Goal: Task Accomplishment & Management: Use online tool/utility

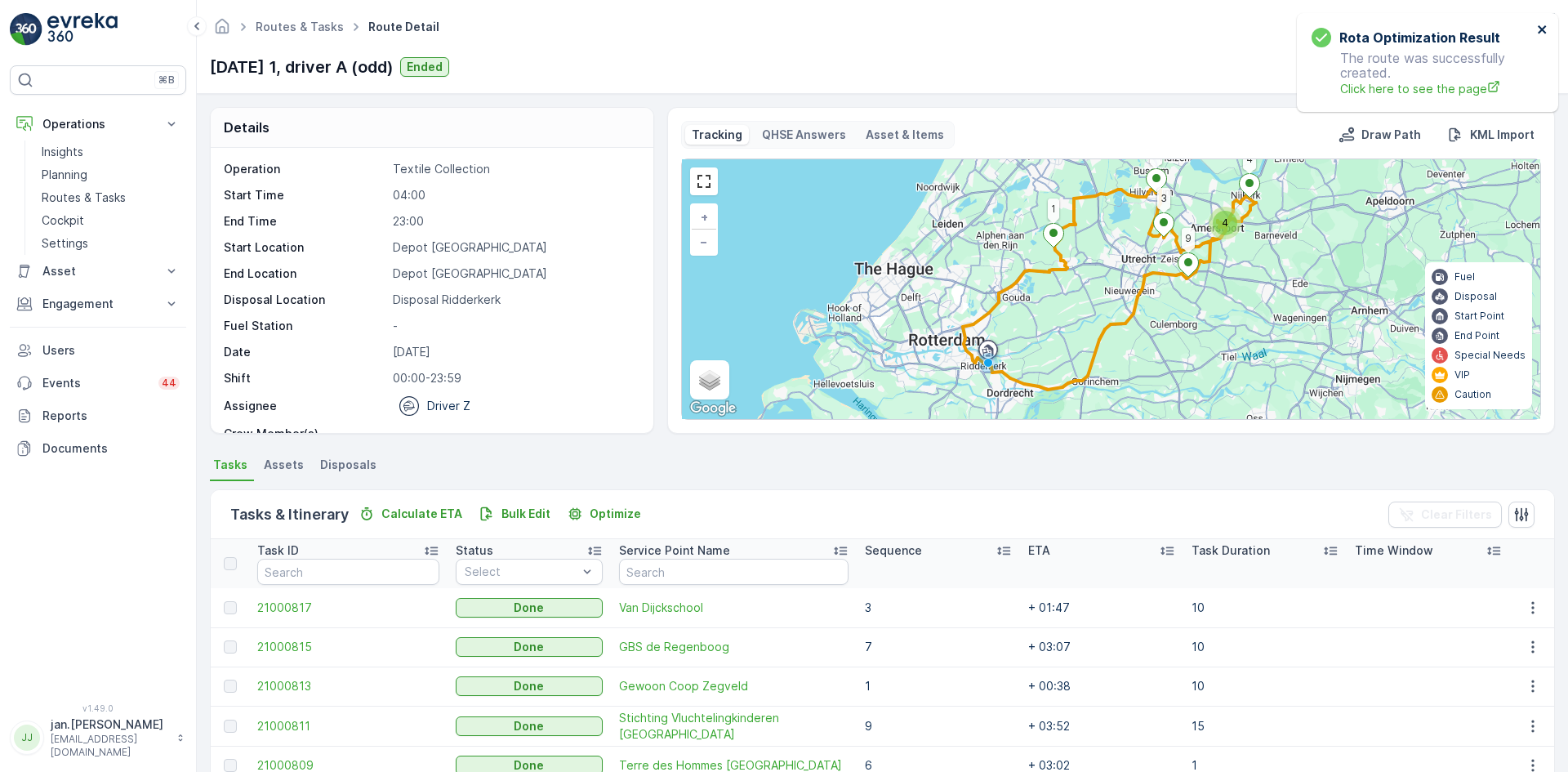
click at [1538, 32] on icon "close" at bounding box center [1542, 29] width 11 height 13
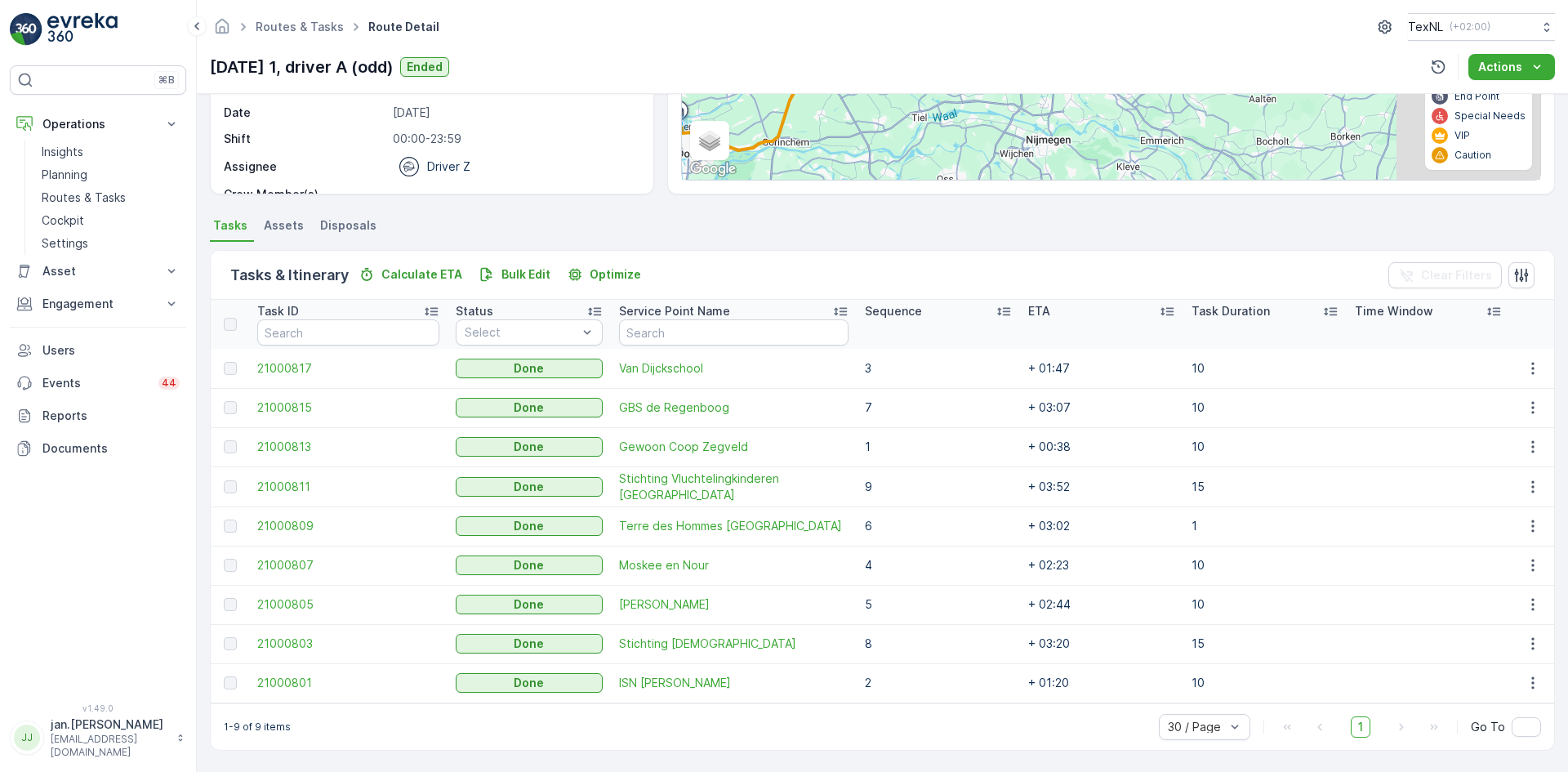
scroll to position [239, 0]
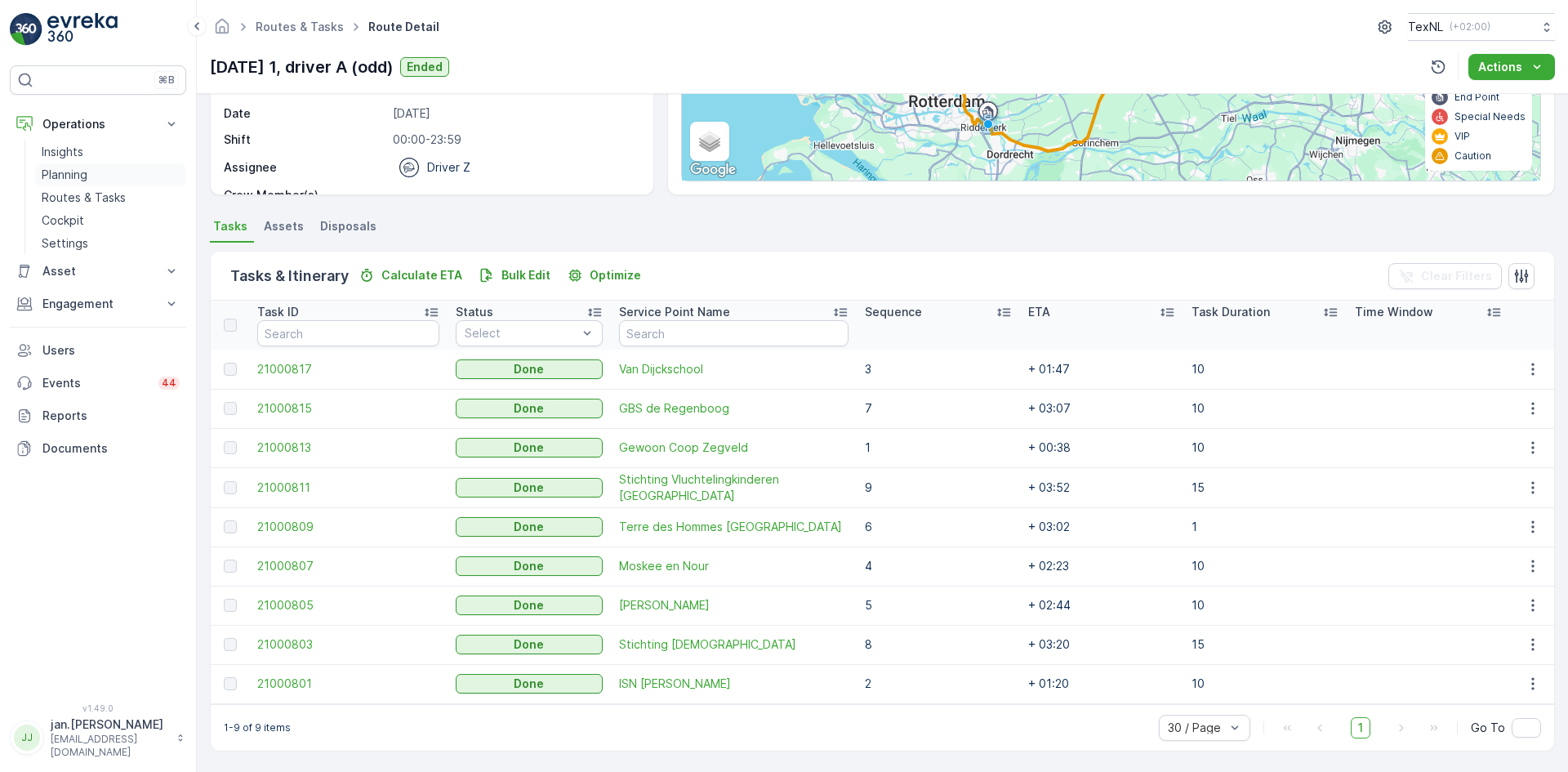
click at [66, 177] on p "Planning" at bounding box center [65, 175] width 46 height 16
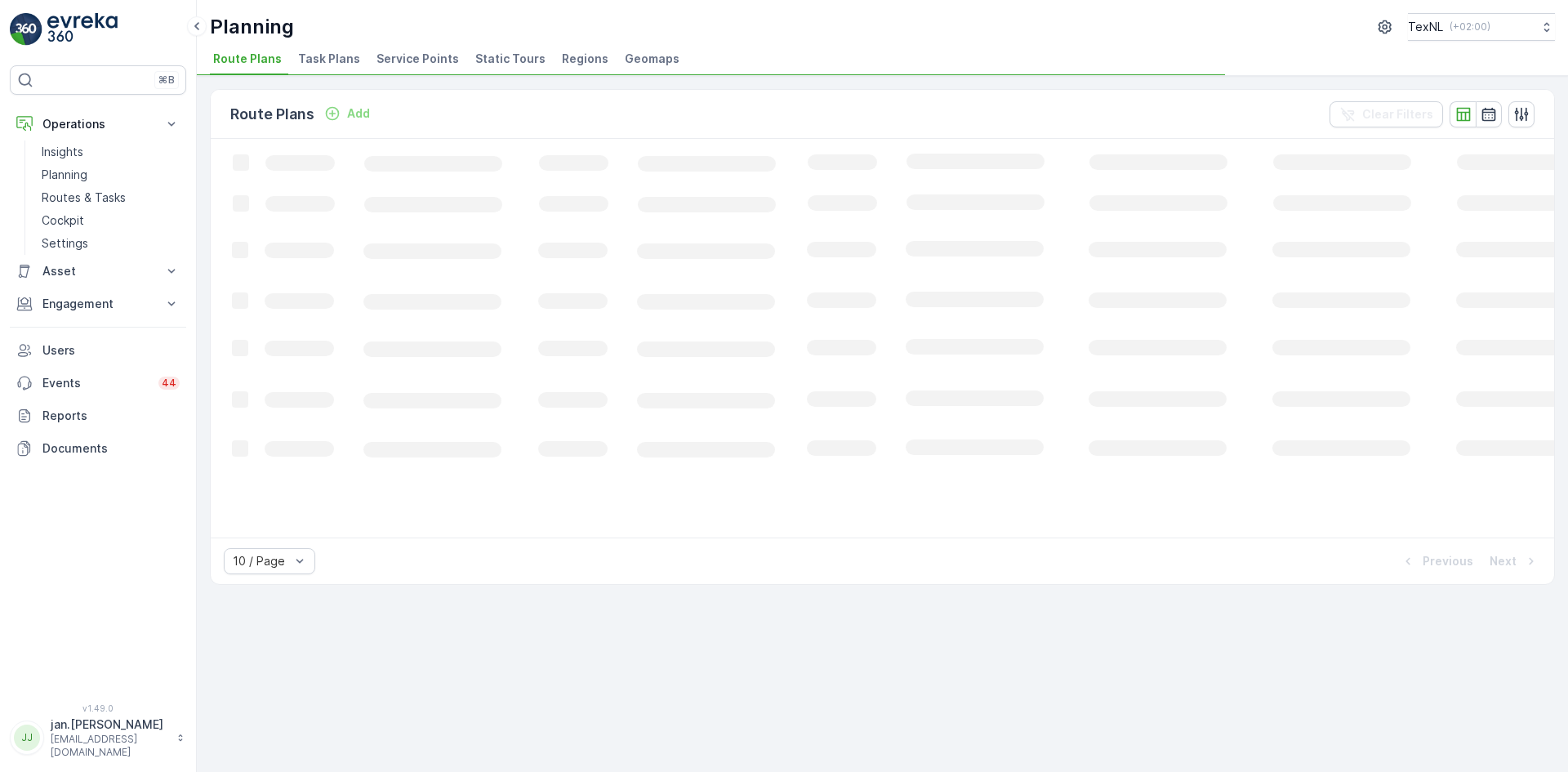
click at [426, 59] on span "Service Points" at bounding box center [417, 59] width 83 height 16
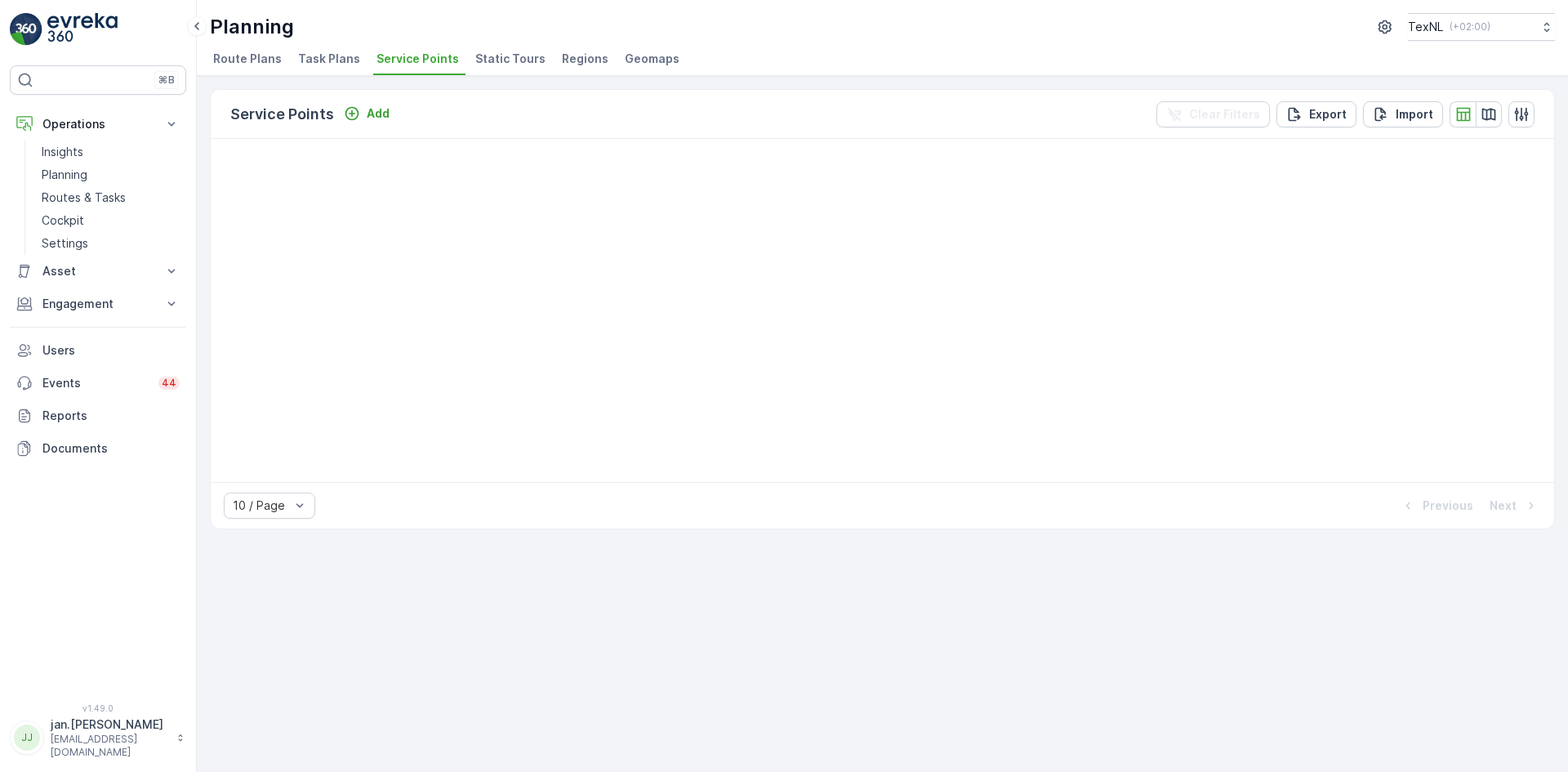
click at [401, 61] on span "Service Points" at bounding box center [417, 59] width 83 height 16
click at [475, 56] on span "Static Tours" at bounding box center [510, 59] width 70 height 16
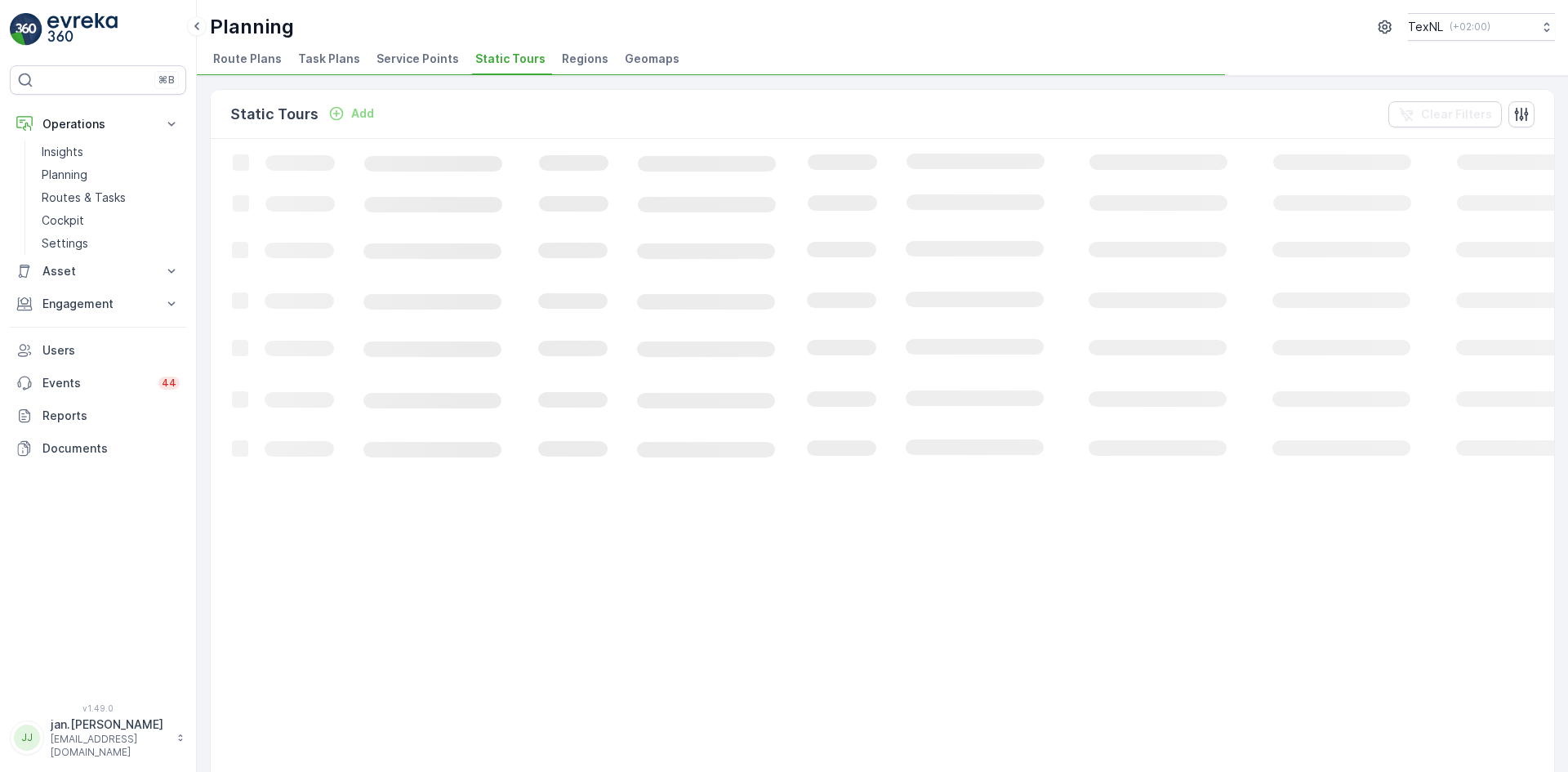
click at [415, 56] on span "Service Points" at bounding box center [417, 59] width 83 height 16
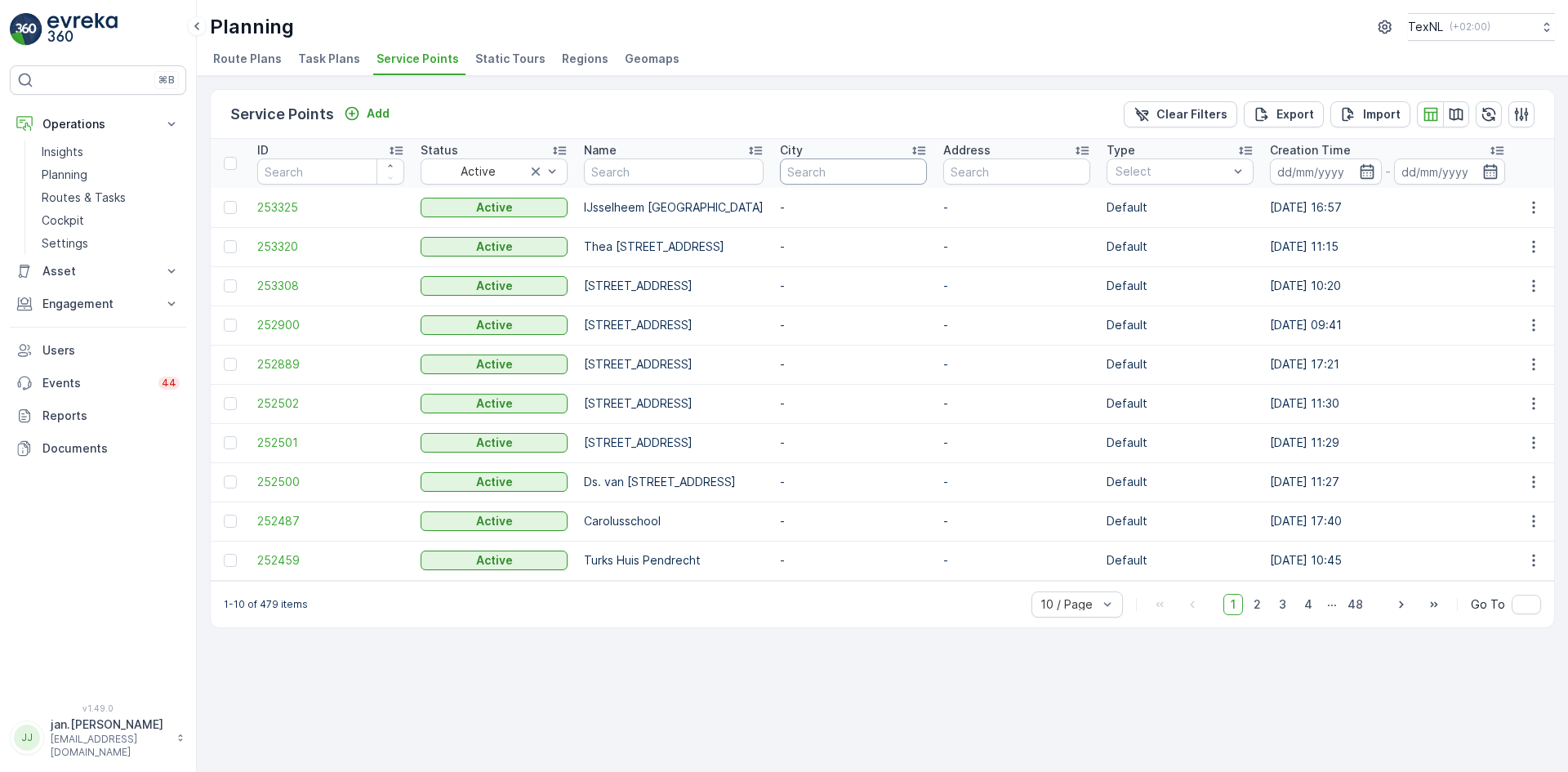
click at [927, 179] on input "text" at bounding box center [853, 172] width 147 height 26
type input "alphen"
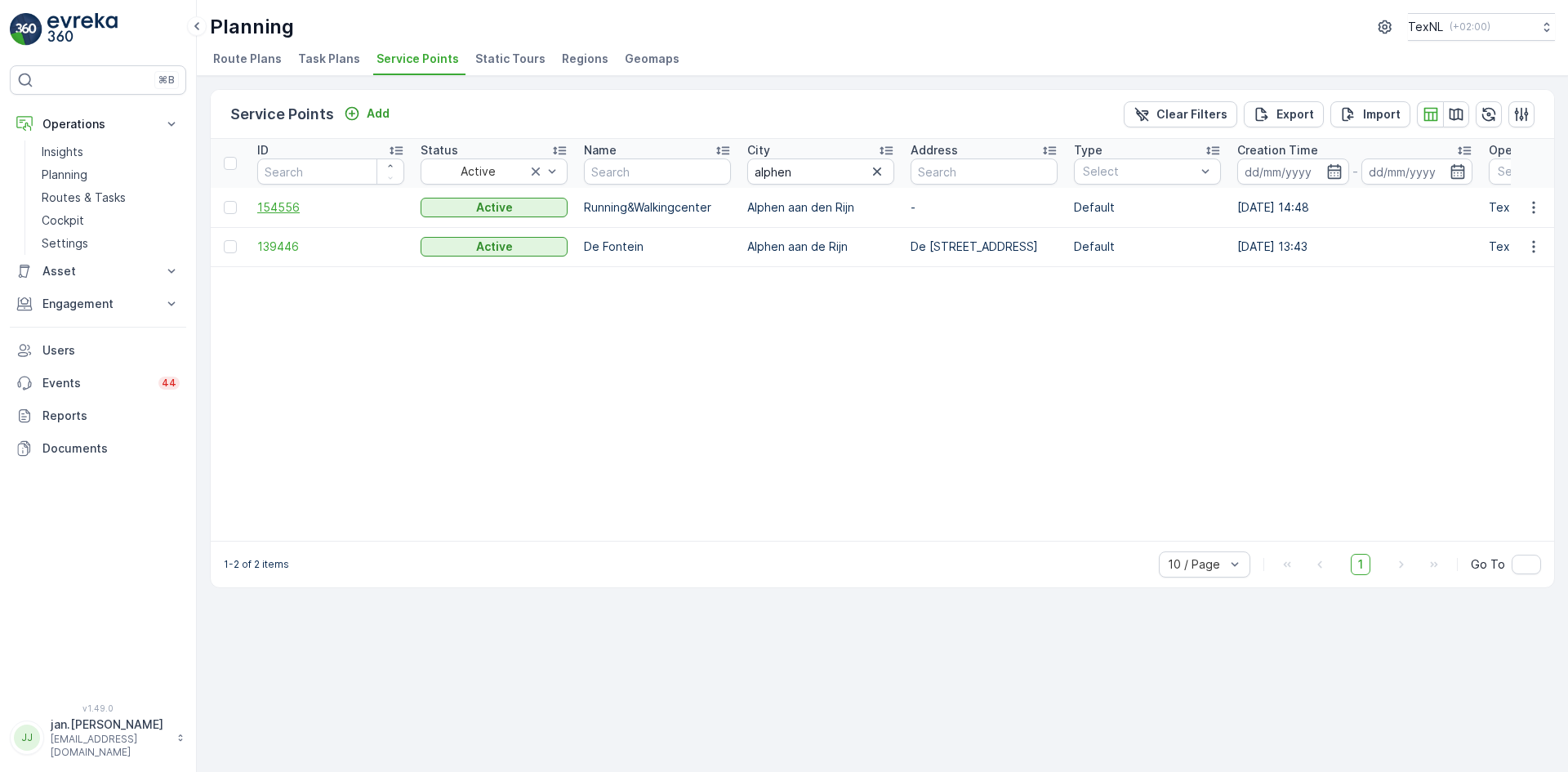
click at [278, 206] on span "154556" at bounding box center [331, 208] width 147 height 16
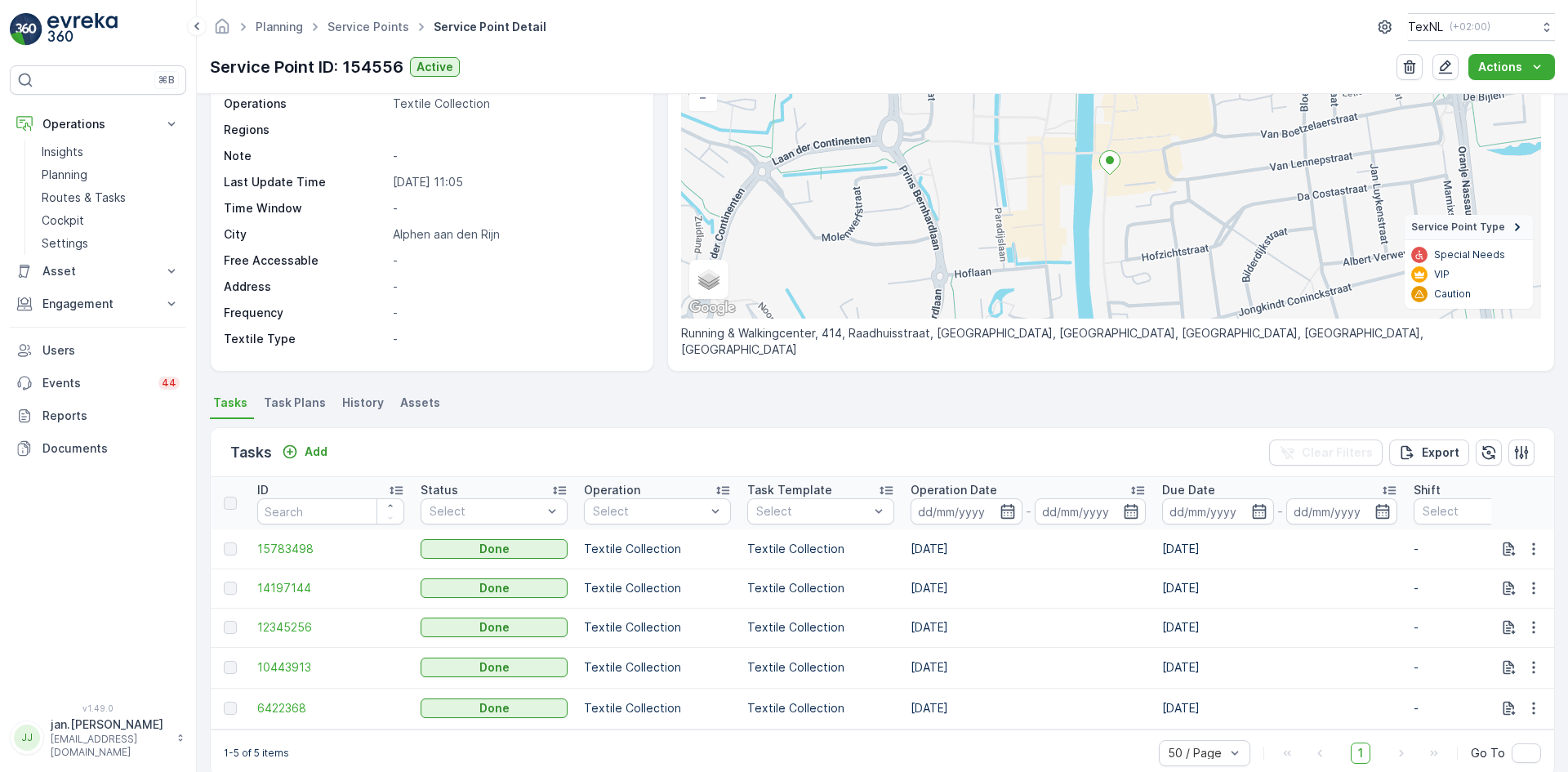
scroll to position [164, 0]
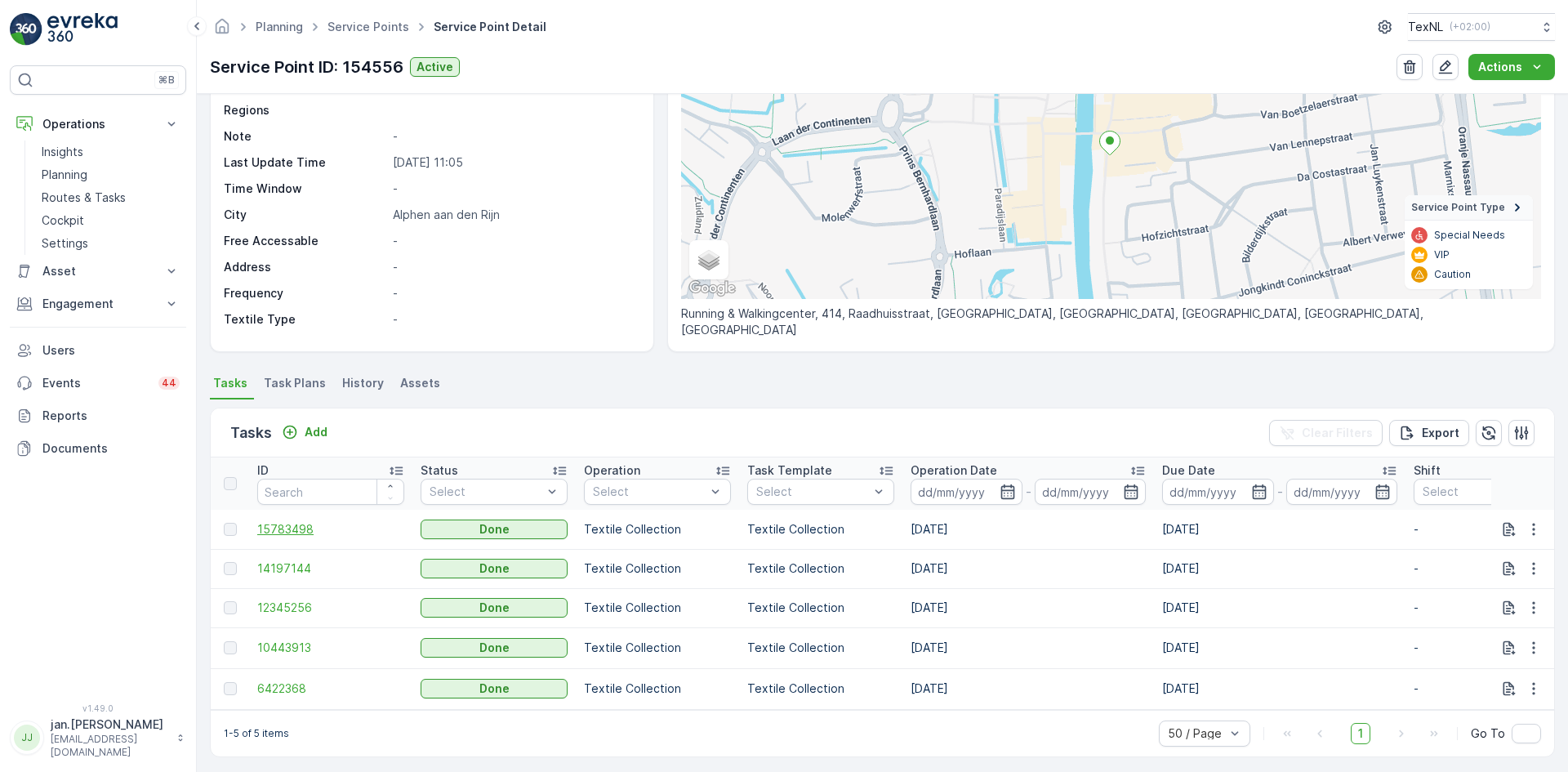
click at [305, 531] on span "15783498" at bounding box center [331, 529] width 147 height 16
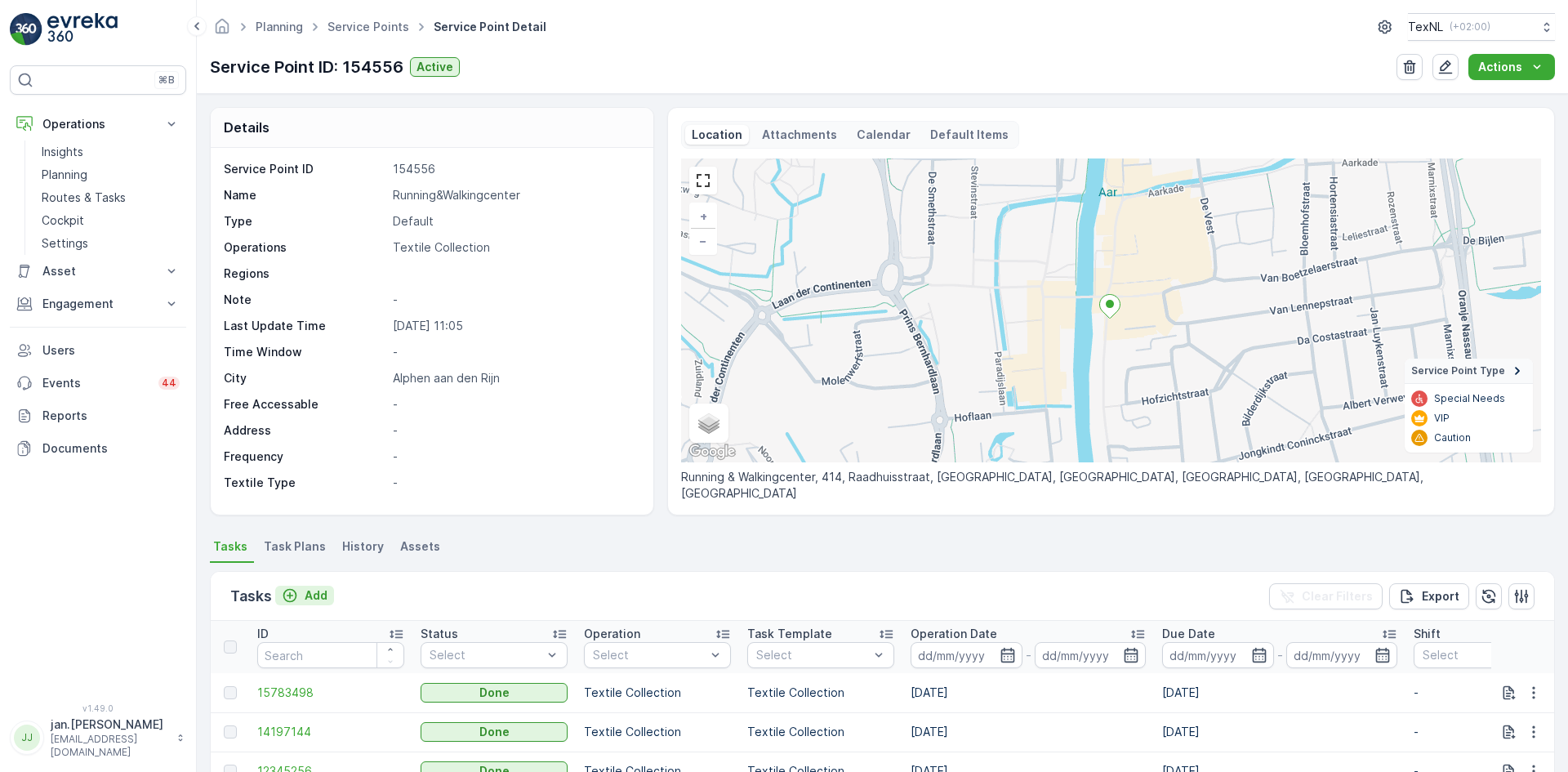
click at [319, 590] on p "Add" at bounding box center [316, 595] width 23 height 16
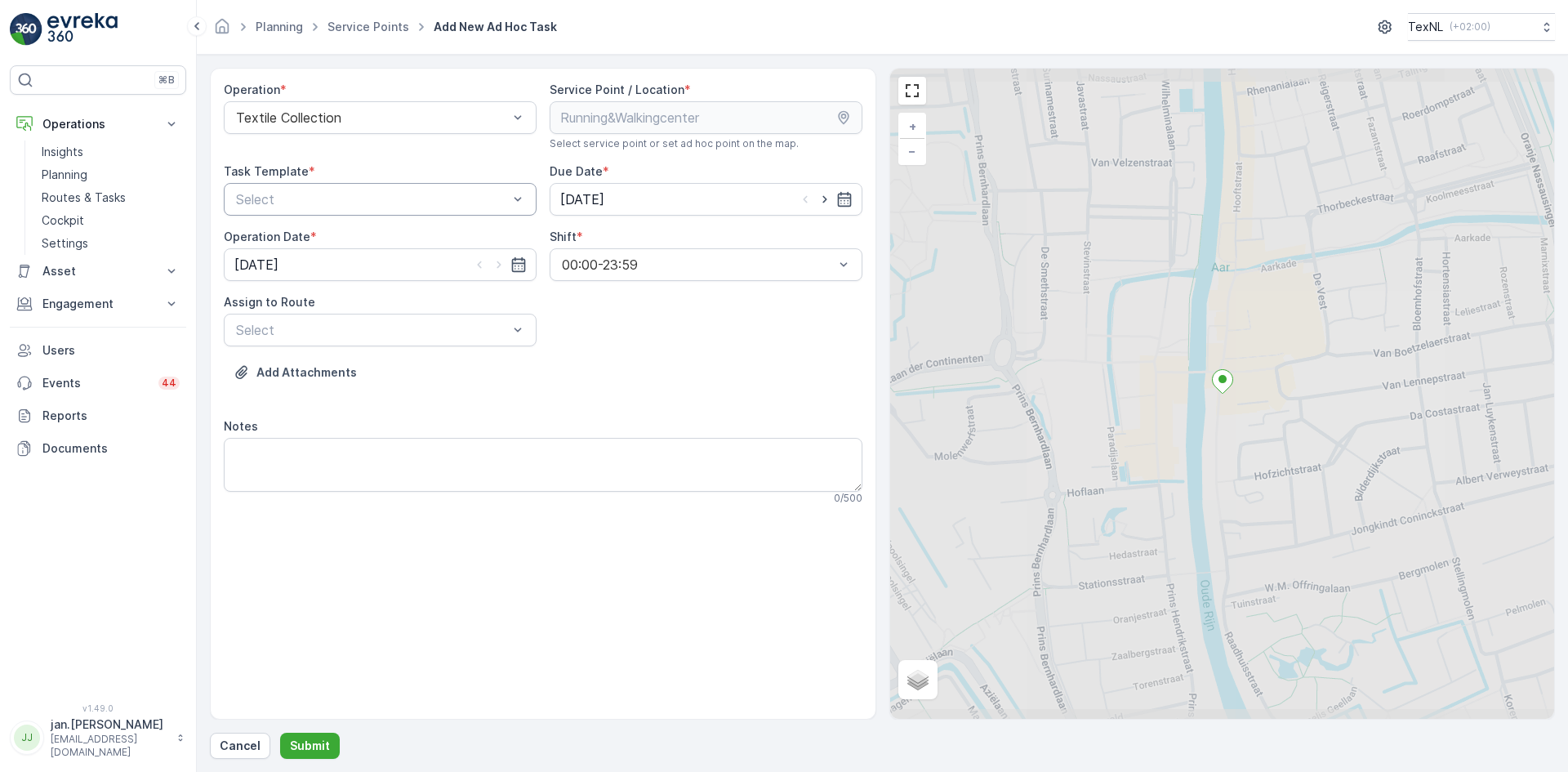
click at [448, 204] on div at bounding box center [373, 199] width 276 height 15
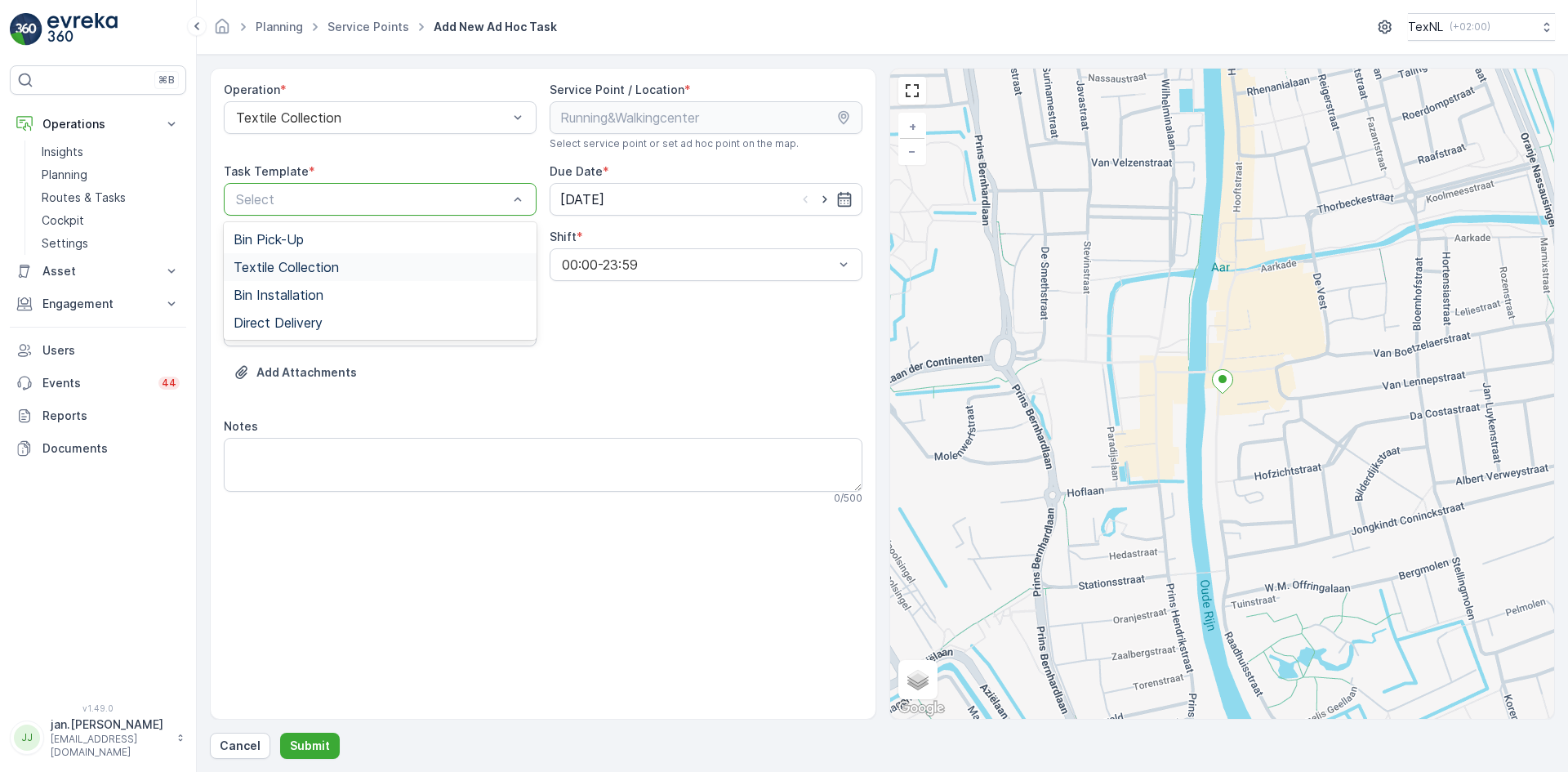
click at [348, 262] on div "Textile Collection" at bounding box center [381, 267] width 294 height 15
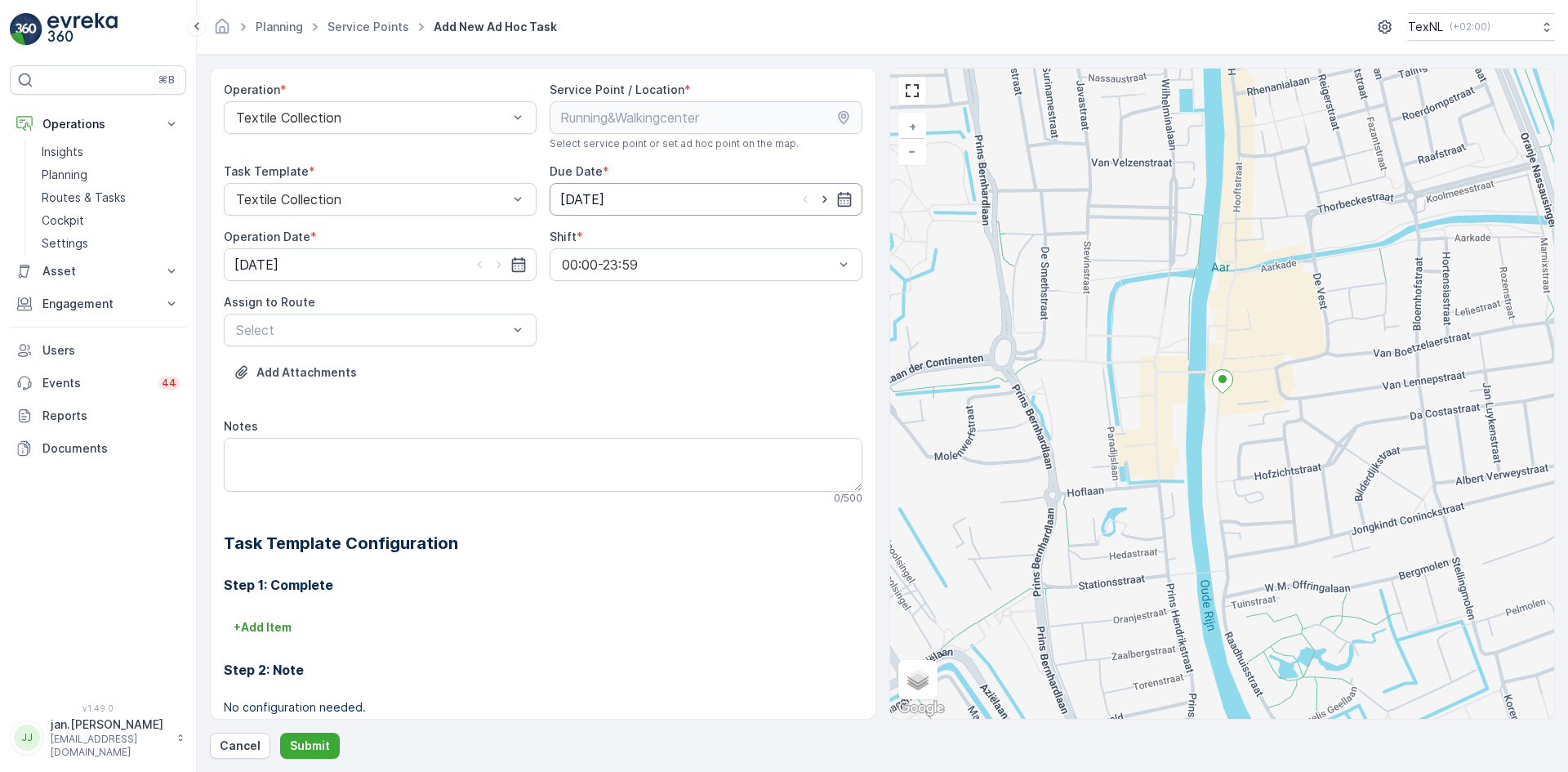
click at [815, 213] on div "[DATE]" at bounding box center [705, 199] width 313 height 33
click at [818, 202] on icon "button" at bounding box center [825, 199] width 16 height 16
type input "[DATE]"
click at [497, 265] on icon "button" at bounding box center [498, 265] width 4 height 7
type input "[DATE]"
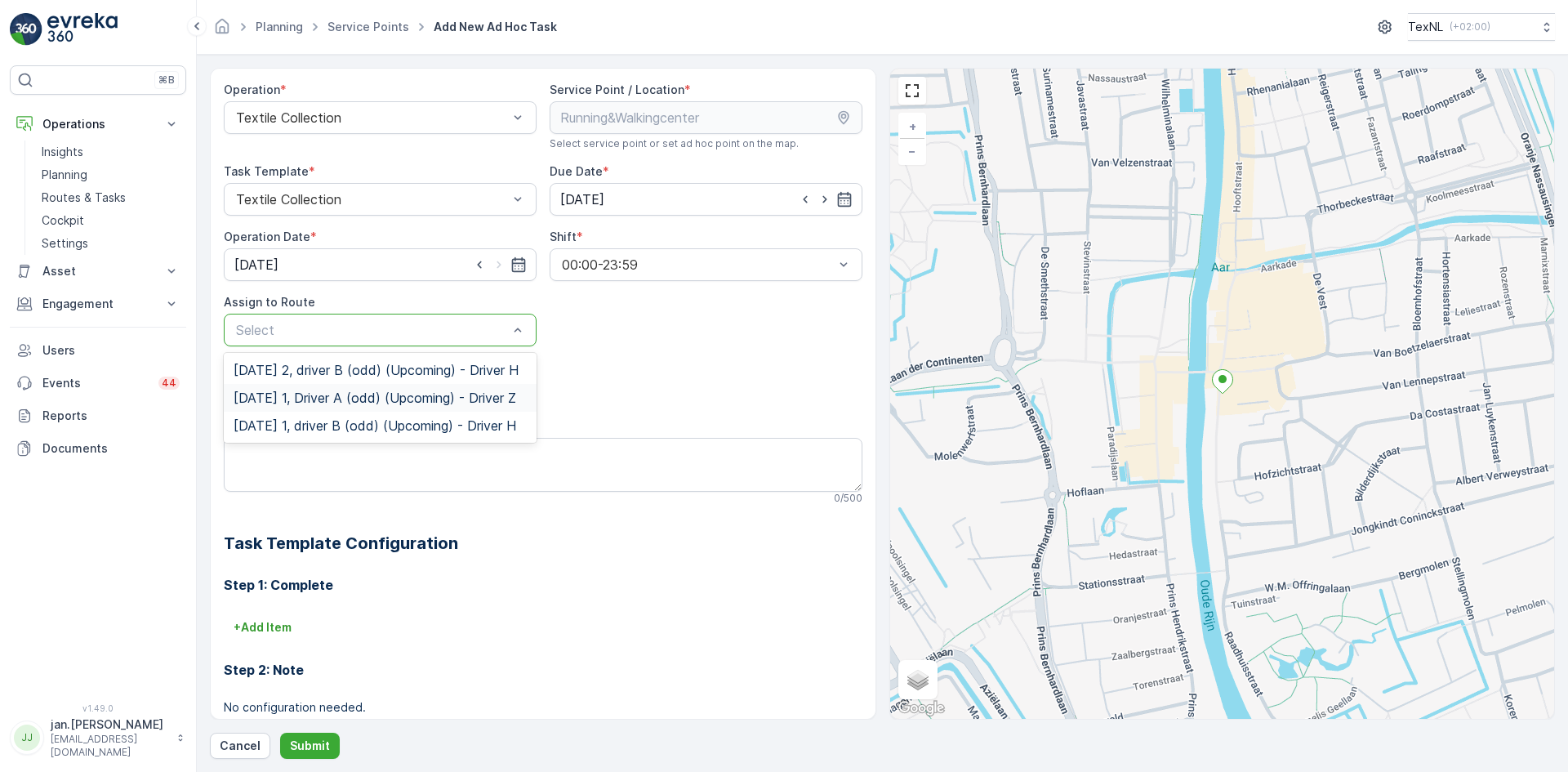
click at [310, 405] on span "Thursday 1, Driver A (odd) (Upcoming) - Driver Z" at bounding box center [375, 397] width 283 height 15
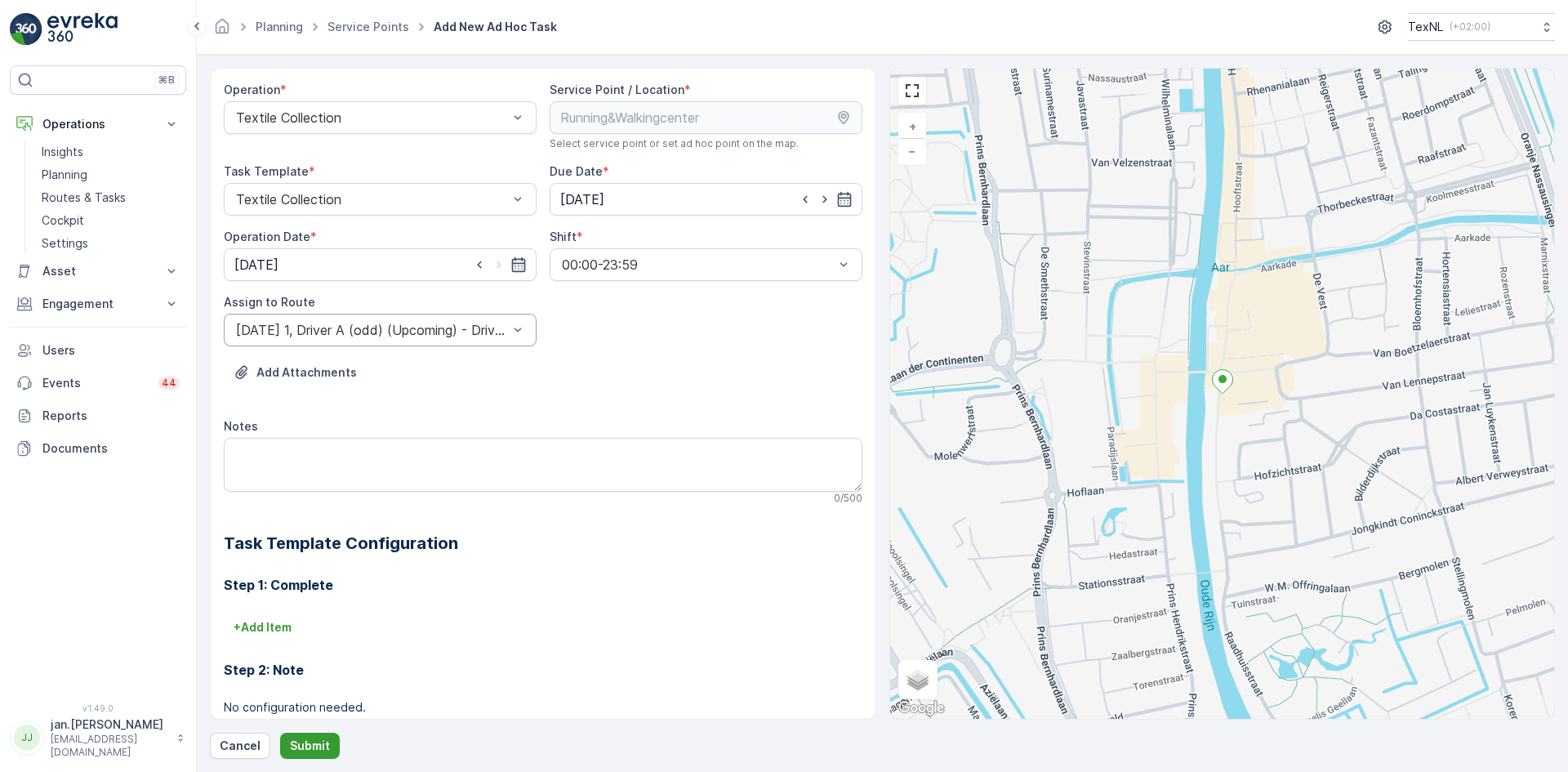
click at [312, 744] on p "Submit" at bounding box center [310, 745] width 40 height 16
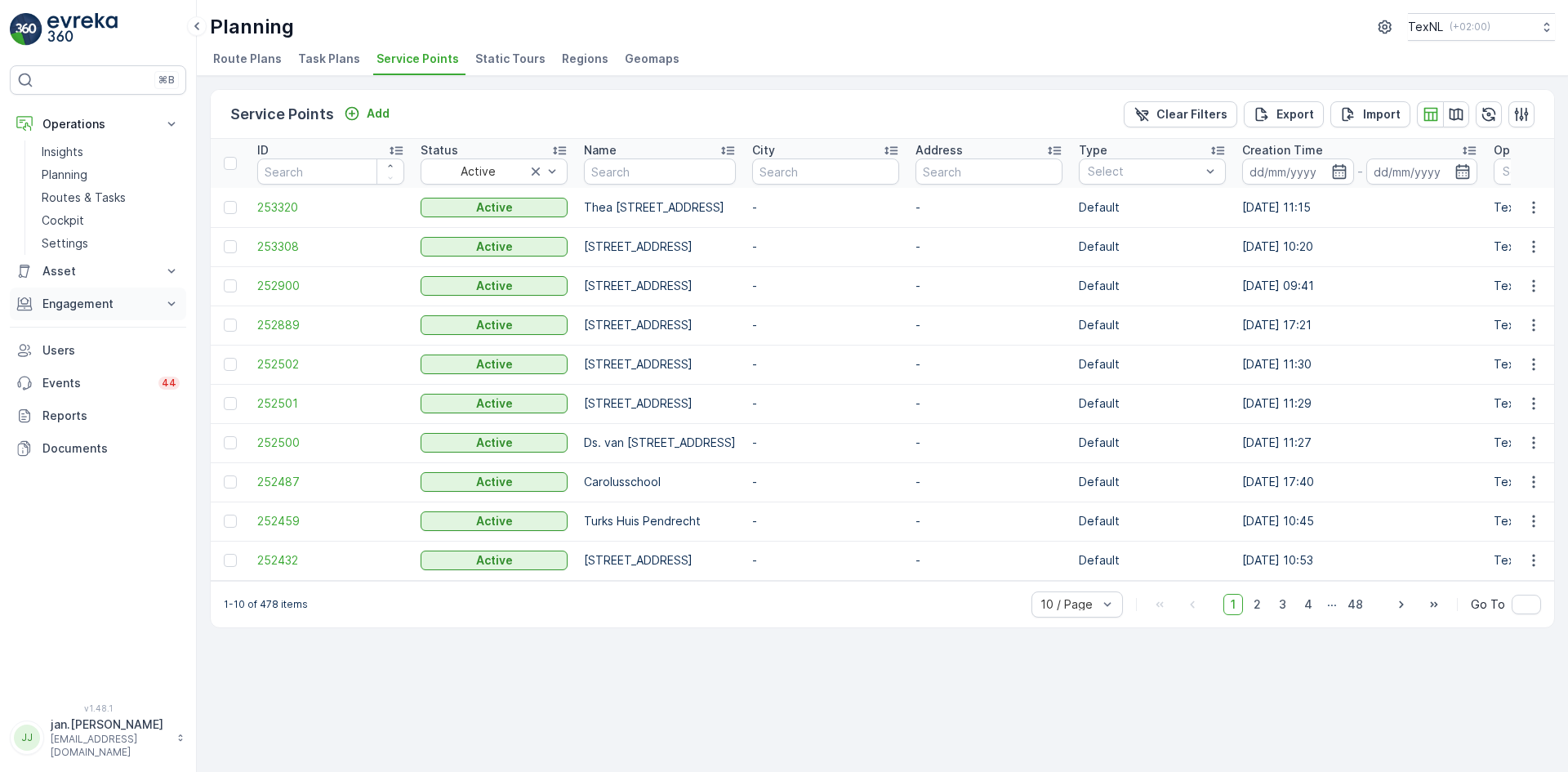
click at [84, 312] on p "Engagement" at bounding box center [98, 304] width 111 height 16
click at [68, 405] on p "Service Points" at bounding box center [81, 400] width 79 height 16
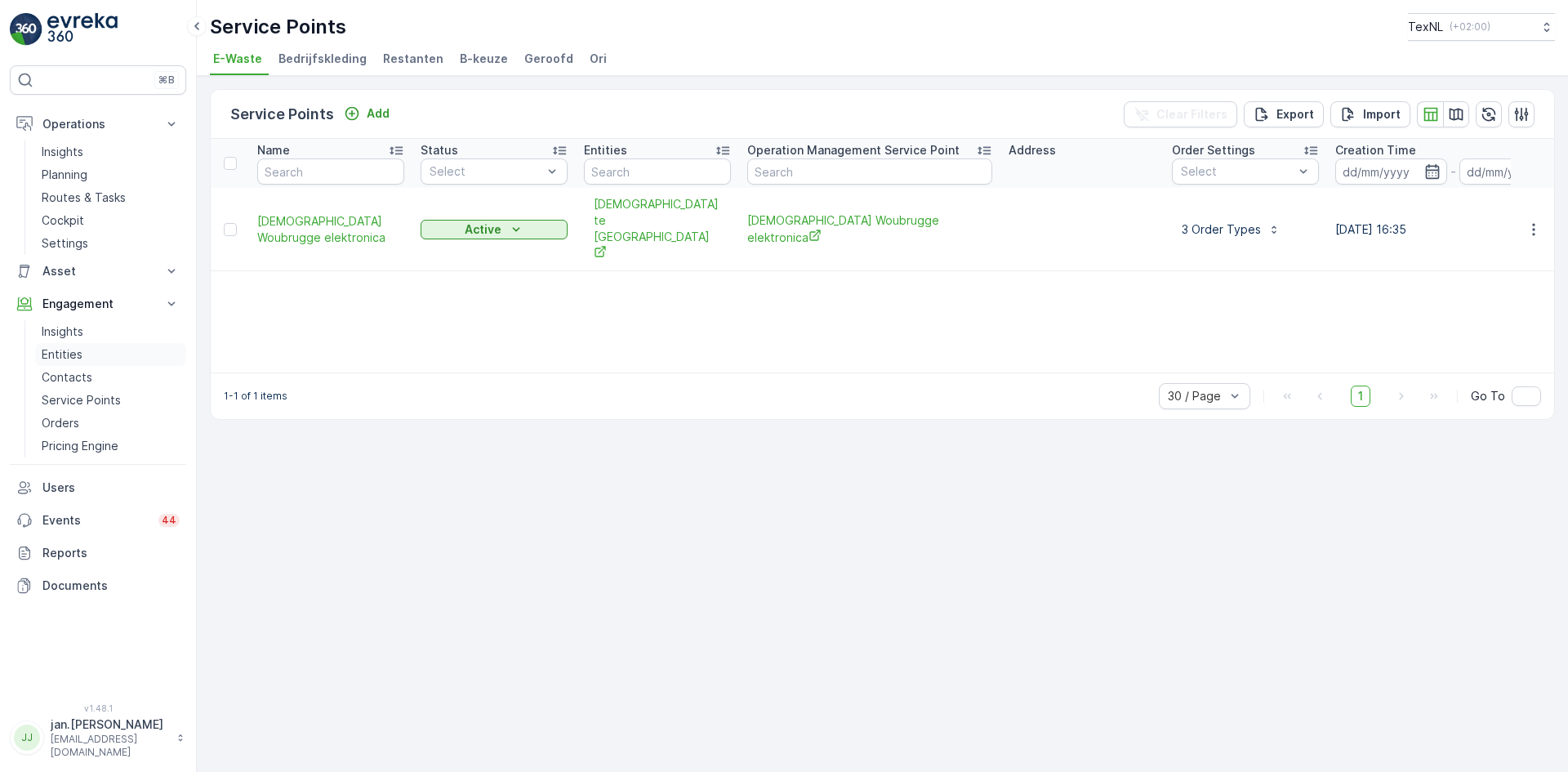
click at [72, 358] on p "Entities" at bounding box center [62, 355] width 41 height 16
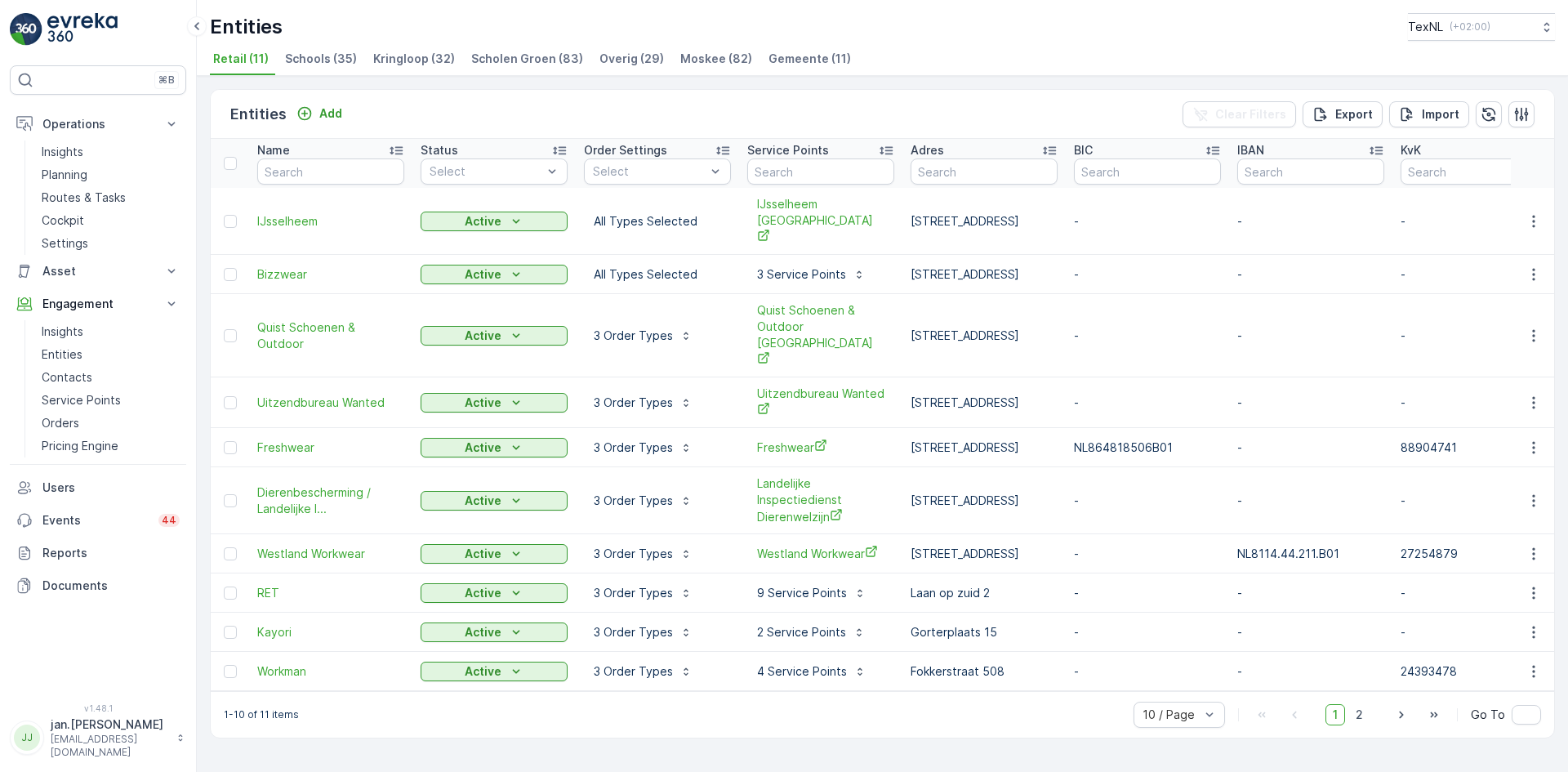
click at [687, 62] on span "Moskee (82)" at bounding box center [716, 59] width 72 height 16
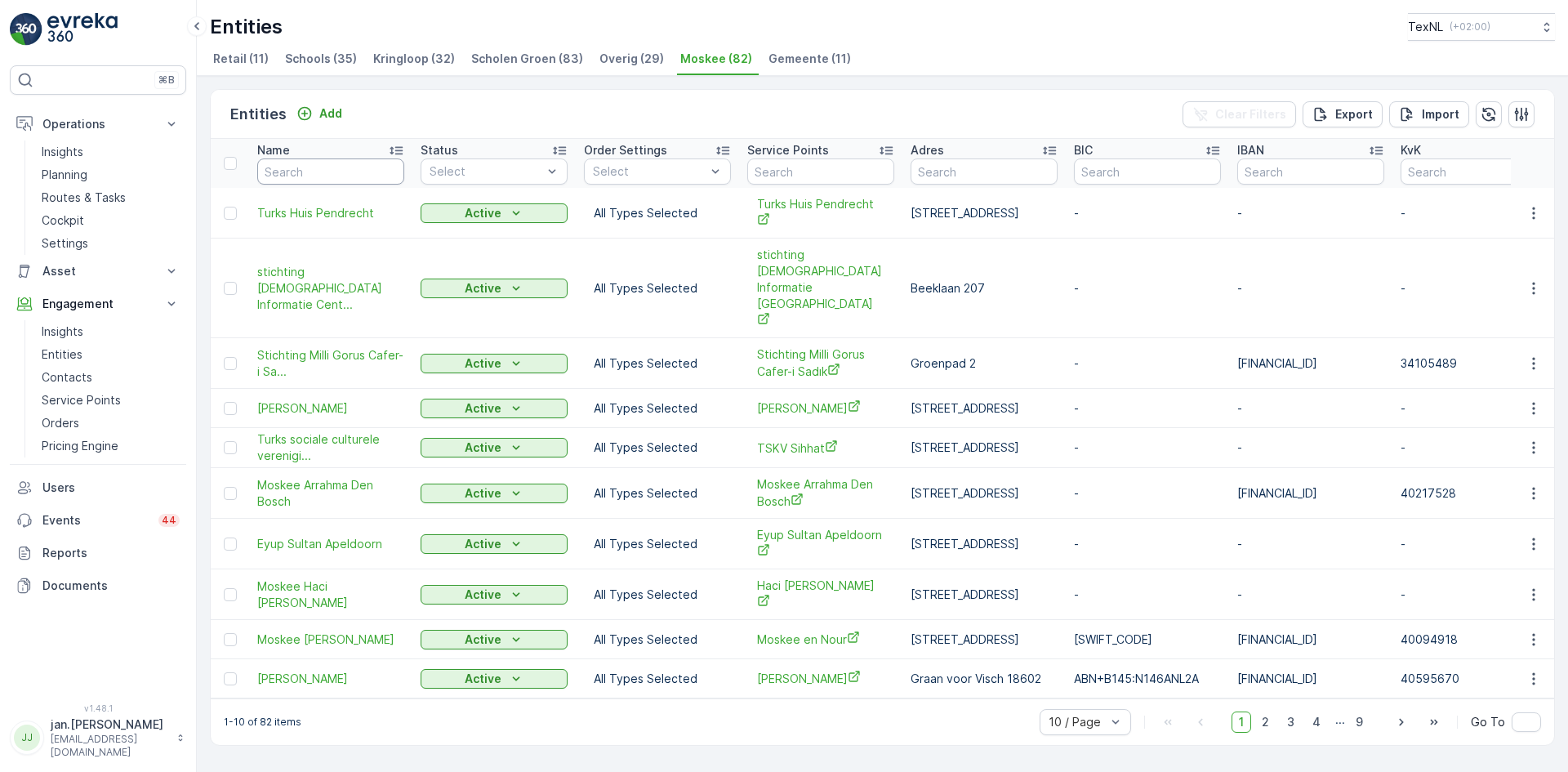
click at [327, 178] on input "text" at bounding box center [331, 172] width 147 height 26
type input "a"
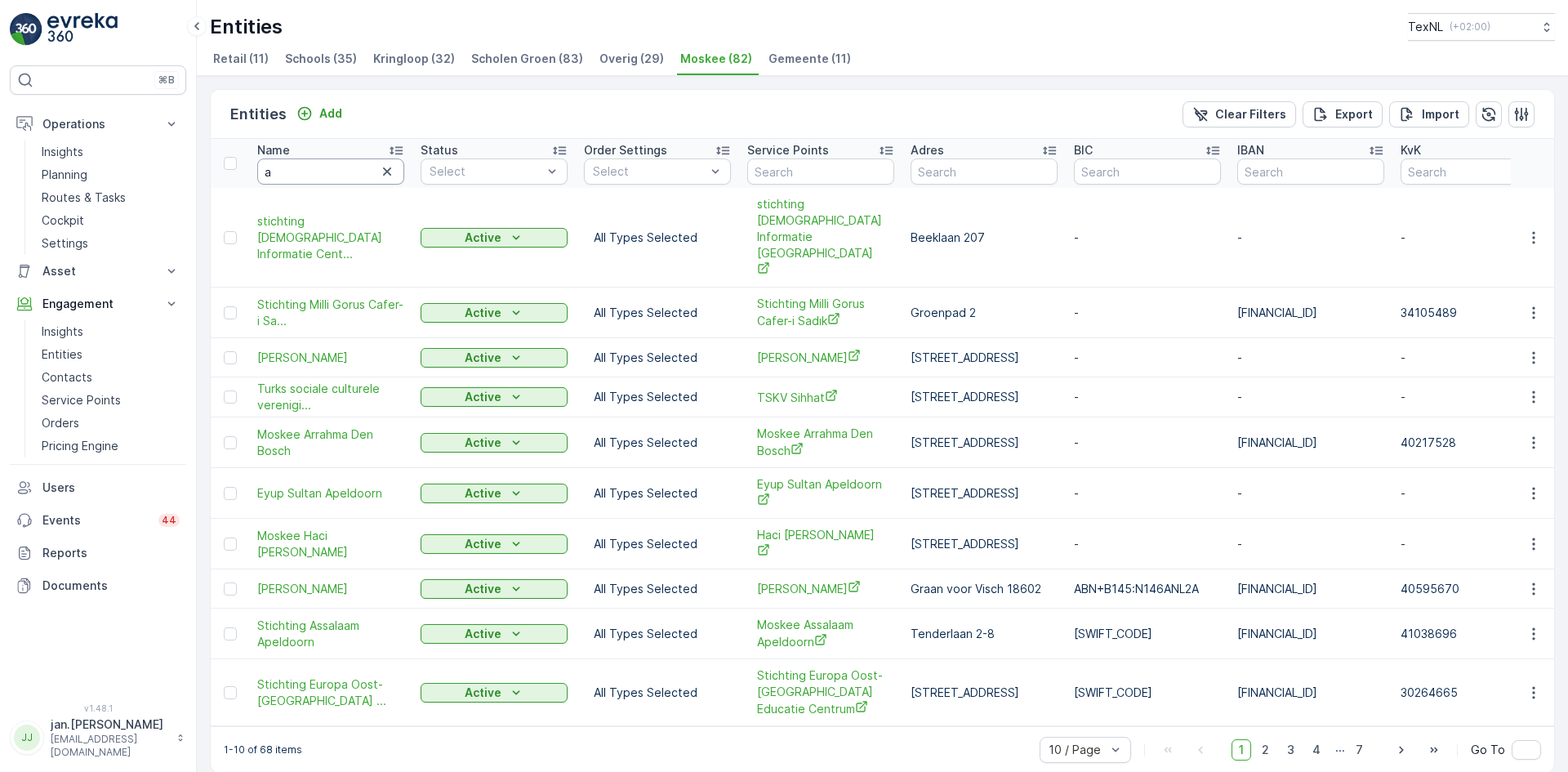
click at [341, 170] on input "a" at bounding box center [331, 172] width 147 height 26
type input "ahi"
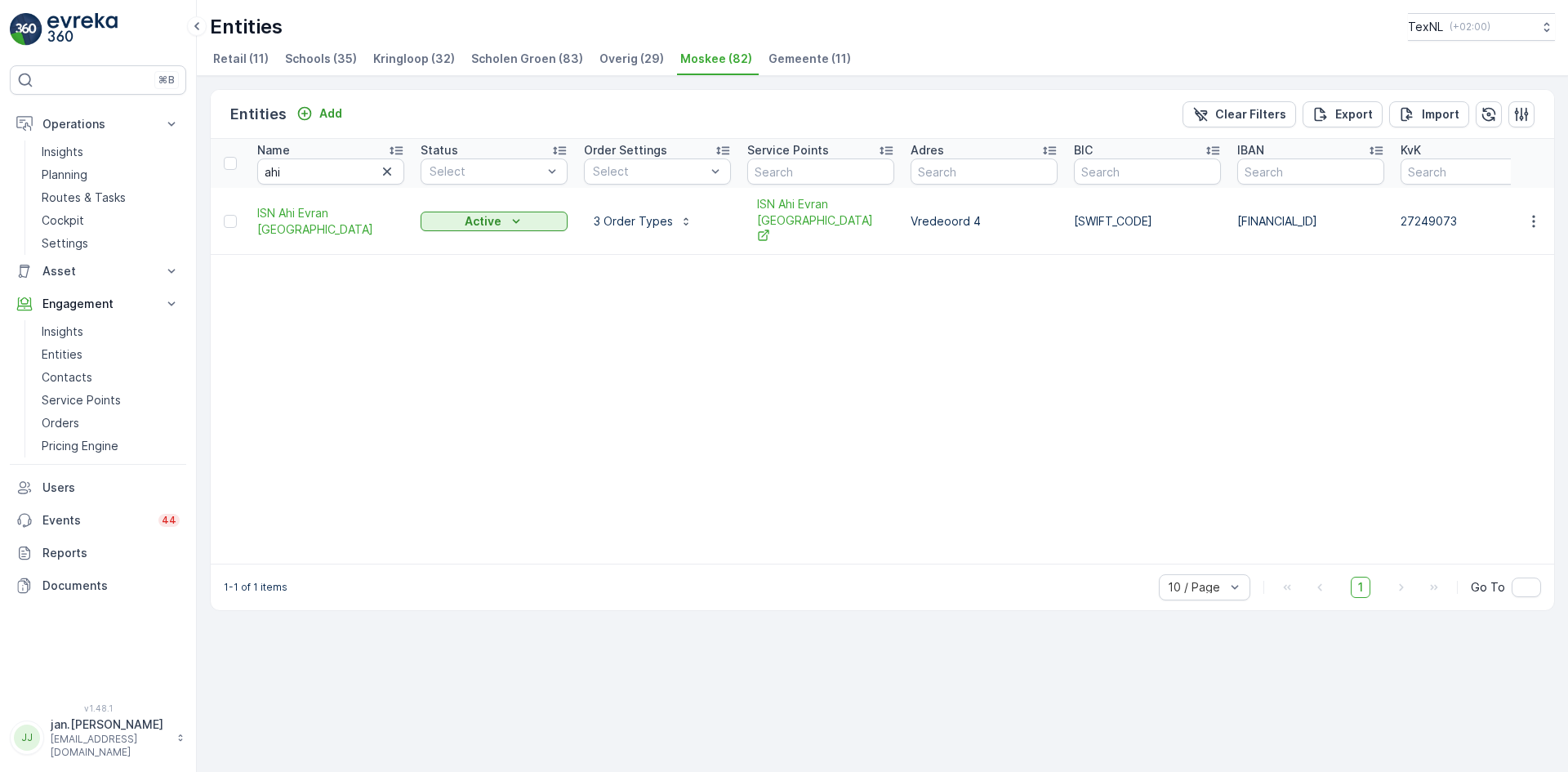
click at [334, 227] on td "ISN Ahi Evran Den Haag" at bounding box center [331, 221] width 164 height 67
click at [336, 217] on span "ISN Ahi Evran Den Haag" at bounding box center [331, 221] width 147 height 33
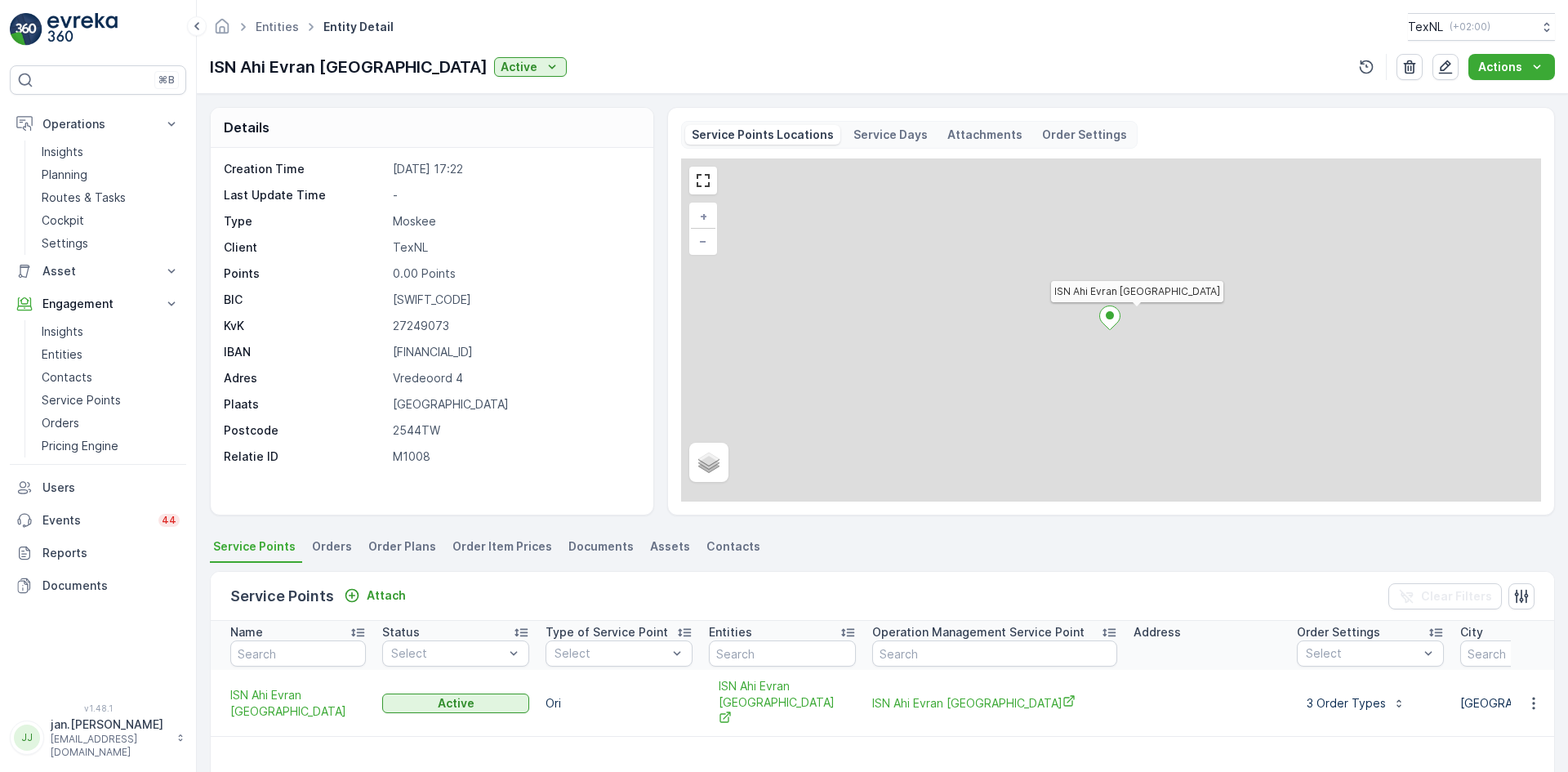
click at [988, 139] on p "Attachments" at bounding box center [985, 135] width 75 height 16
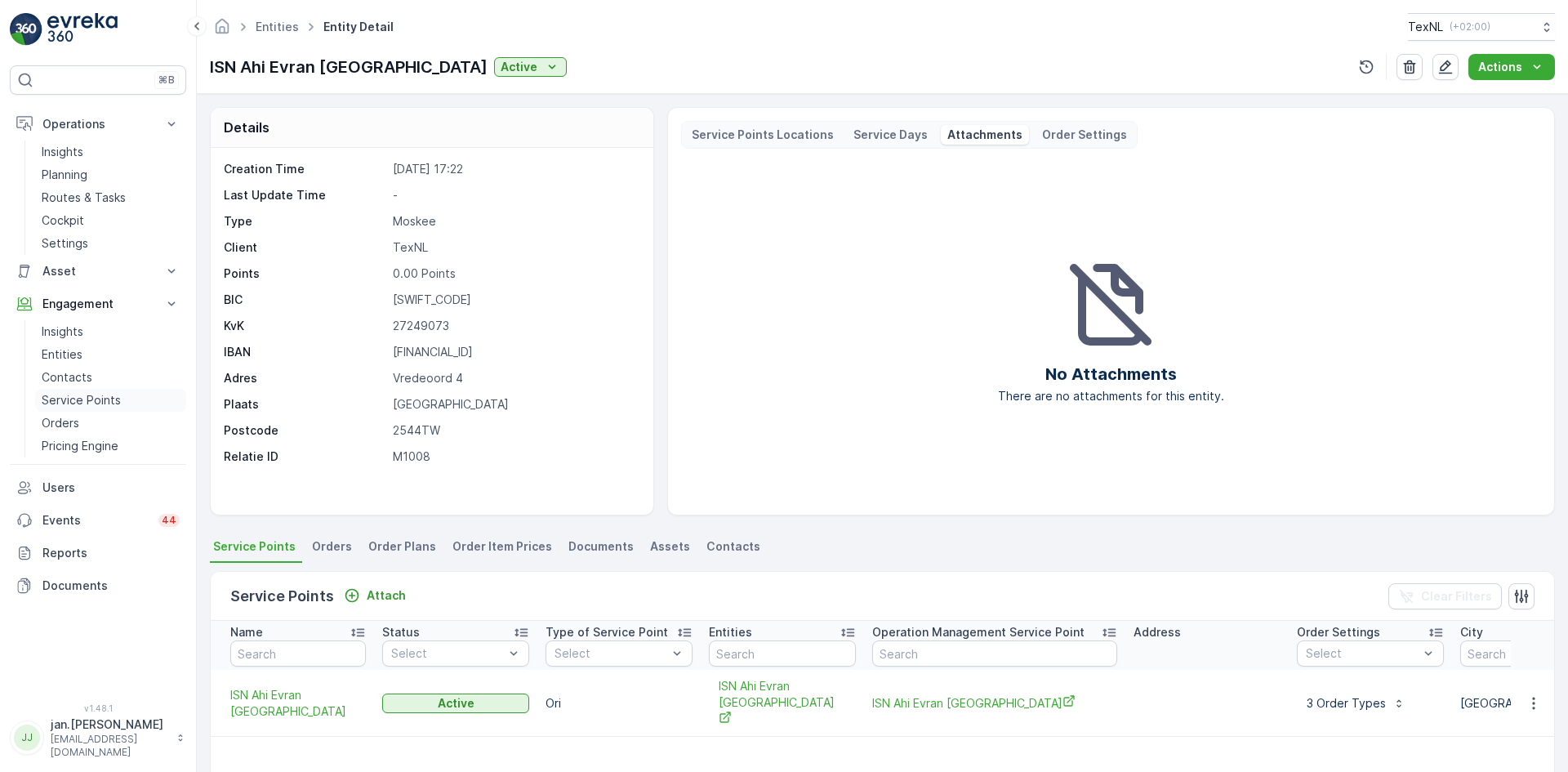
click at [76, 397] on p "Service Points" at bounding box center [81, 400] width 79 height 16
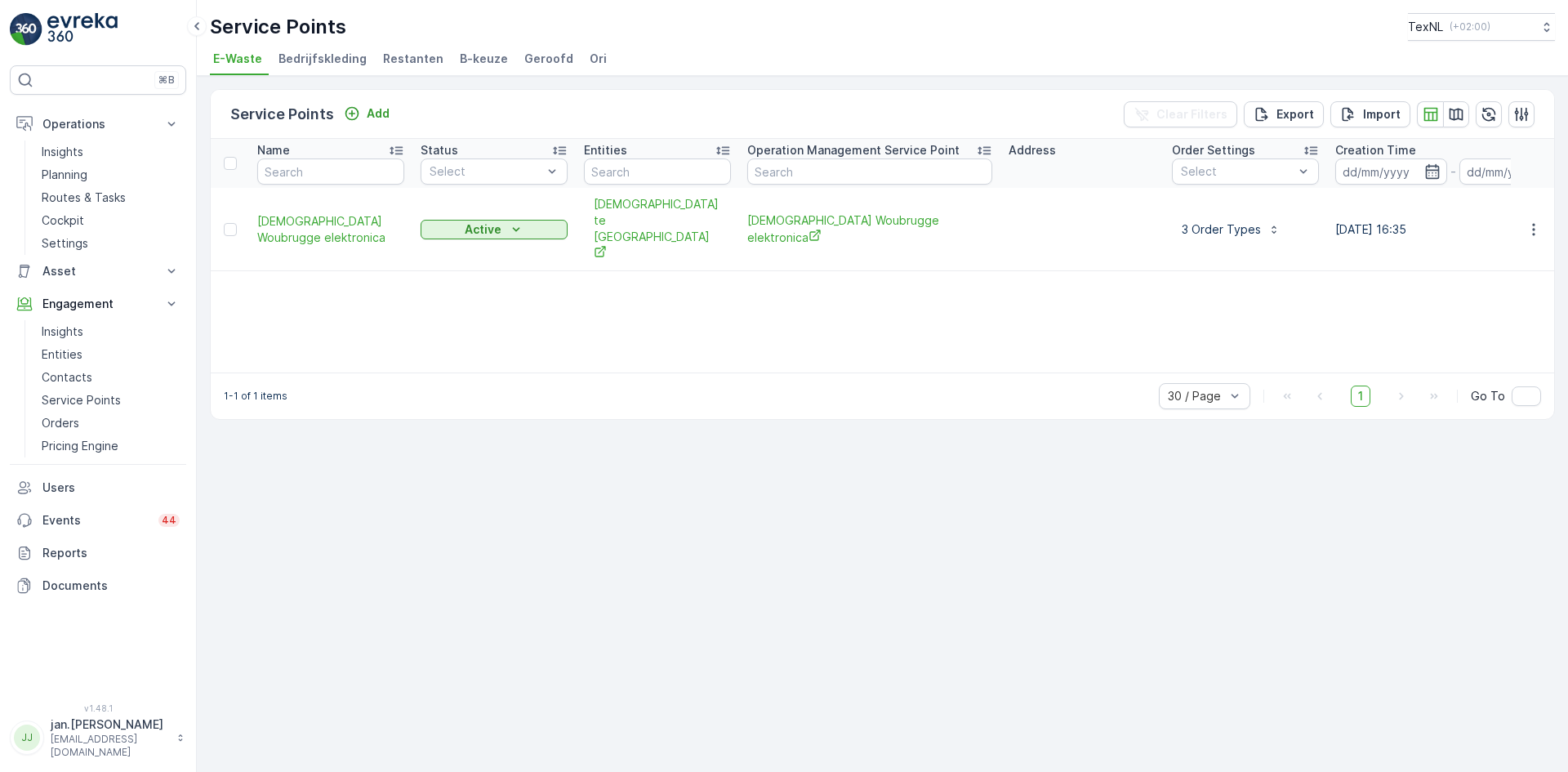
click at [589, 52] on span "Ori" at bounding box center [597, 59] width 17 height 16
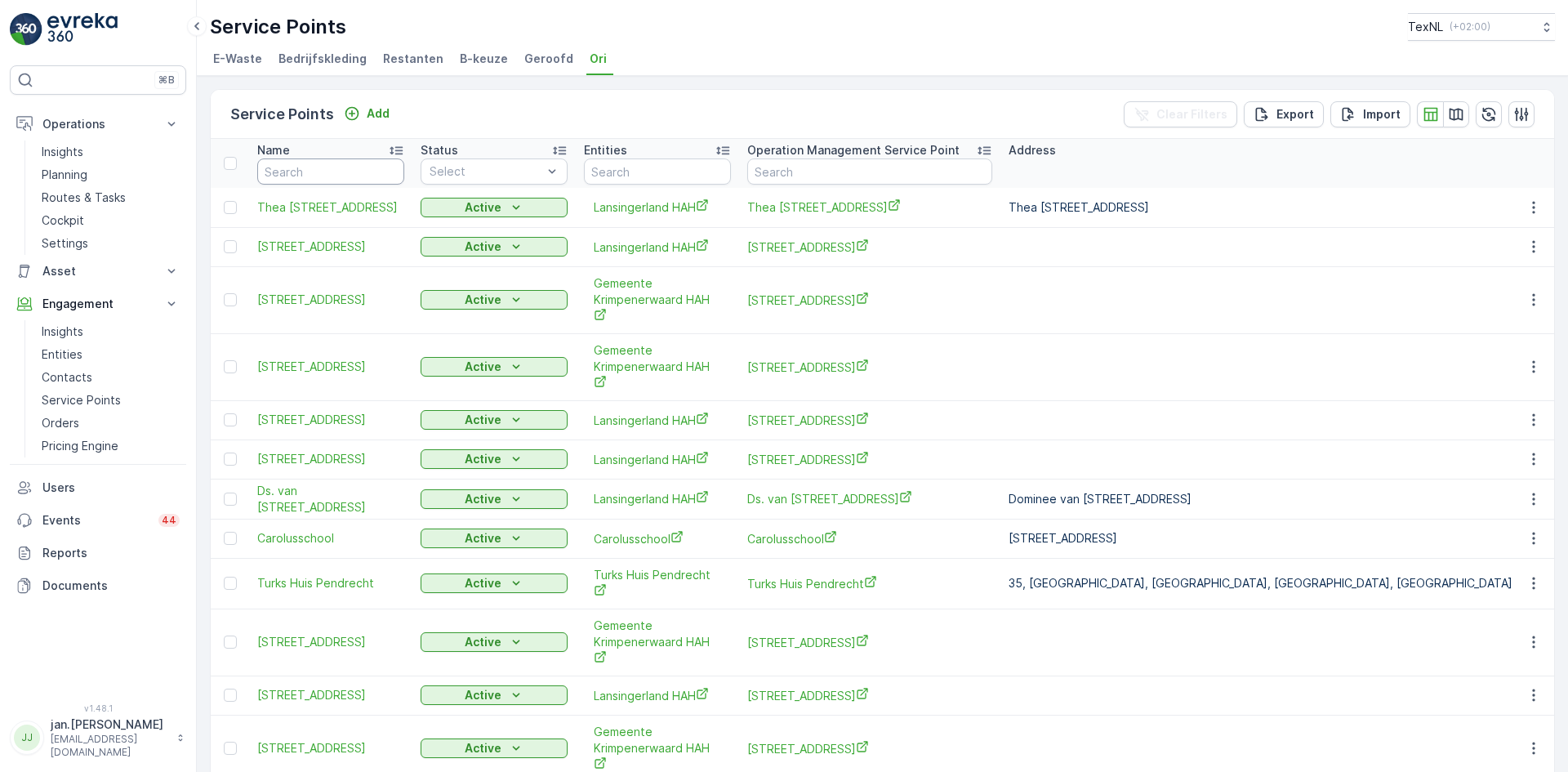
click at [317, 179] on input "text" at bounding box center [331, 172] width 147 height 26
type input "ahi"
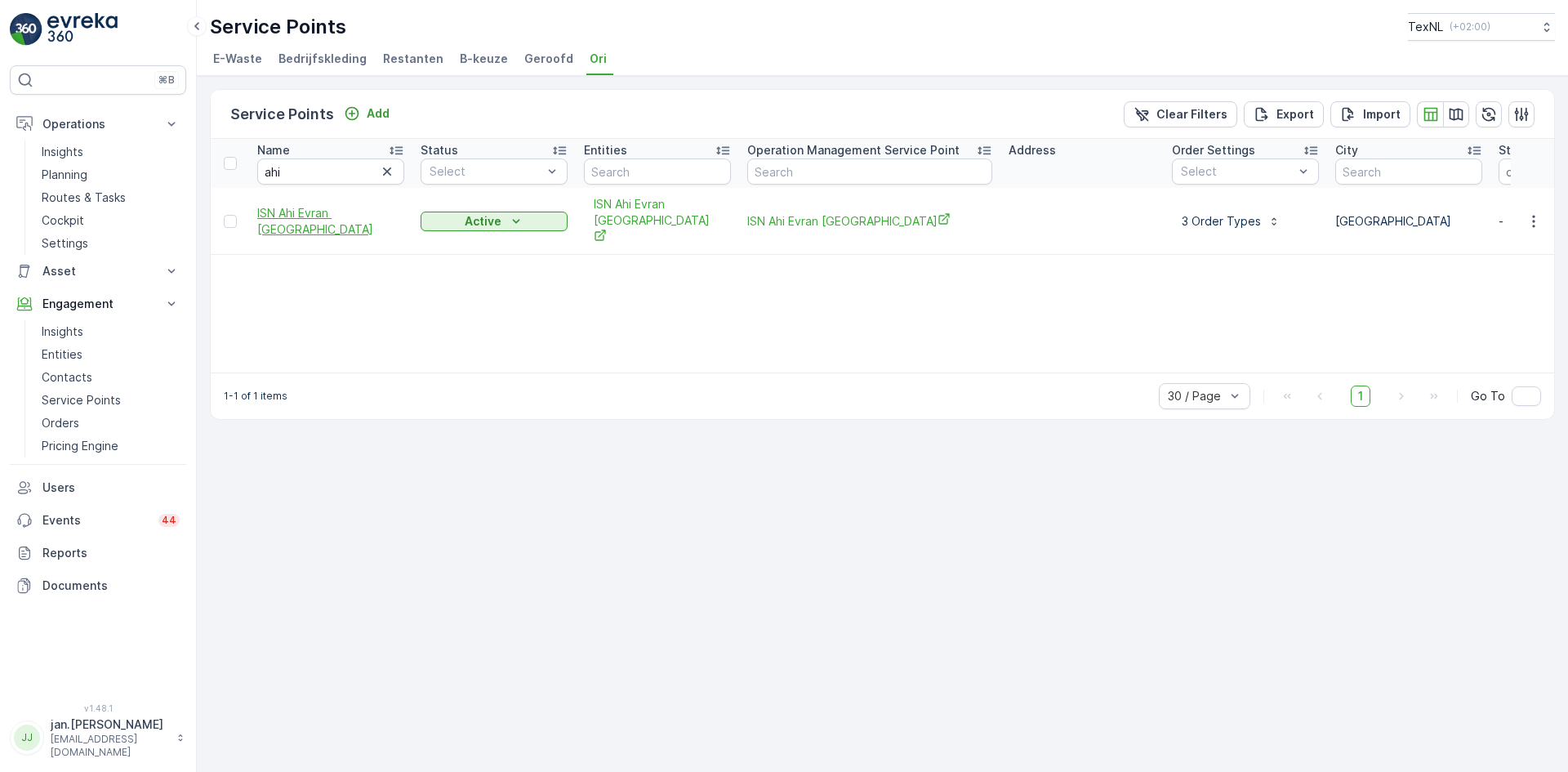
click at [316, 210] on span "ISN Ahi Evran Den Haag" at bounding box center [331, 221] width 147 height 33
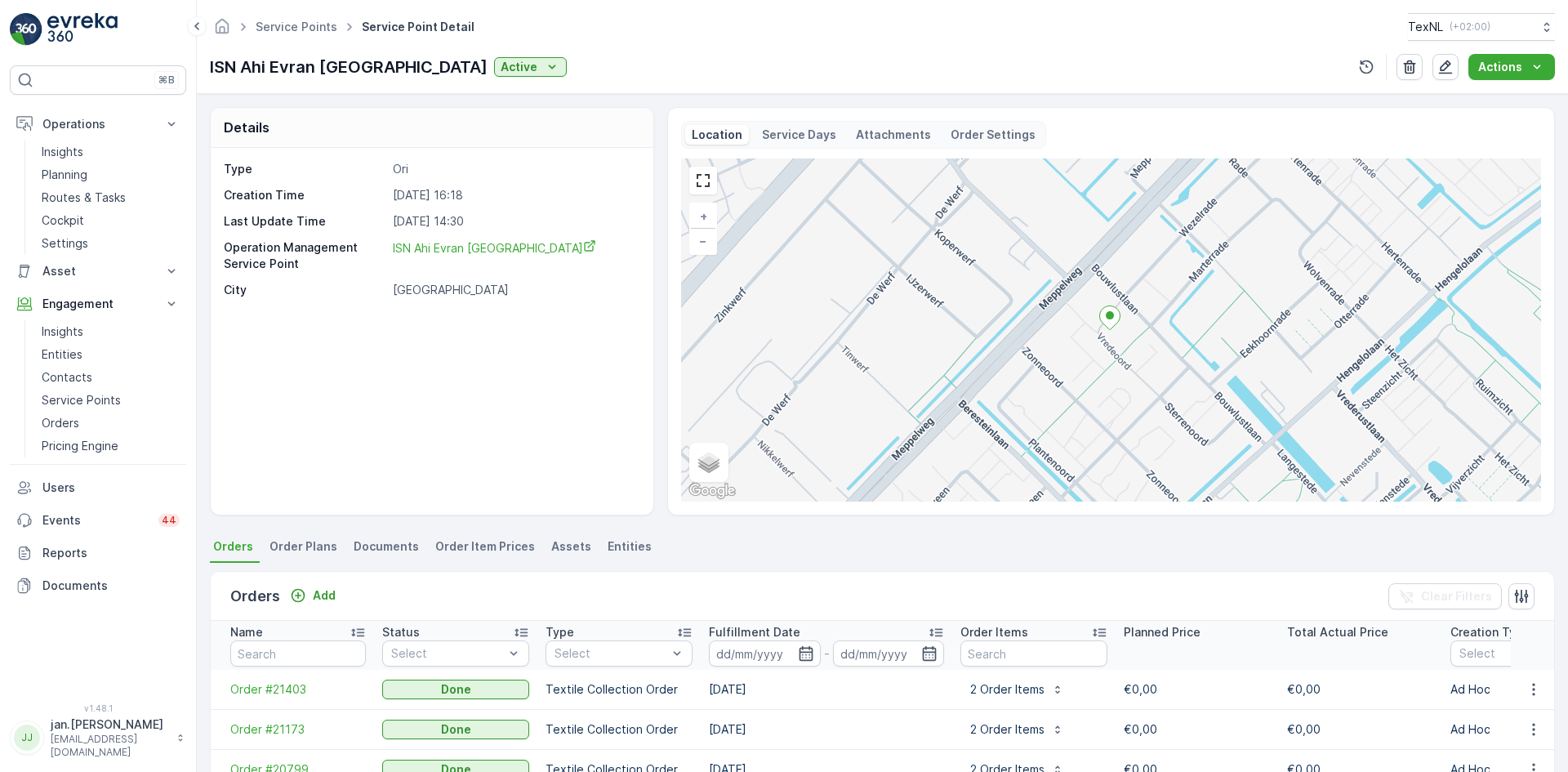
click at [866, 141] on p "Attachments" at bounding box center [893, 135] width 75 height 16
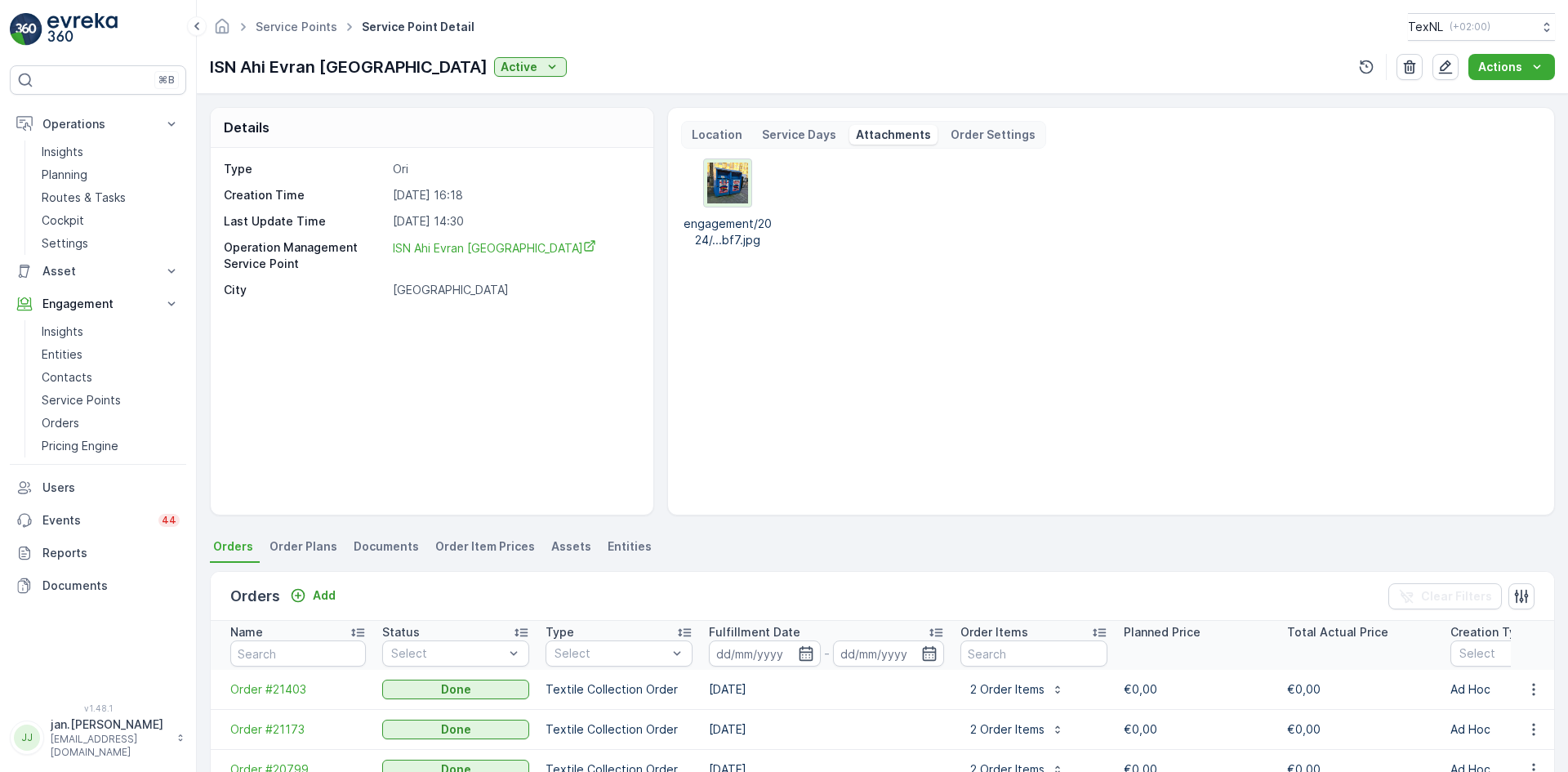
click at [728, 188] on img at bounding box center [727, 183] width 41 height 41
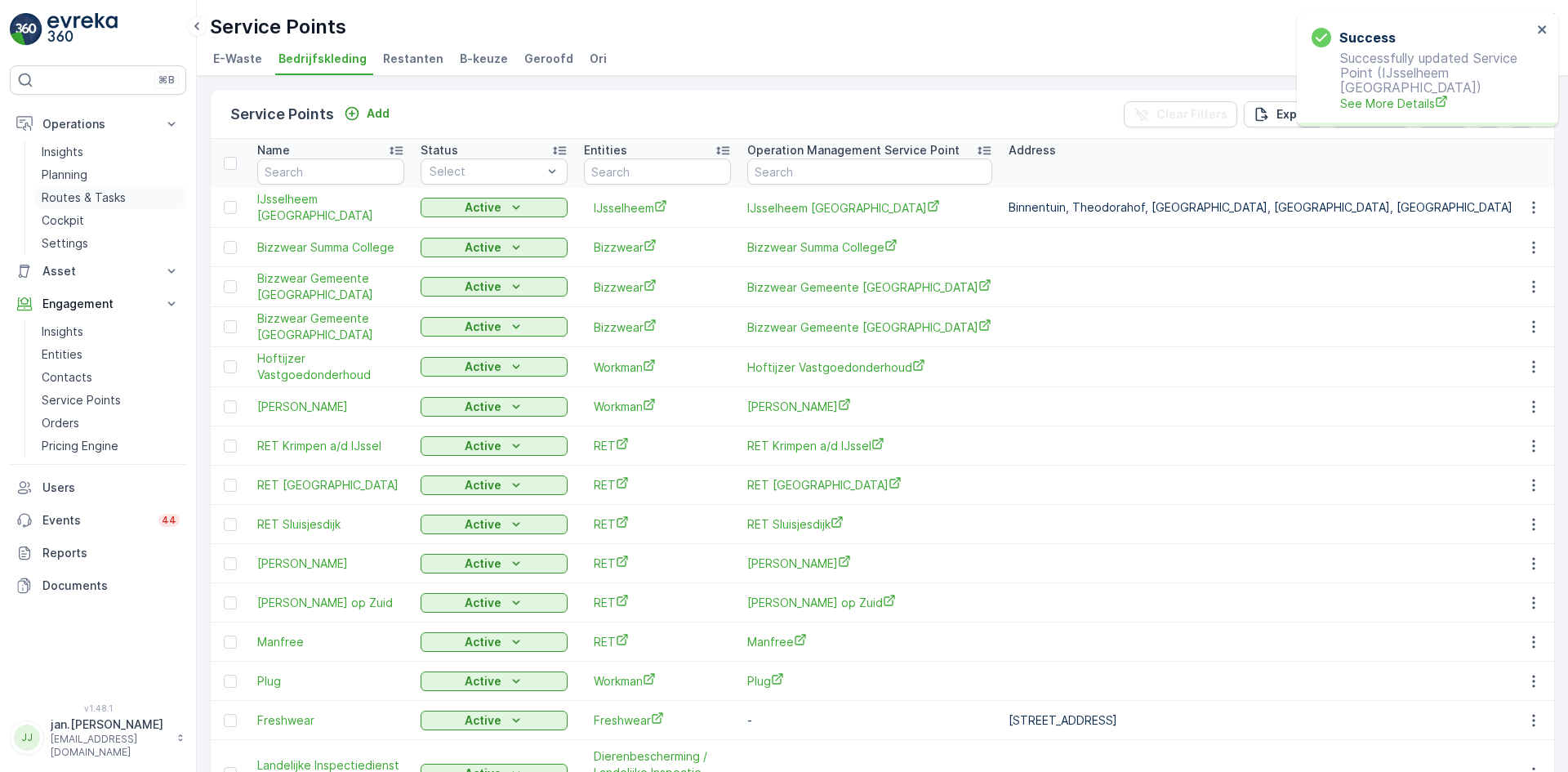
click at [76, 194] on p "Routes & Tasks" at bounding box center [84, 198] width 84 height 16
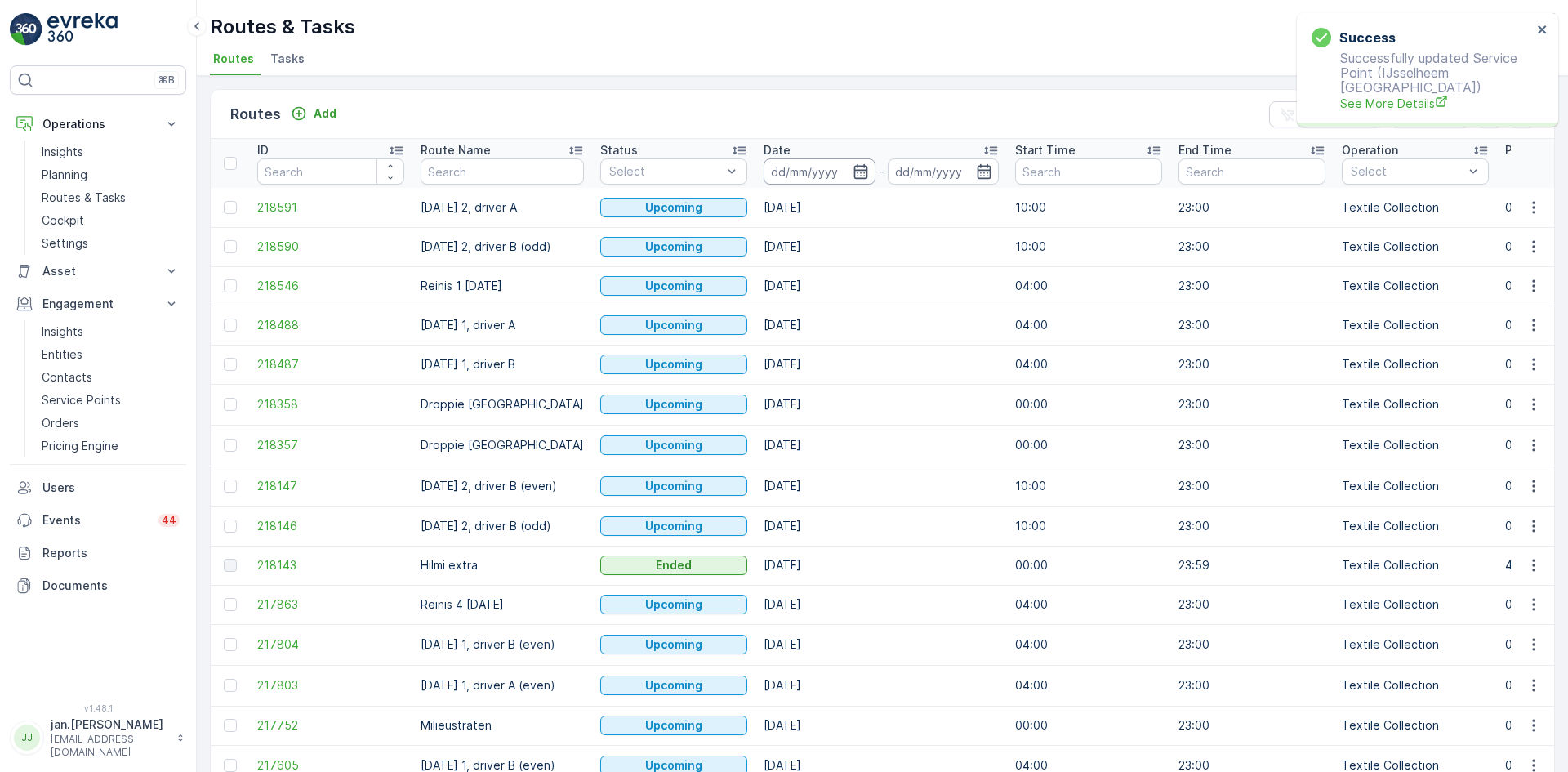
click at [813, 176] on input at bounding box center [820, 172] width 112 height 26
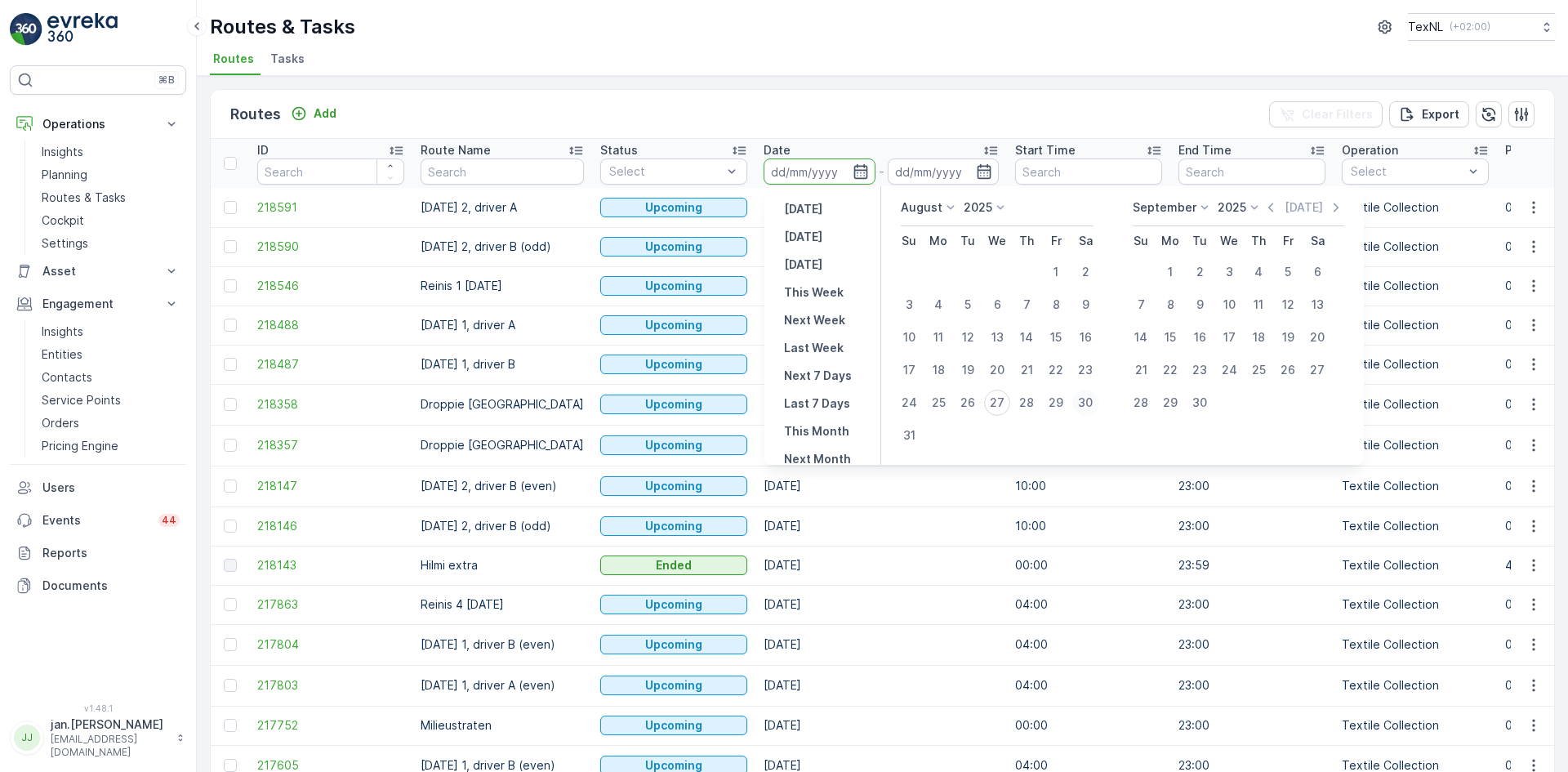
click at [1092, 402] on div "30" at bounding box center [1086, 402] width 26 height 26
type input "30.08.2025"
click at [1092, 402] on div "30" at bounding box center [1086, 402] width 26 height 26
type input "30.08.2025"
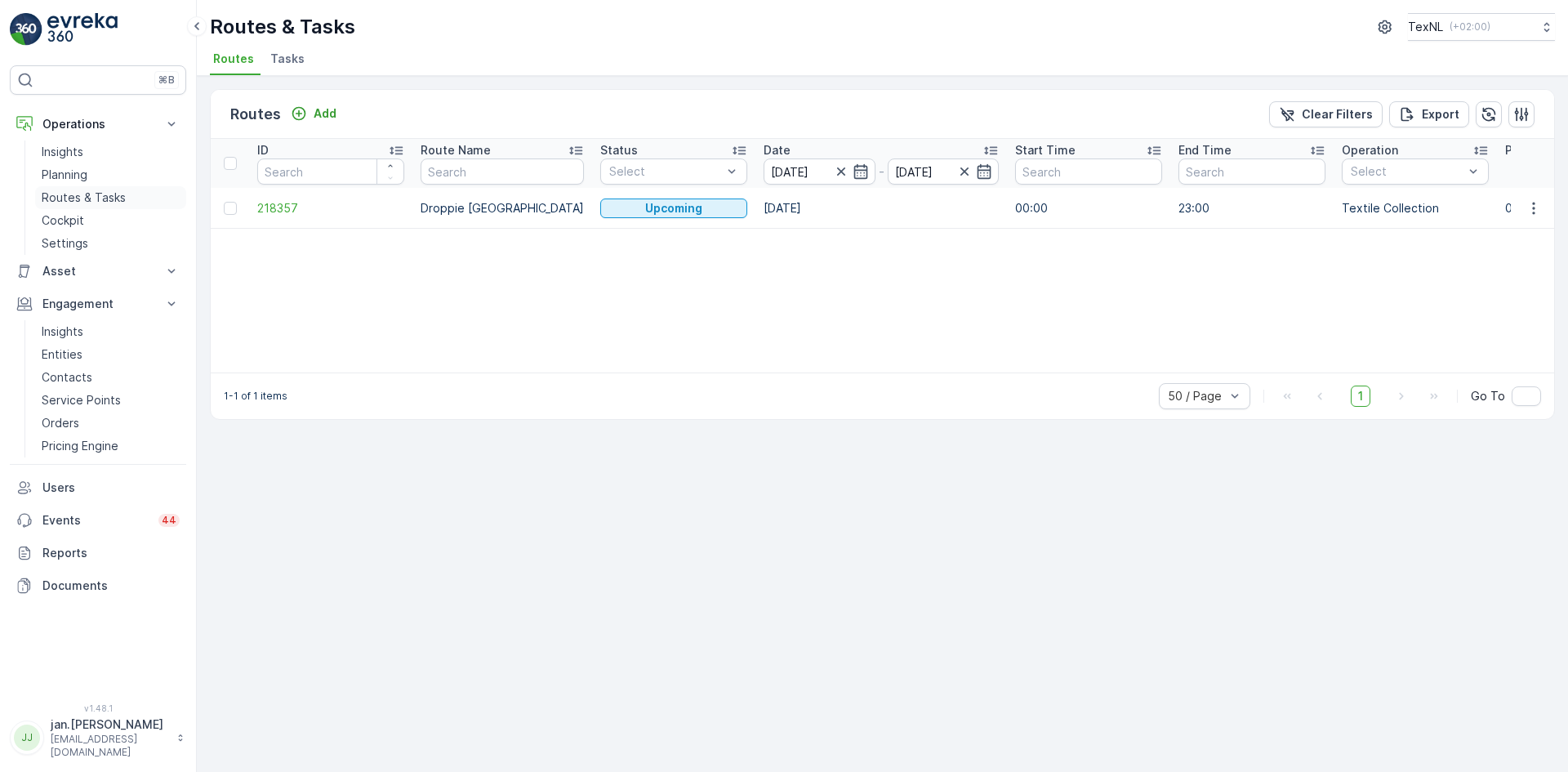
click at [95, 200] on p "Routes & Tasks" at bounding box center [84, 198] width 84 height 16
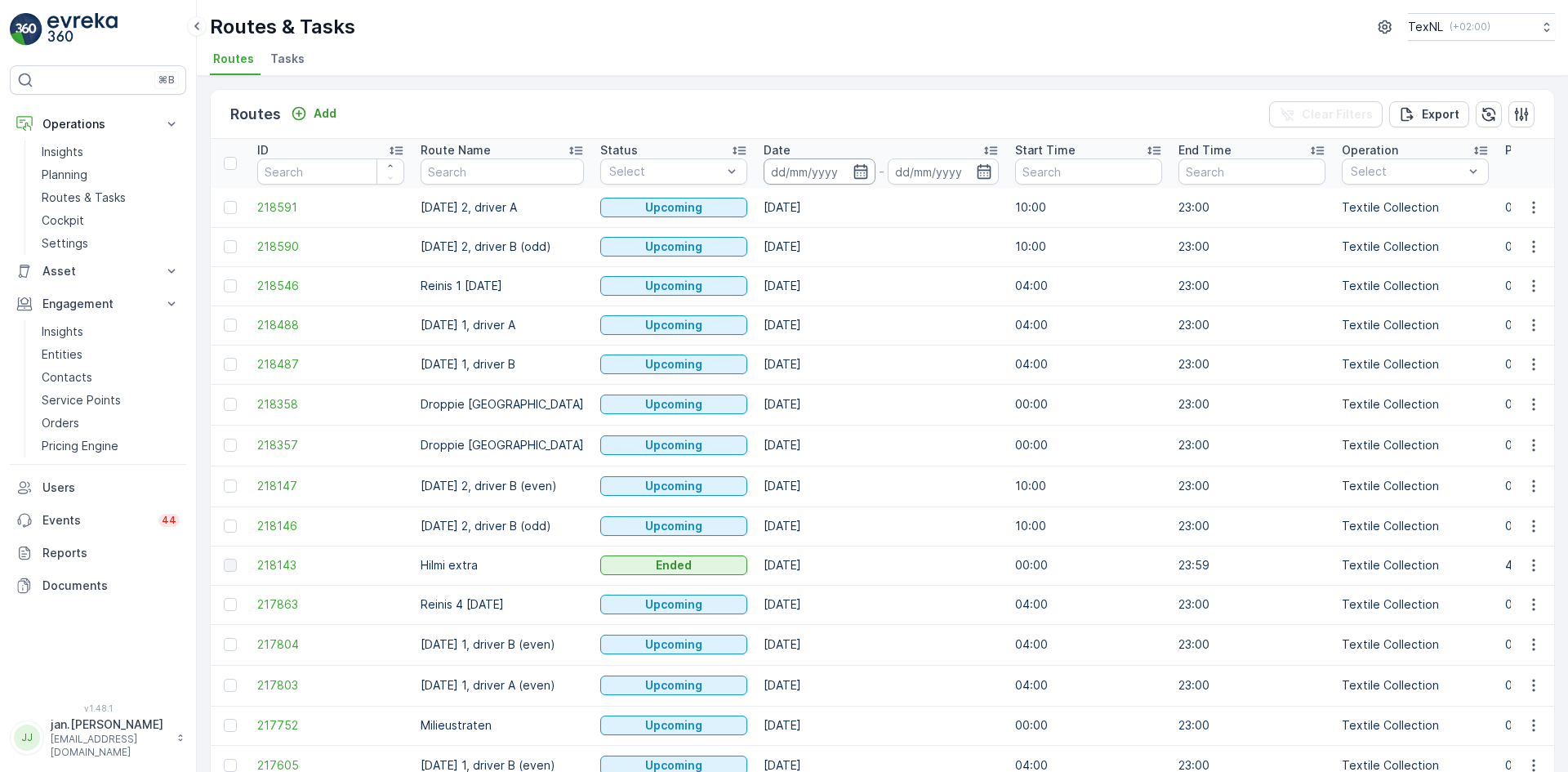
click at [805, 173] on input at bounding box center [820, 172] width 112 height 26
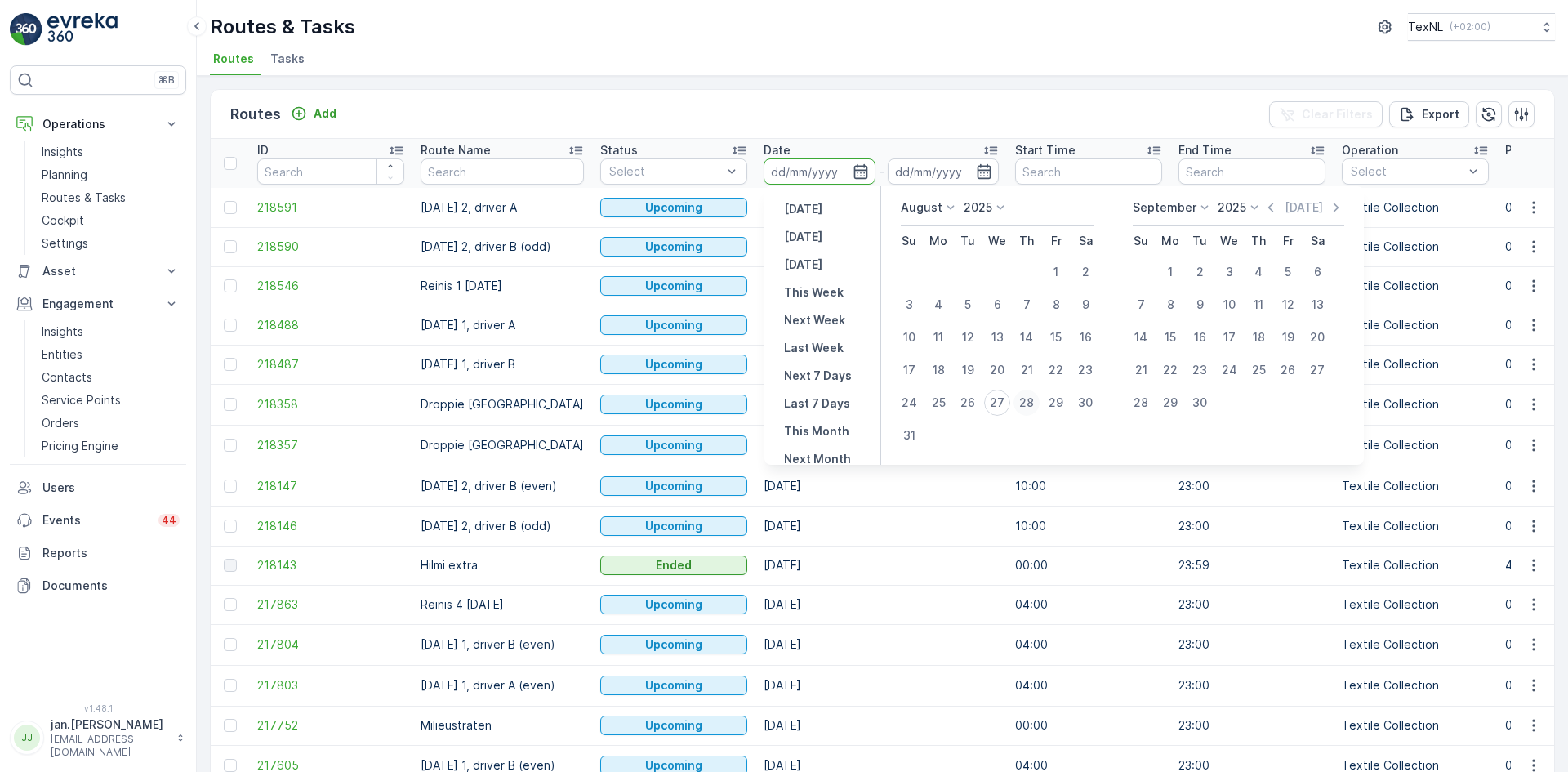
click at [1030, 404] on div "28" at bounding box center [1027, 402] width 26 height 26
type input "[DATE]"
click at [1030, 404] on div "28" at bounding box center [1027, 402] width 26 height 26
type input "[DATE]"
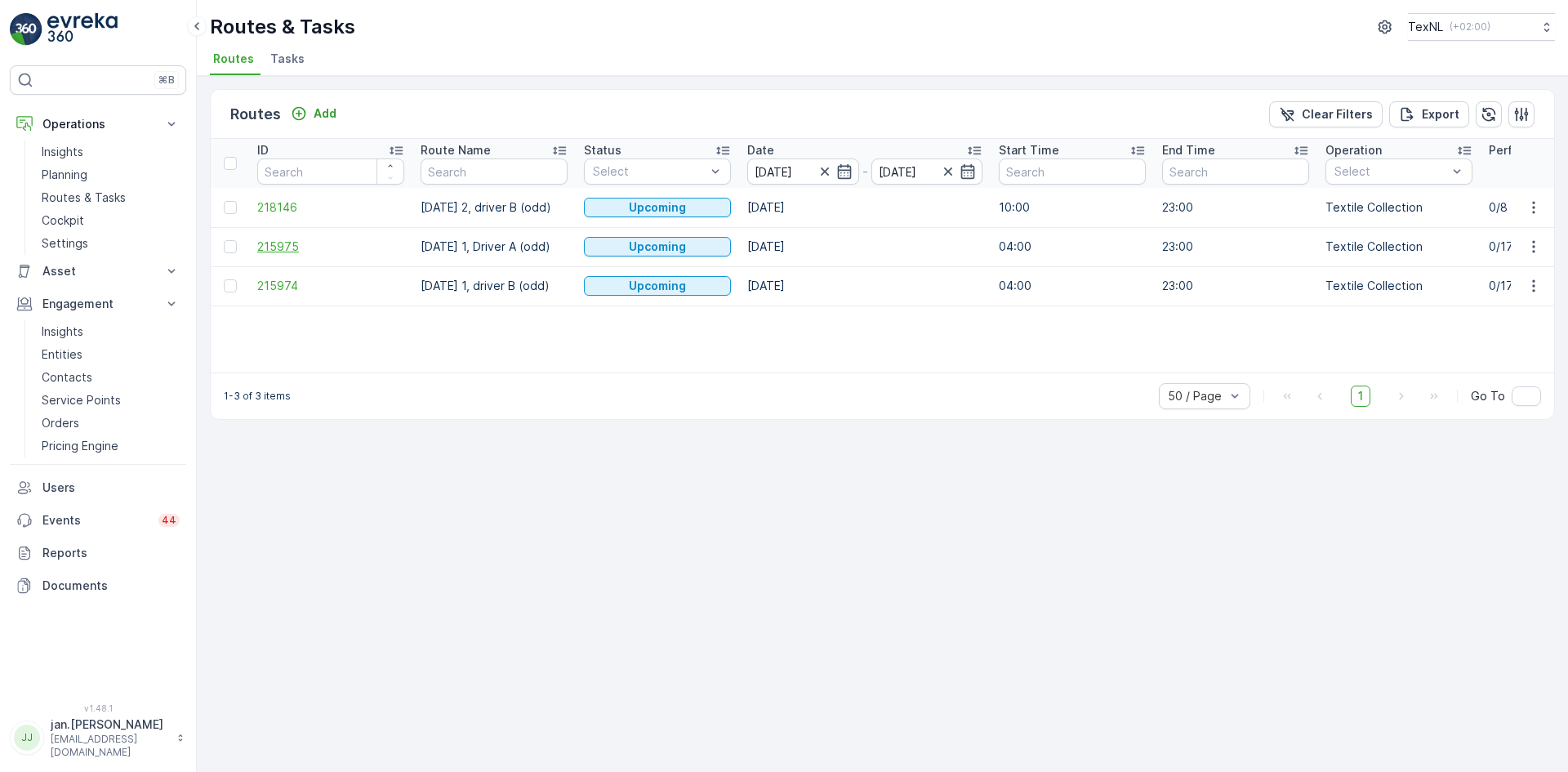
click at [276, 255] on span "215975" at bounding box center [331, 247] width 147 height 16
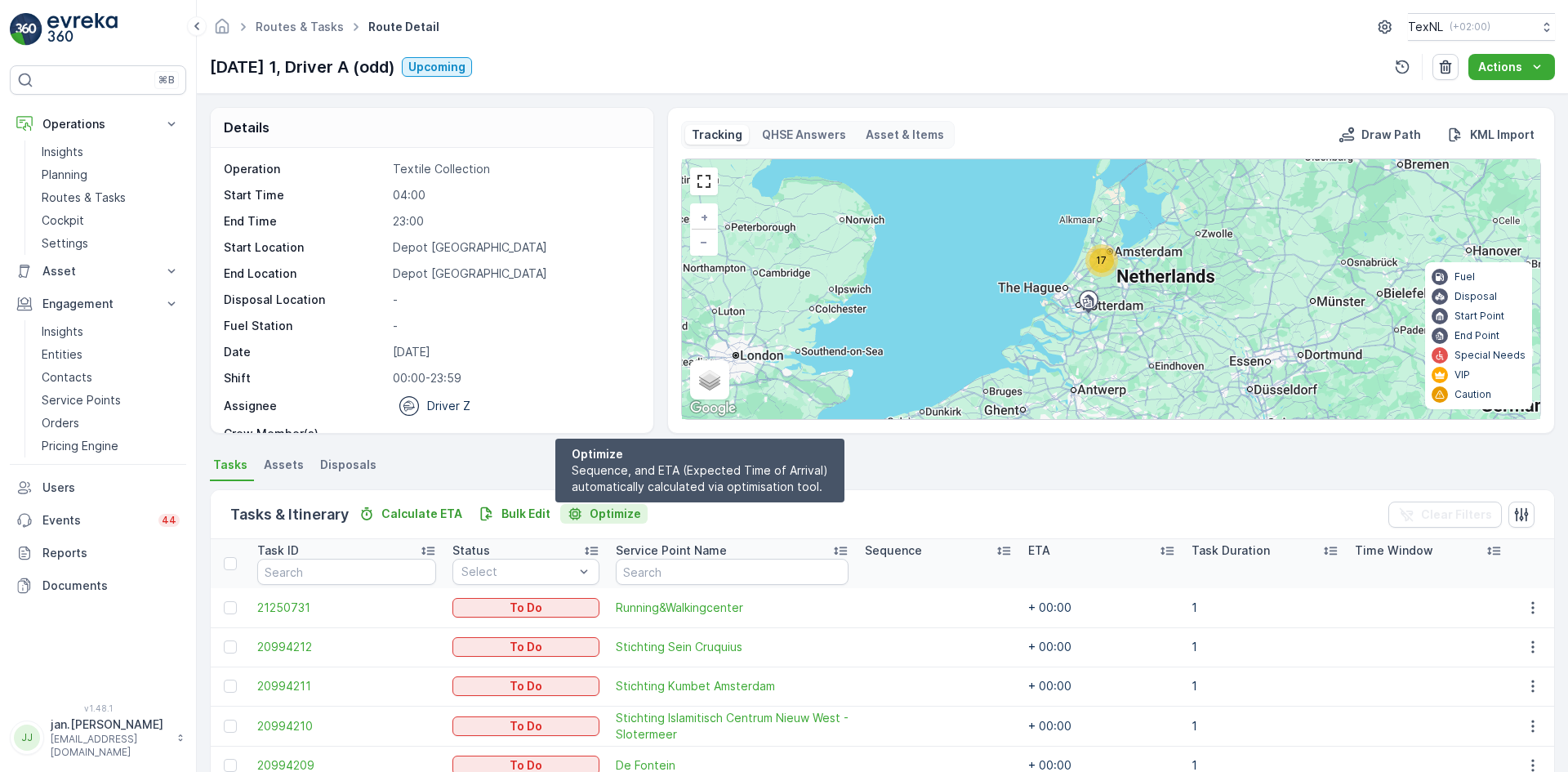
click at [624, 517] on p "Optimize" at bounding box center [615, 513] width 52 height 16
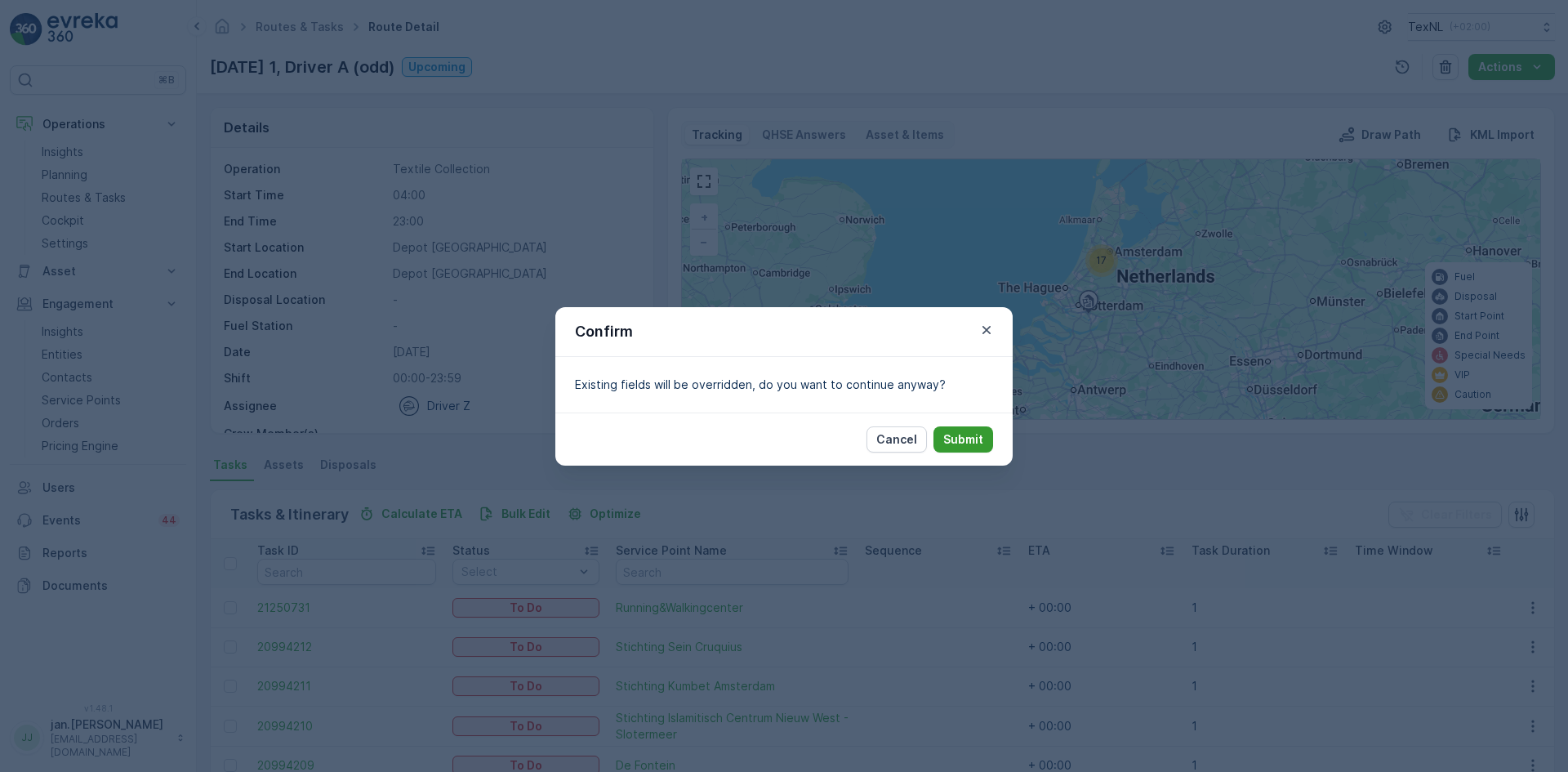
click at [954, 436] on p "Submit" at bounding box center [964, 439] width 40 height 16
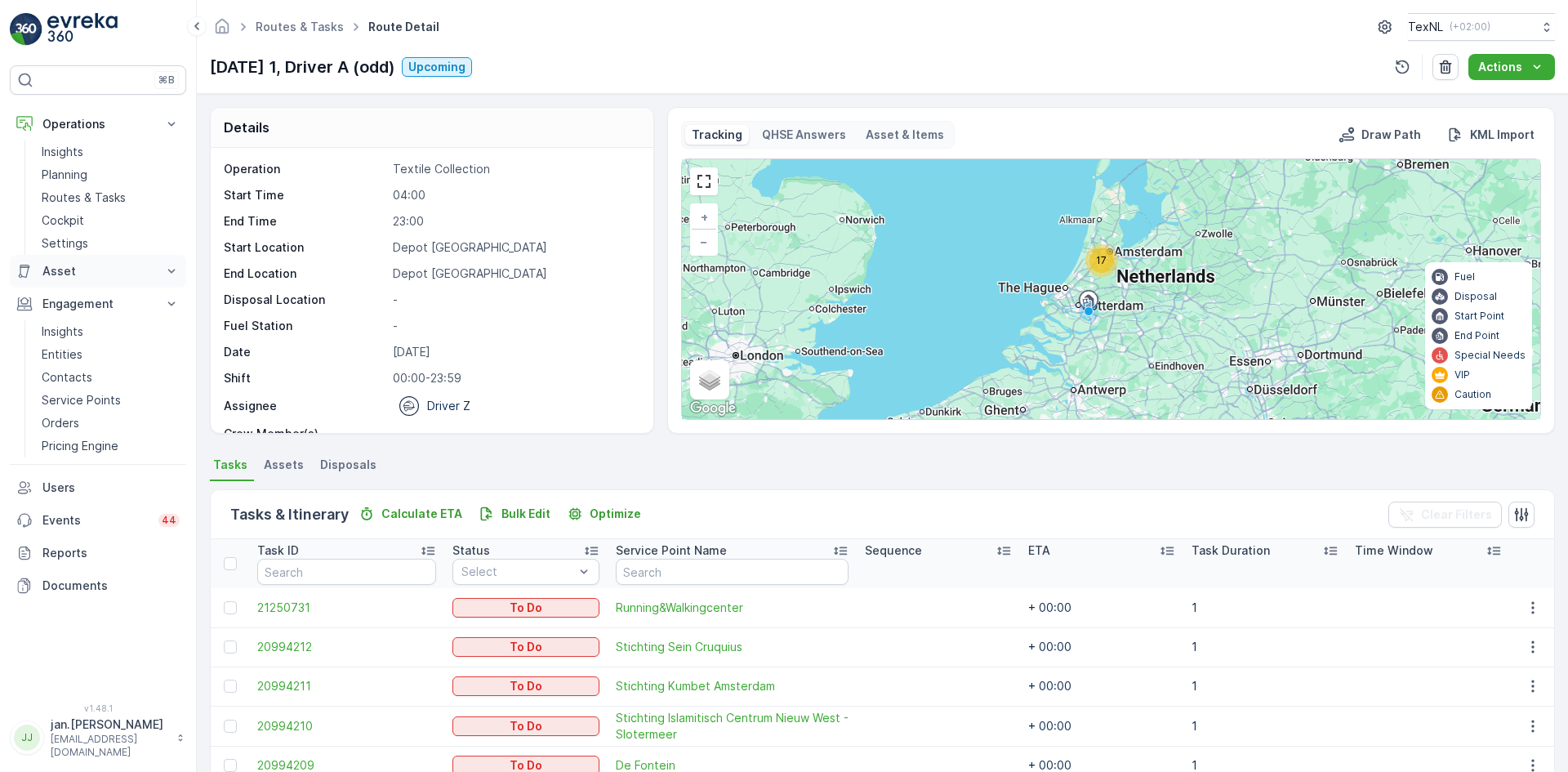
click at [62, 264] on p "Asset" at bounding box center [98, 271] width 111 height 16
click at [67, 298] on p "Assets" at bounding box center [60, 299] width 37 height 16
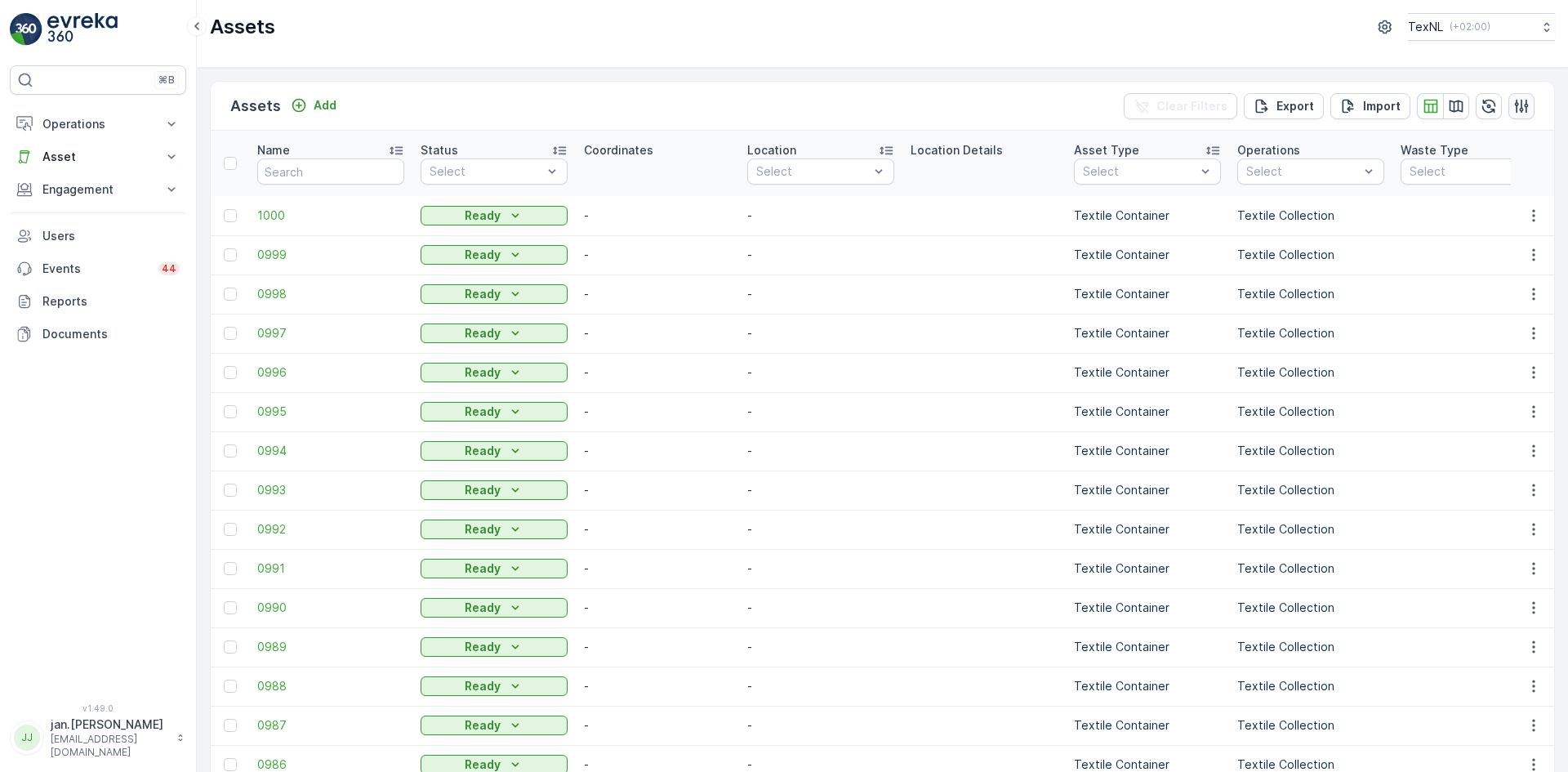
click at [1517, 107] on icon "button" at bounding box center [1521, 106] width 16 height 16
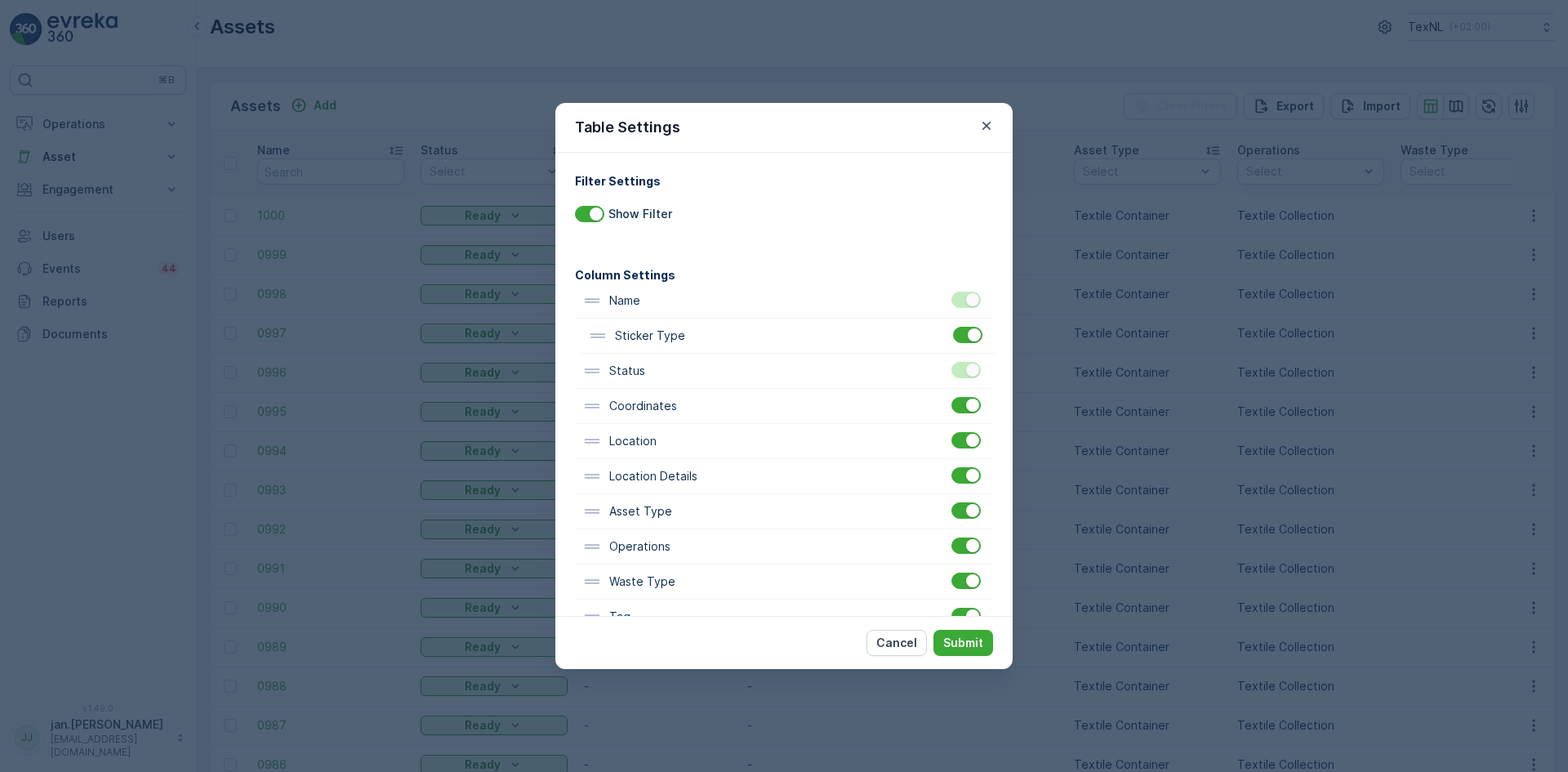
drag, startPoint x: 693, startPoint y: 491, endPoint x: 698, endPoint y: 315, distance: 176.1
click at [698, 315] on div "Name Status Coordinates Location Location Details Asset Type Operations Waste T…" at bounding box center [784, 652] width 418 height 737
click at [962, 637] on p "Submit" at bounding box center [964, 642] width 40 height 16
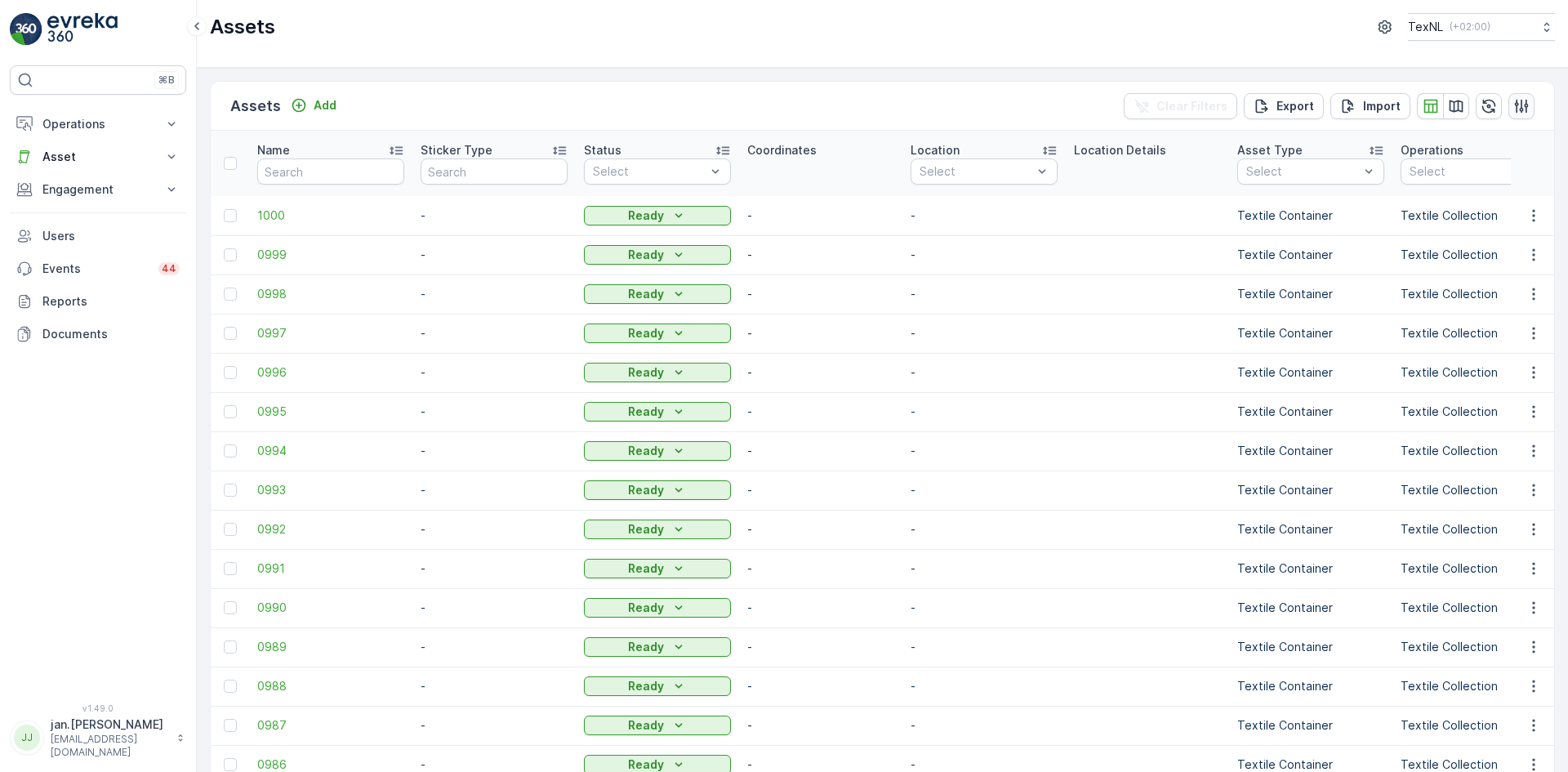
click at [1510, 111] on button "button" at bounding box center [1522, 106] width 26 height 26
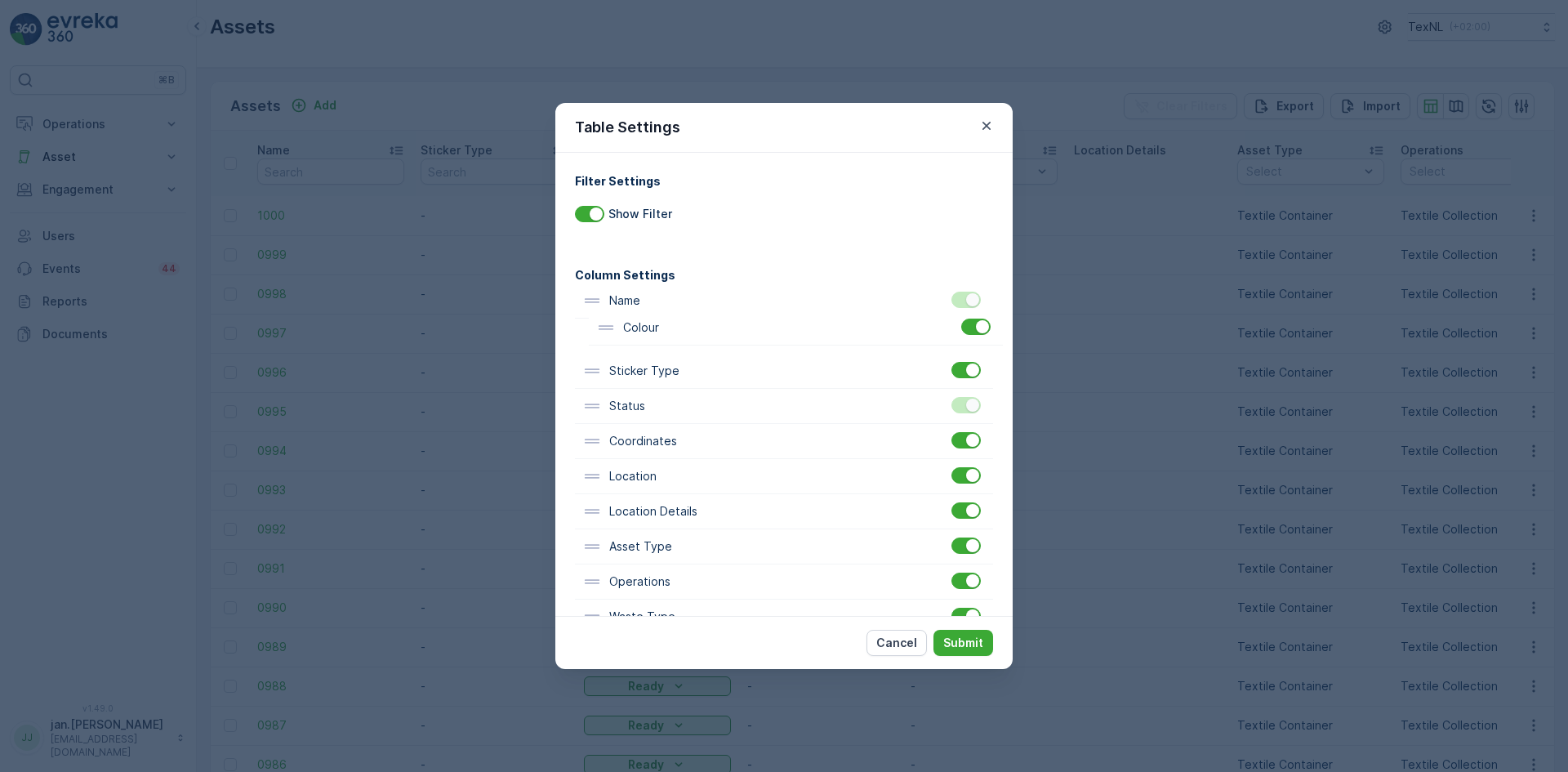
drag, startPoint x: 642, startPoint y: 527, endPoint x: 656, endPoint y: 327, distance: 200.5
click at [656, 327] on div "Name Sticker Type Status Coordinates Location Location Details Asset Type Opera…" at bounding box center [784, 652] width 418 height 737
click at [957, 641] on p "Submit" at bounding box center [964, 642] width 40 height 16
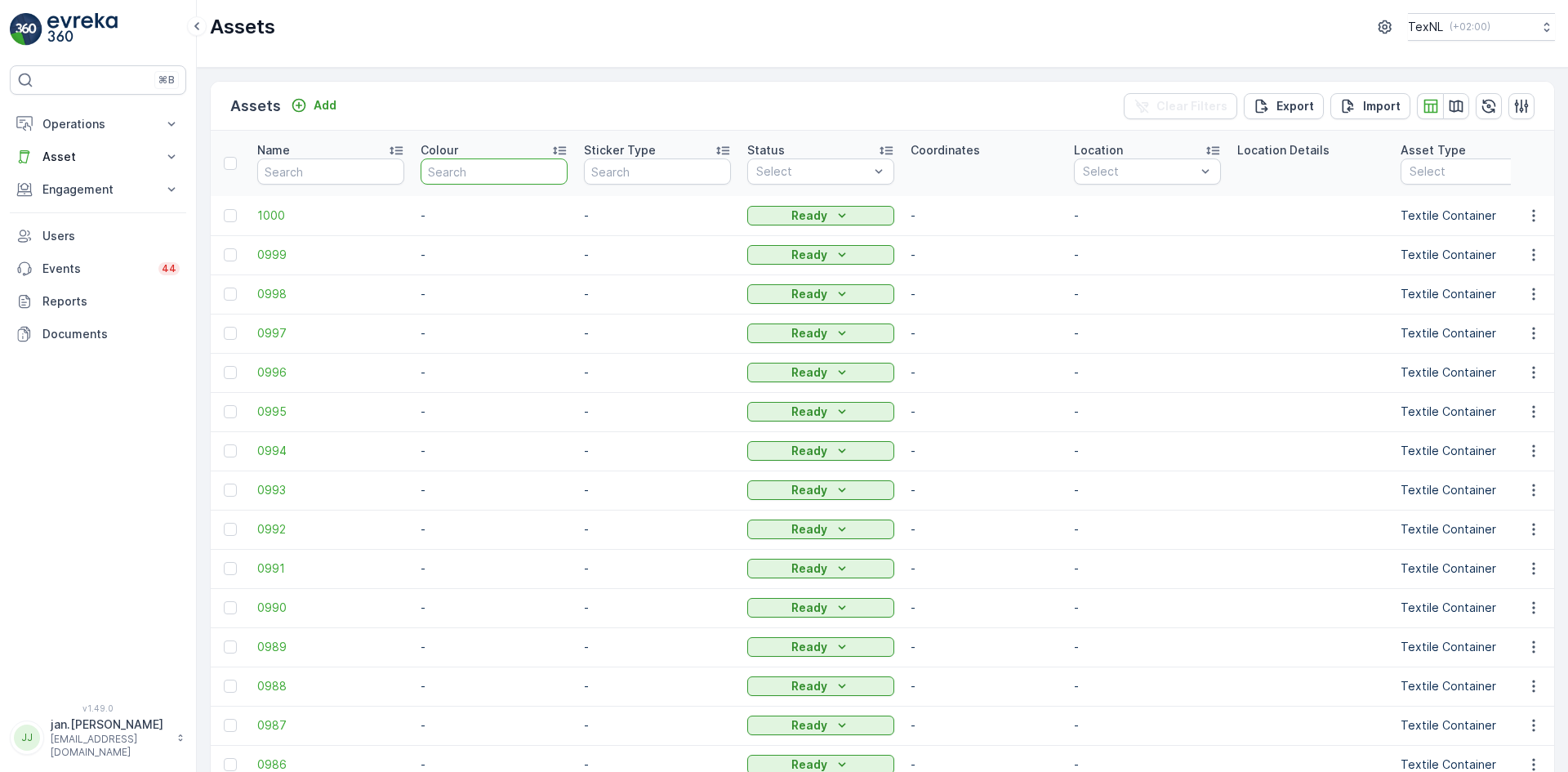
click at [508, 175] on input "text" at bounding box center [493, 172] width 147 height 26
type input "b"
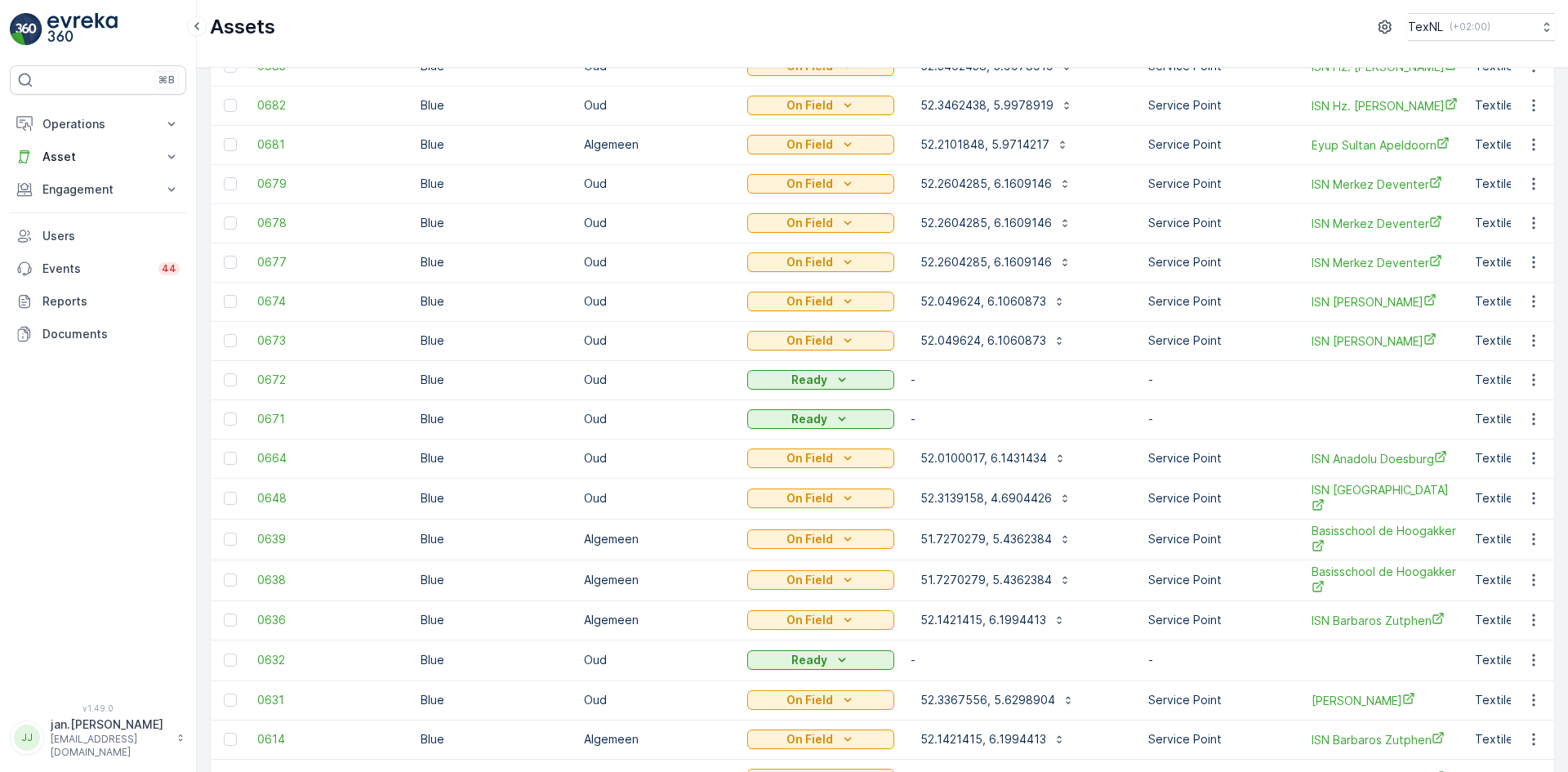
scroll to position [571, 0]
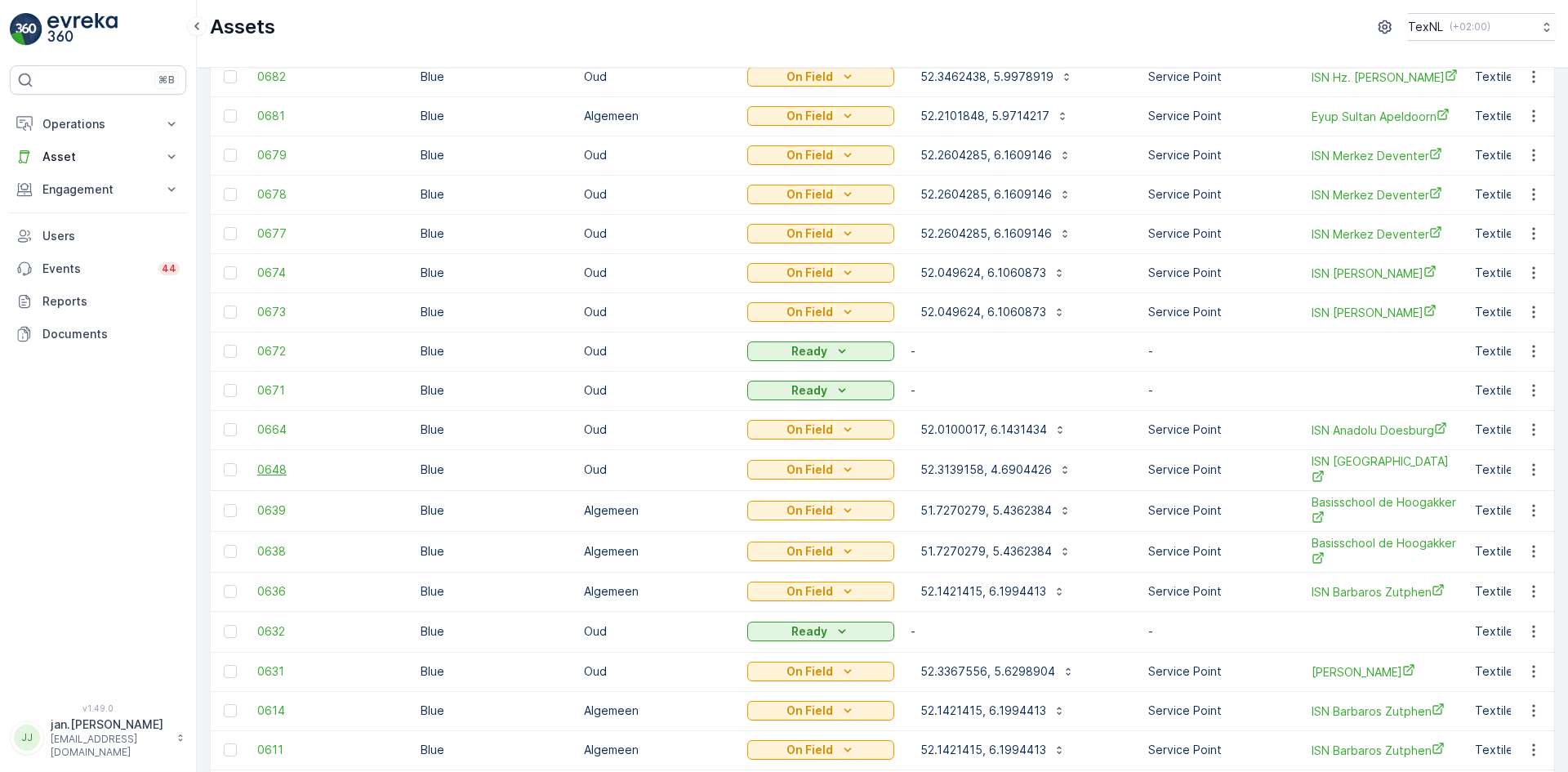
click at [276, 471] on span "0648" at bounding box center [331, 469] width 147 height 16
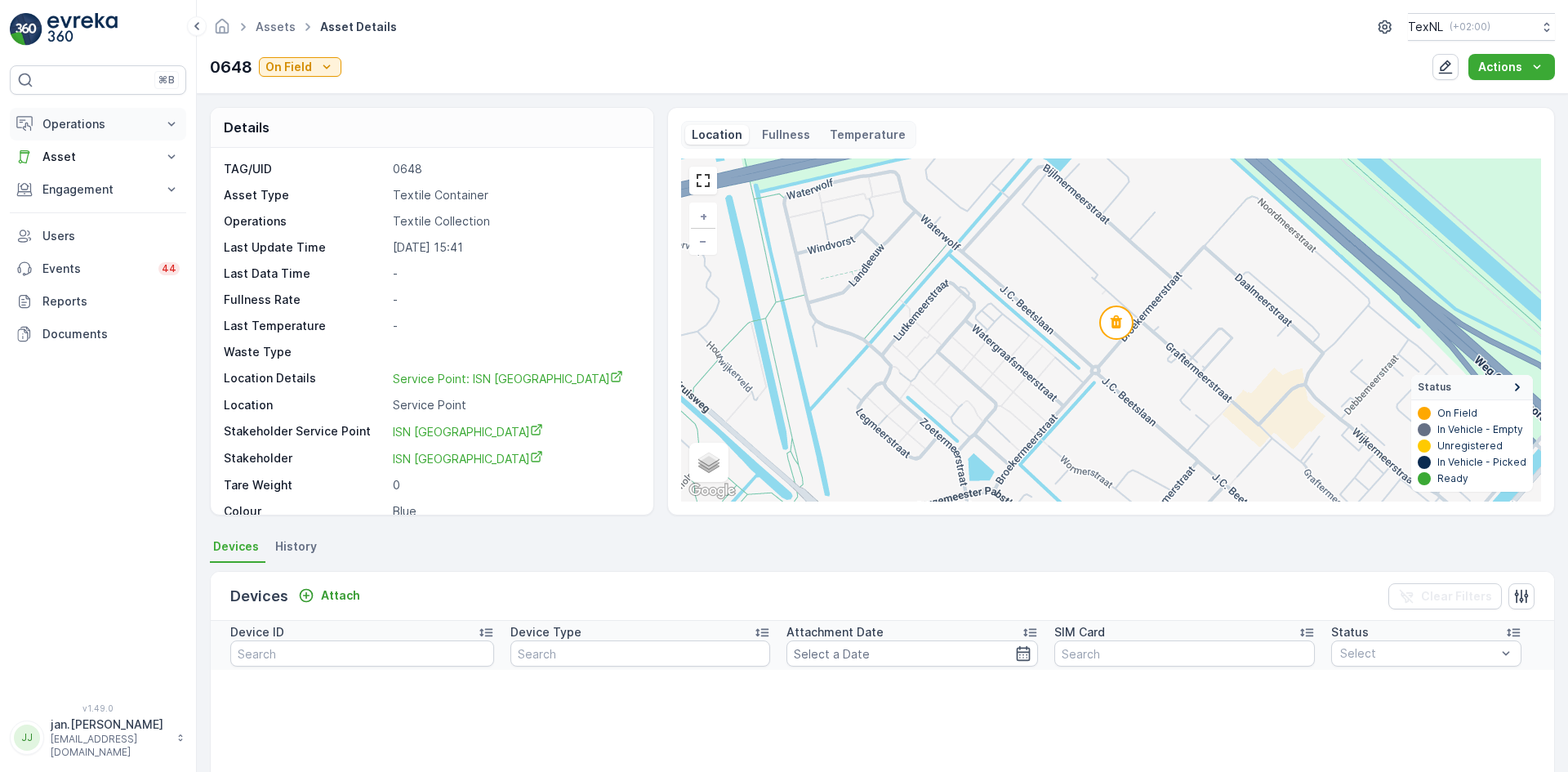
click at [70, 124] on p "Operations" at bounding box center [98, 124] width 111 height 16
click at [83, 195] on p "Routes & Tasks" at bounding box center [84, 198] width 84 height 16
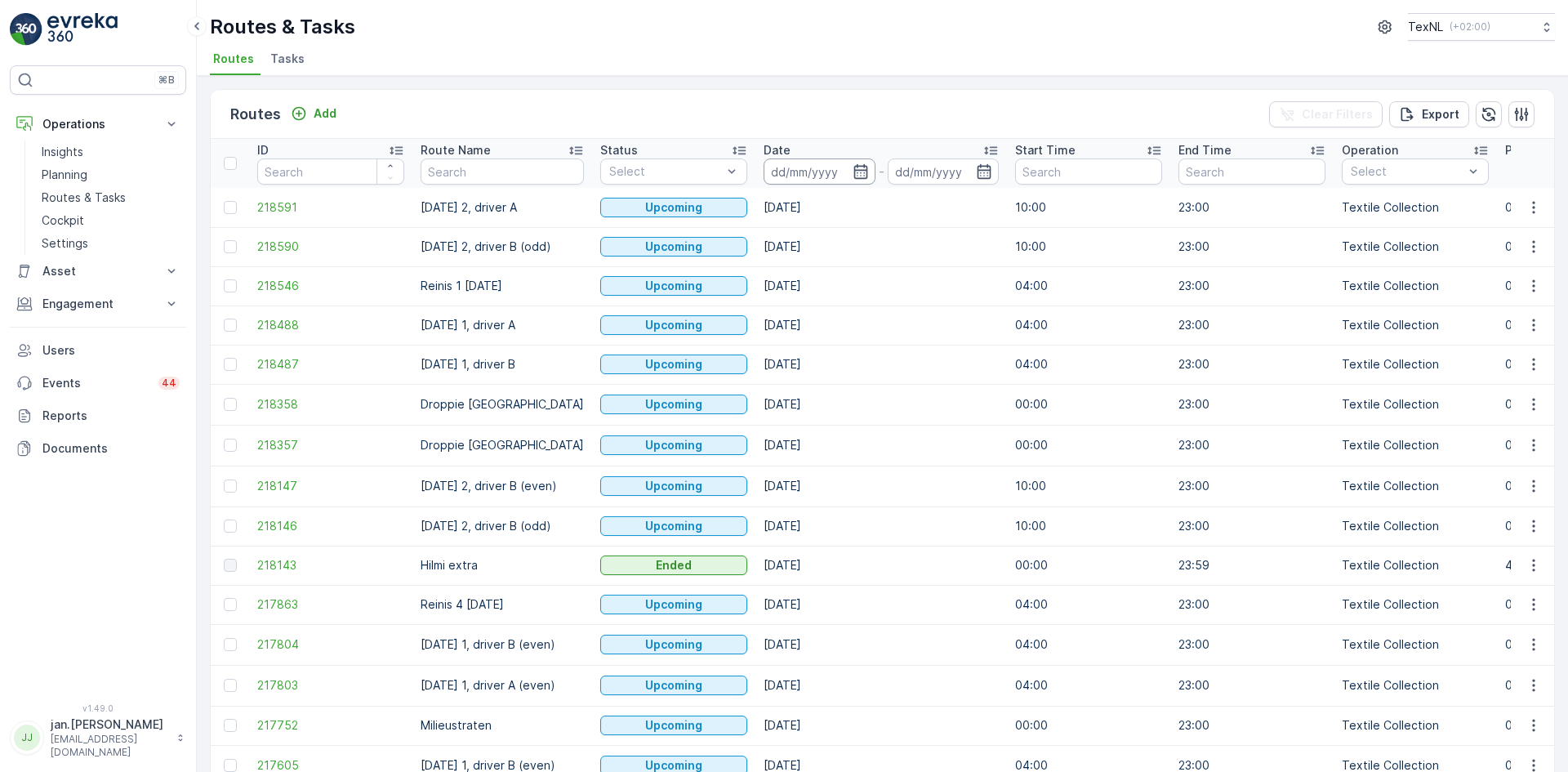
click at [822, 177] on input at bounding box center [820, 172] width 112 height 26
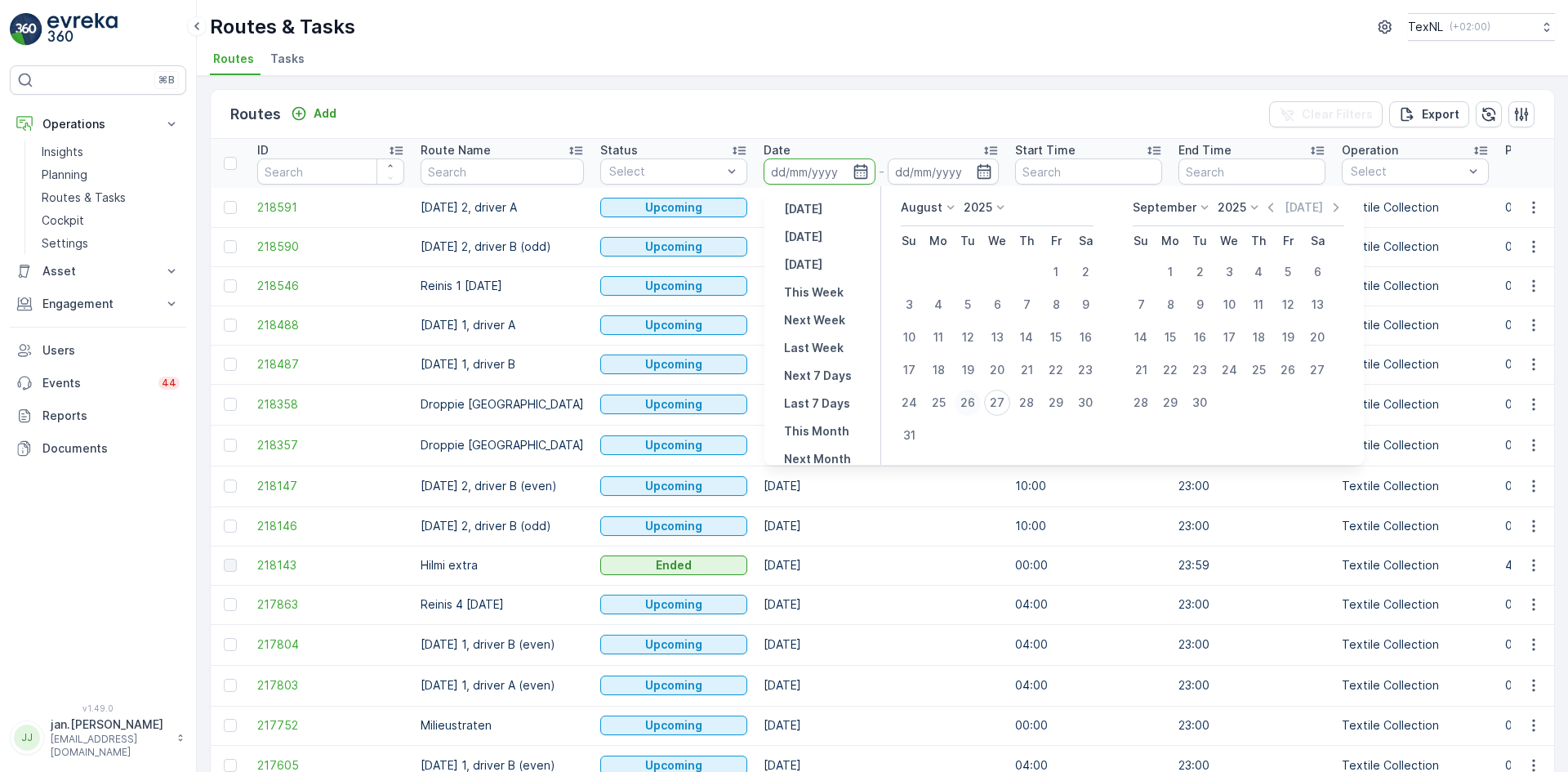
click at [970, 401] on div "26" at bounding box center [968, 402] width 26 height 26
type input "[DATE]"
click at [970, 401] on div "26" at bounding box center [968, 402] width 26 height 26
type input "[DATE]"
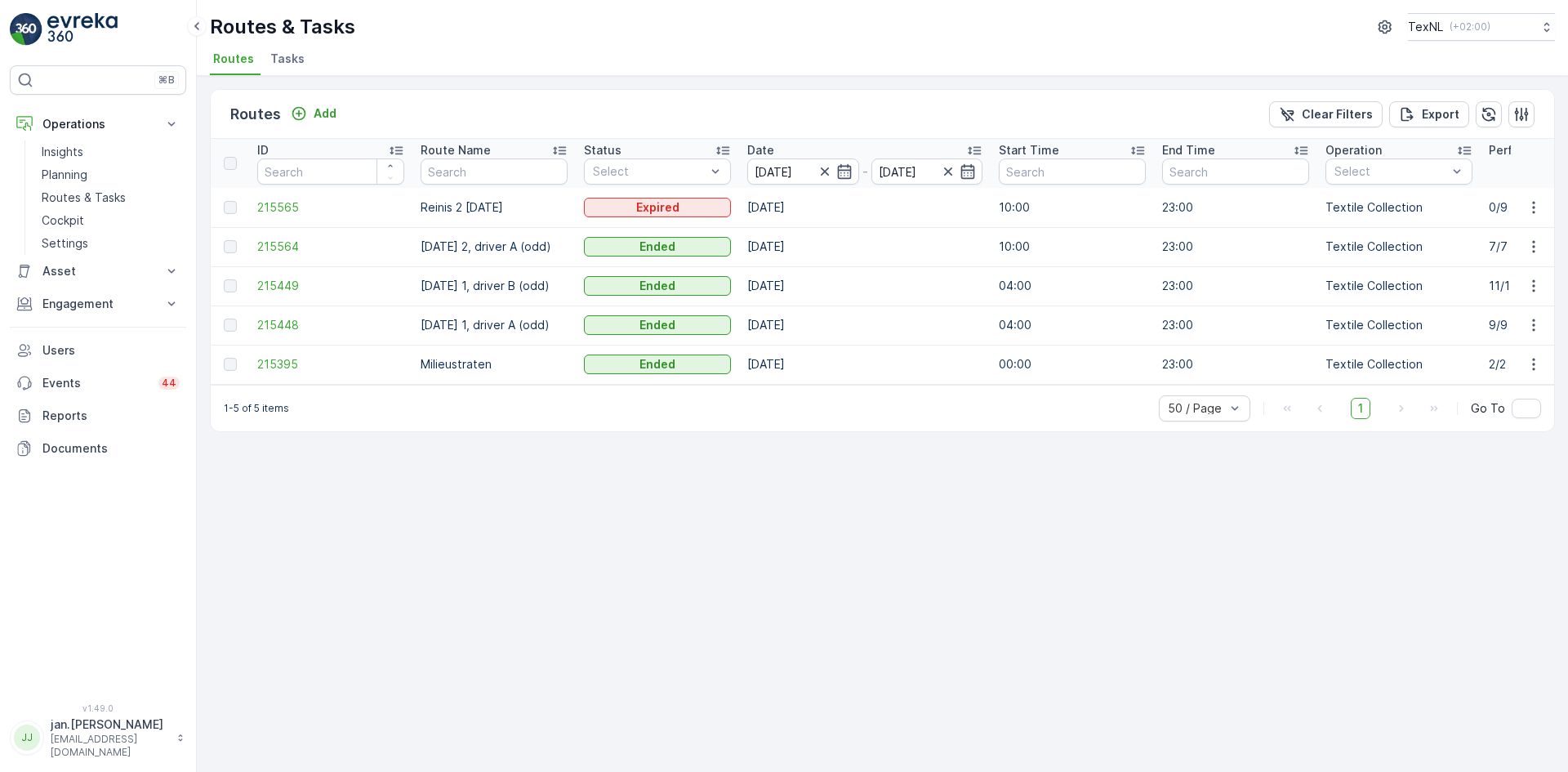
click at [1058, 571] on div "Routes Add Clear Filters Export ID Route Name Status Select Date [DATE] - [DATE…" at bounding box center [882, 423] width 1371 height 696
click at [75, 299] on p "Engagement" at bounding box center [98, 304] width 111 height 16
click at [79, 398] on p "Service Points" at bounding box center [81, 400] width 79 height 16
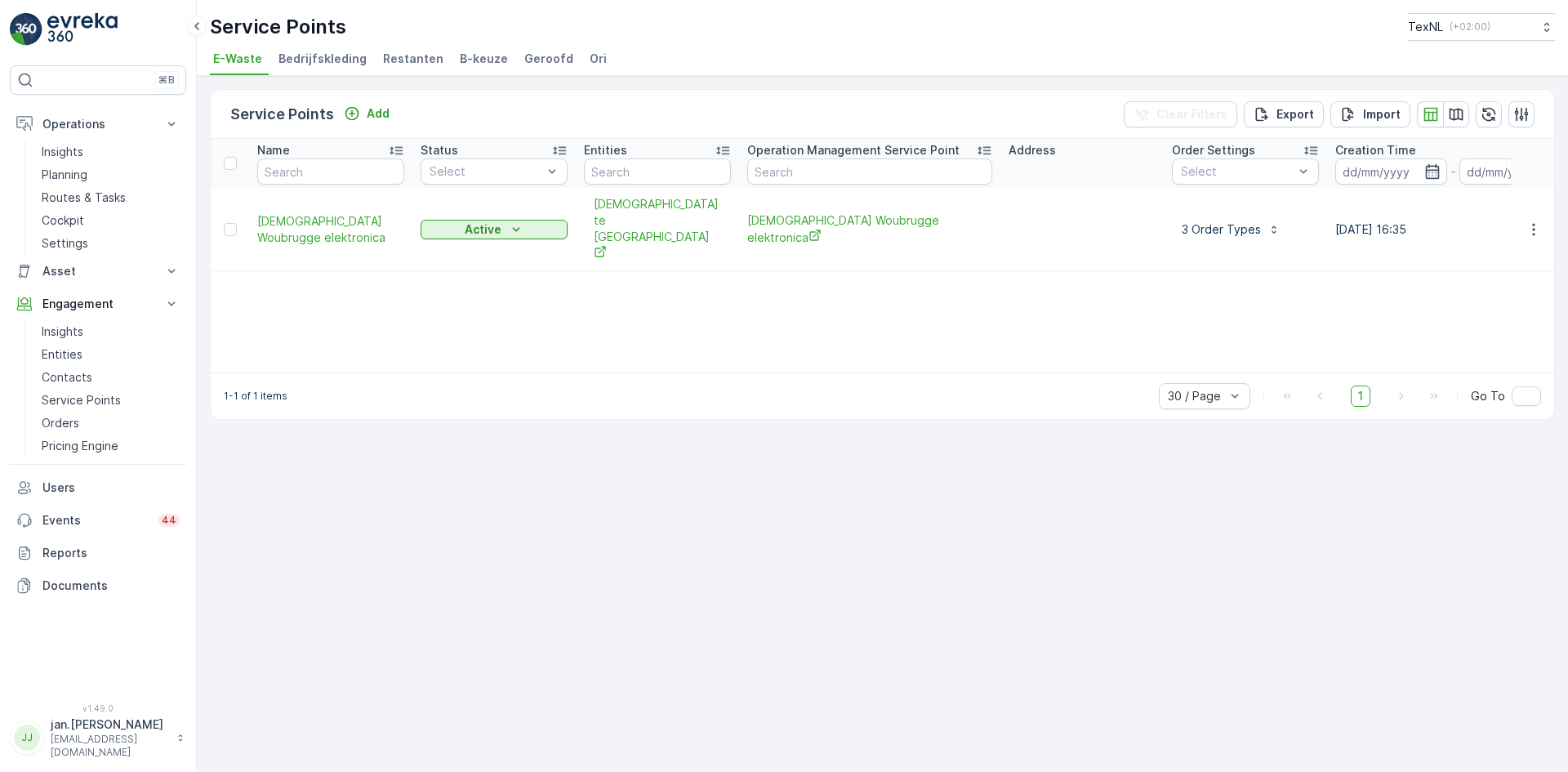
click at [589, 54] on span "Ori" at bounding box center [597, 59] width 17 height 16
click at [379, 112] on p "Add" at bounding box center [378, 113] width 23 height 16
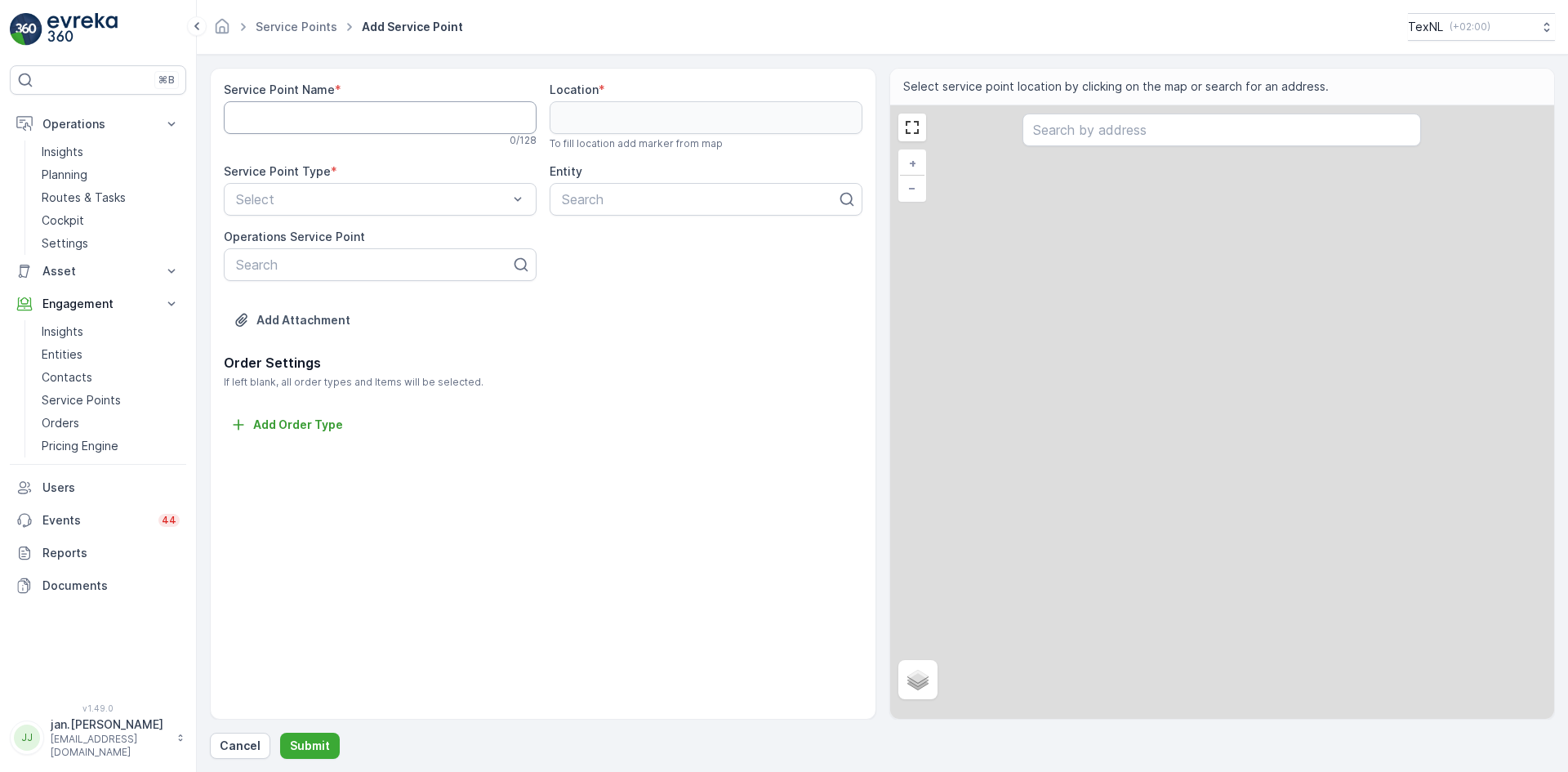
click at [278, 110] on Name "Service Point Name" at bounding box center [380, 117] width 313 height 33
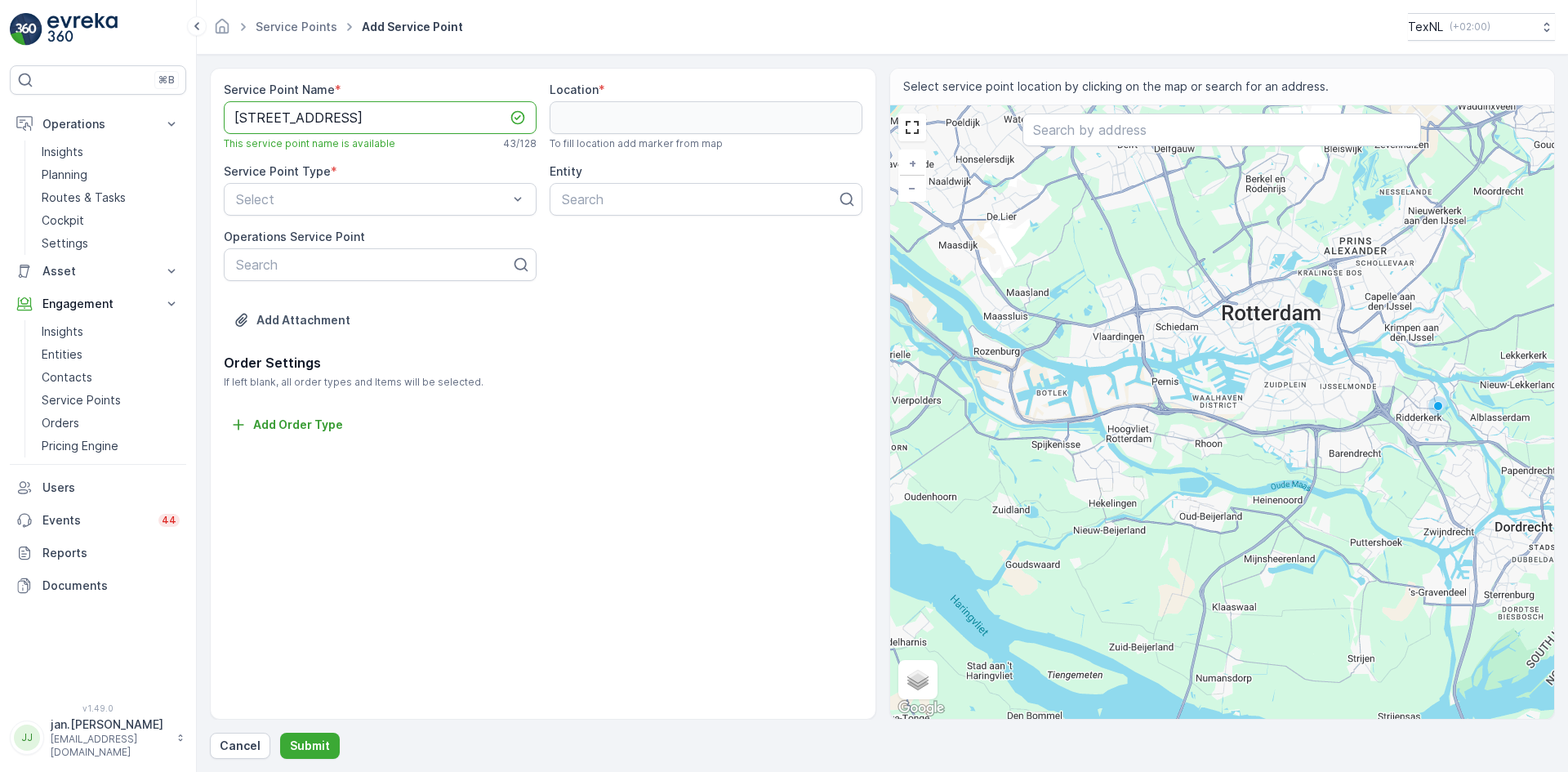
scroll to position [0, 17]
type Name "Van der Leurstraat 1, 2662 HB Bergschenhoek"
click at [1104, 128] on input "text" at bounding box center [1221, 130] width 398 height 33
paste input "Van der Leurstraat 1, 2662 HB Bergschenhoek"
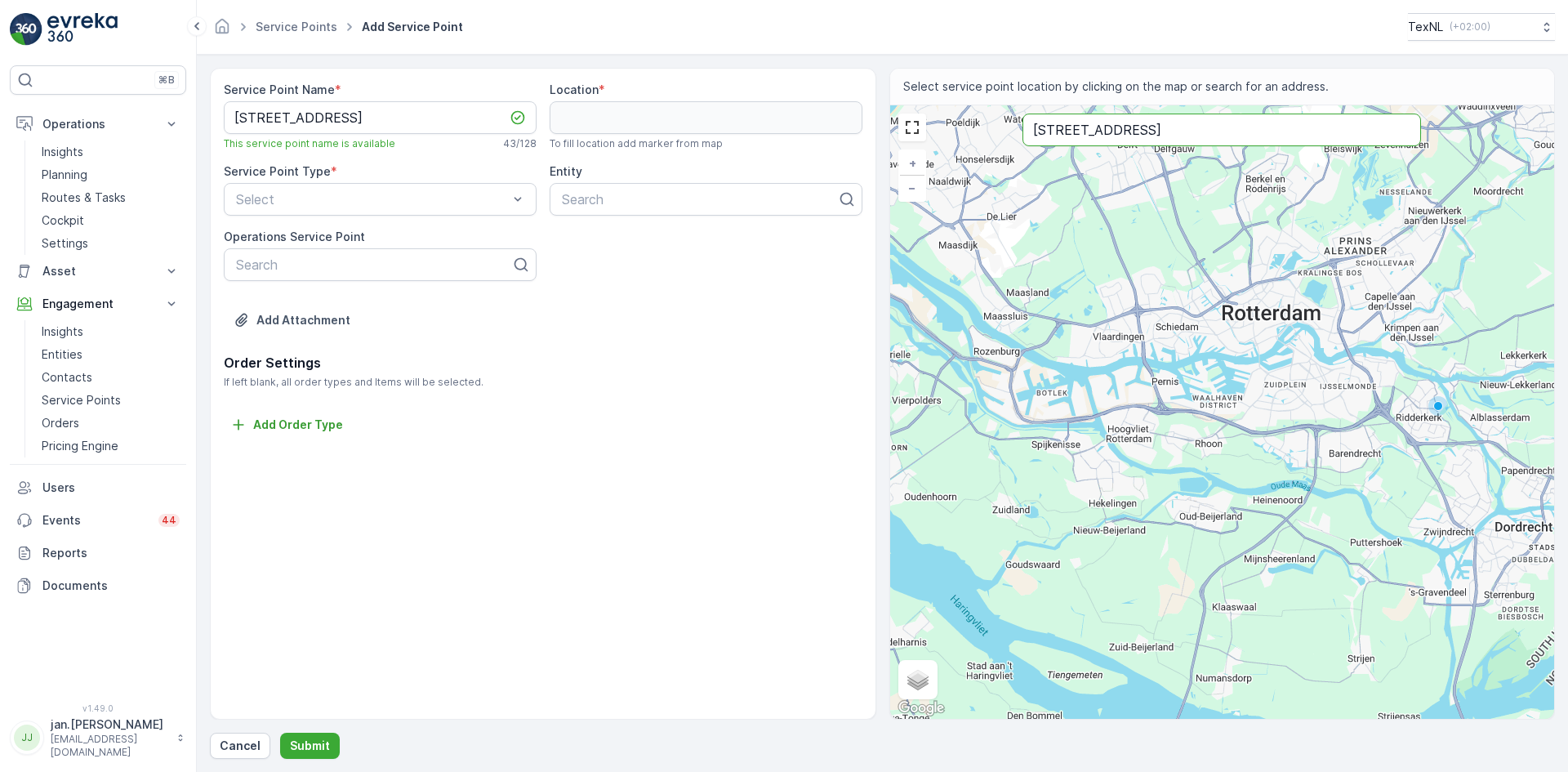
type input "Van der Leurstraat 1, 2662 HB Bergschenhoek"
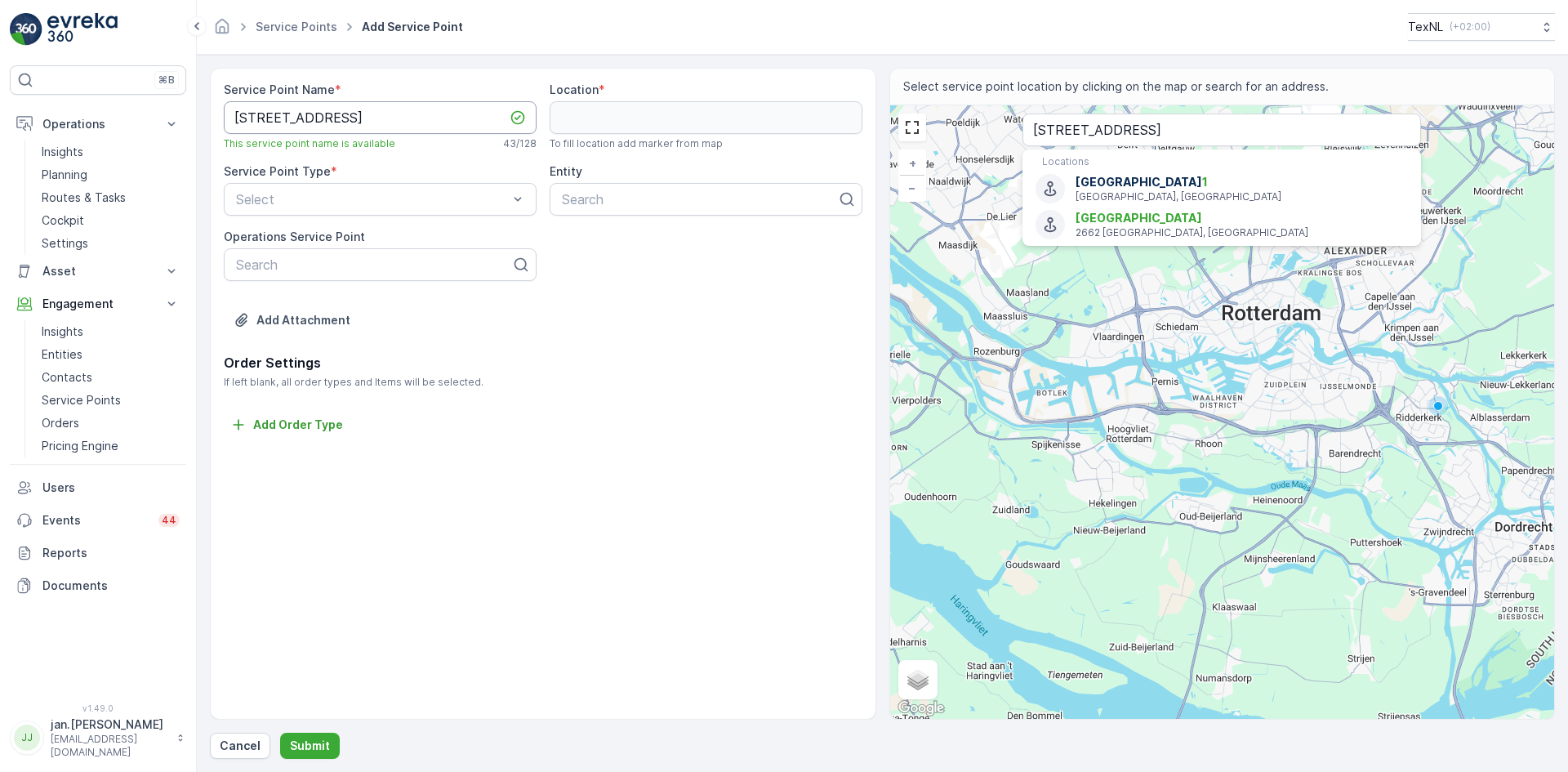
click at [399, 123] on Name "Van der Leurstraat 1, 2662 HB Bergschenhoek" at bounding box center [380, 117] width 313 height 33
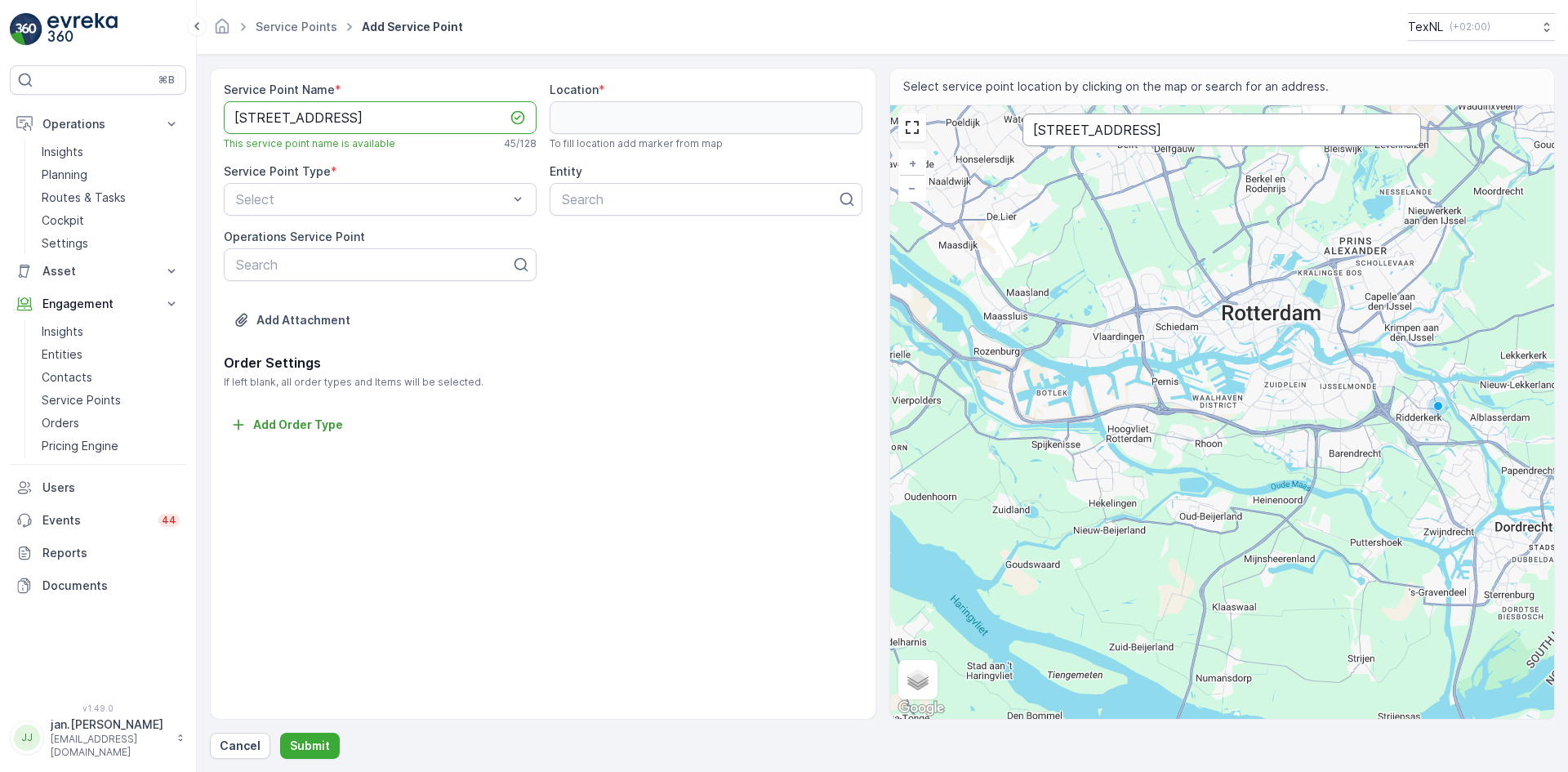
type Name "Van der Leurstraat 1, 2662HB te Bergschenhoek"
drag, startPoint x: 1327, startPoint y: 128, endPoint x: 957, endPoint y: 159, distance: 371.3
click at [957, 159] on div "+ − Satellite Roadmap Terrain Hybrid Leaflet Keyboard shortcuts Map Data Map da…" at bounding box center [1222, 411] width 665 height 613
type input "52.004328577925094,4.214321621811013"
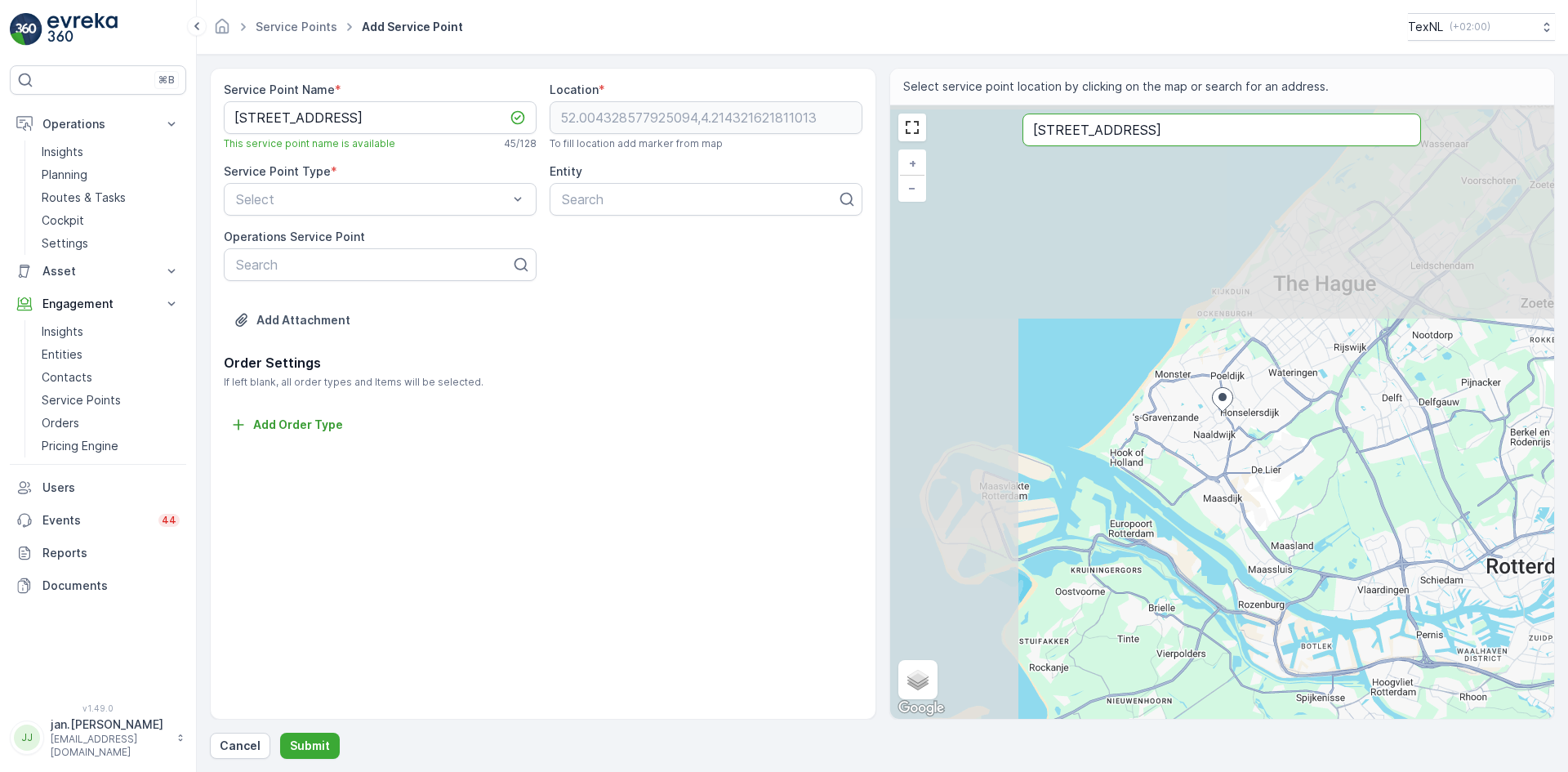
paste input "HB te"
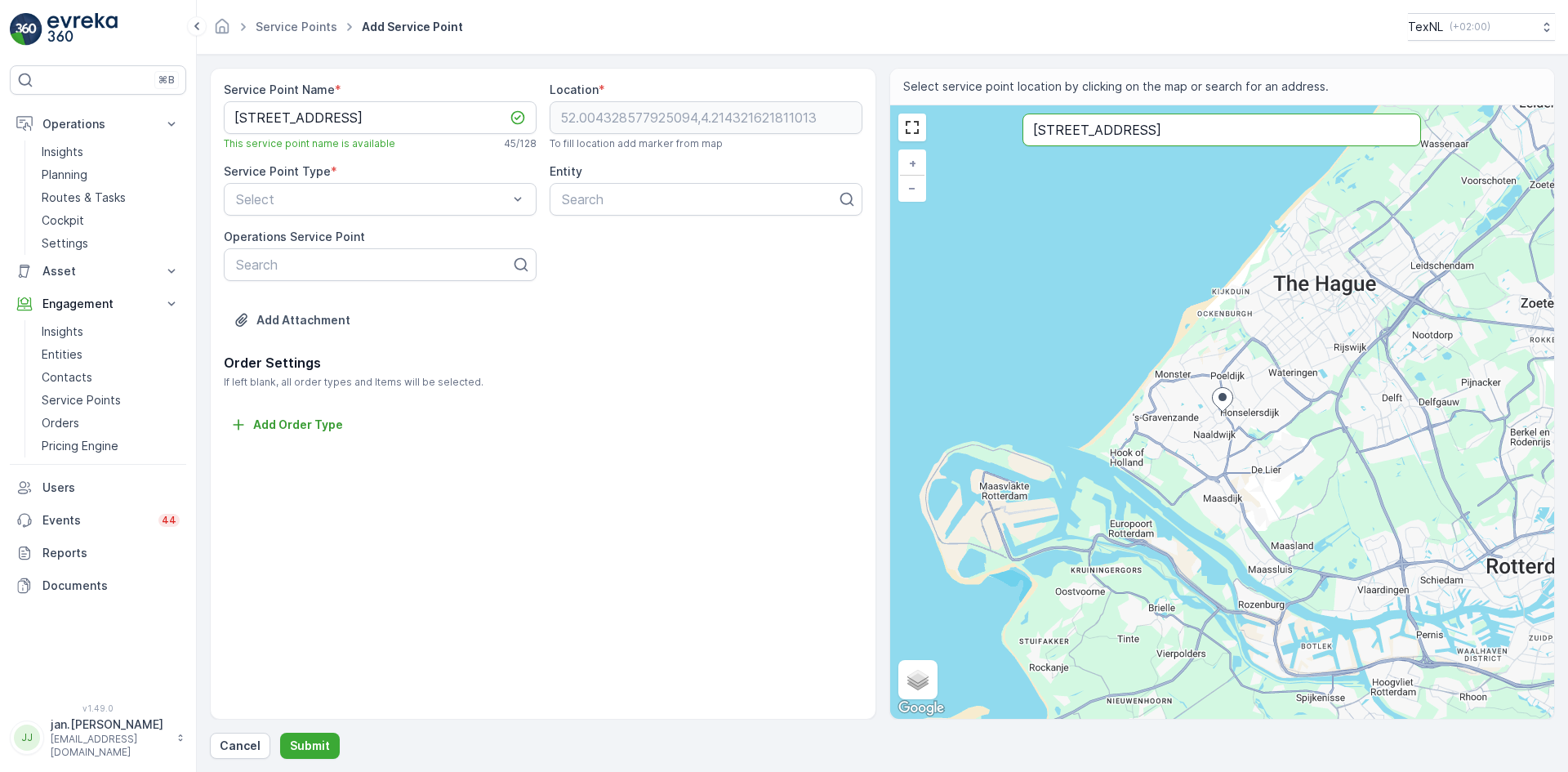
type input "Van der Leurstraat 1, 2662HB te Bergschenhoek"
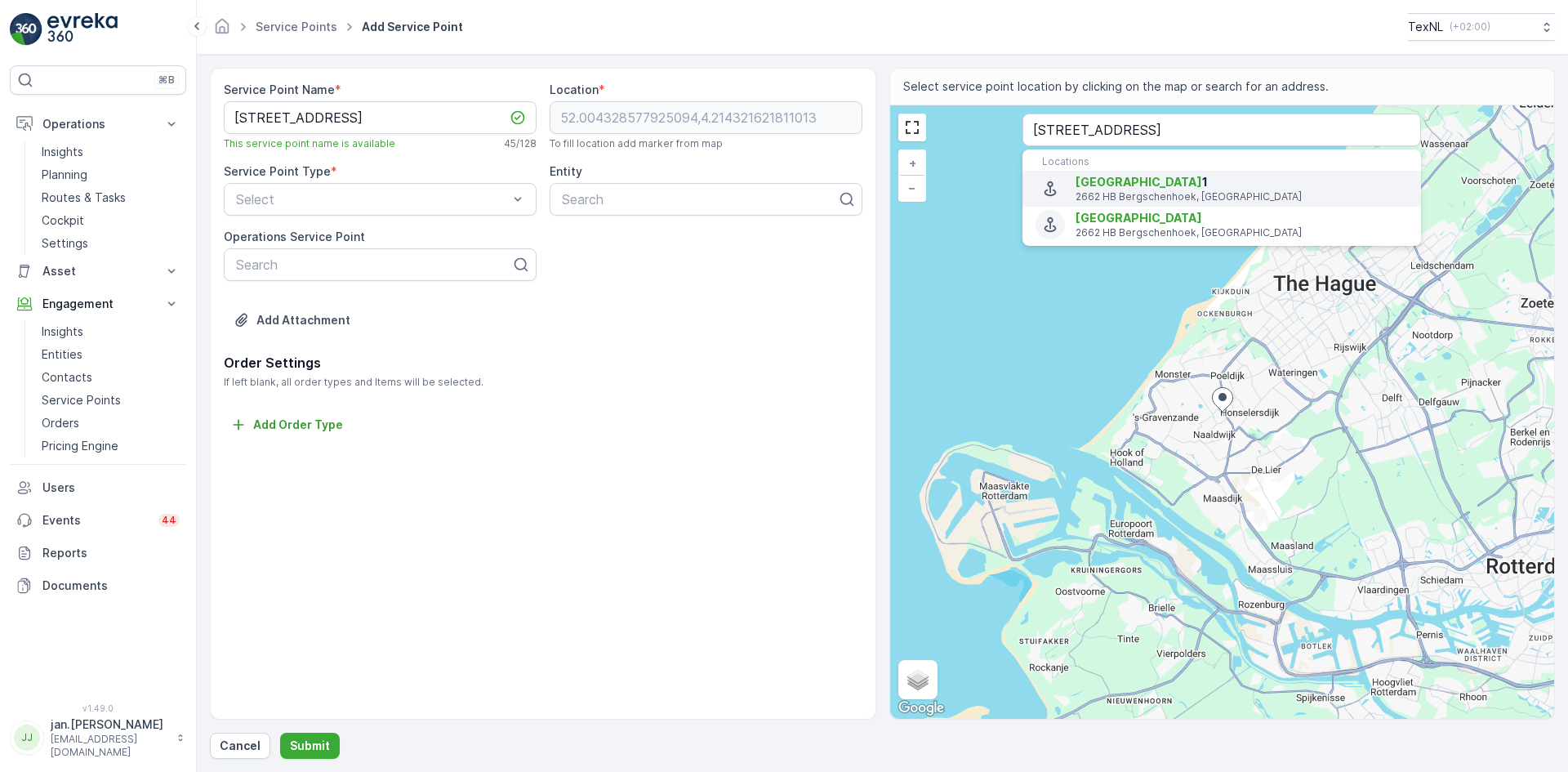
click at [1183, 184] on span "Van der Leurstraat 1" at bounding box center [1241, 182] width 333 height 16
type input "51.994379,4.491665"
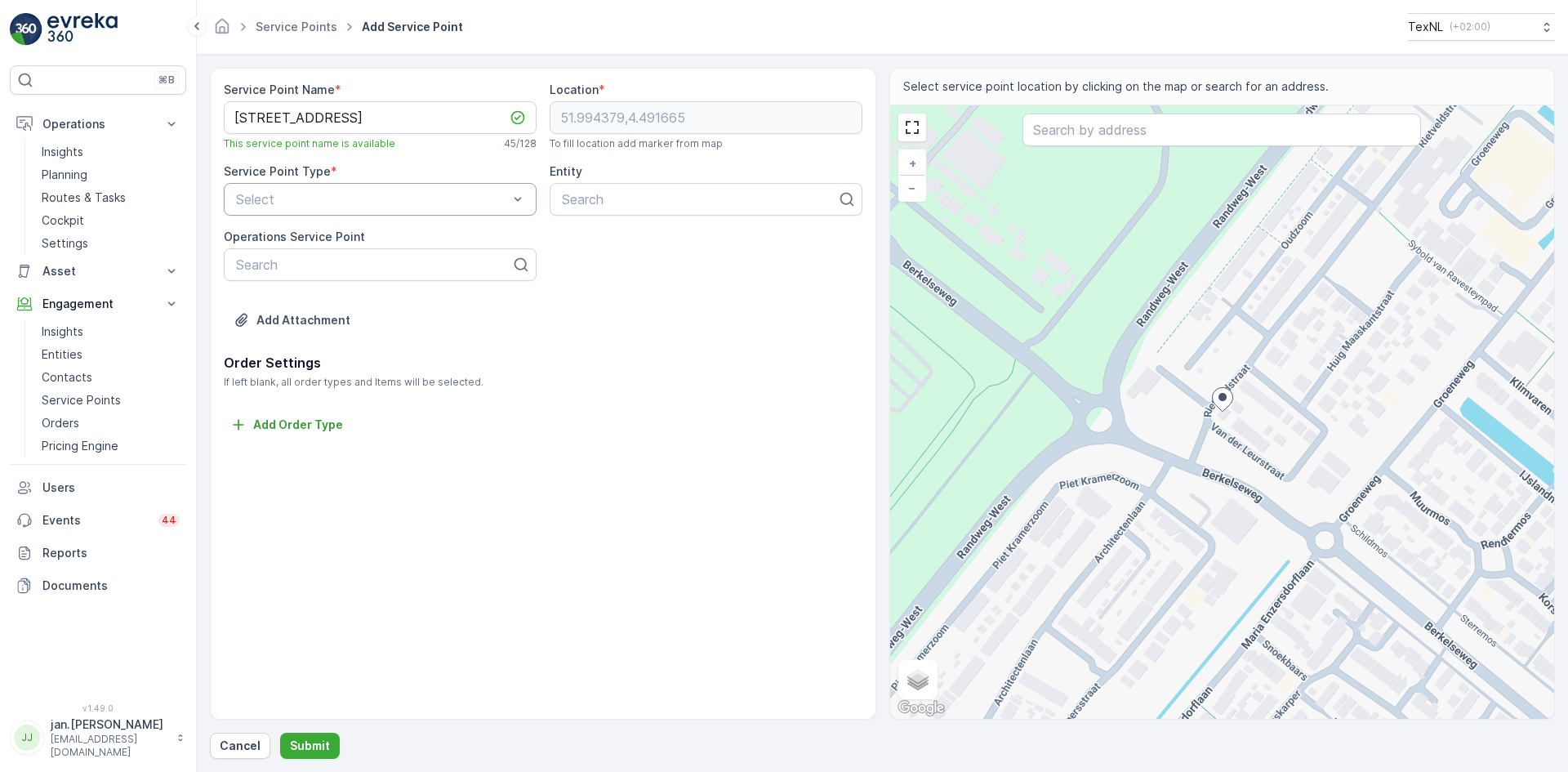
click at [321, 193] on div at bounding box center [373, 199] width 276 height 15
click at [262, 368] on div "Ori" at bounding box center [380, 379] width 313 height 28
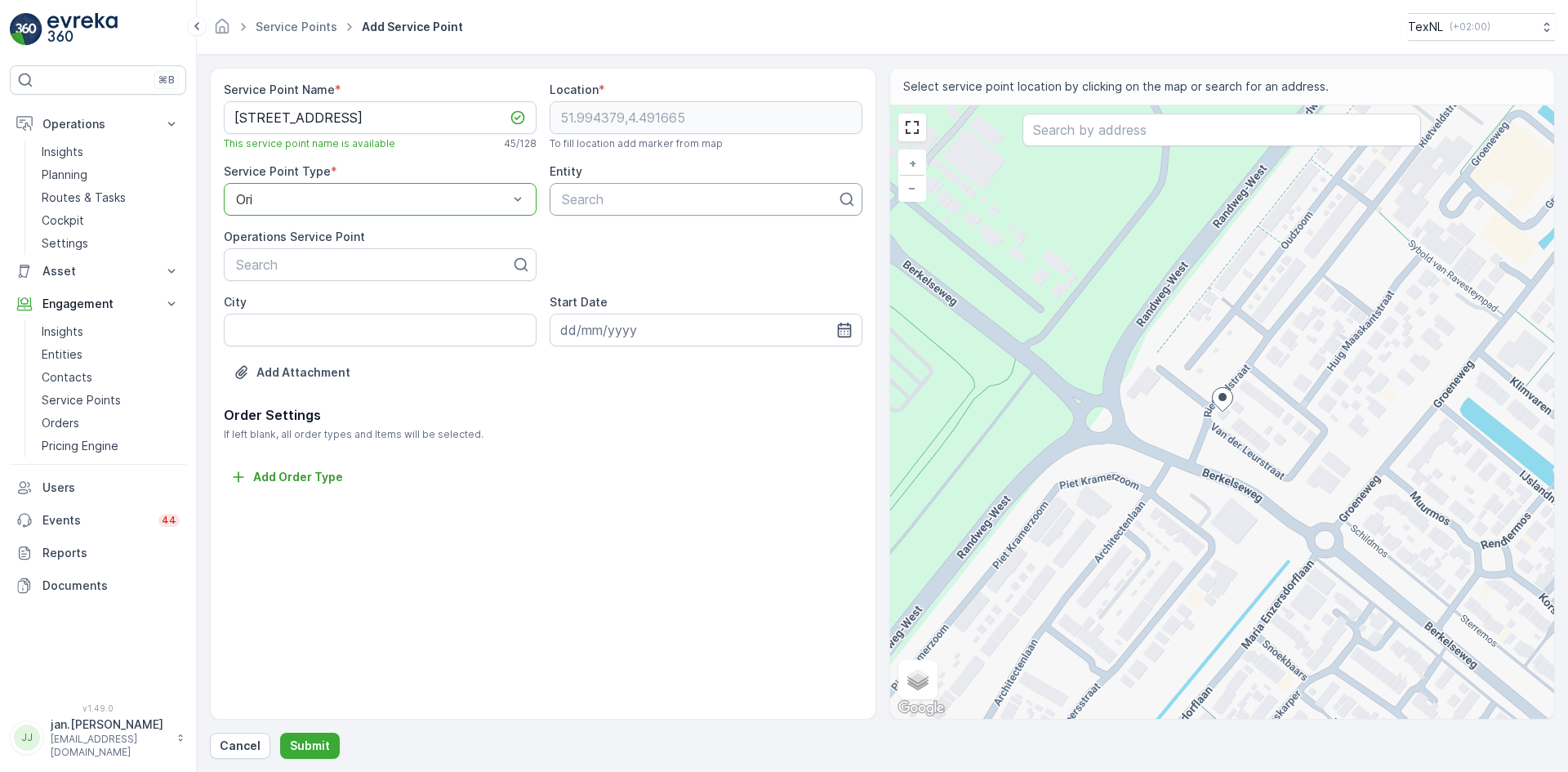
click at [629, 192] on div at bounding box center [699, 199] width 279 height 15
type input "hah"
click at [605, 243] on span "Lansingerland HAH" at bounding box center [616, 239] width 115 height 15
click at [312, 740] on p "Submit" at bounding box center [310, 745] width 40 height 16
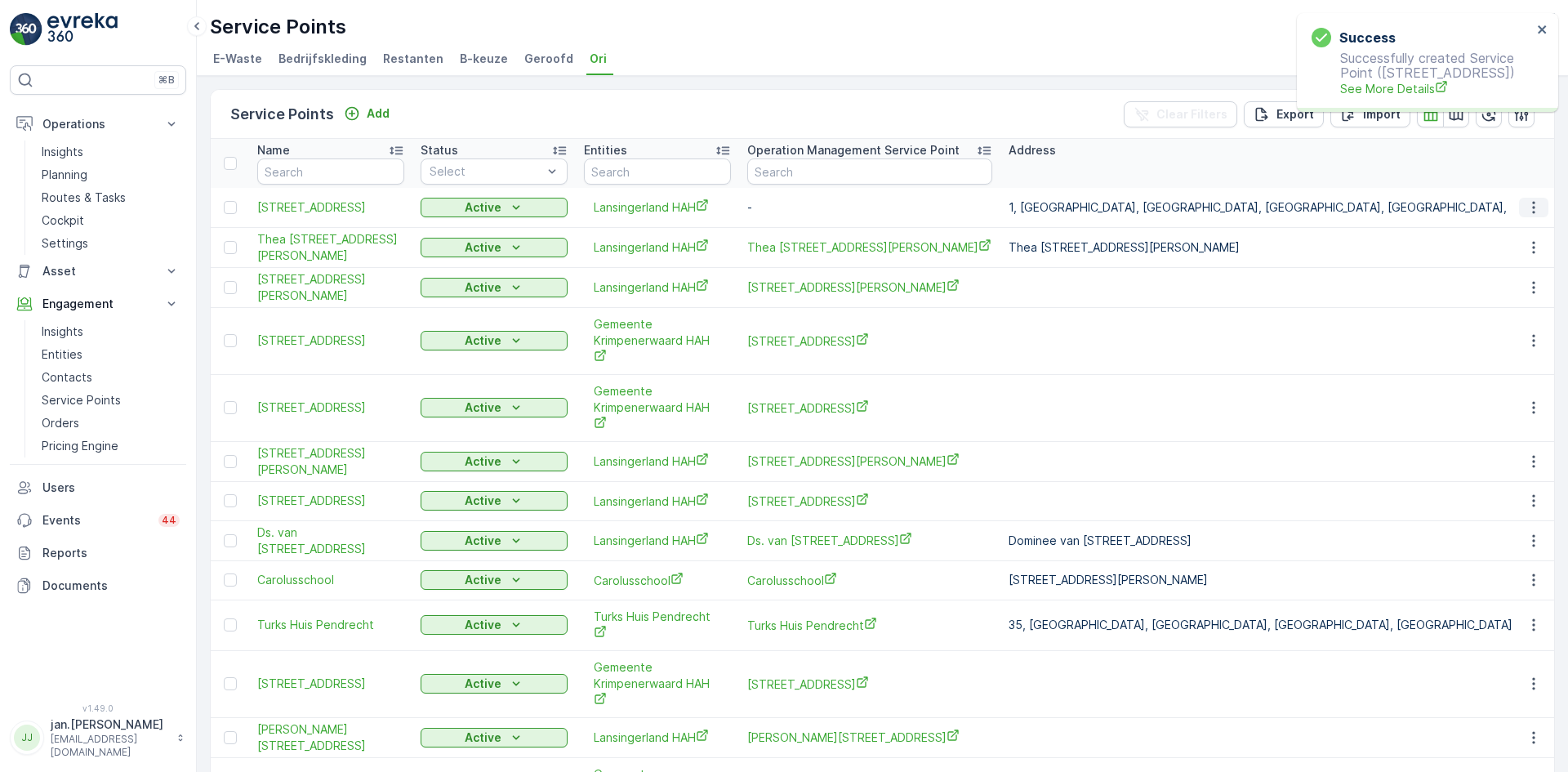
click at [1530, 204] on icon "button" at bounding box center [1534, 208] width 16 height 16
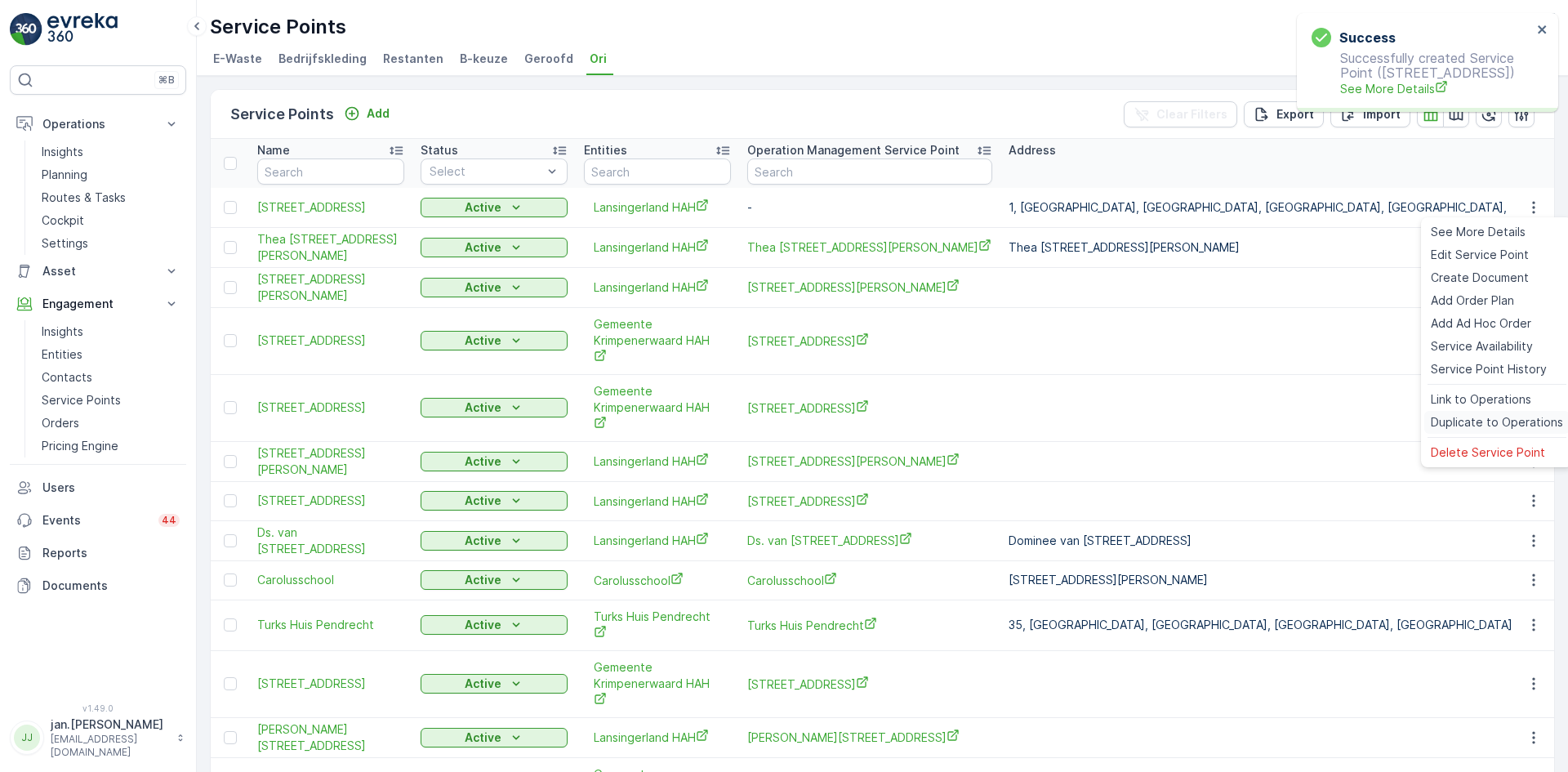
click at [1469, 423] on span "Duplicate to Operations" at bounding box center [1497, 422] width 132 height 16
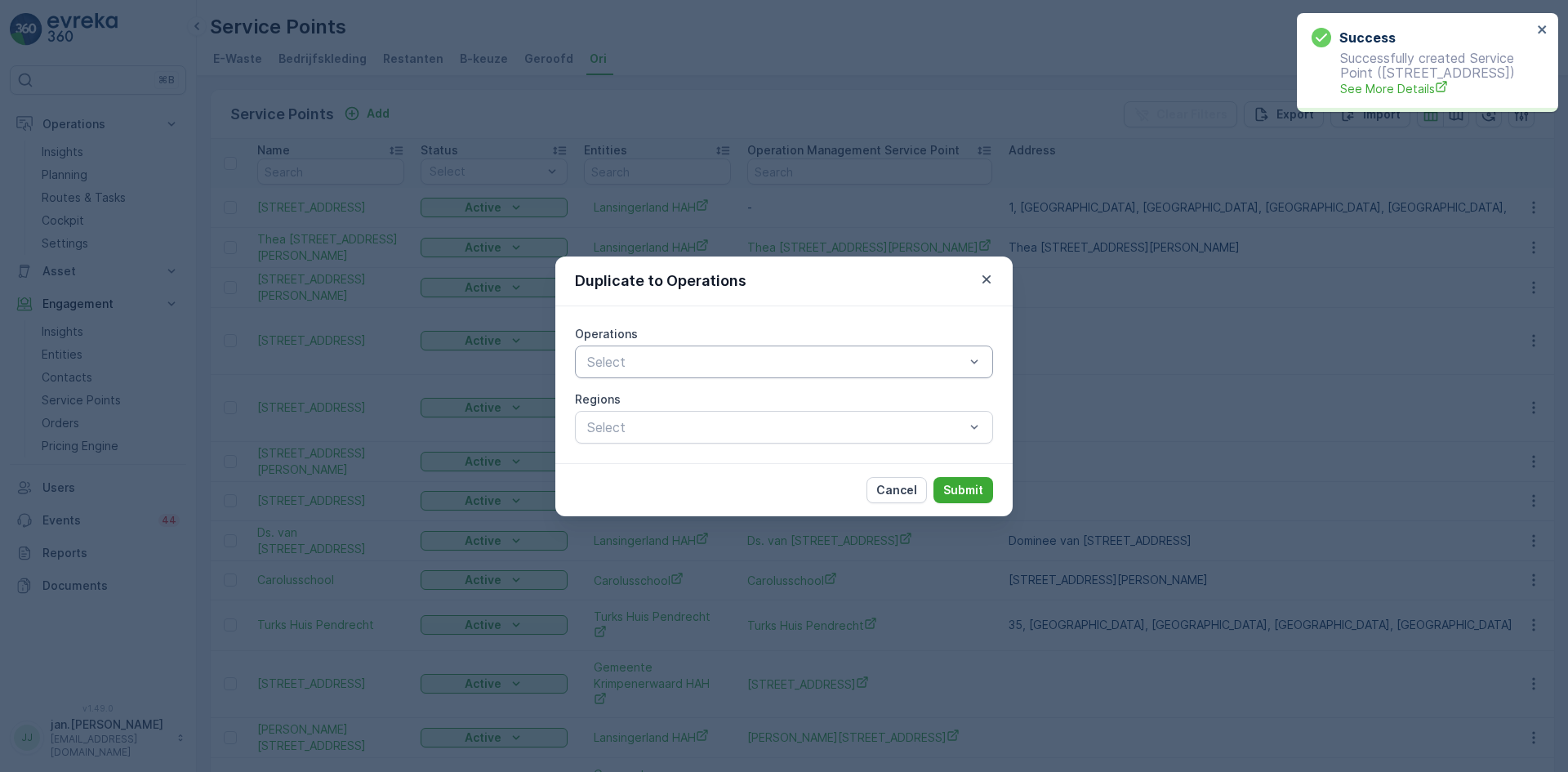
click at [751, 364] on div at bounding box center [775, 362] width 381 height 15
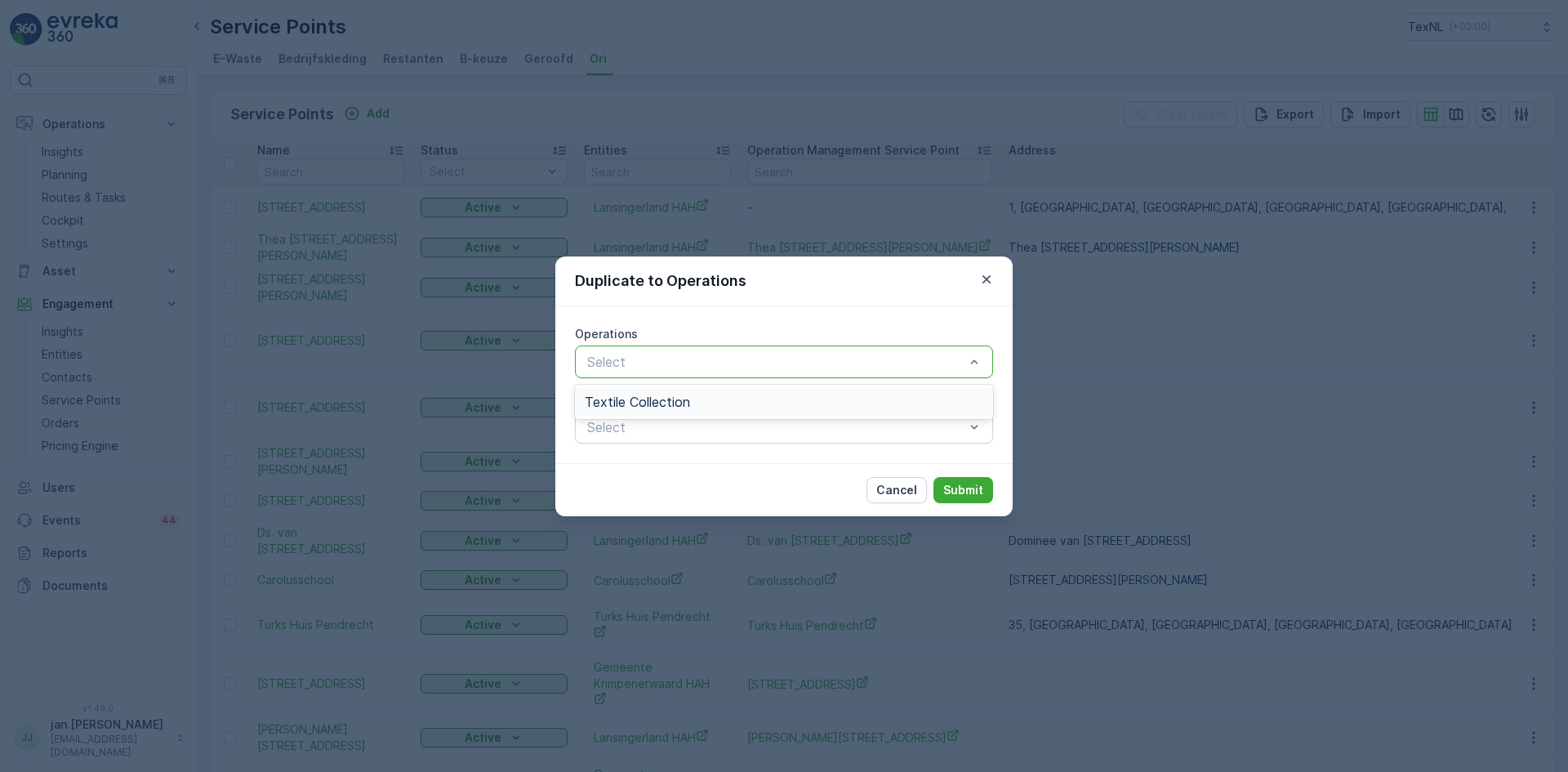
click at [677, 403] on span "Textile Collection" at bounding box center [637, 401] width 105 height 15
click at [981, 493] on p "Submit" at bounding box center [964, 490] width 40 height 16
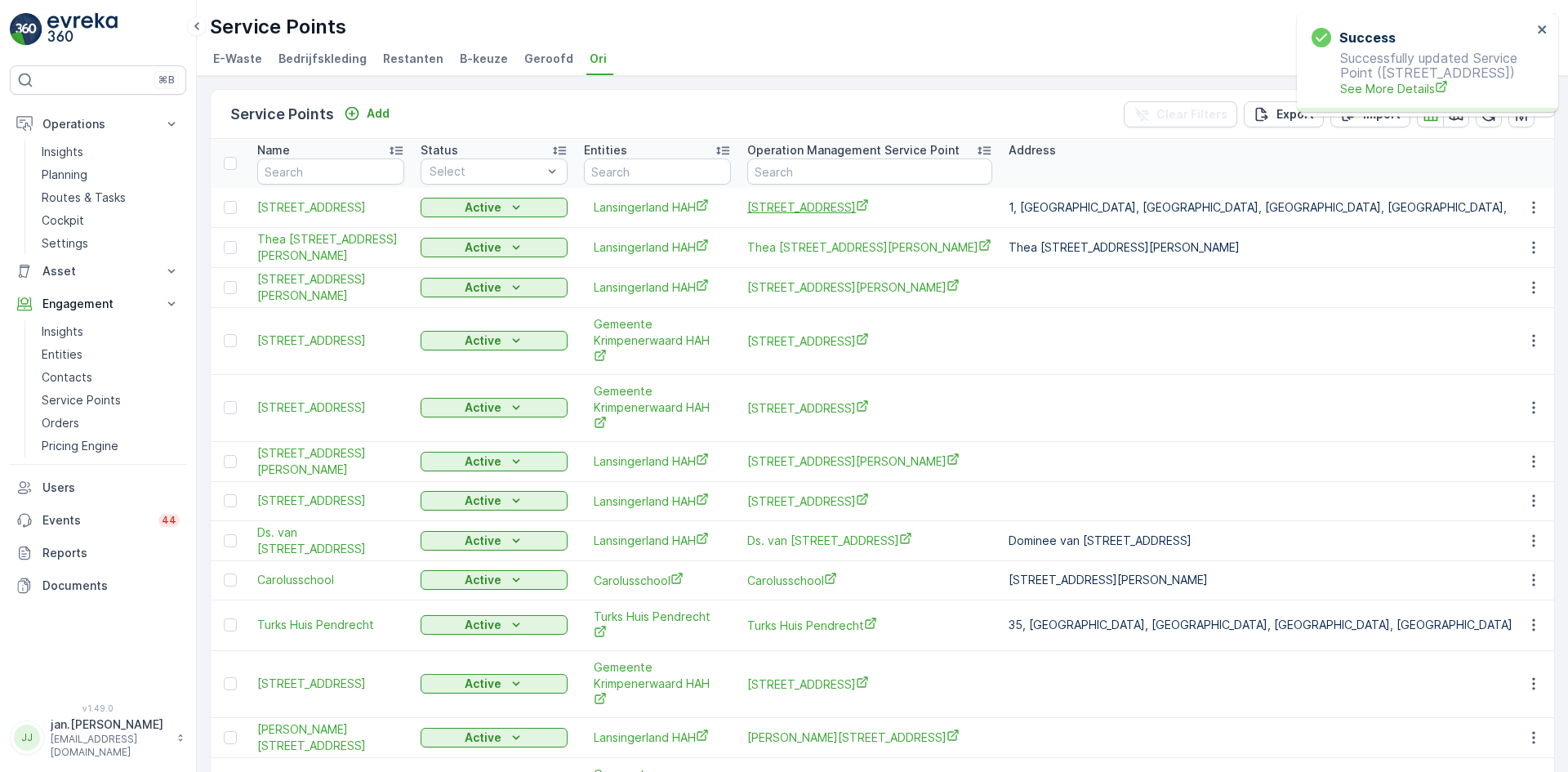
drag, startPoint x: 797, startPoint y: 222, endPoint x: 798, endPoint y: 204, distance: 18.0
click at [798, 204] on span "Van der Leurstraat 1, 2662HB te Bergschenhoek" at bounding box center [869, 207] width 245 height 17
click at [65, 425] on p "Orders" at bounding box center [61, 422] width 38 height 16
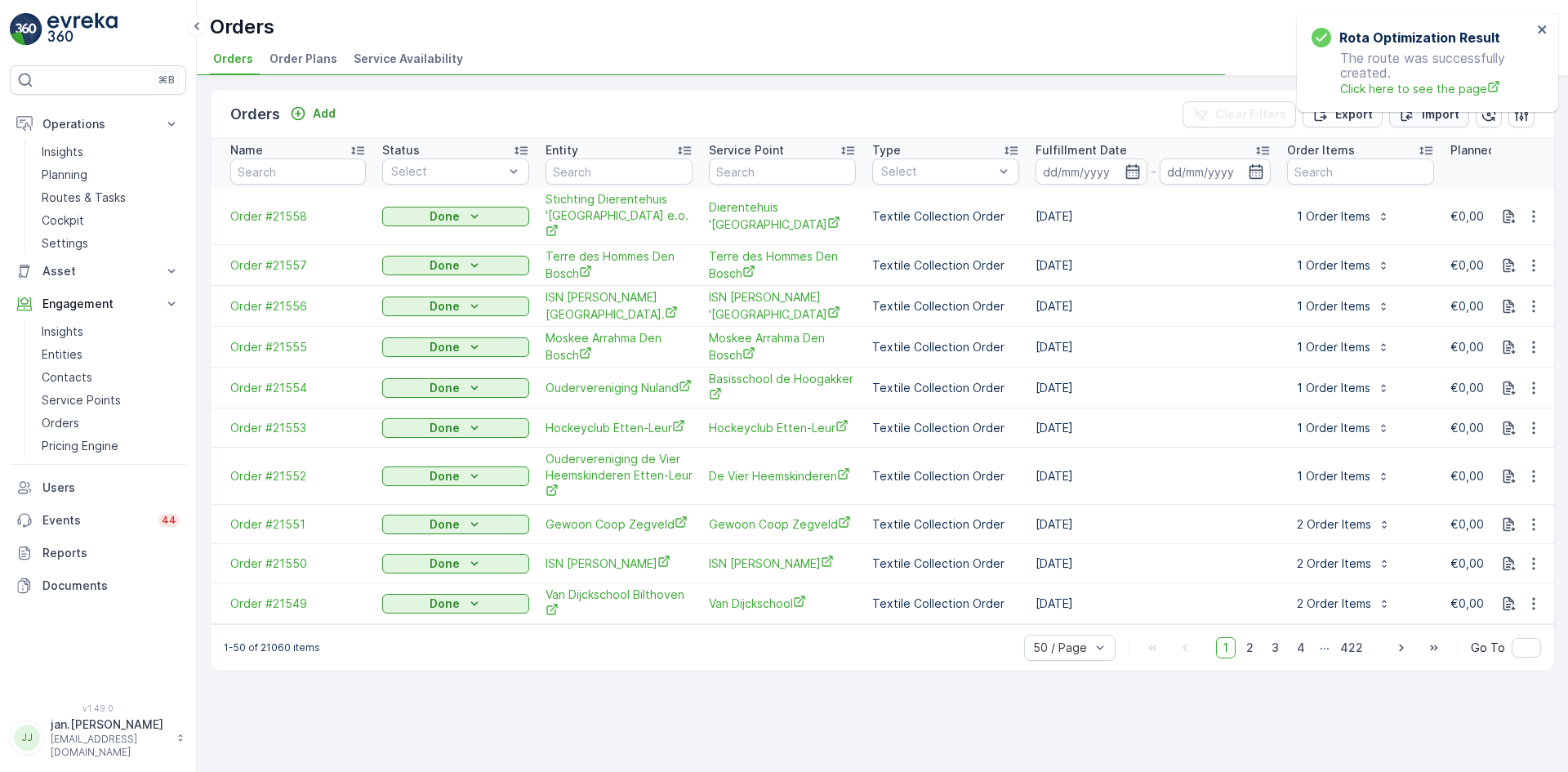
click at [1431, 117] on p "Import" at bounding box center [1441, 114] width 38 height 16
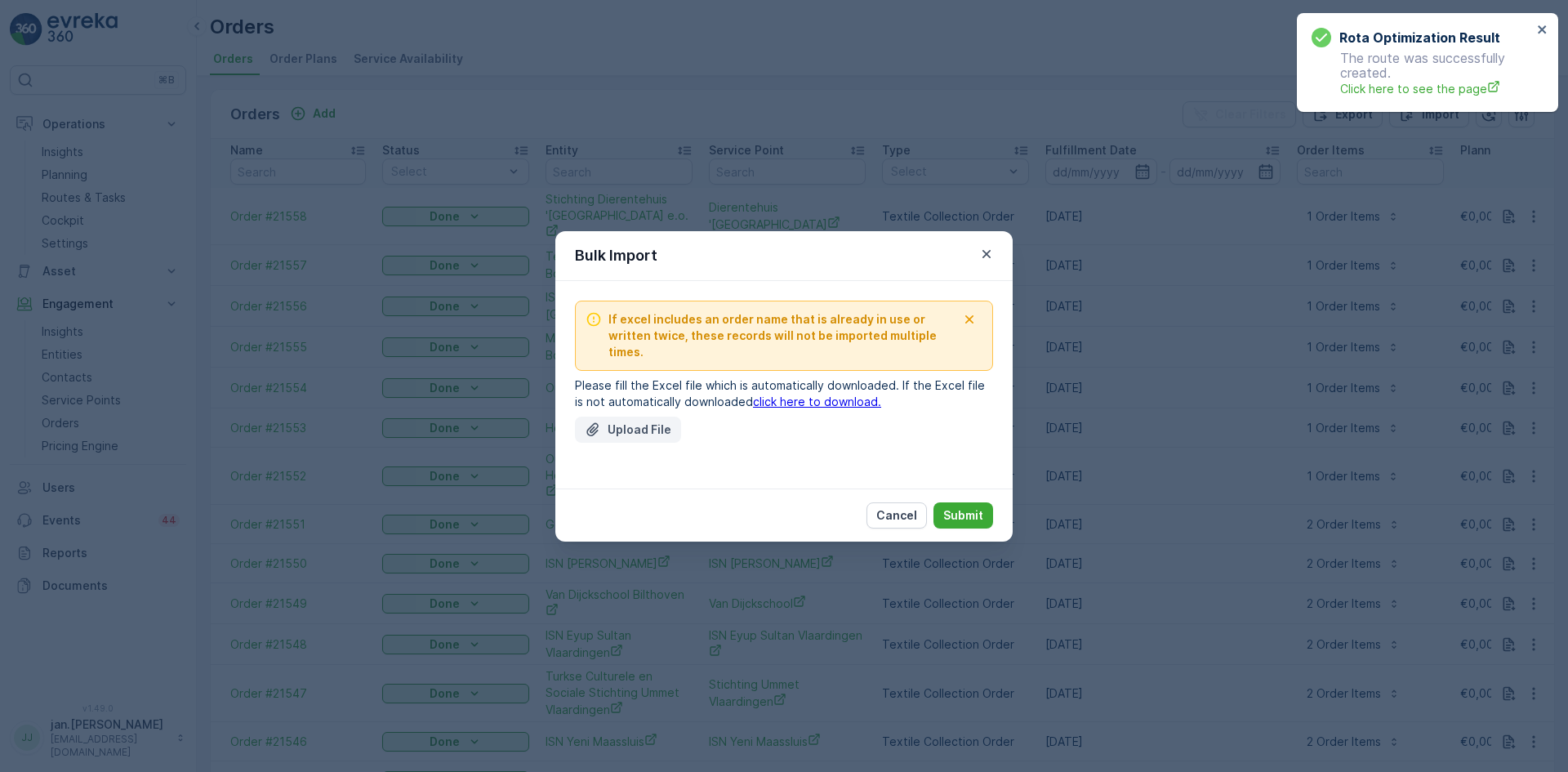
click at [634, 421] on p "Upload File" at bounding box center [639, 429] width 64 height 16
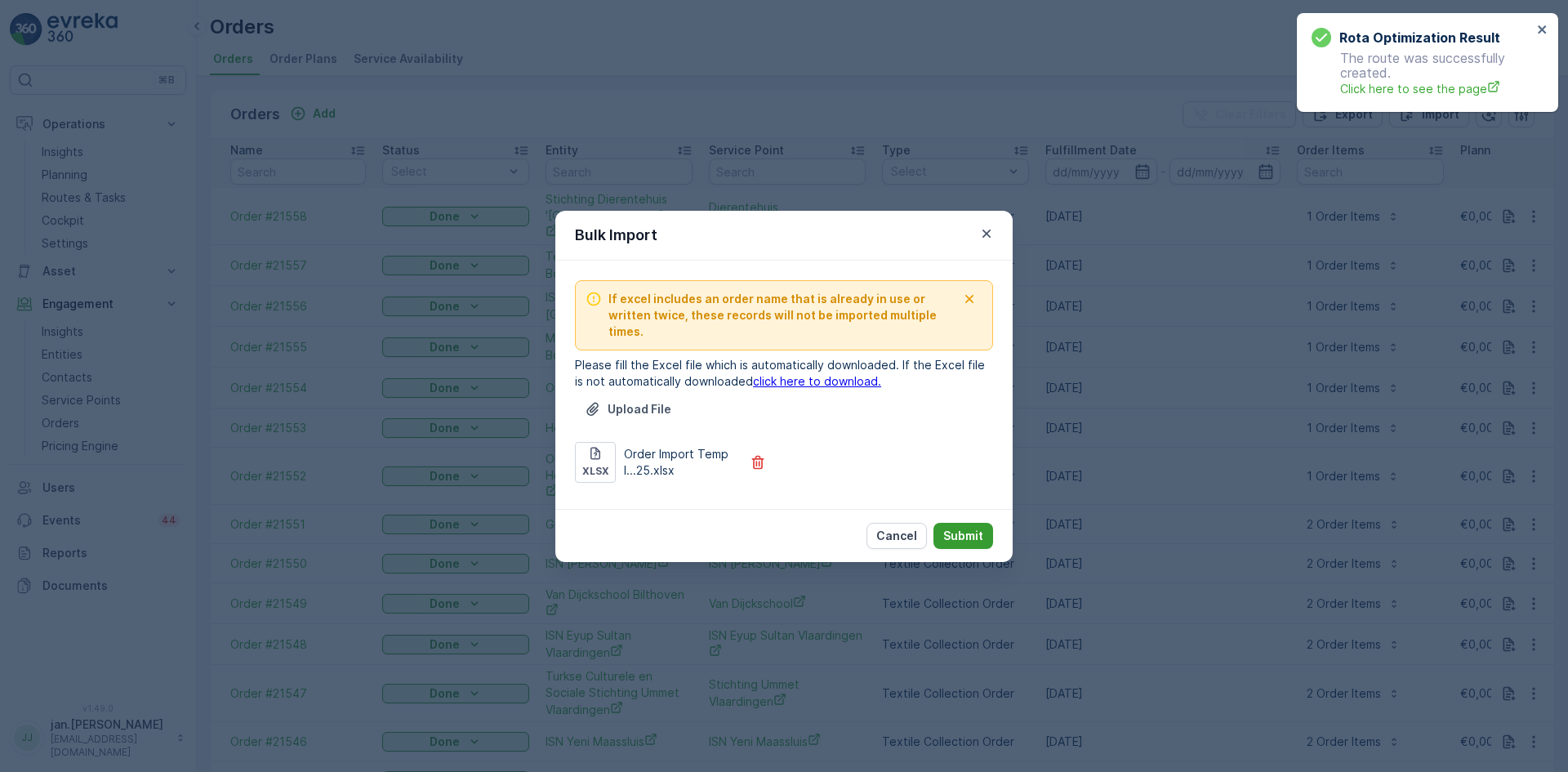
click at [962, 527] on p "Submit" at bounding box center [964, 535] width 40 height 16
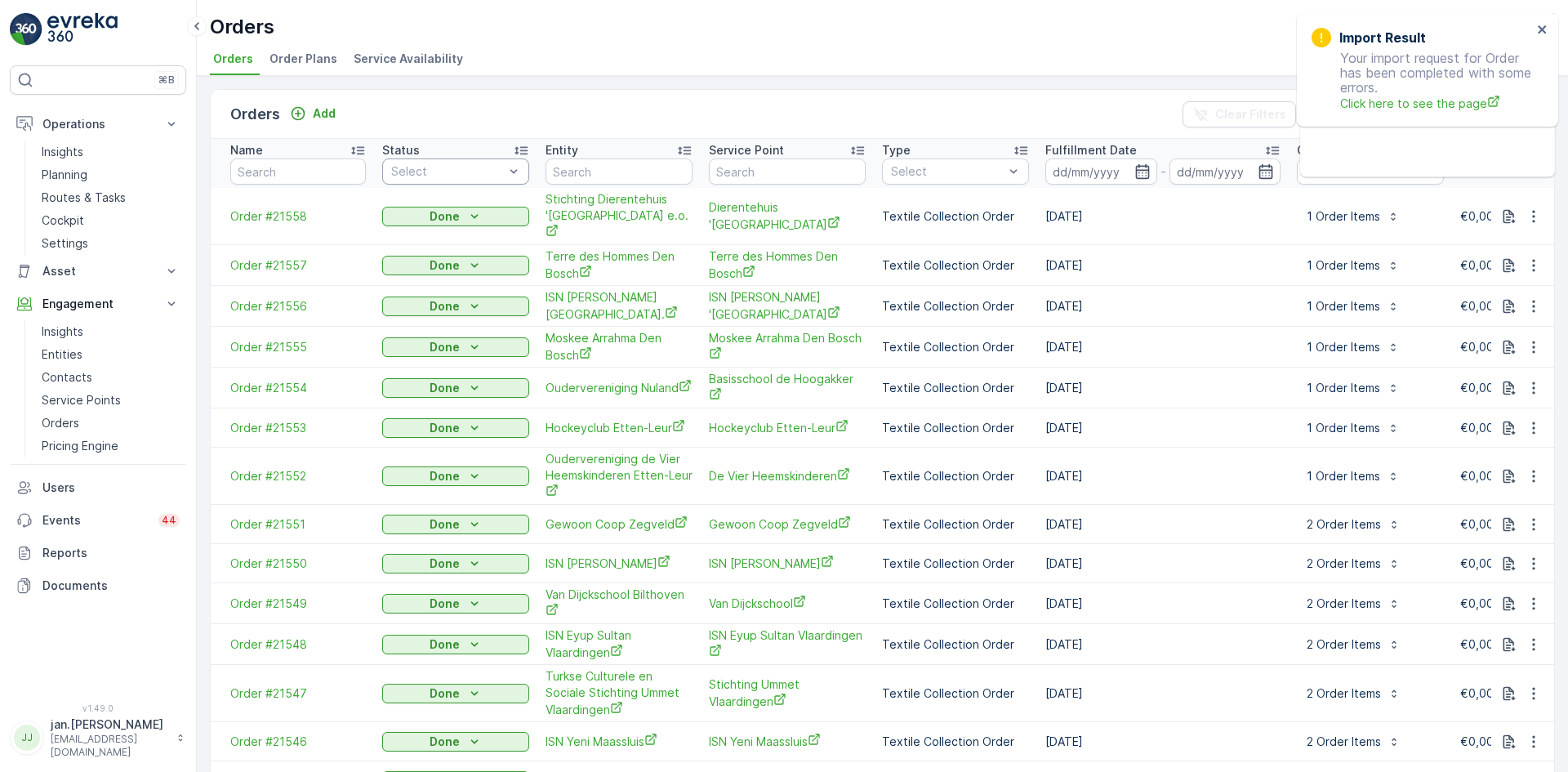
click at [469, 176] on div at bounding box center [447, 171] width 116 height 13
click at [404, 238] on div at bounding box center [398, 238] width 13 height 13
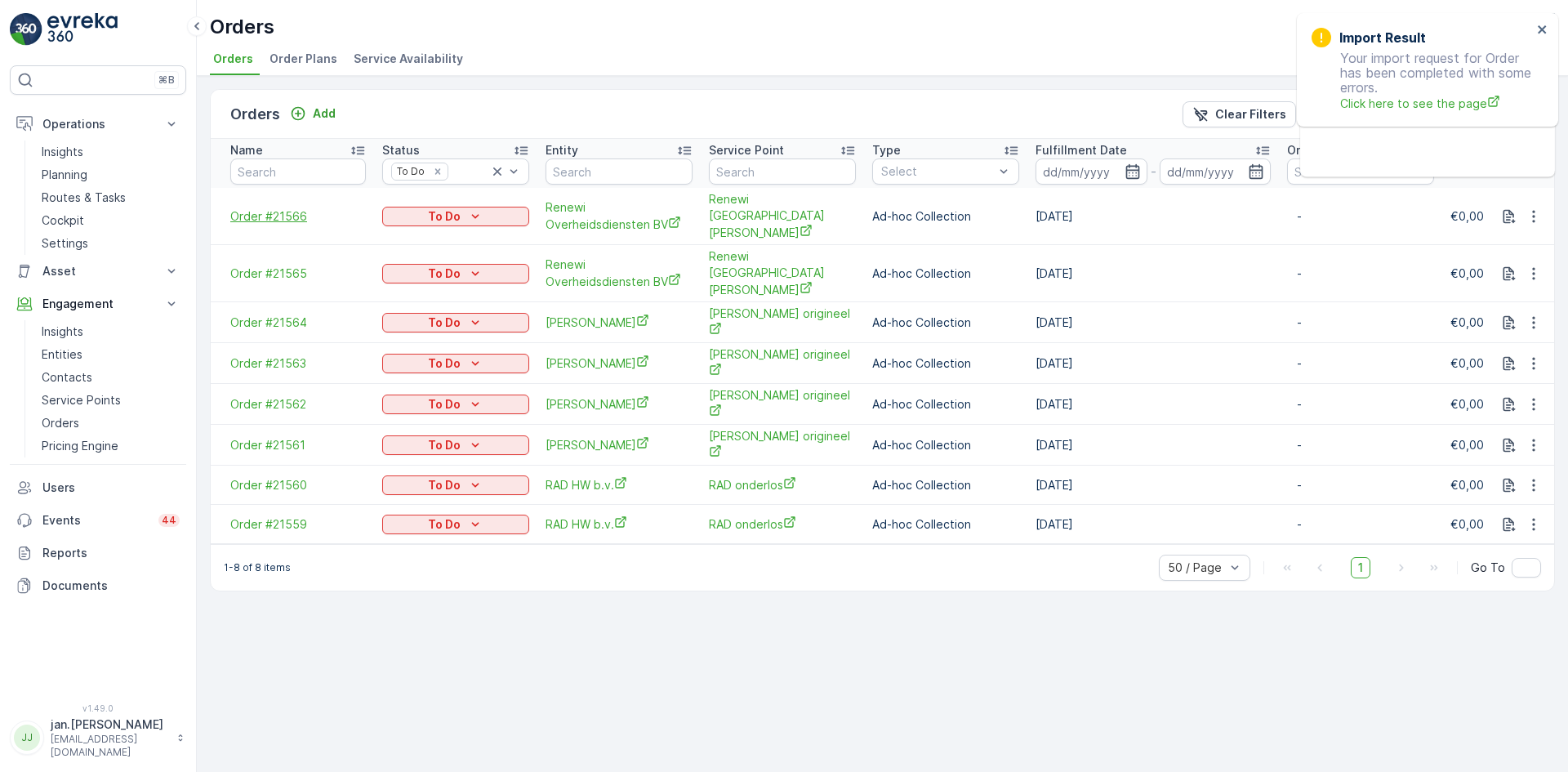
click at [267, 210] on span "Order #21566" at bounding box center [299, 217] width 136 height 16
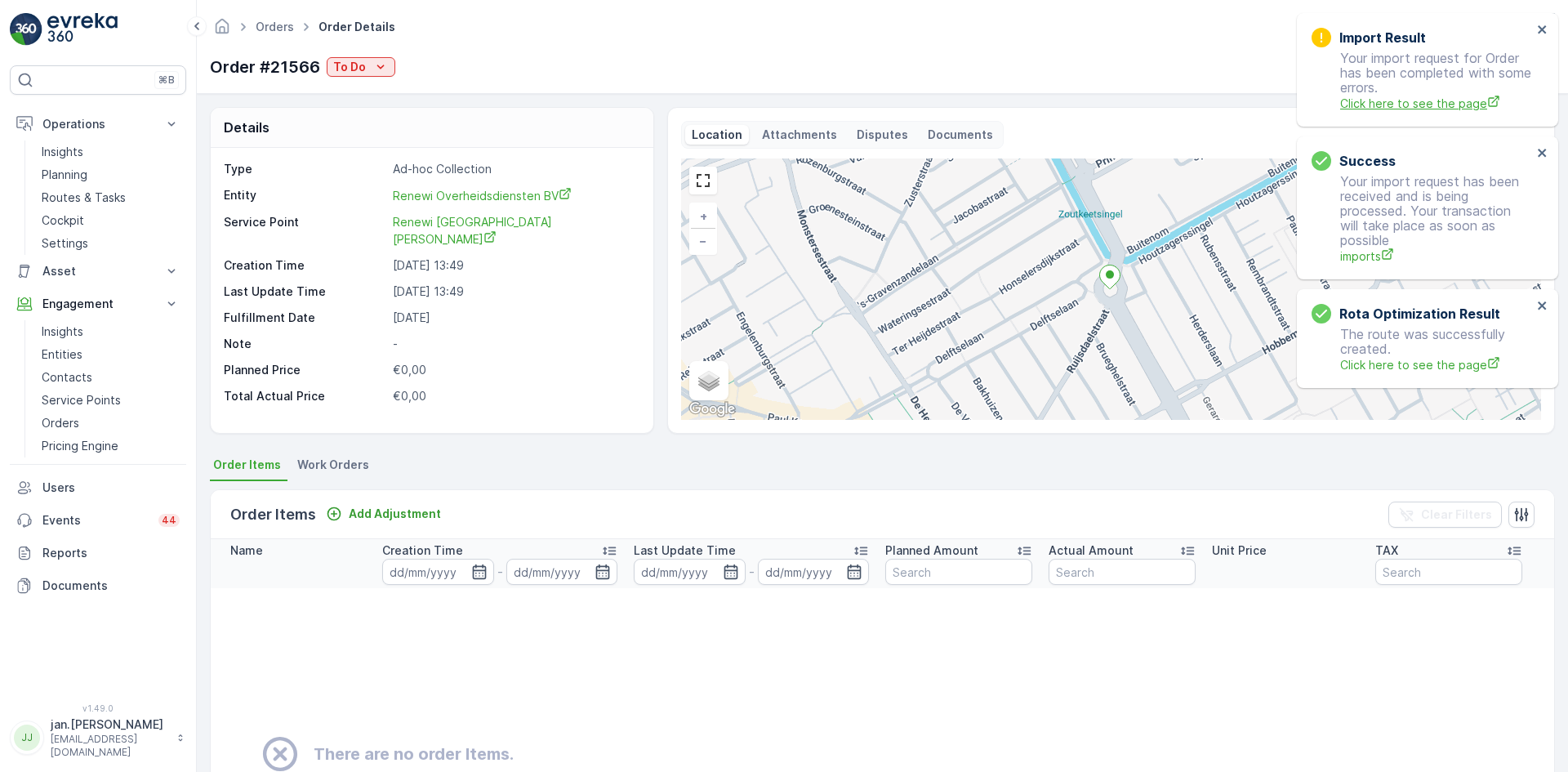
click at [1396, 104] on span "Click here to see the page" at bounding box center [1436, 103] width 192 height 17
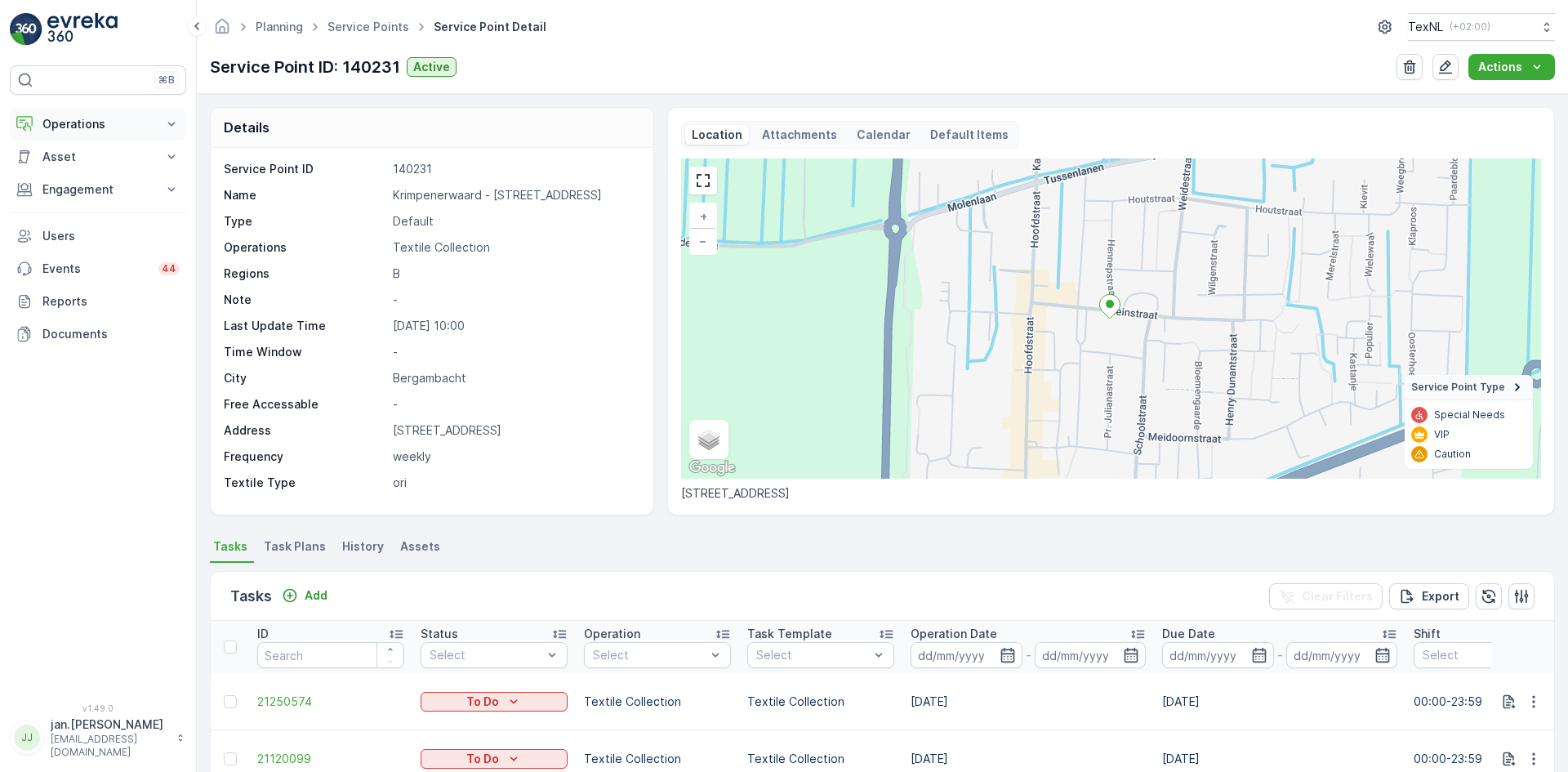
click at [106, 127] on p "Operations" at bounding box center [98, 124] width 111 height 16
click at [79, 177] on p "Planning" at bounding box center [65, 175] width 46 height 16
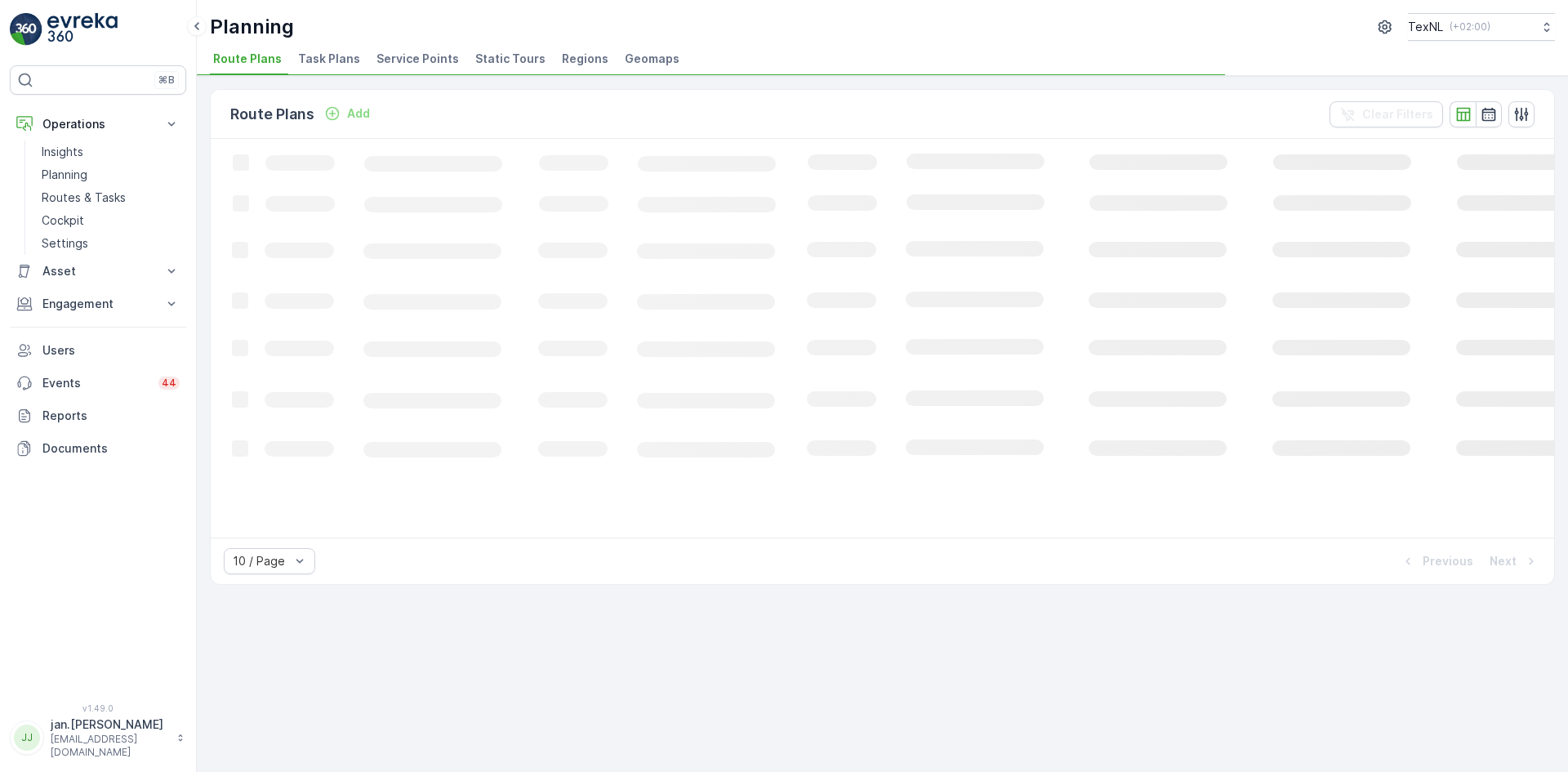
click at [405, 58] on span "Service Points" at bounding box center [417, 59] width 83 height 16
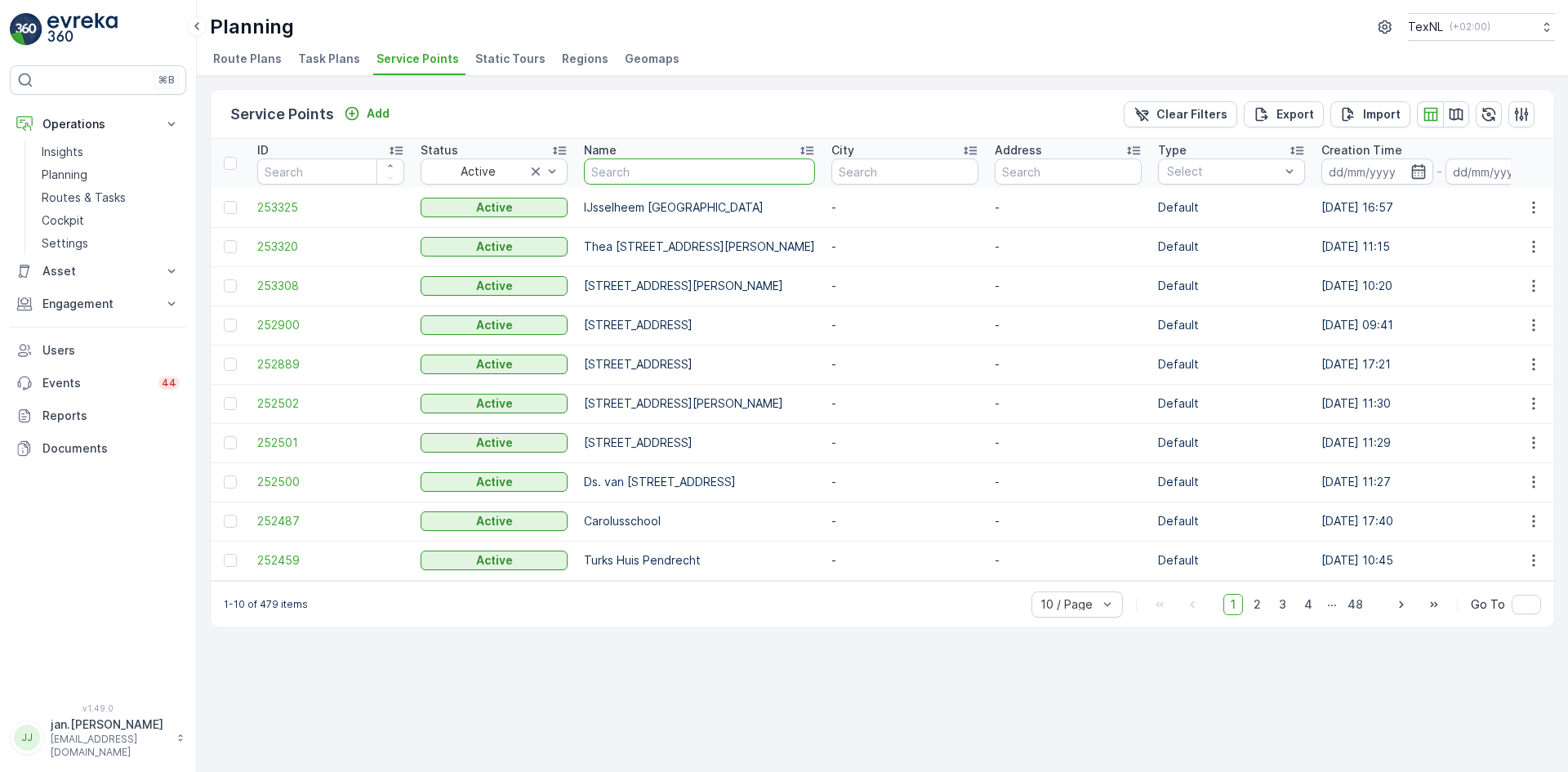
click at [719, 178] on input "text" at bounding box center [699, 172] width 231 height 26
type input "vlas"
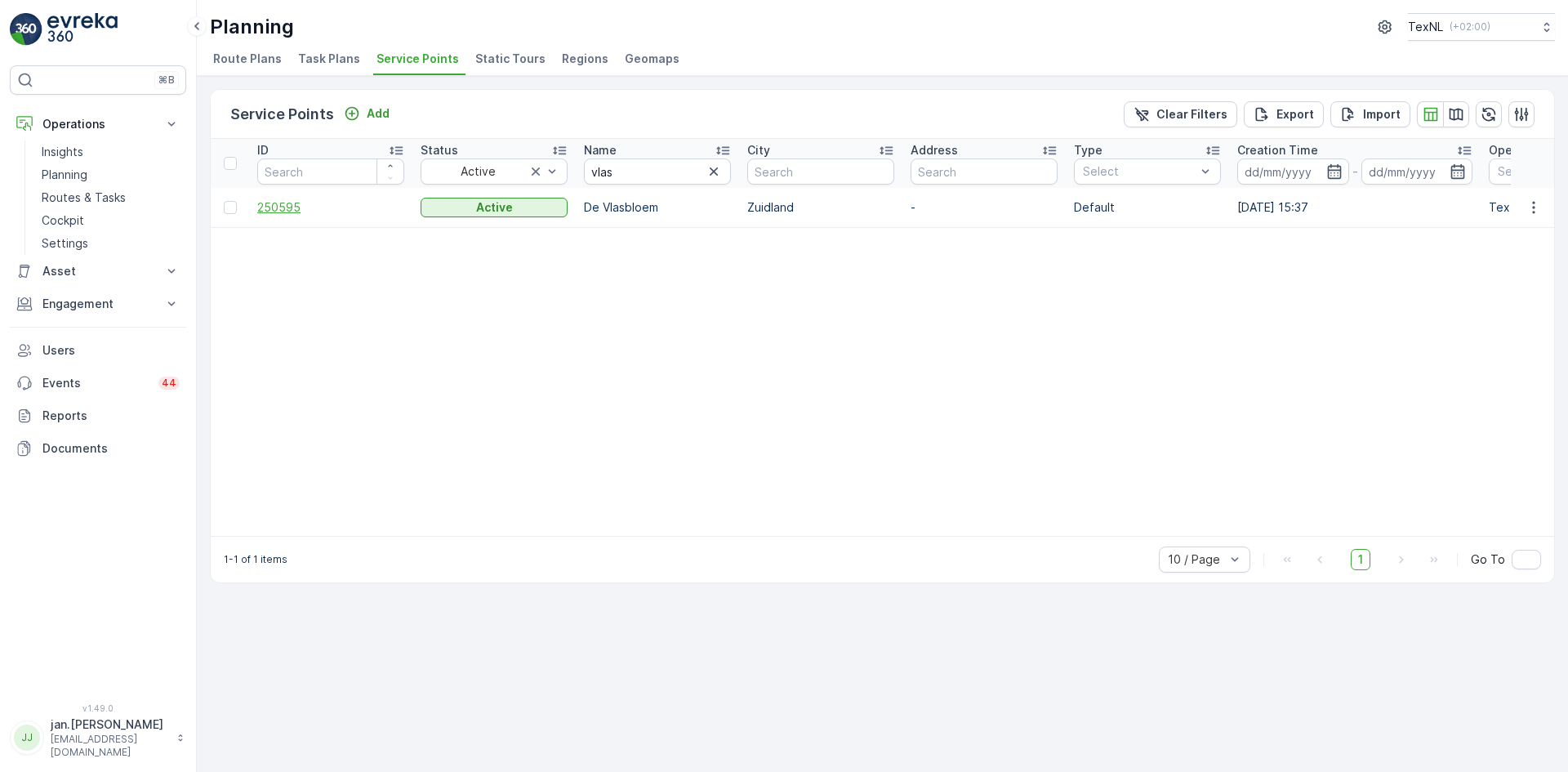
click at [291, 204] on span "250595" at bounding box center [331, 208] width 147 height 16
drag, startPoint x: 634, startPoint y: 168, endPoint x: 573, endPoint y: 179, distance: 62.0
type input "[PERSON_NAME]"
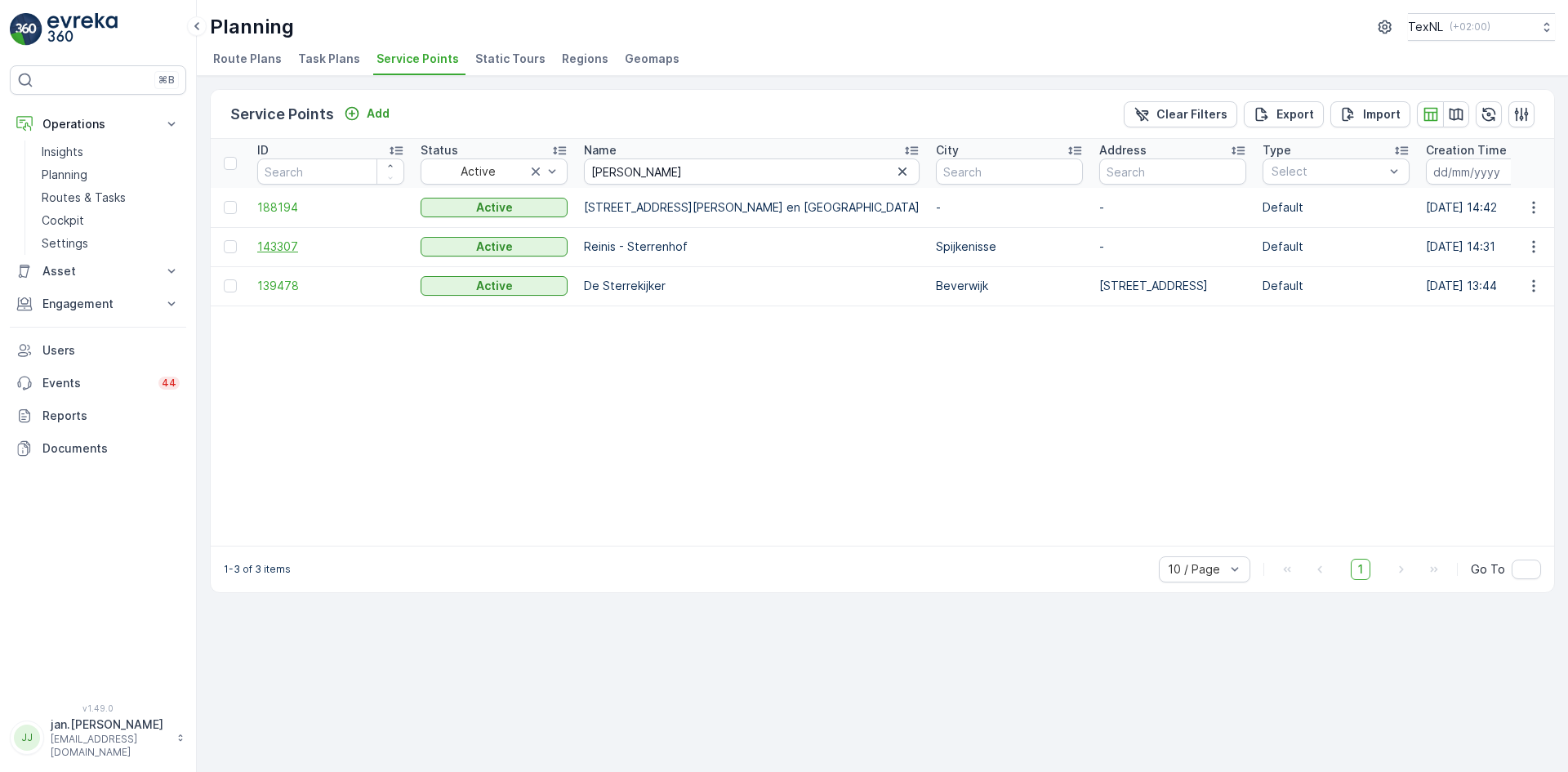
click at [283, 246] on span "143307" at bounding box center [331, 247] width 147 height 16
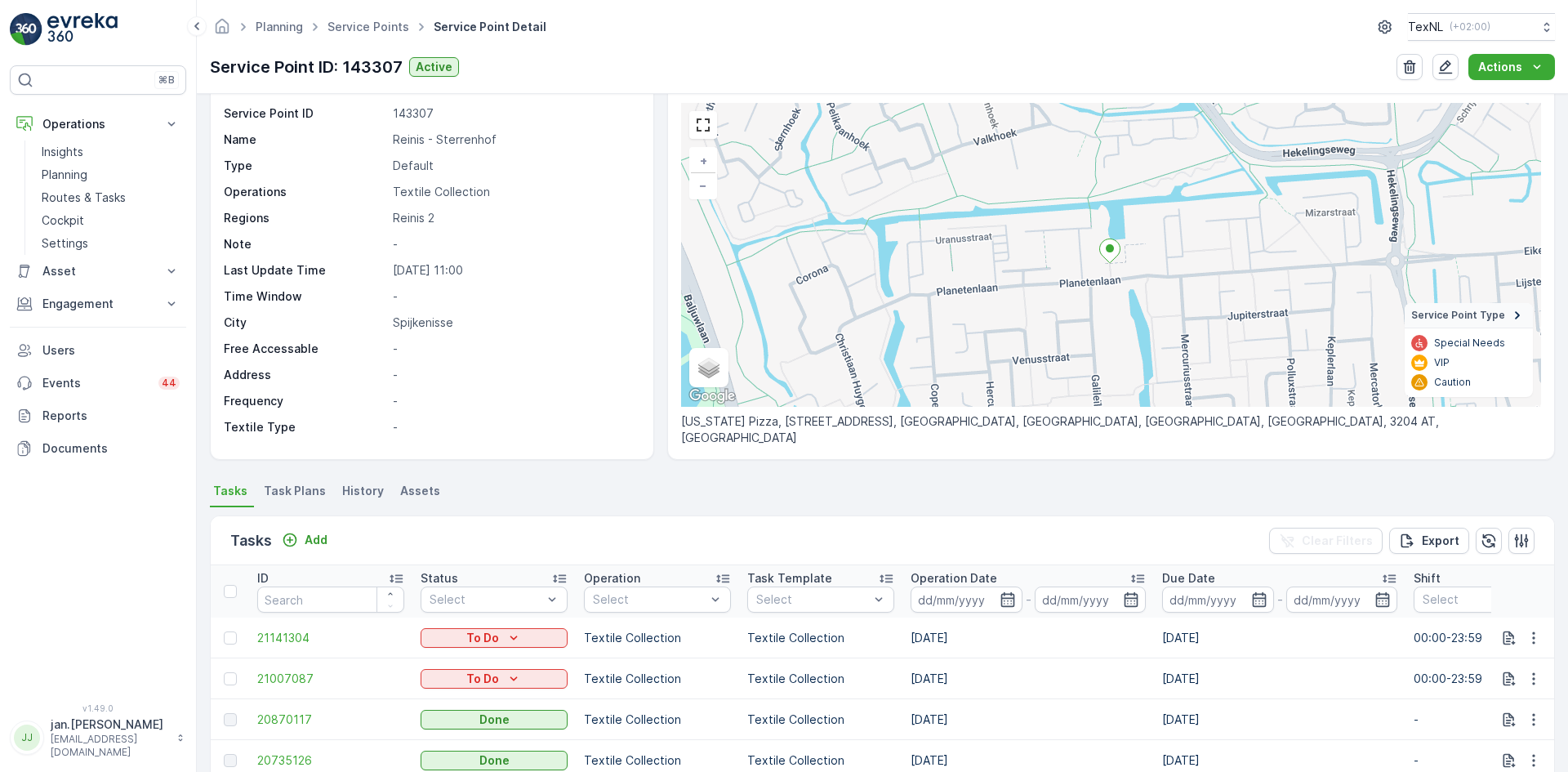
scroll to position [82, 0]
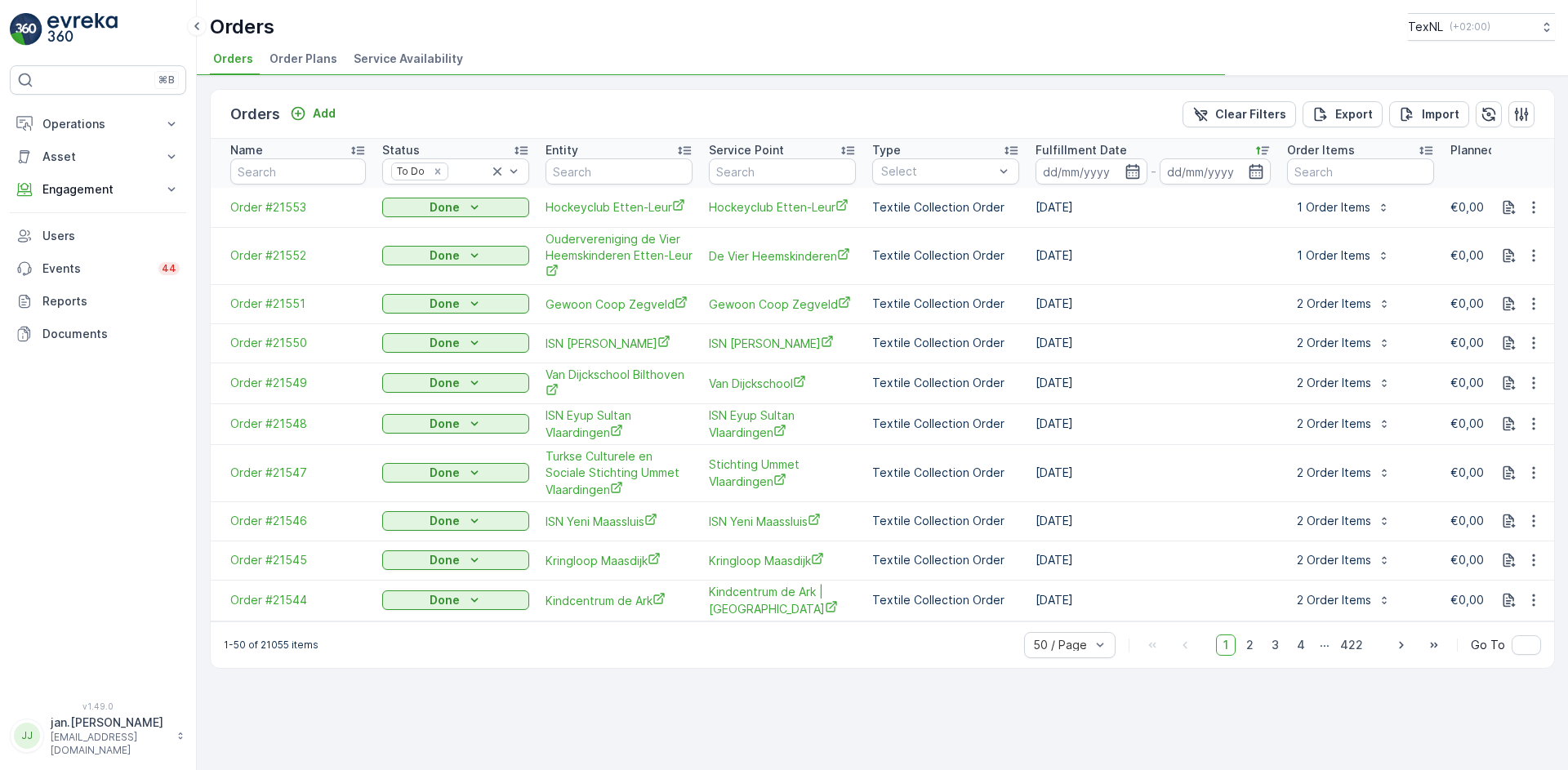
type input "texnl"
type input "origi"
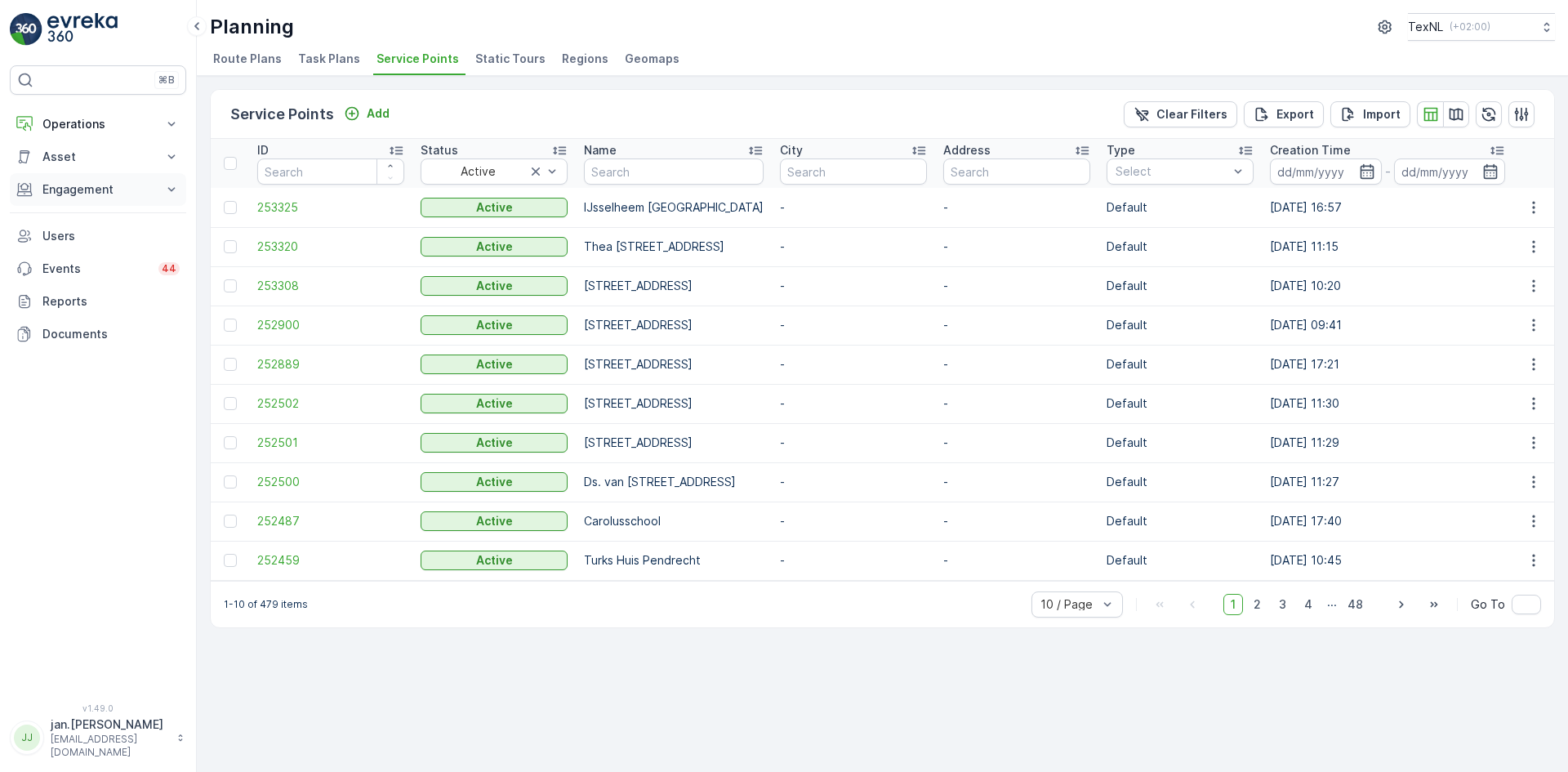
click at [47, 196] on p "Engagement" at bounding box center [98, 190] width 111 height 16
click at [65, 283] on p "Service Points" at bounding box center [81, 286] width 79 height 16
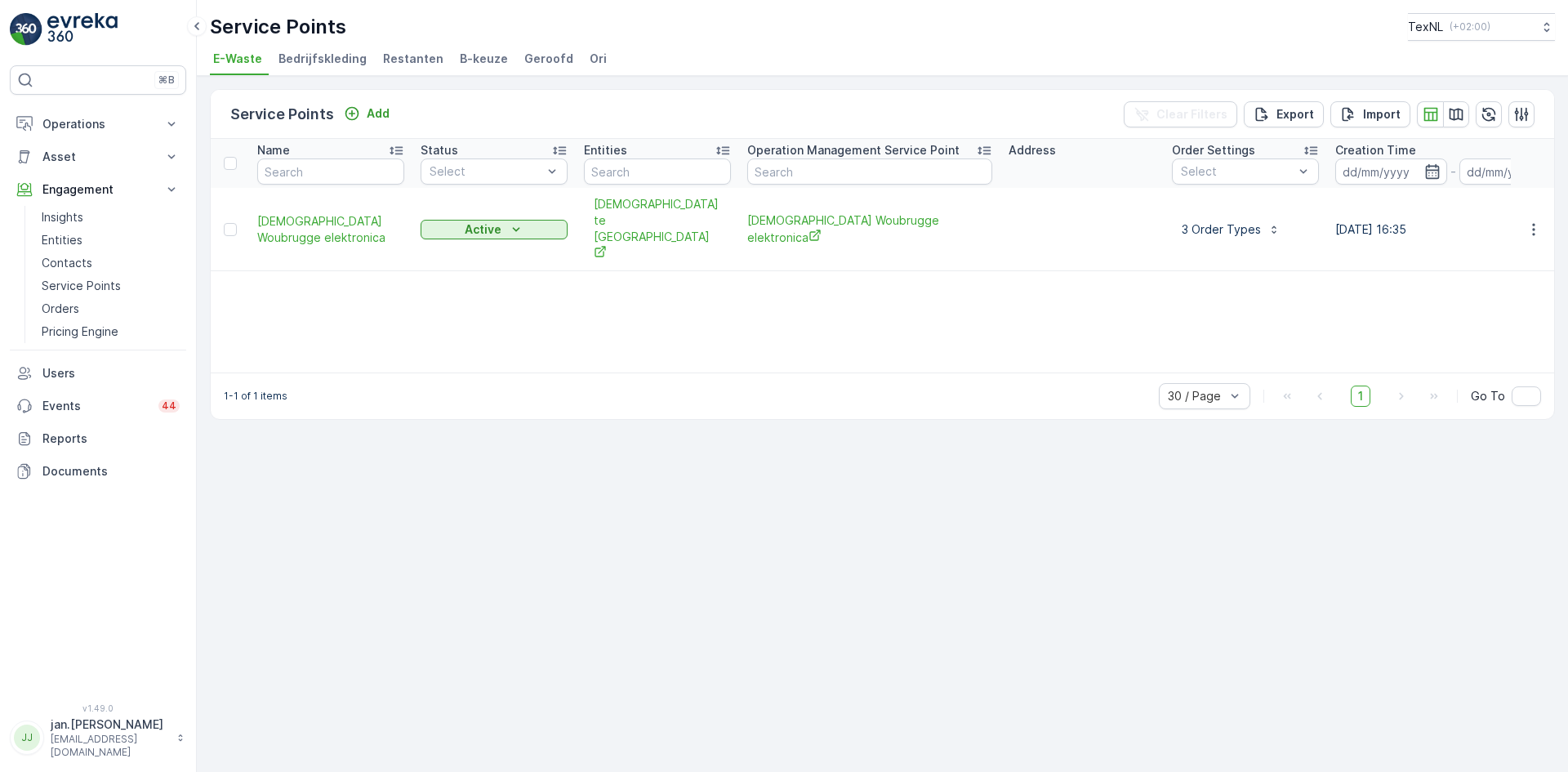
click at [589, 63] on span "Ori" at bounding box center [597, 59] width 17 height 16
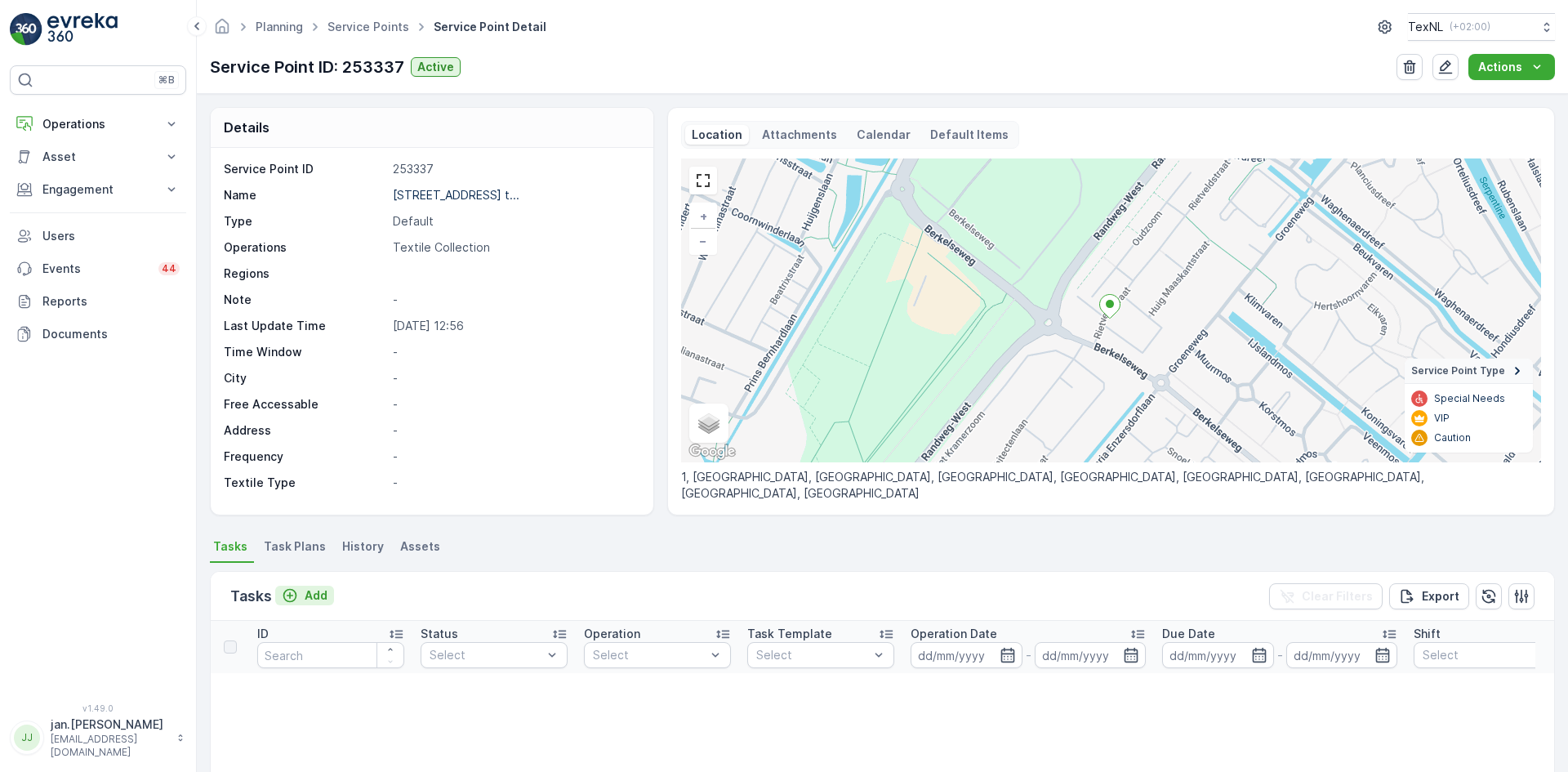
click at [316, 592] on p "Add" at bounding box center [316, 595] width 23 height 16
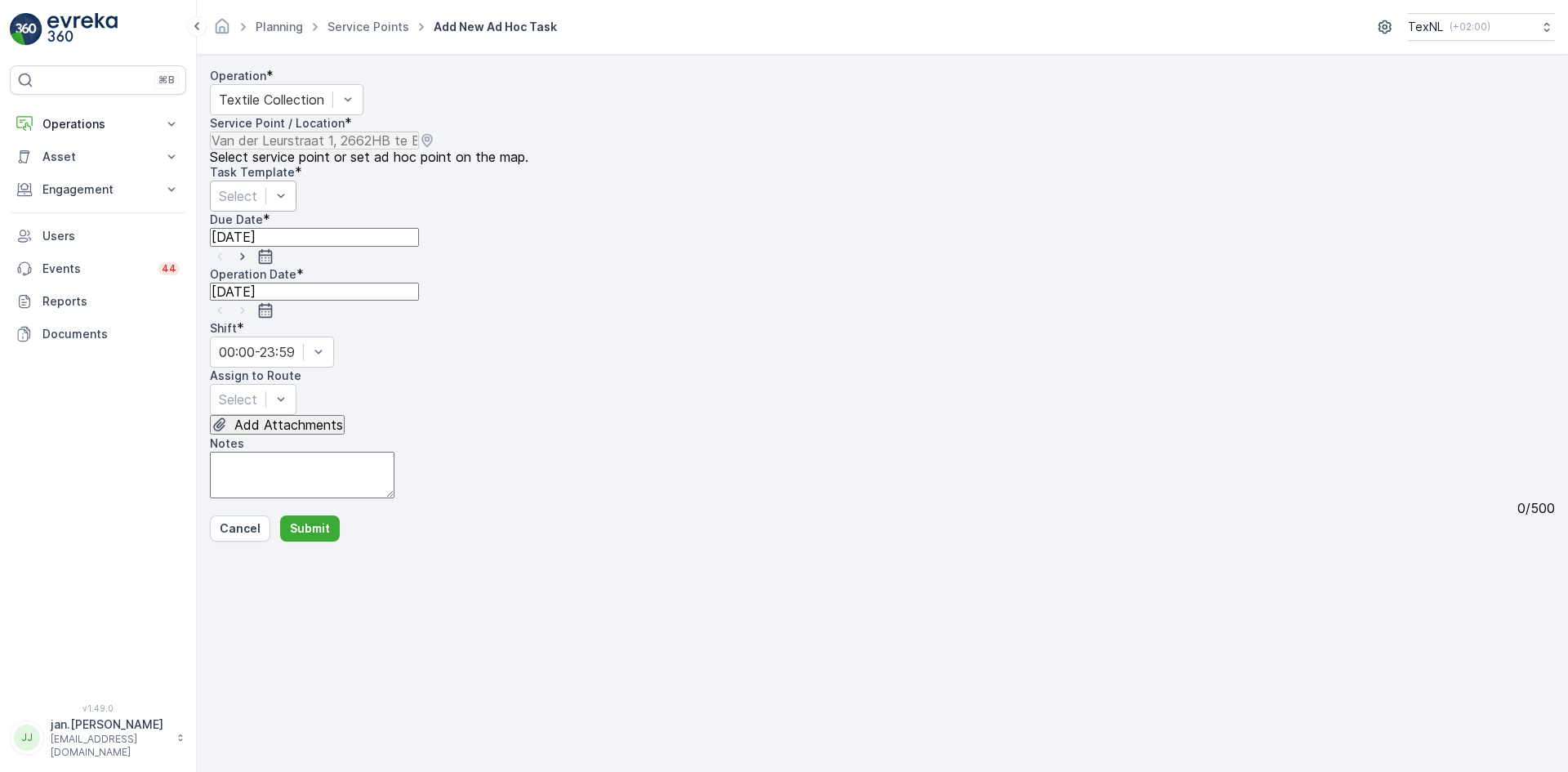
click at [258, 204] on div at bounding box center [238, 196] width 38 height 18
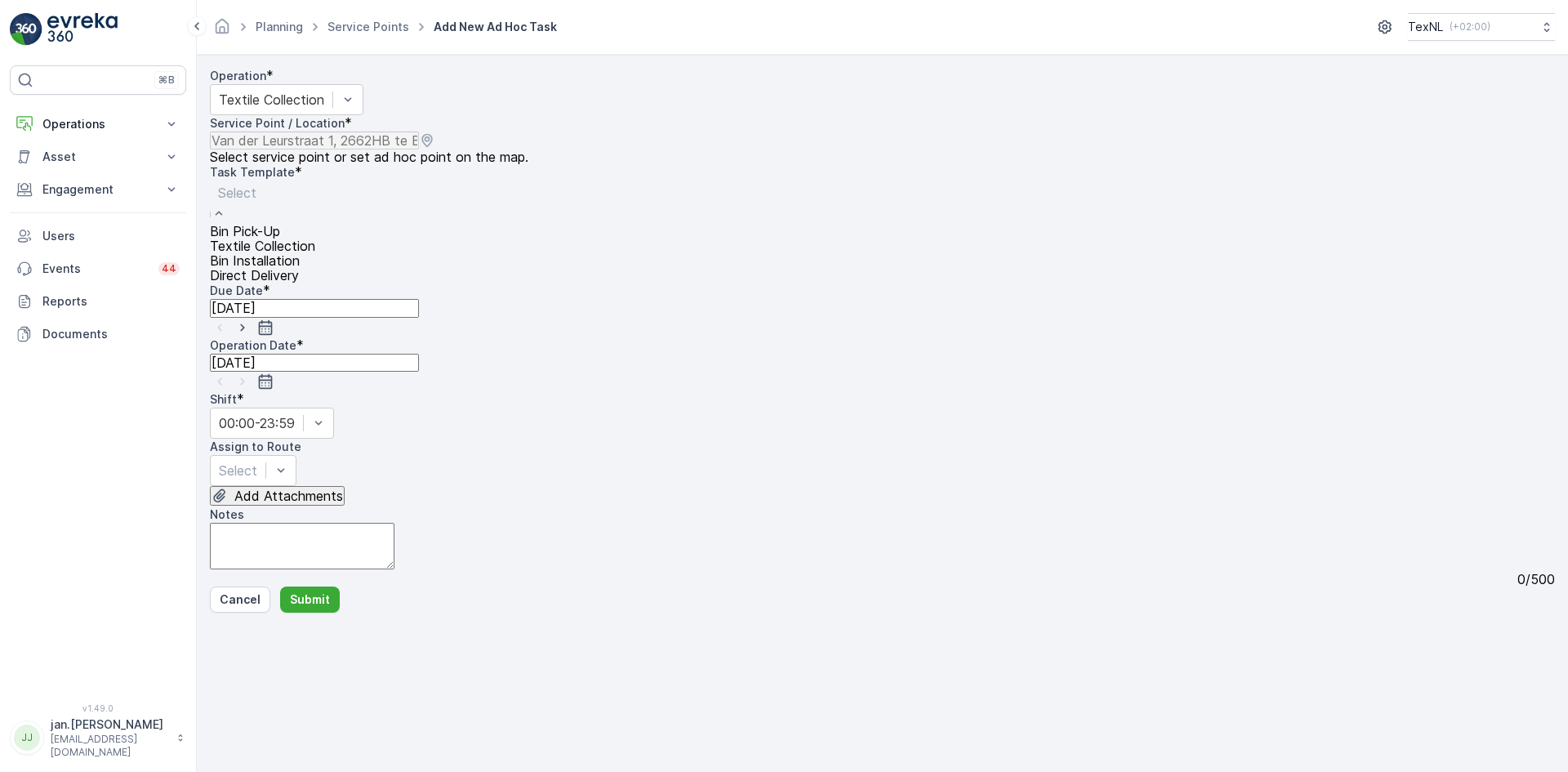
click at [307, 254] on span "Textile Collection" at bounding box center [262, 246] width 105 height 16
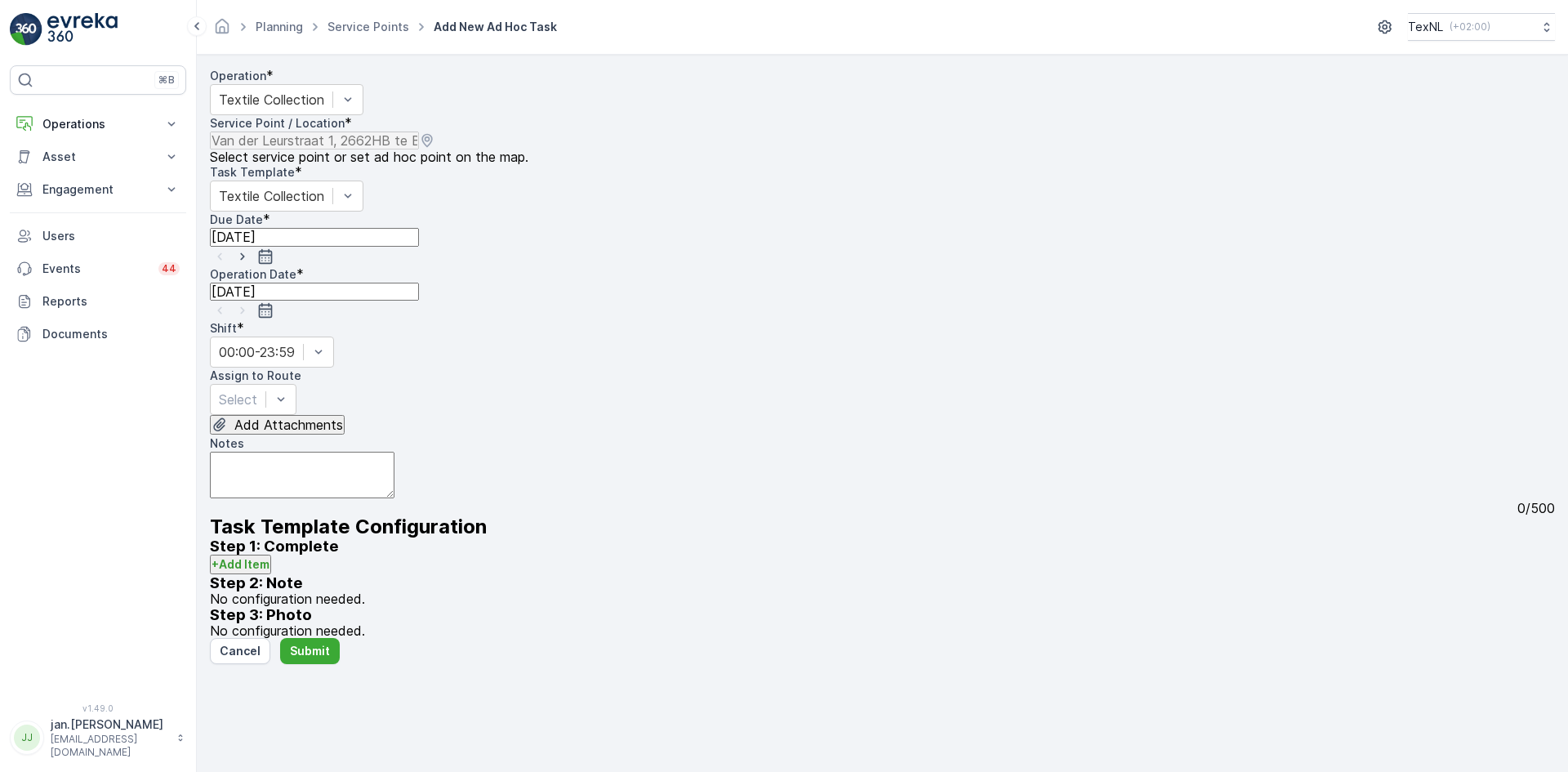
click at [251, 249] on icon "button" at bounding box center [243, 257] width 16 height 16
click at [251, 303] on icon "button" at bounding box center [243, 311] width 16 height 16
click at [297, 384] on div "Select" at bounding box center [253, 398] width 87 height 31
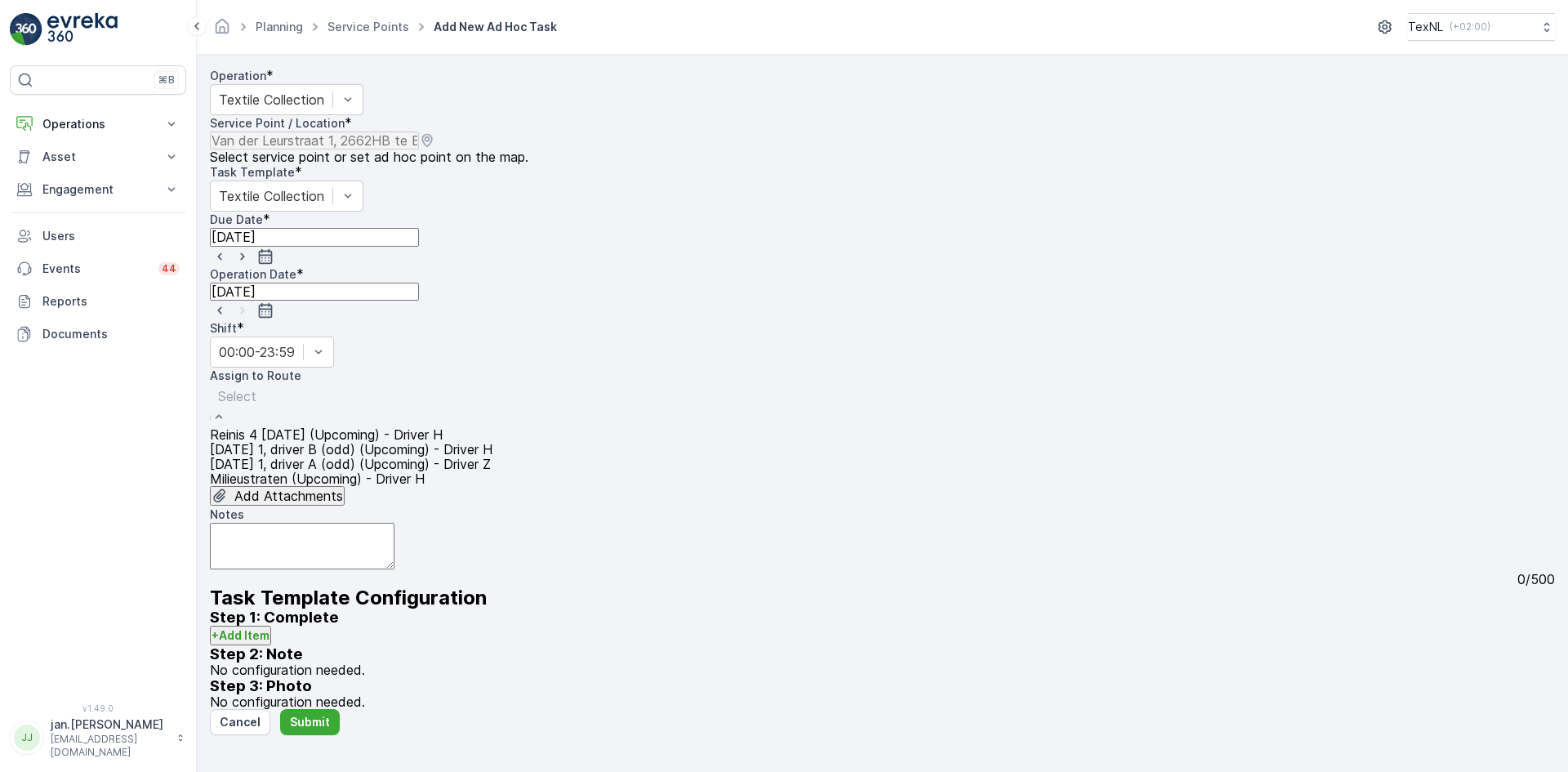
click at [307, 441] on span "Friday 1, driver B (odd) (Upcoming) - Driver H" at bounding box center [351, 449] width 283 height 16
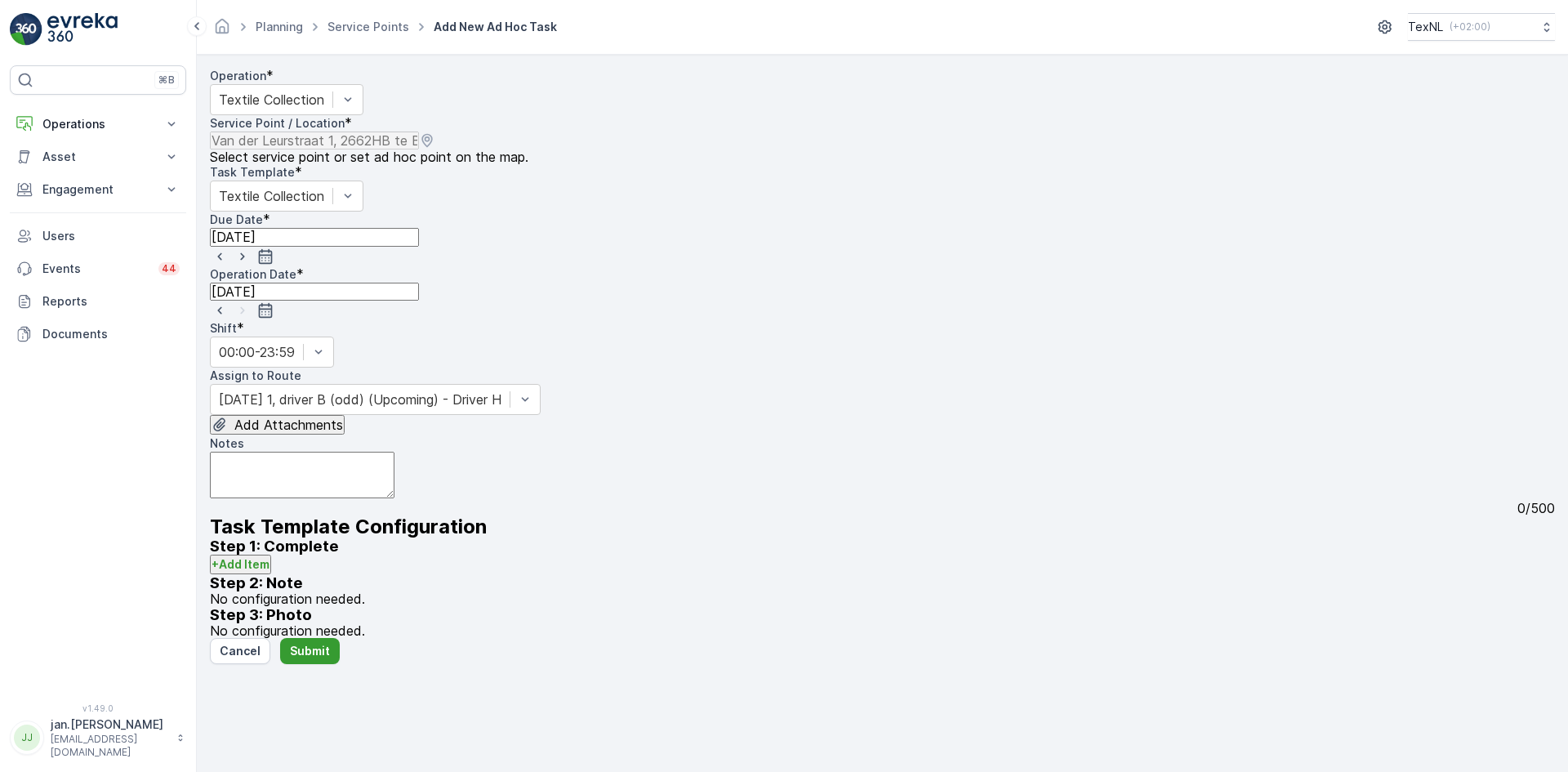
click at [306, 659] on p "Submit" at bounding box center [310, 651] width 40 height 16
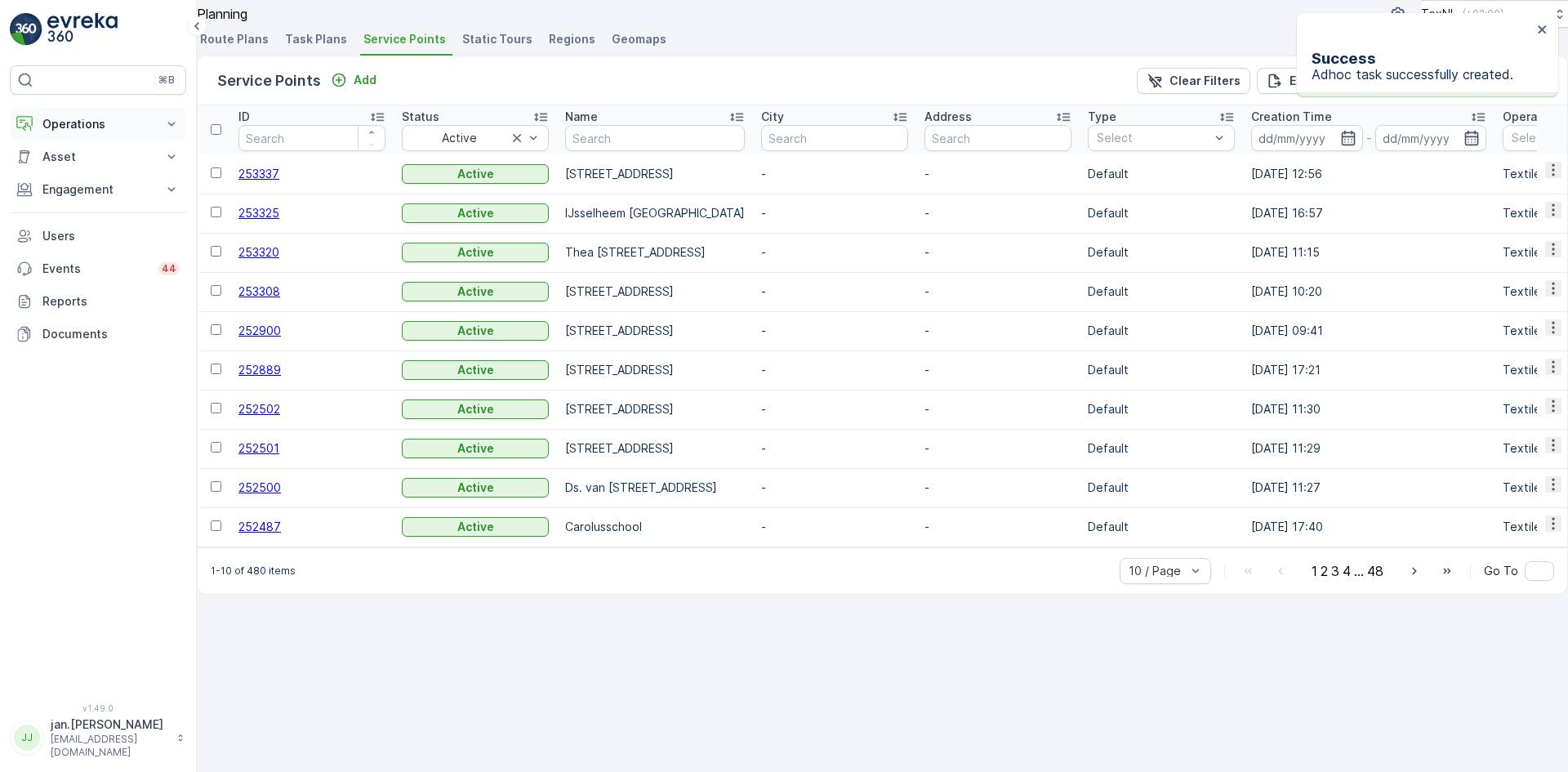
click at [66, 120] on p "Operations" at bounding box center [98, 124] width 111 height 16
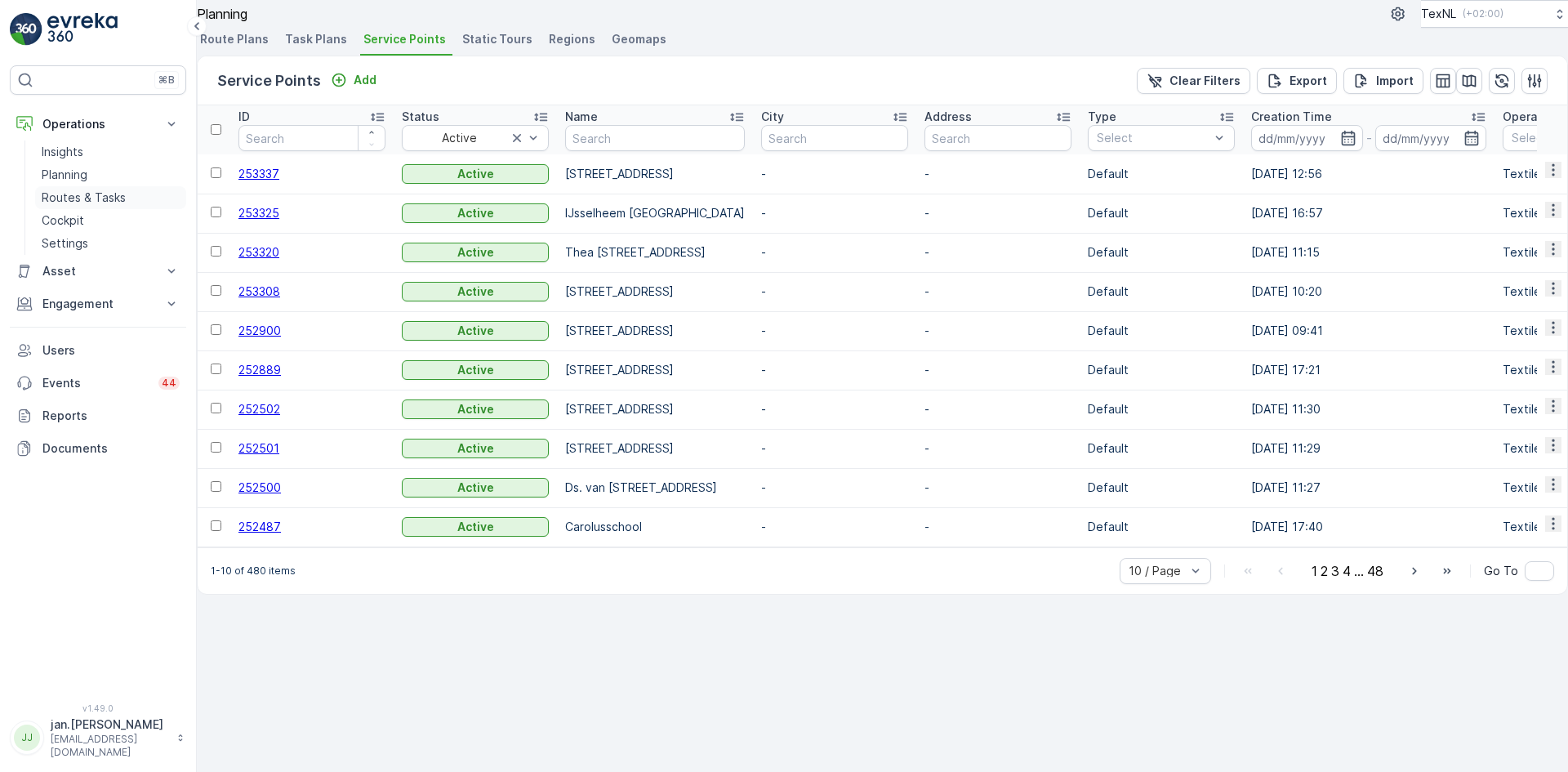
drag, startPoint x: 92, startPoint y: 196, endPoint x: 110, endPoint y: 191, distance: 18.7
click at [92, 195] on p "Routes & Tasks" at bounding box center [84, 198] width 84 height 16
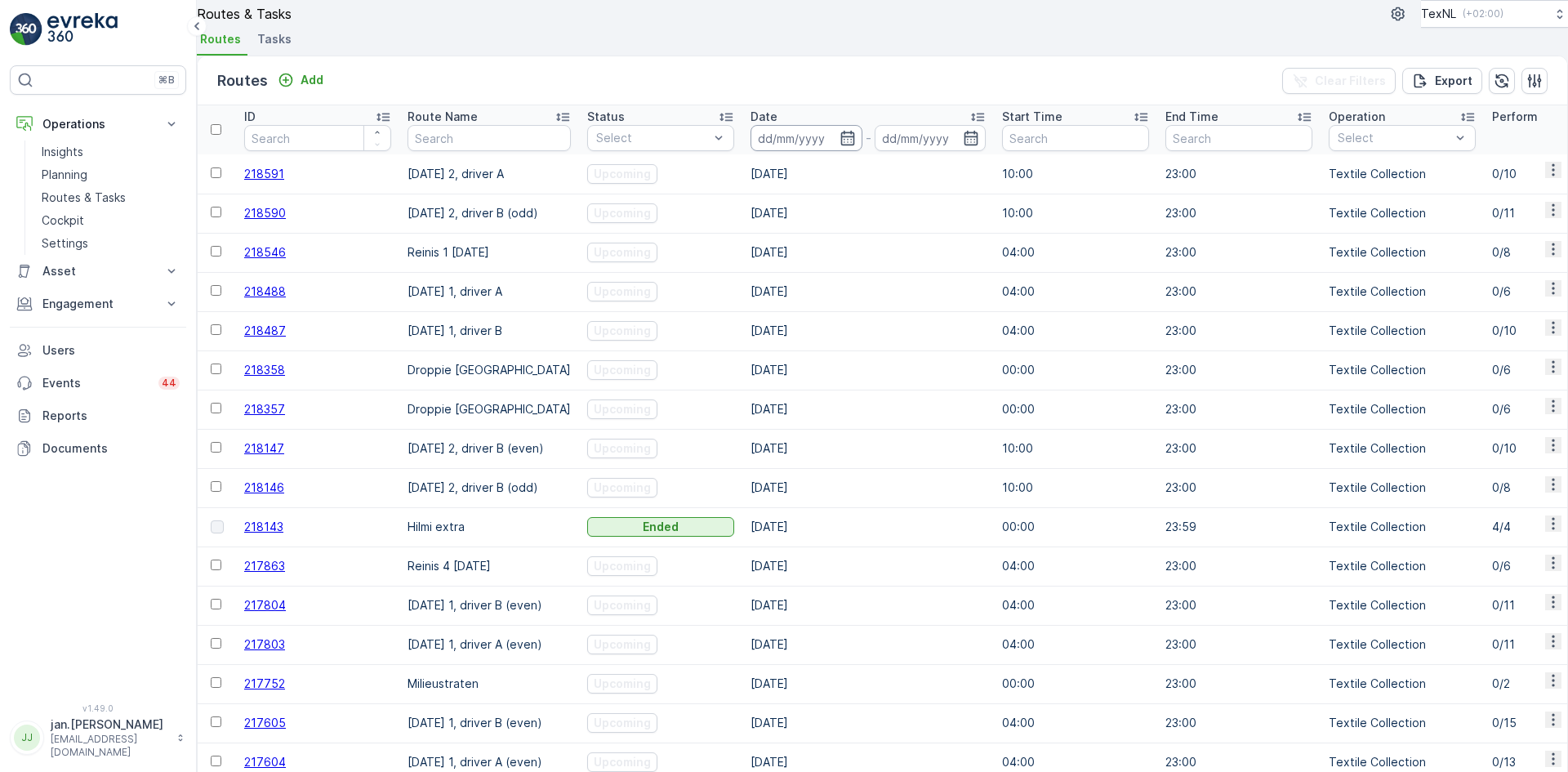
click at [803, 151] on input at bounding box center [807, 138] width 112 height 26
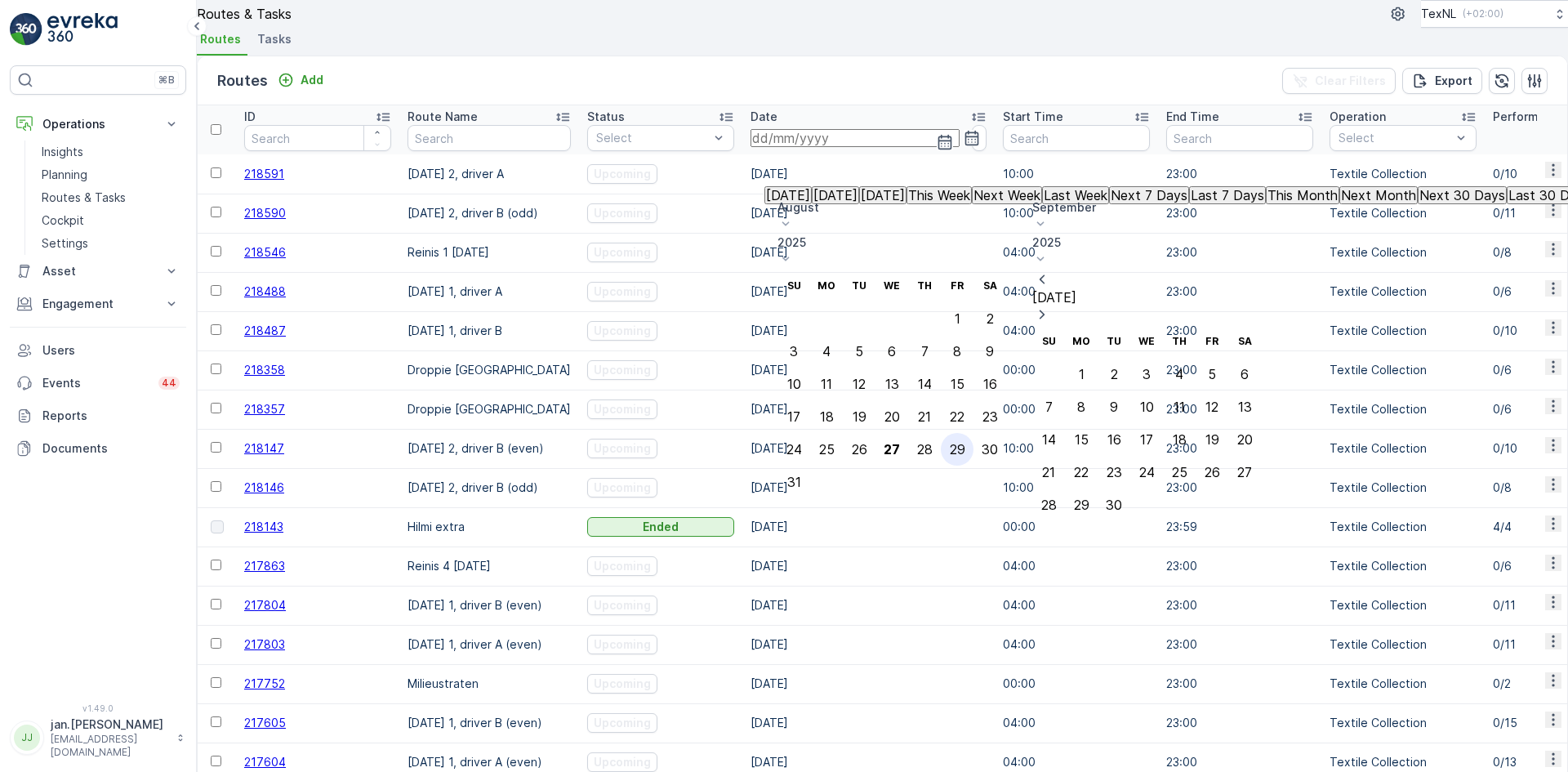
click at [966, 441] on div "29" at bounding box center [958, 448] width 16 height 15
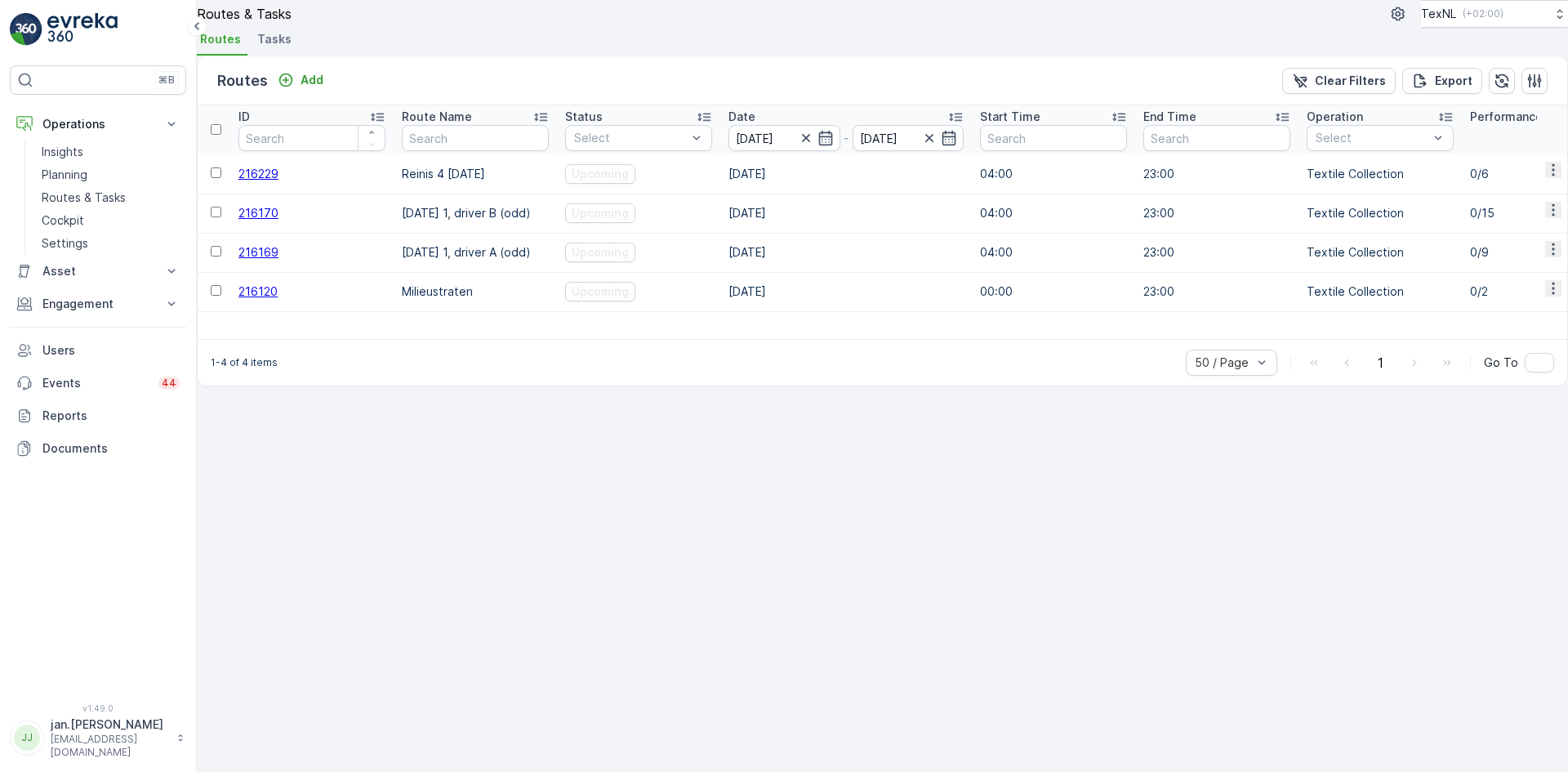
click at [279, 220] on span "216170" at bounding box center [259, 213] width 40 height 14
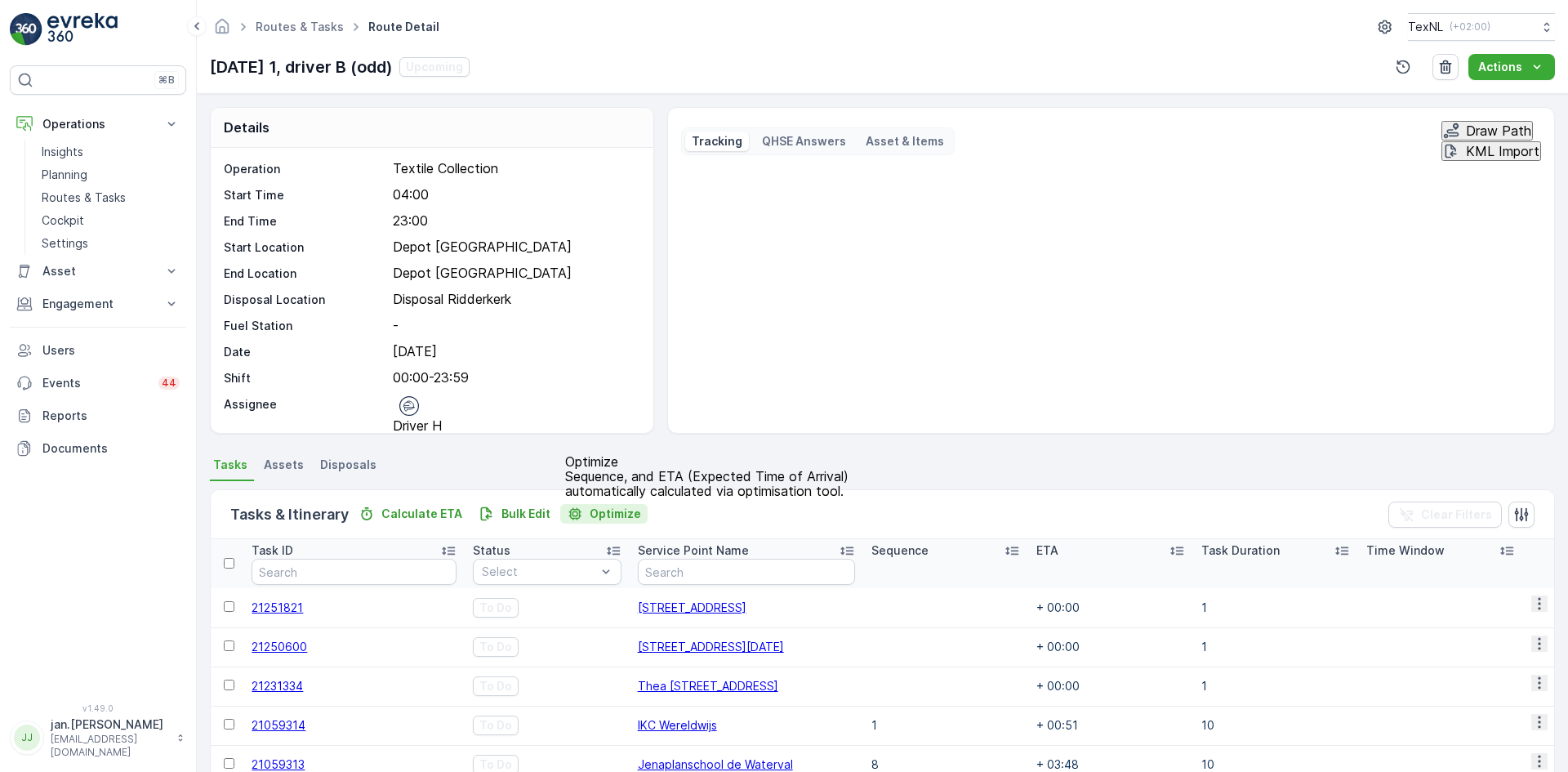
click at [600, 515] on p "Optimize" at bounding box center [615, 513] width 52 height 16
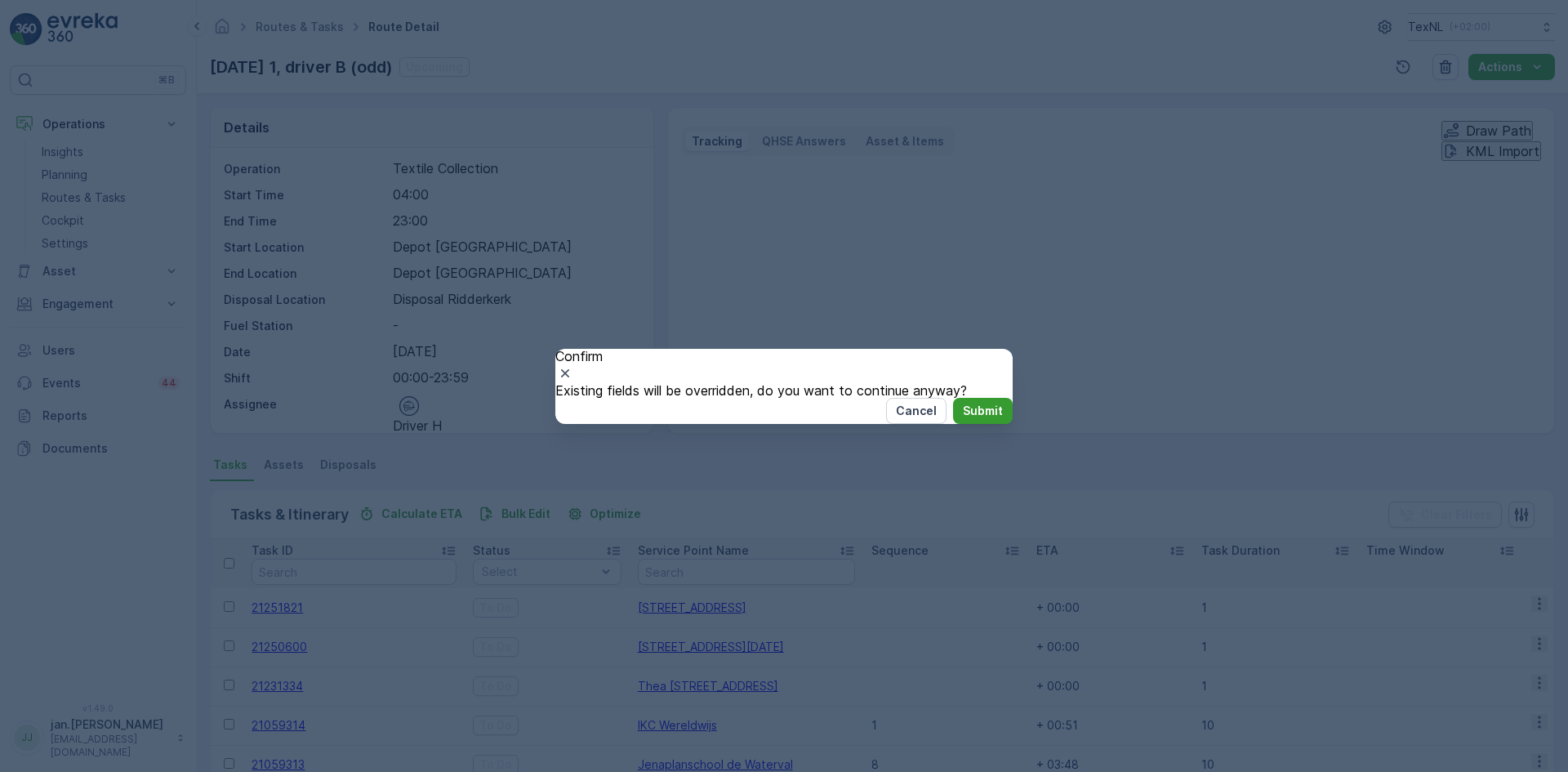
click at [963, 419] on p "Submit" at bounding box center [983, 410] width 40 height 16
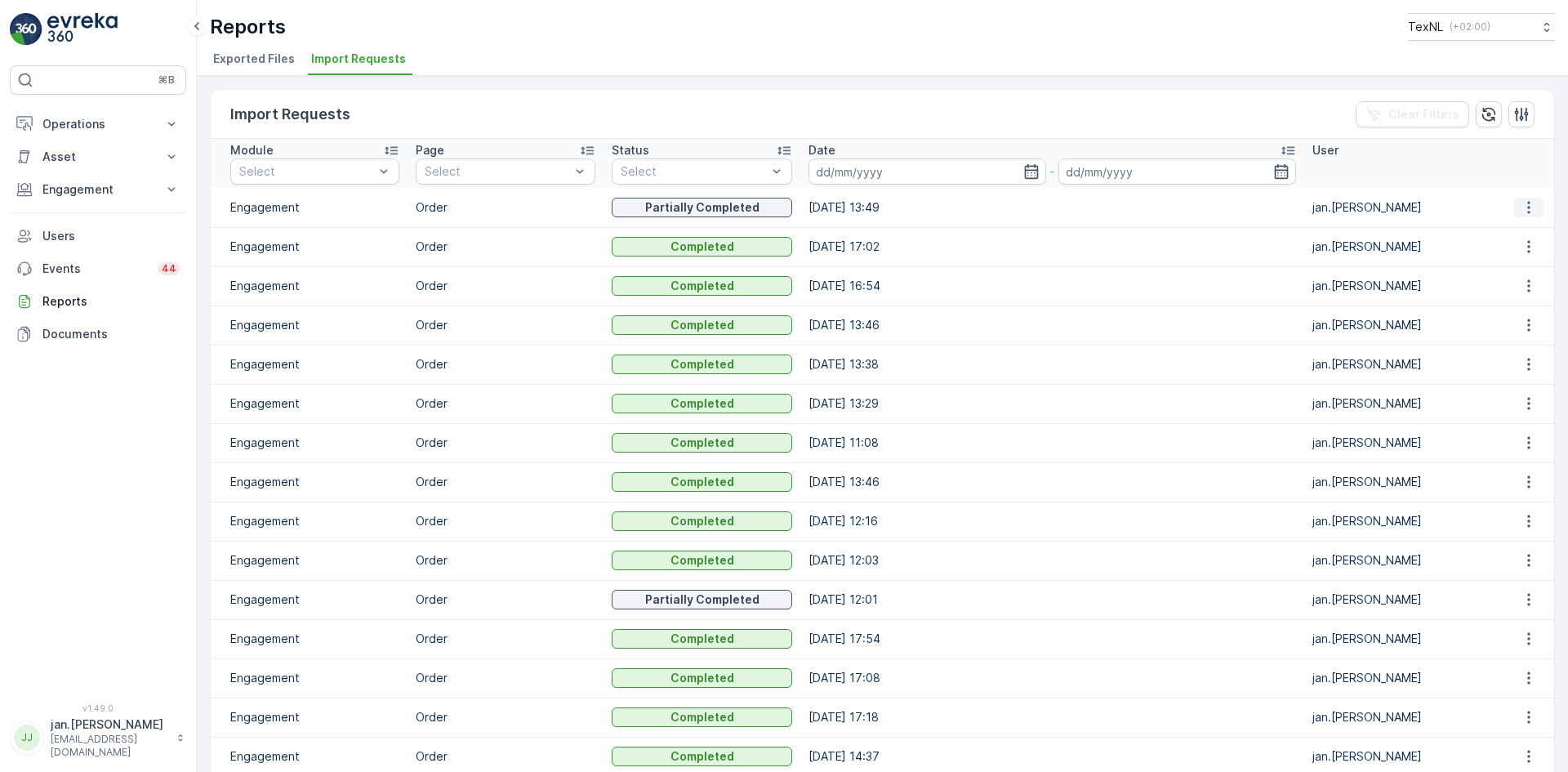
click at [1527, 205] on icon "button" at bounding box center [1529, 208] width 16 height 16
click at [1505, 238] on span "See More Details" at bounding box center [1514, 232] width 95 height 16
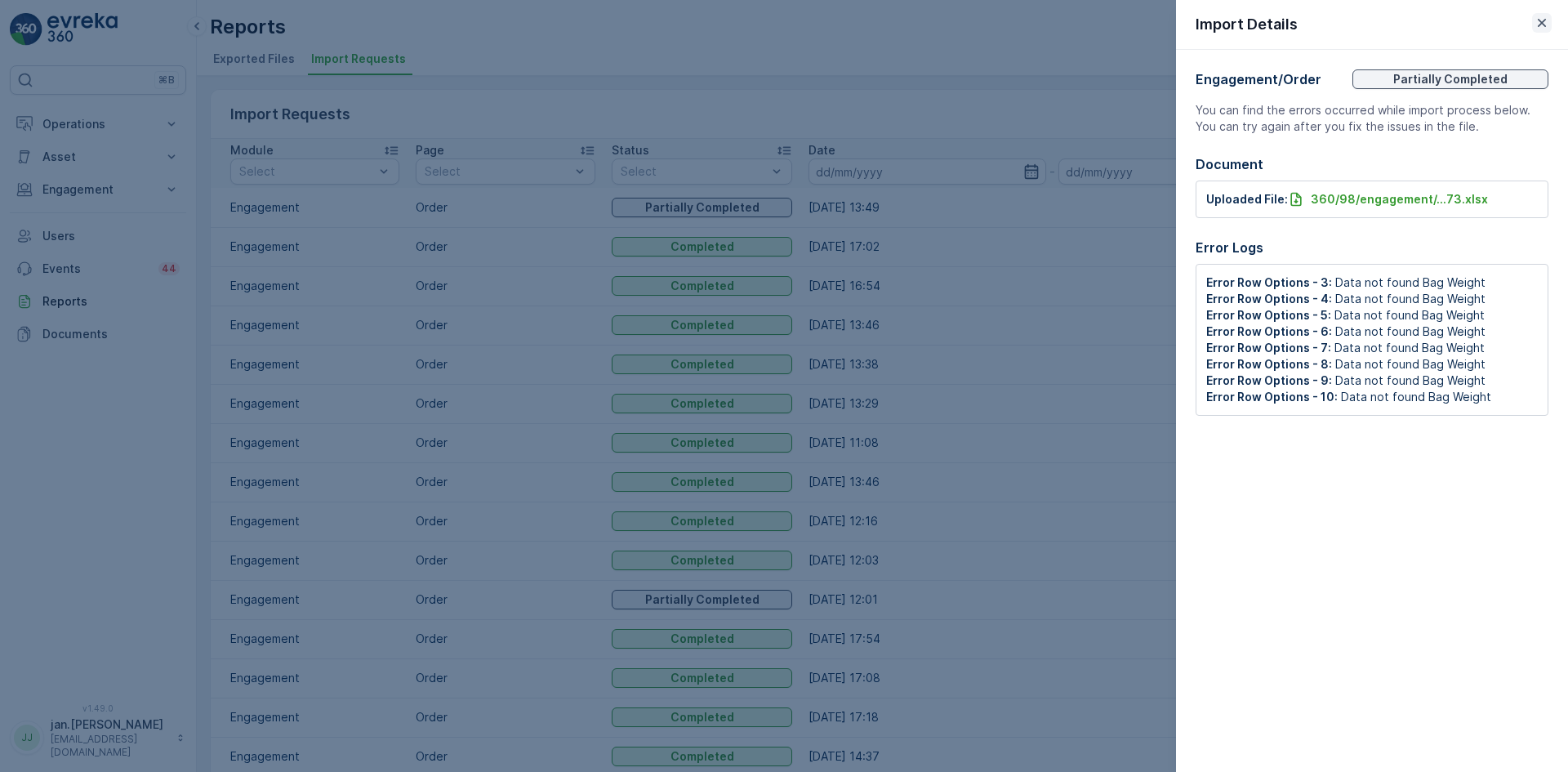
click at [1542, 24] on icon "button" at bounding box center [1542, 23] width 8 height 8
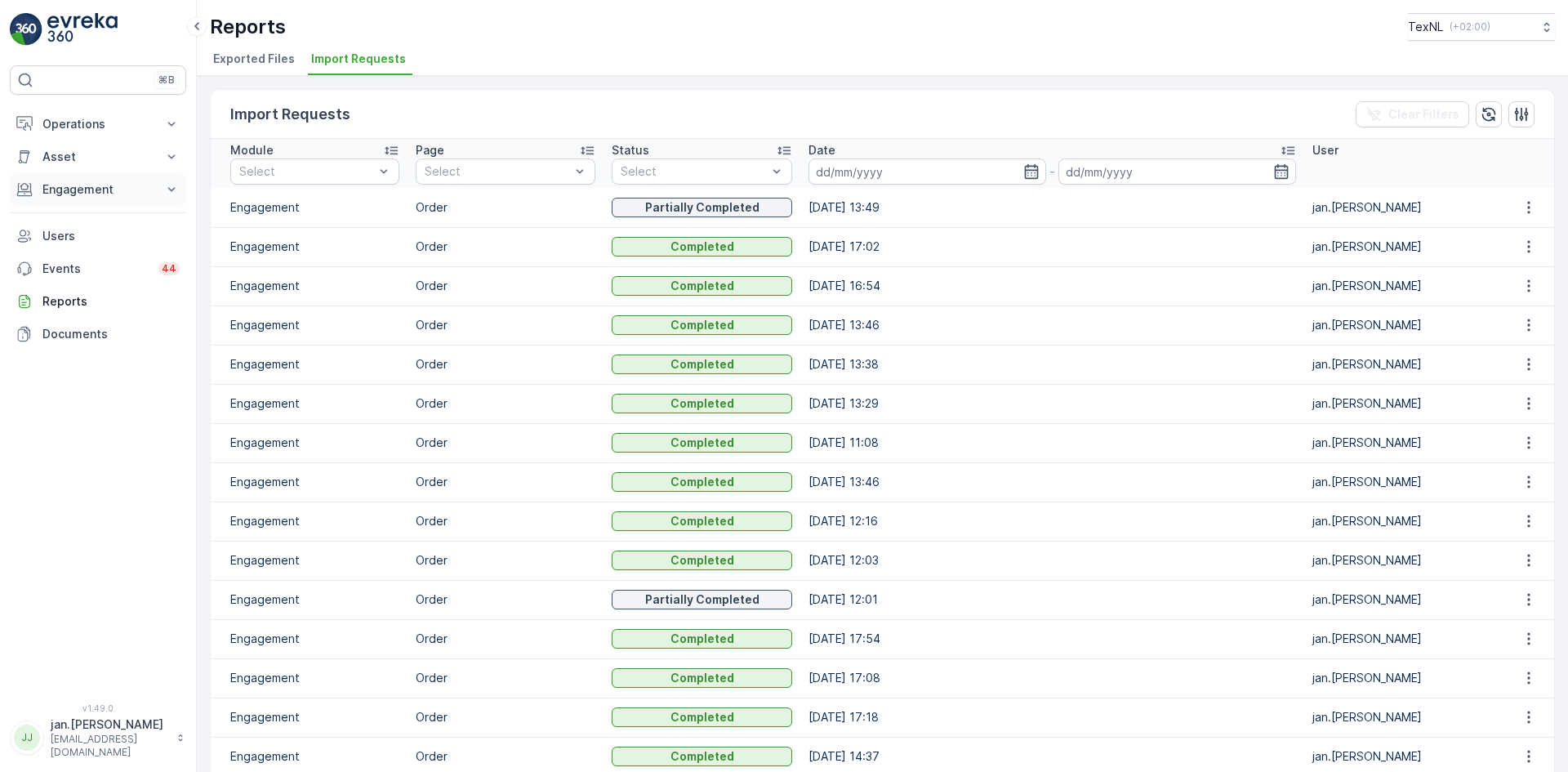
click at [69, 186] on p "Engagement" at bounding box center [98, 190] width 111 height 16
click at [70, 308] on p "Orders" at bounding box center [61, 309] width 38 height 16
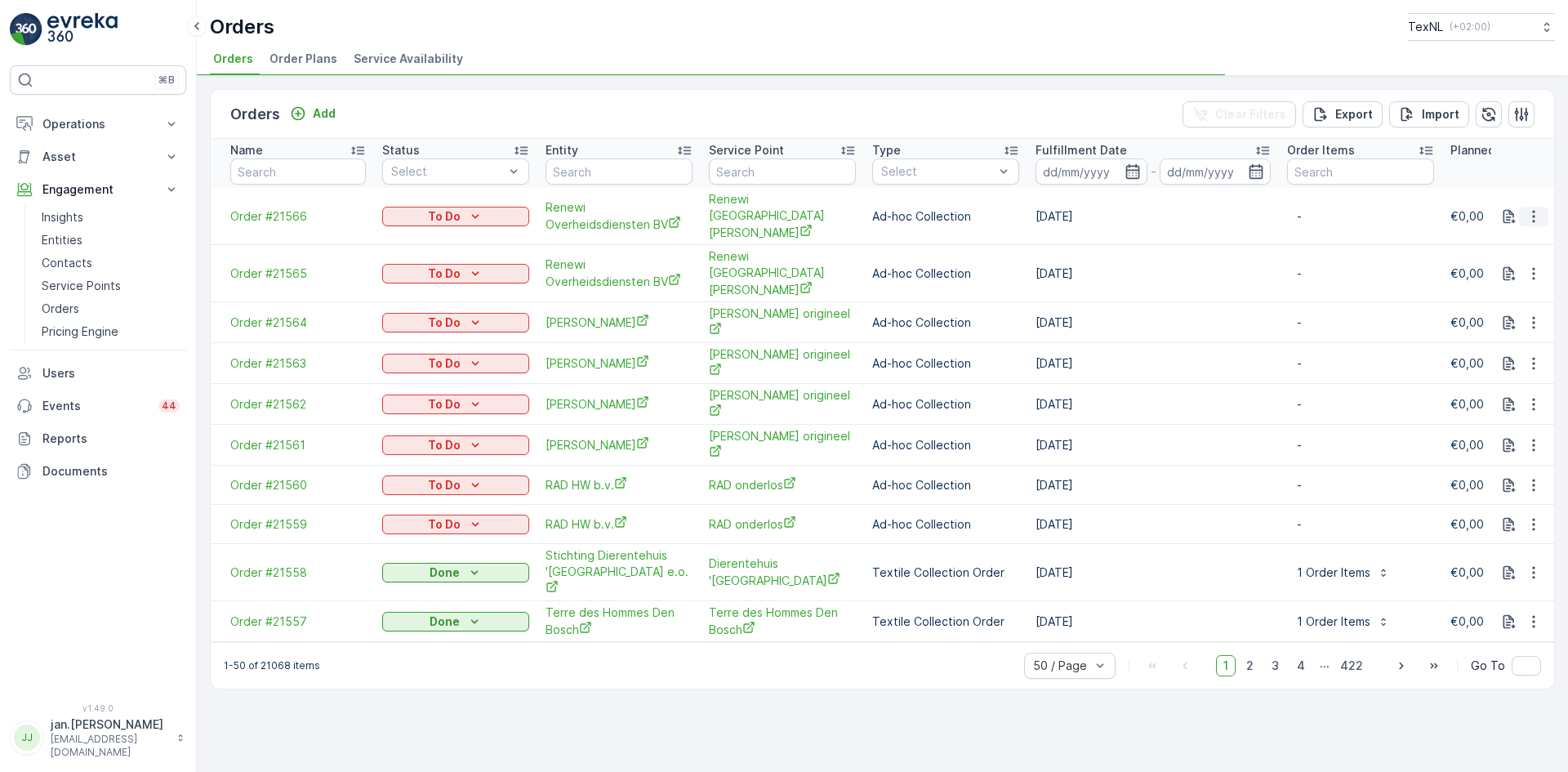
click at [1532, 209] on icon "button" at bounding box center [1534, 217] width 16 height 16
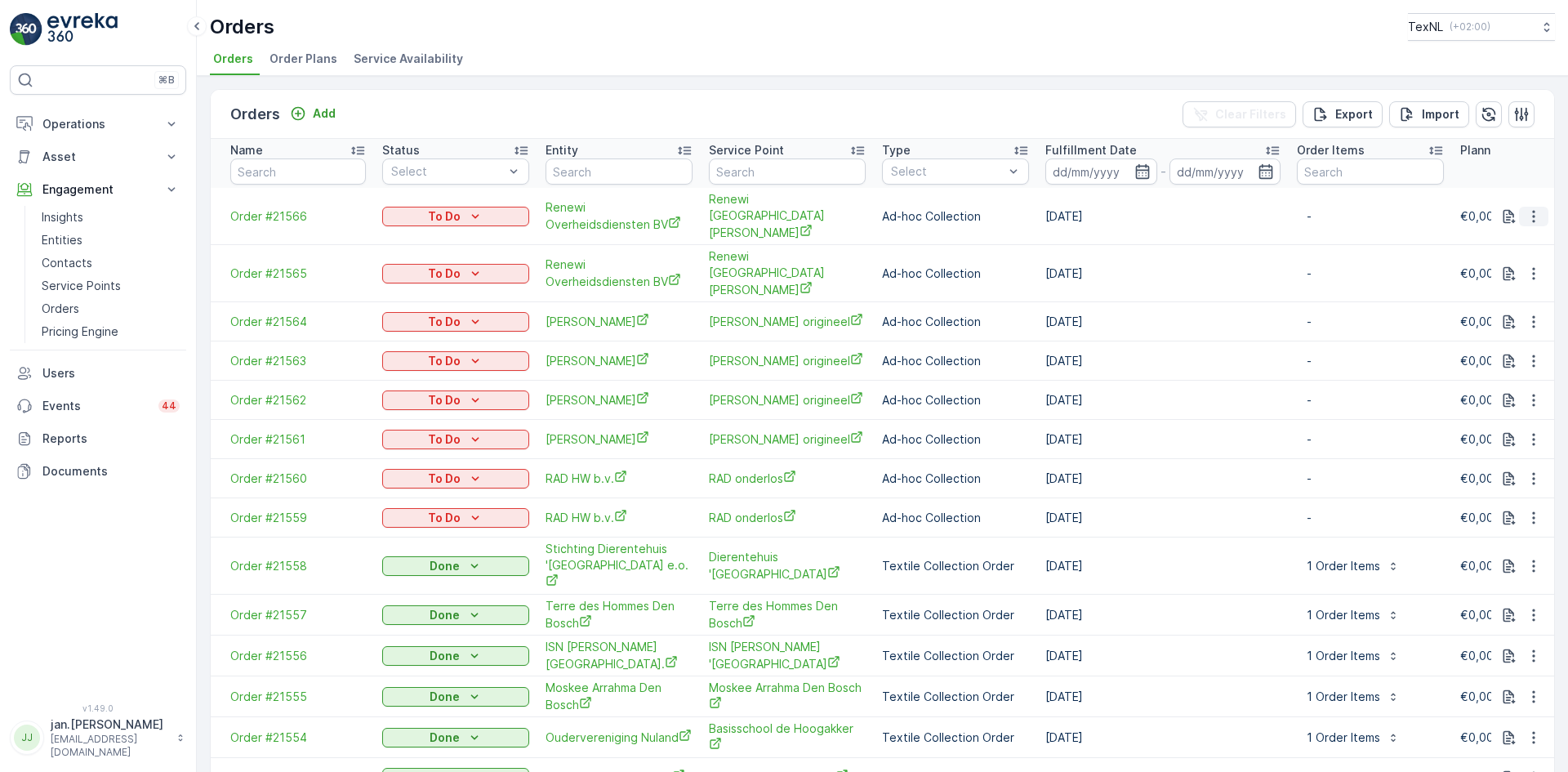
click at [1532, 212] on icon "button" at bounding box center [1533, 216] width 2 height 12
click at [1490, 357] on span "Delete Order" at bounding box center [1500, 355] width 73 height 16
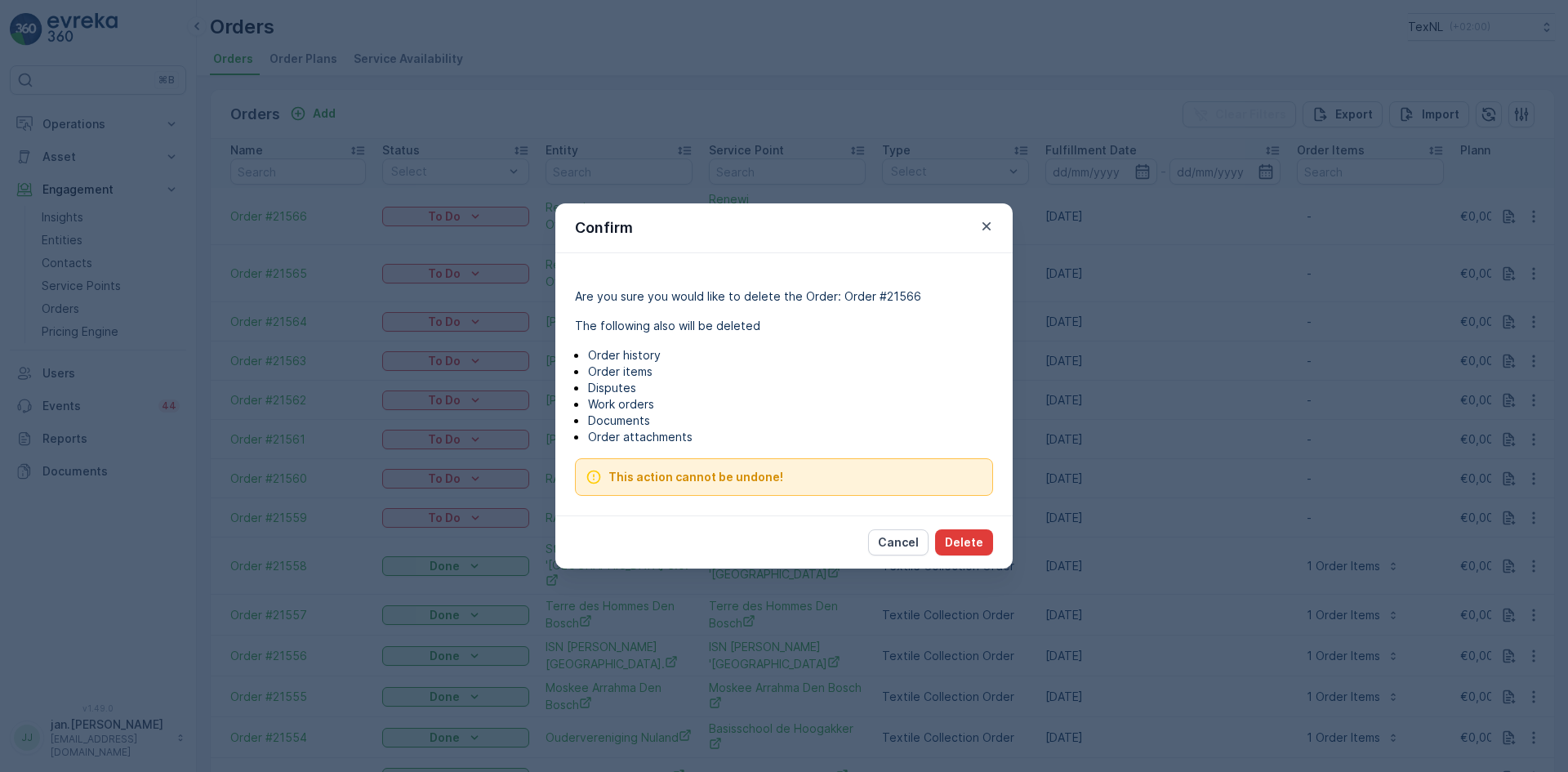
click at [955, 549] on p "Delete" at bounding box center [964, 542] width 38 height 16
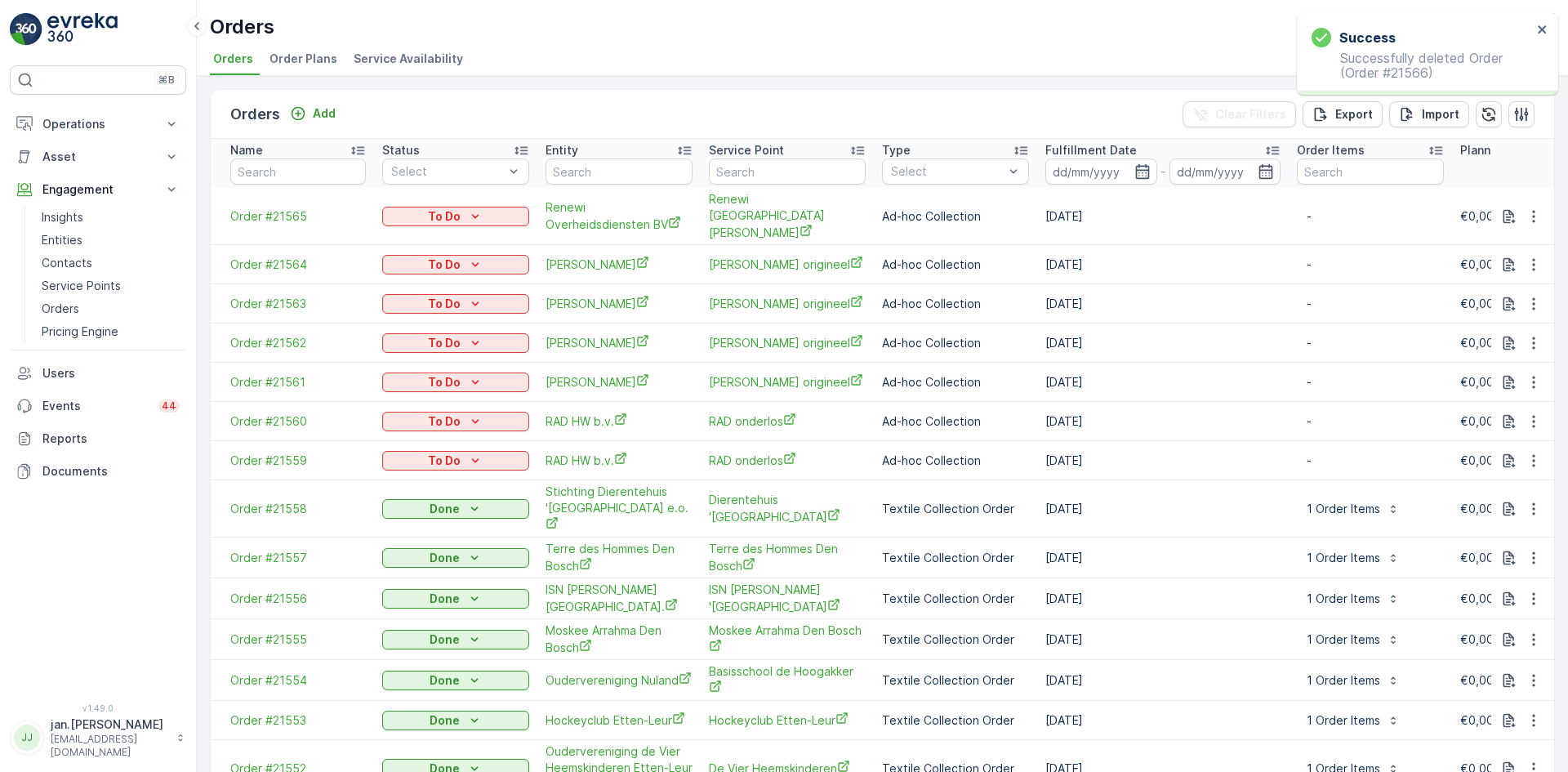
click at [1531, 210] on icon "button" at bounding box center [1534, 217] width 16 height 16
click at [1504, 348] on span "Delete Order" at bounding box center [1500, 355] width 73 height 16
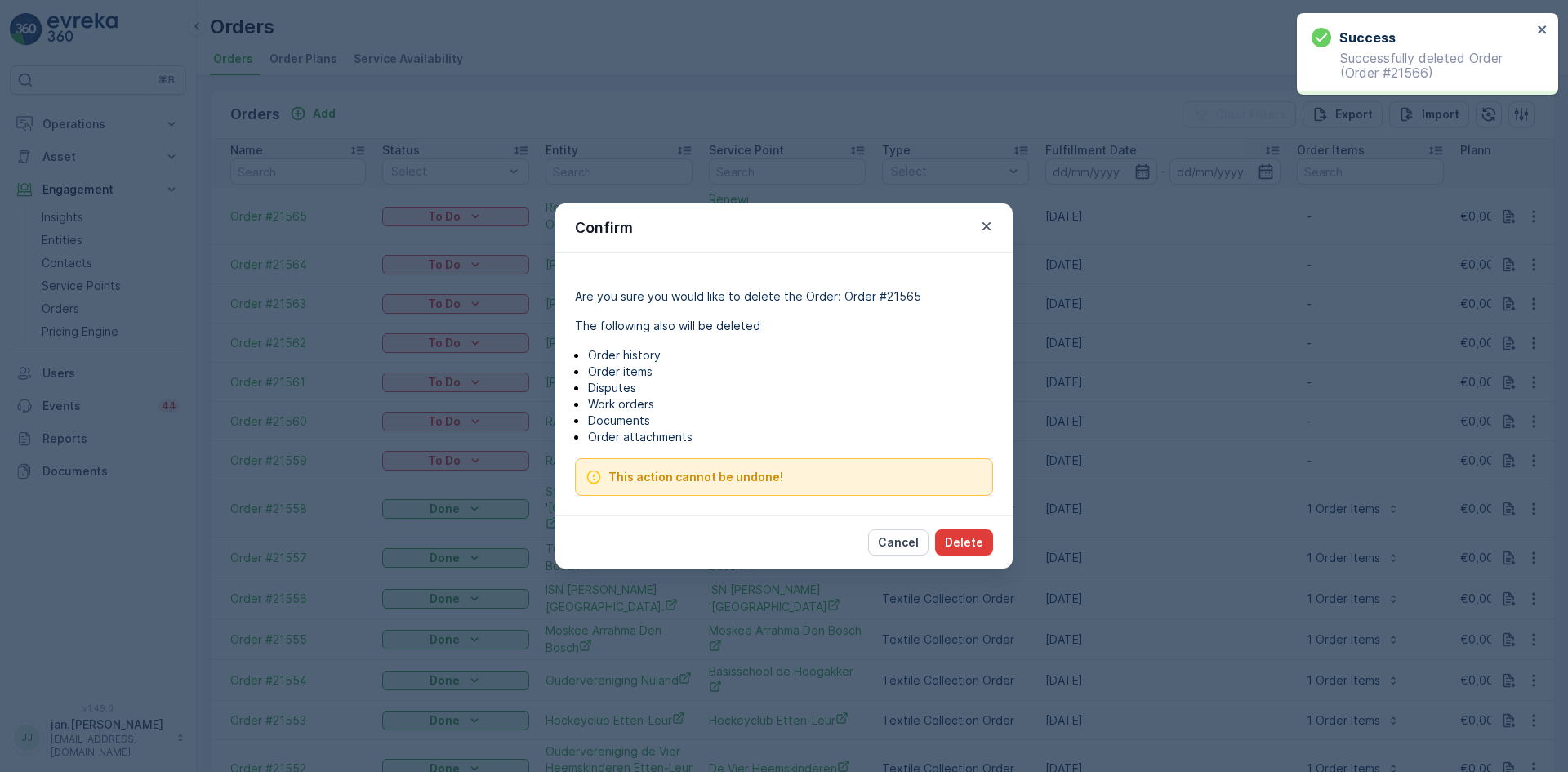
click at [975, 544] on p "Delete" at bounding box center [964, 542] width 38 height 16
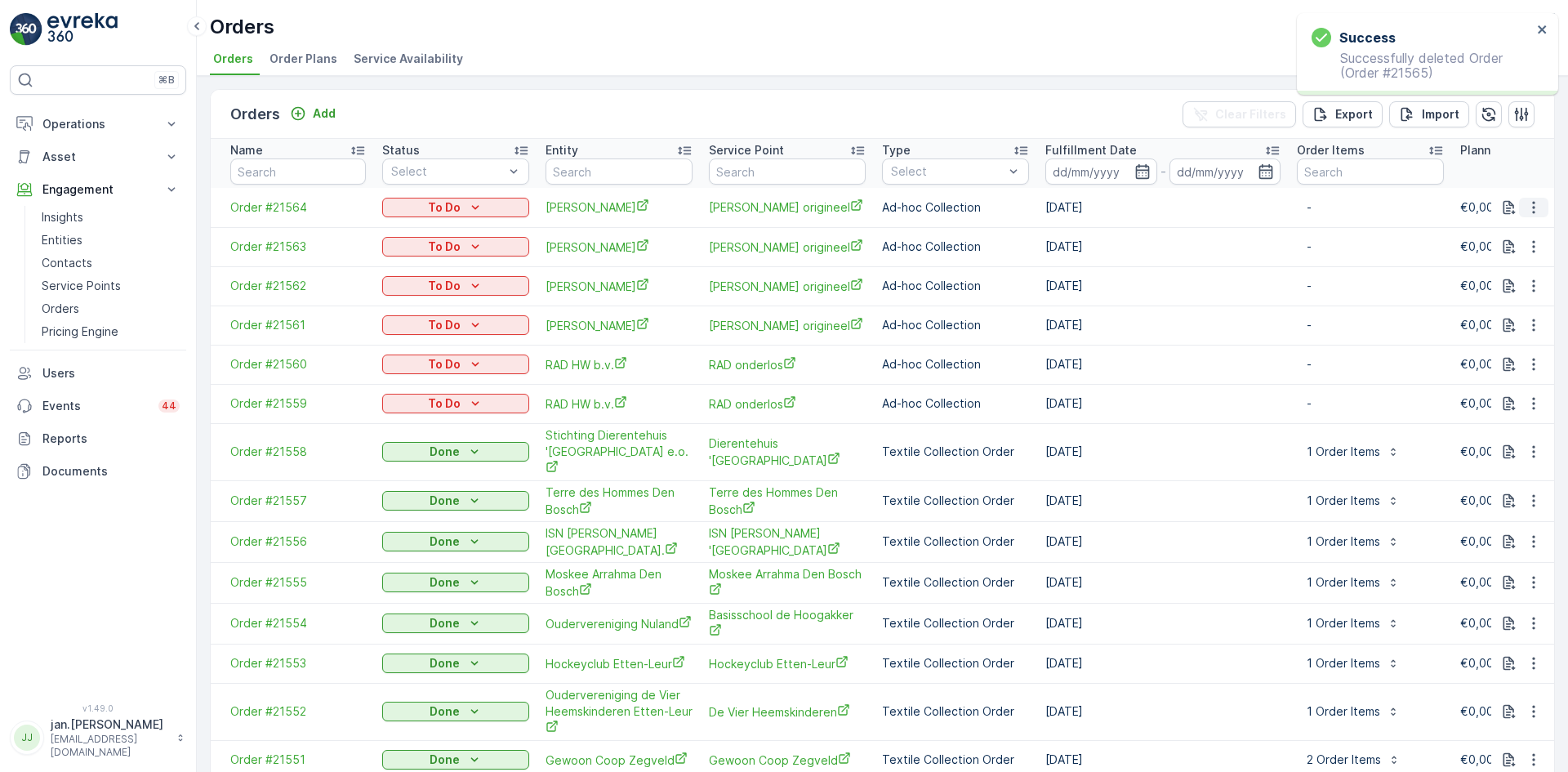
click at [1527, 209] on icon "button" at bounding box center [1534, 208] width 16 height 16
click at [1502, 355] on span "Delete Order" at bounding box center [1500, 355] width 73 height 16
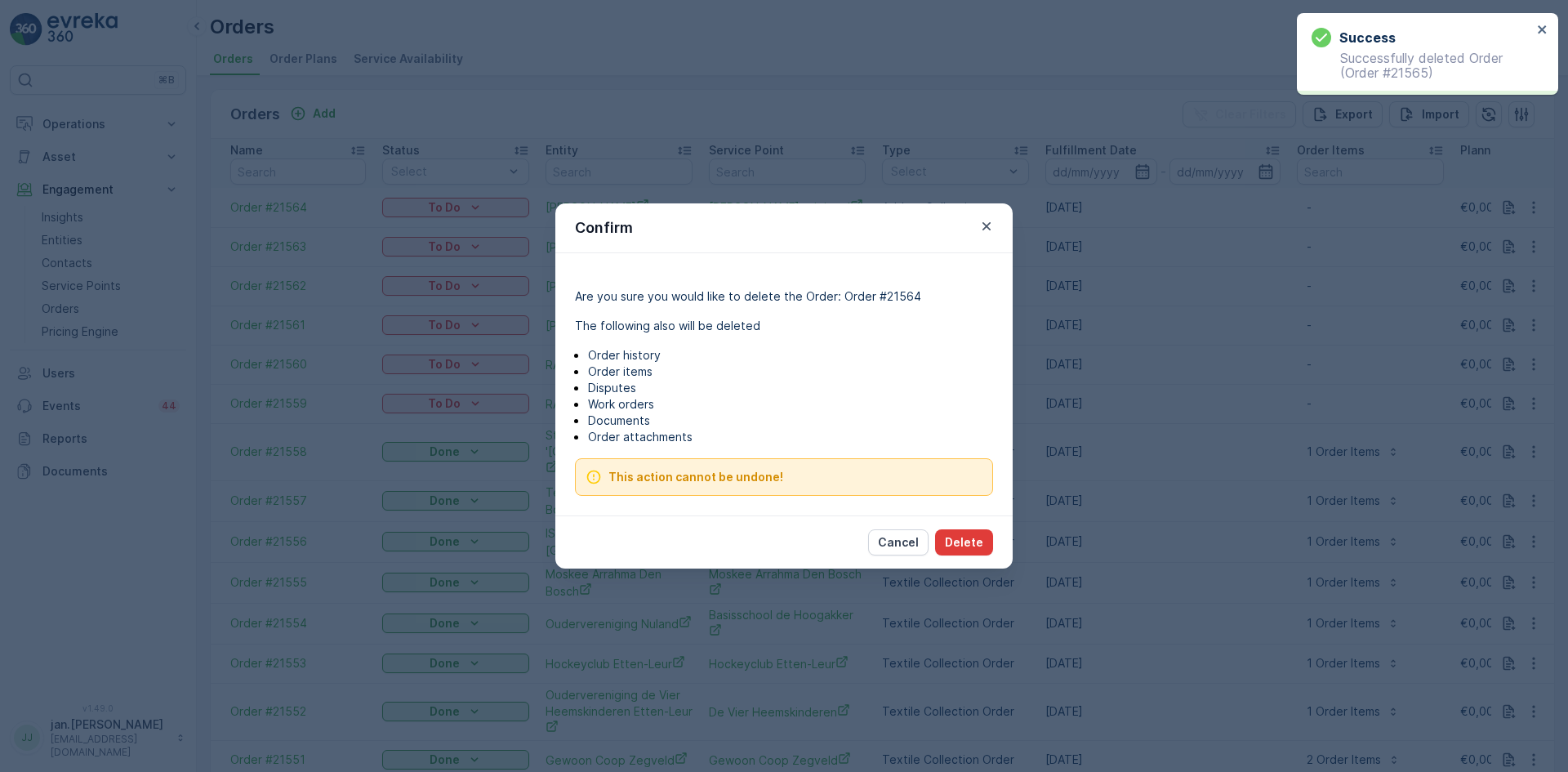
click at [971, 540] on p "Delete" at bounding box center [964, 542] width 38 height 16
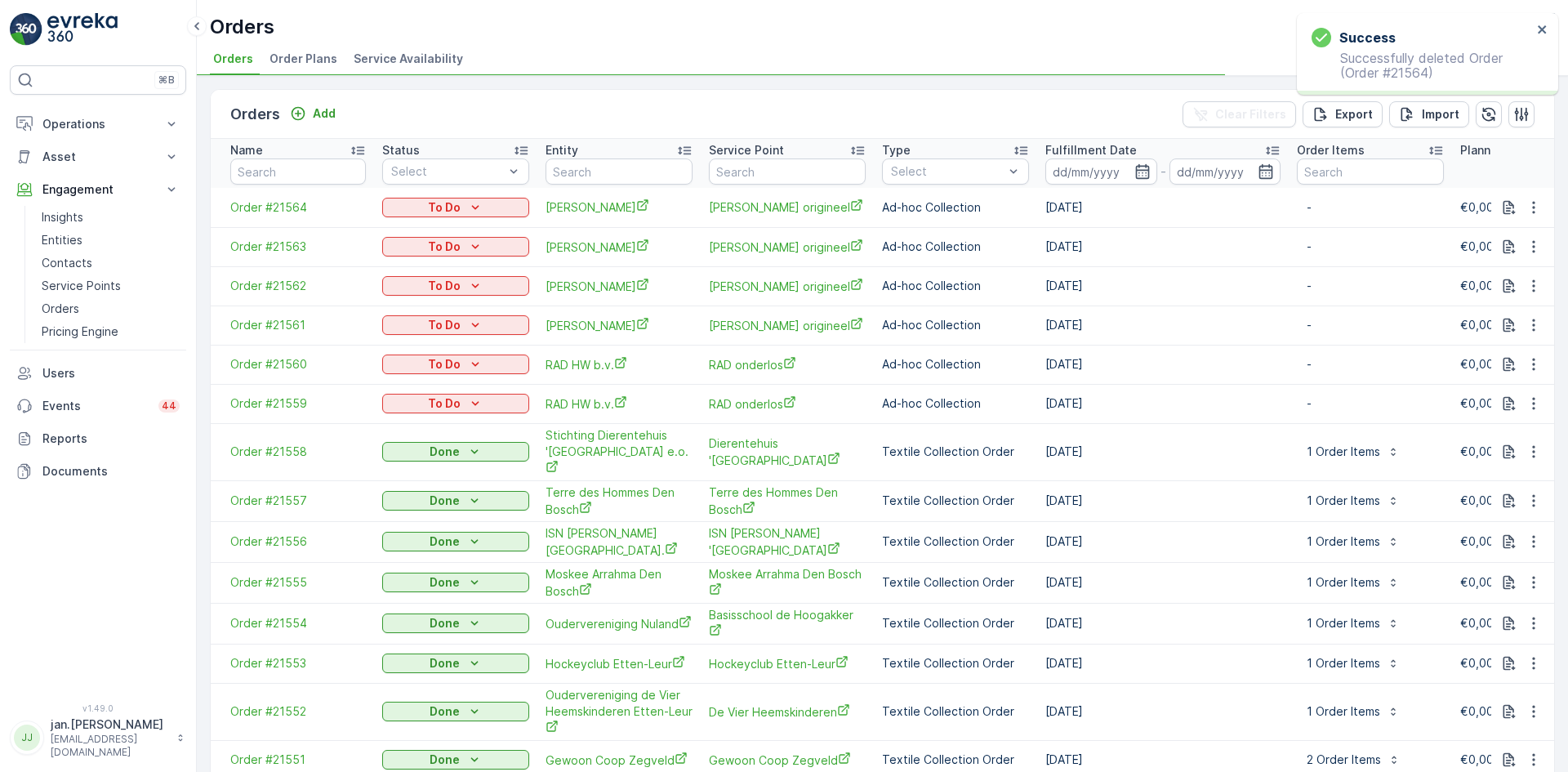
click at [1526, 239] on icon "button" at bounding box center [1534, 247] width 16 height 16
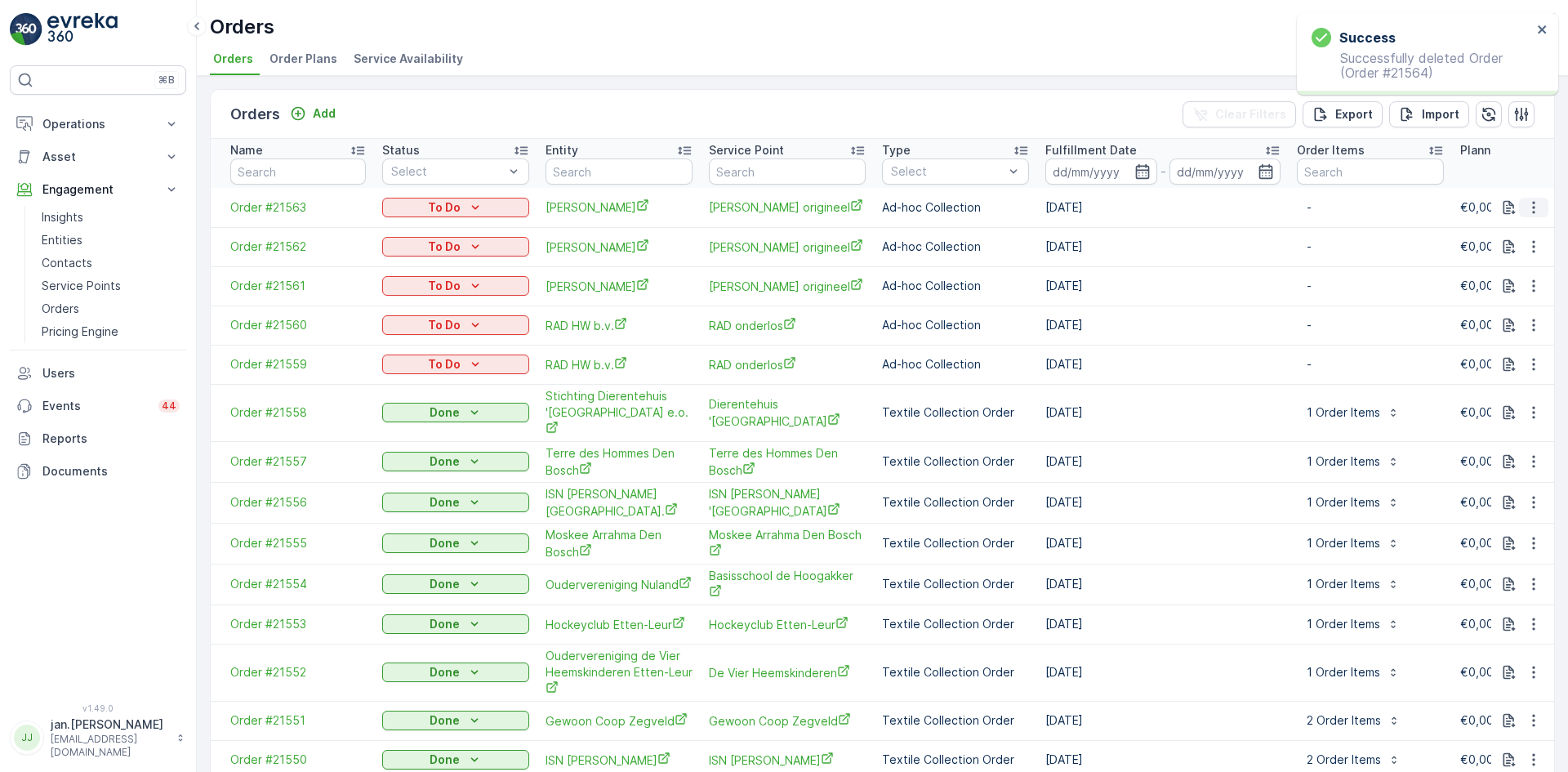
click at [1531, 212] on icon "button" at bounding box center [1534, 208] width 16 height 16
click at [1504, 352] on span "Delete Order" at bounding box center [1500, 355] width 73 height 16
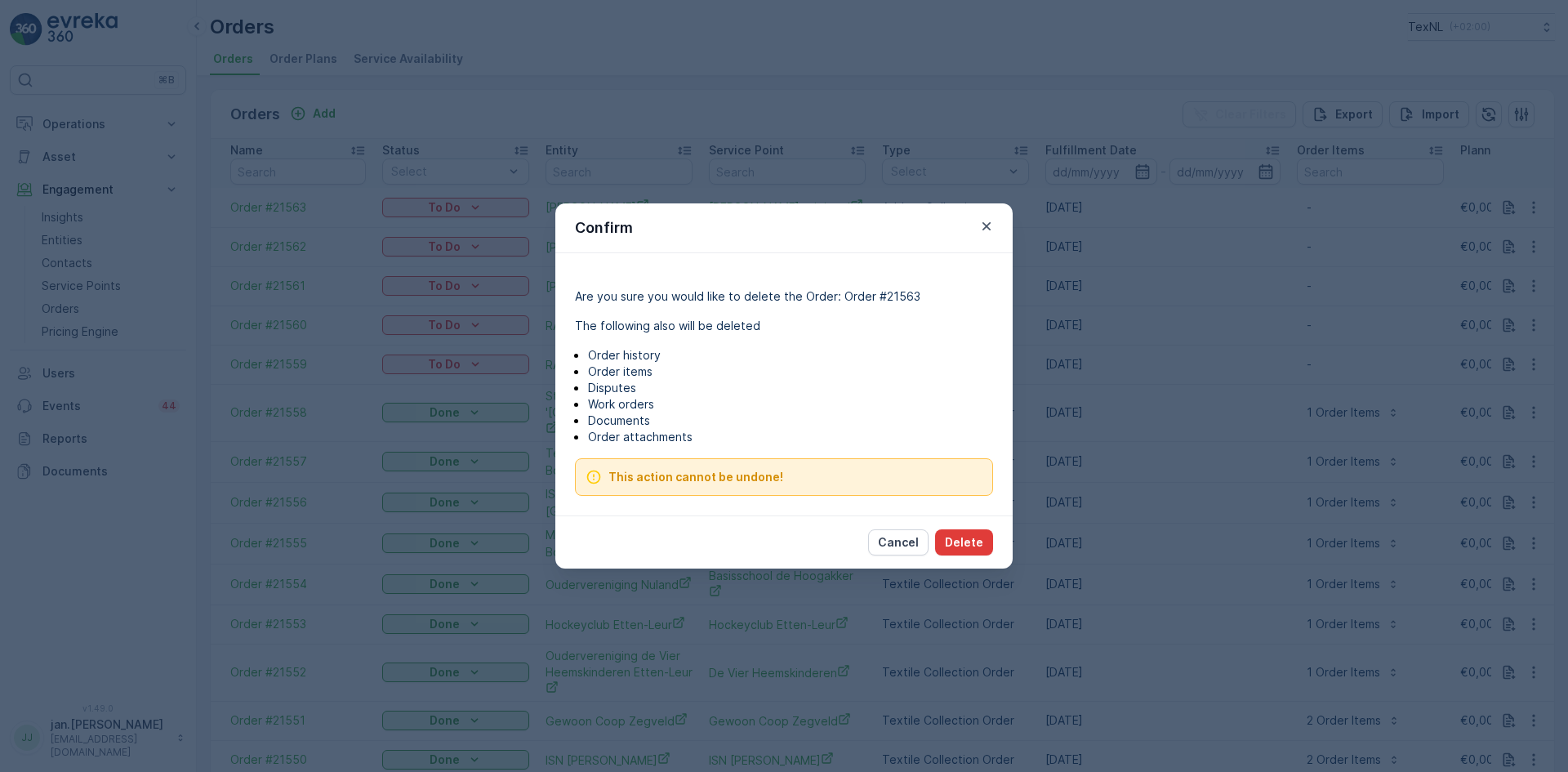
click at [956, 549] on p "Delete" at bounding box center [964, 542] width 38 height 16
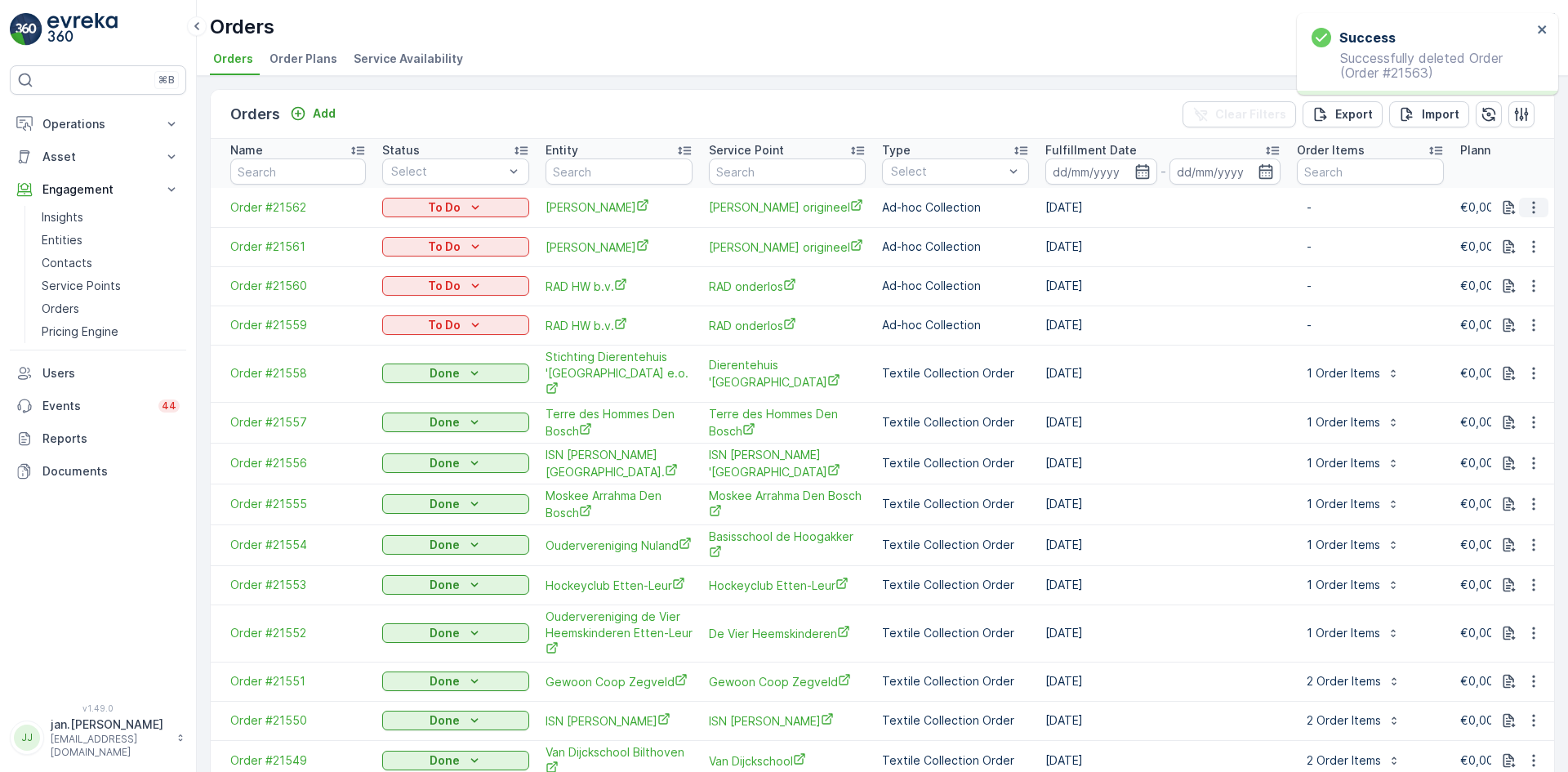
click at [1529, 205] on icon "button" at bounding box center [1534, 208] width 16 height 16
click at [1487, 357] on span "Delete Order" at bounding box center [1500, 355] width 73 height 16
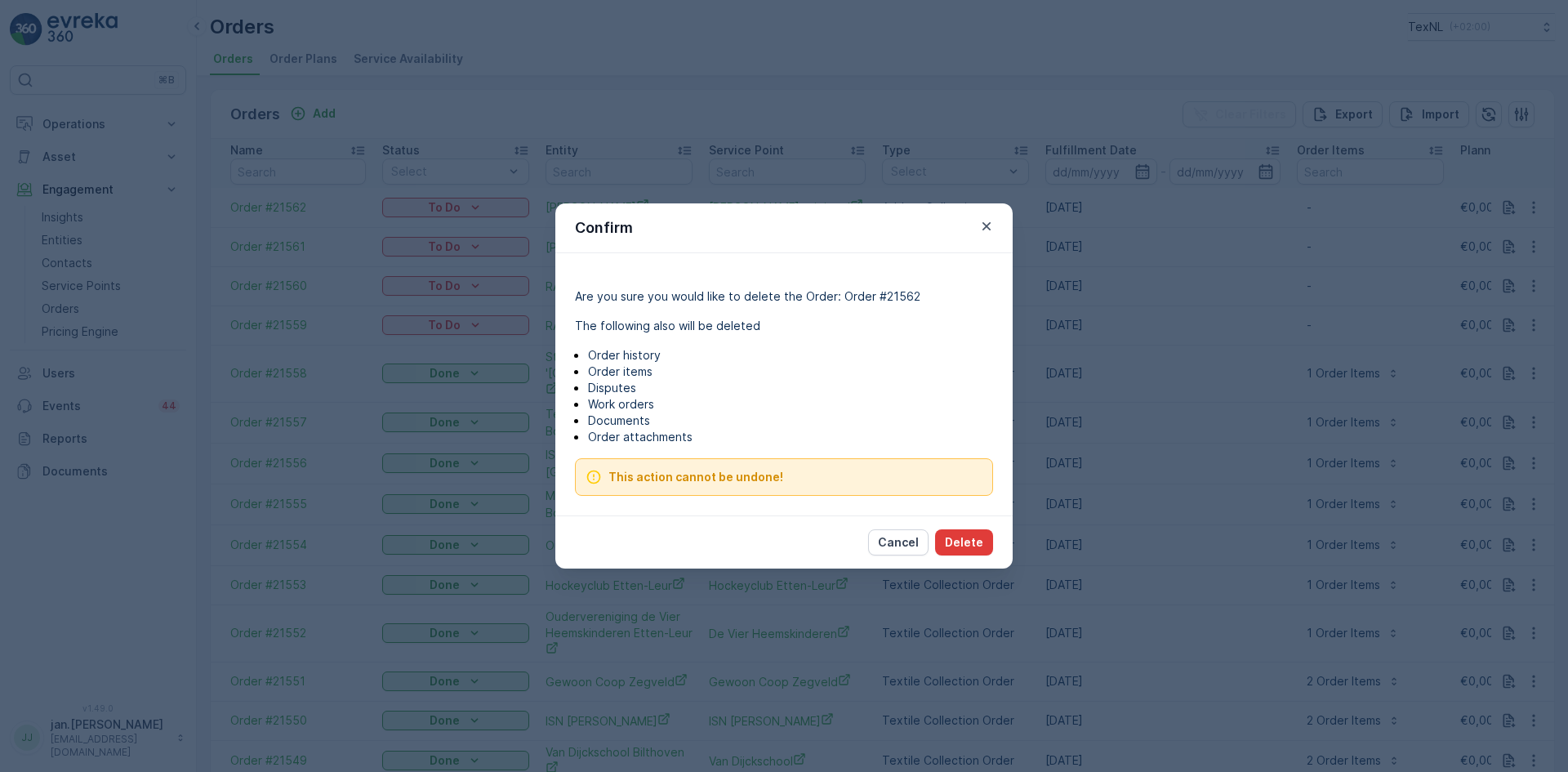
click at [967, 544] on p "Delete" at bounding box center [964, 542] width 38 height 16
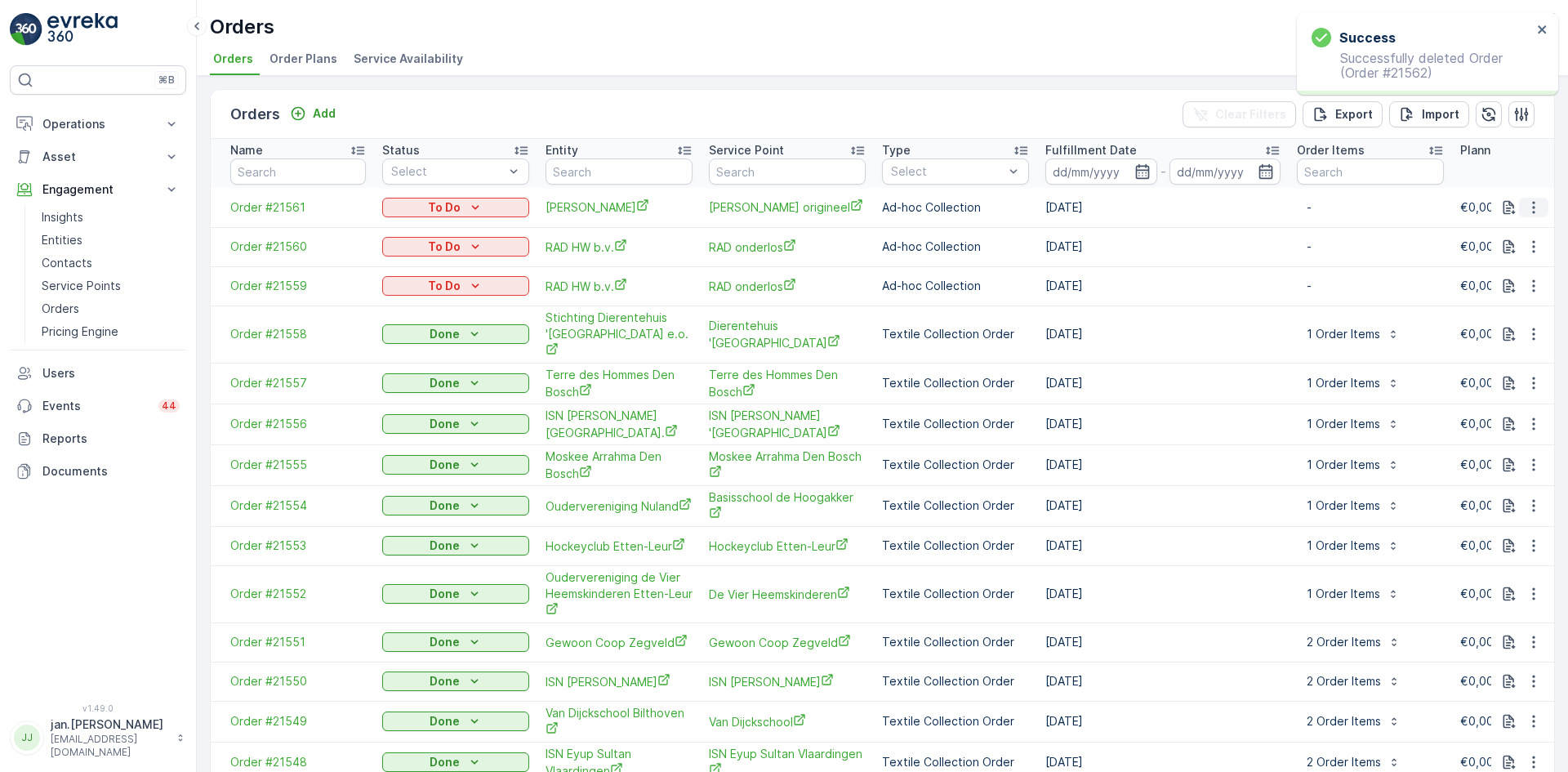
click at [1531, 209] on icon "button" at bounding box center [1534, 208] width 16 height 16
click at [1507, 352] on span "Delete Order" at bounding box center [1500, 355] width 73 height 16
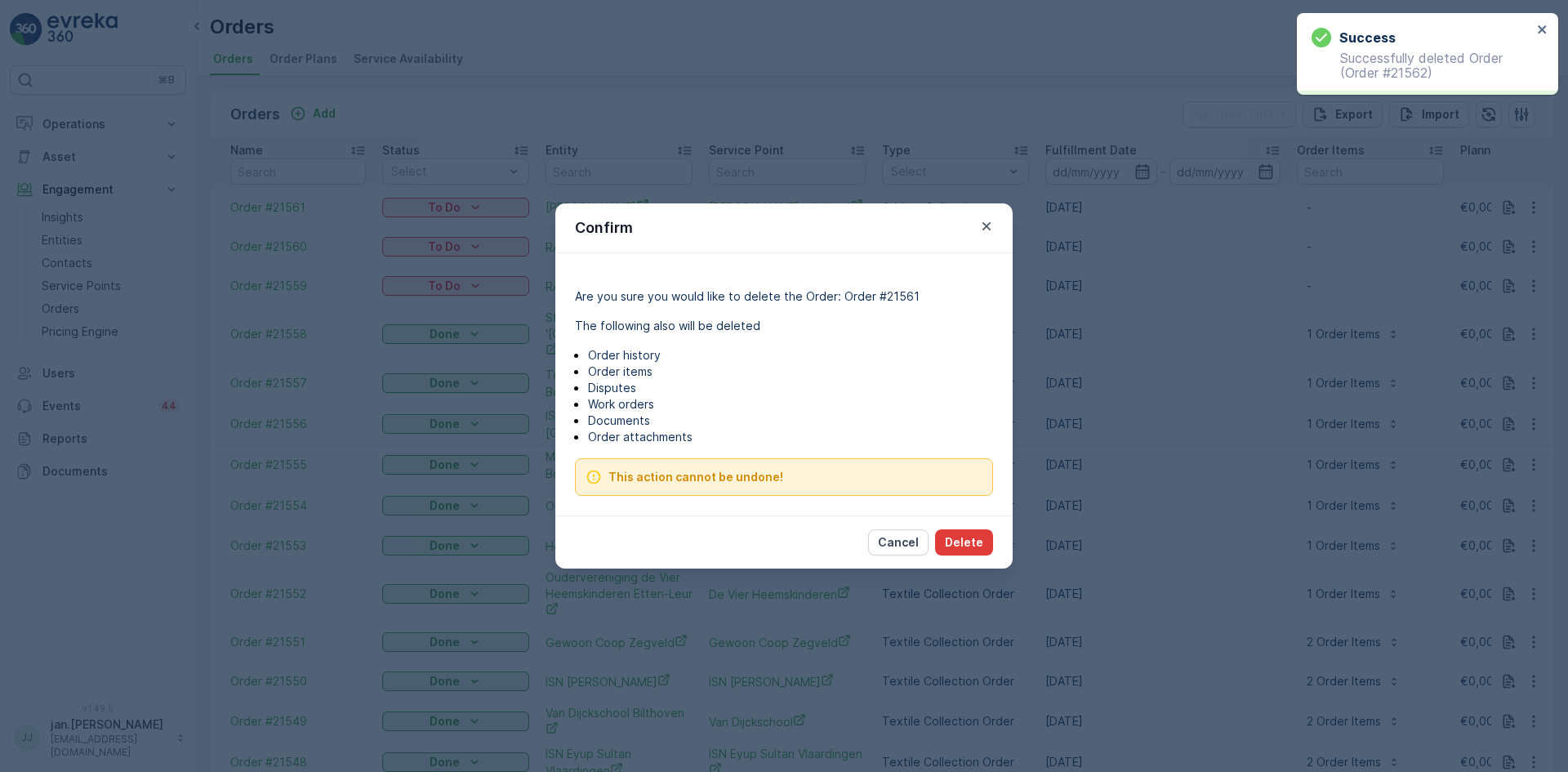
click at [953, 539] on p "Delete" at bounding box center [964, 542] width 38 height 16
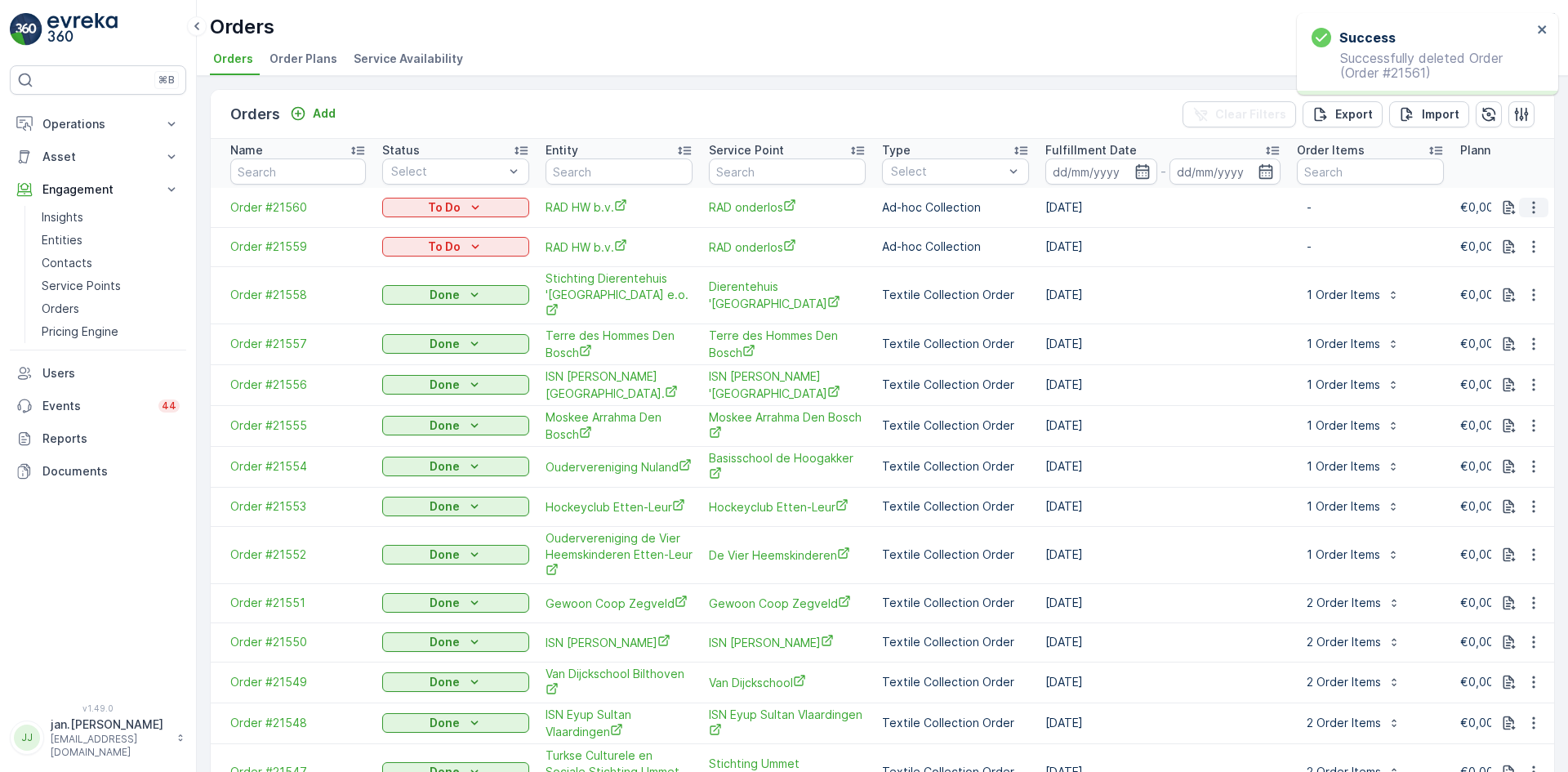
click at [1527, 209] on icon "button" at bounding box center [1534, 208] width 16 height 16
click at [1485, 346] on span "Delete Order" at bounding box center [1500, 354] width 73 height 16
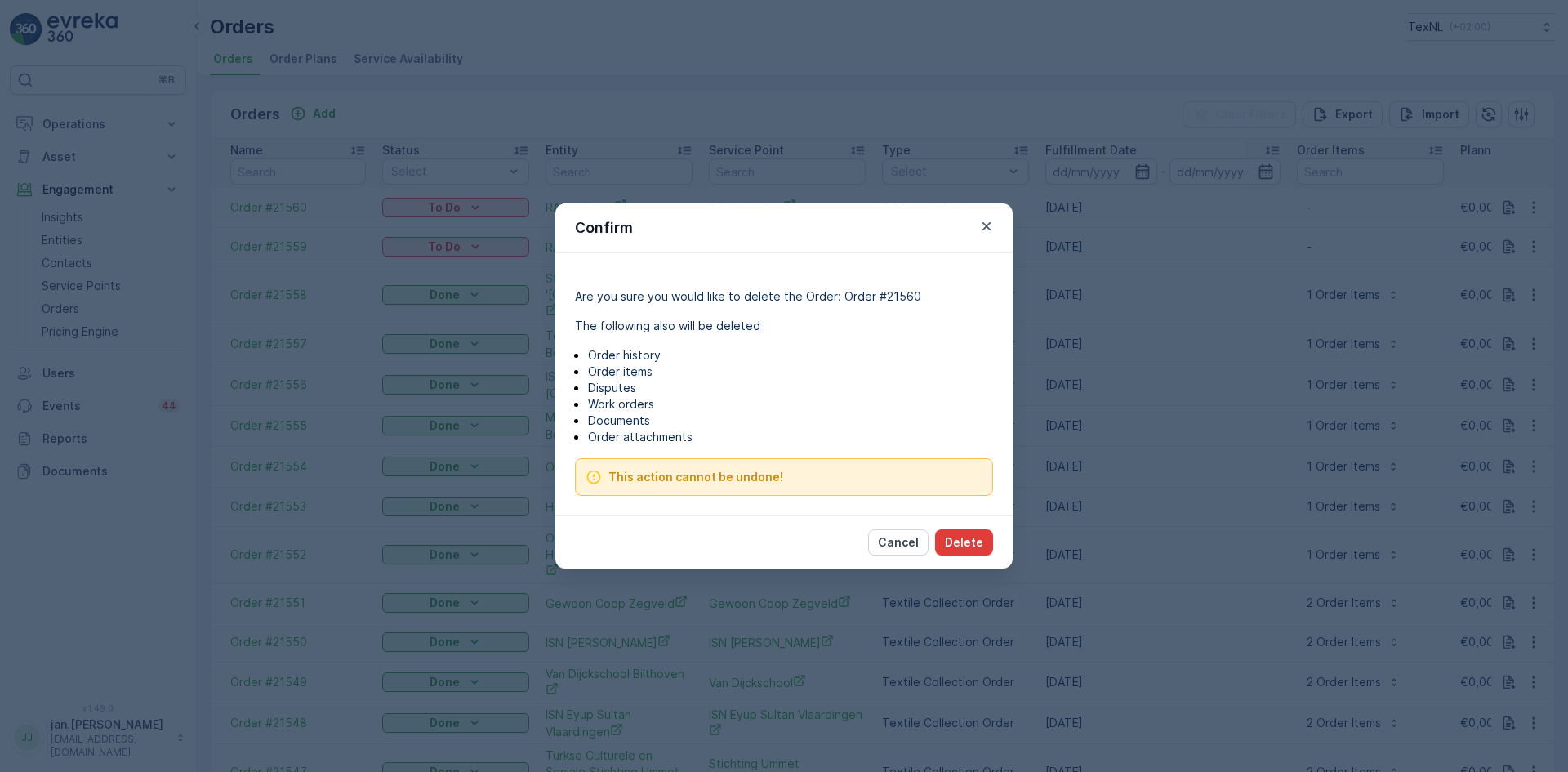
click at [967, 542] on p "Delete" at bounding box center [964, 542] width 38 height 16
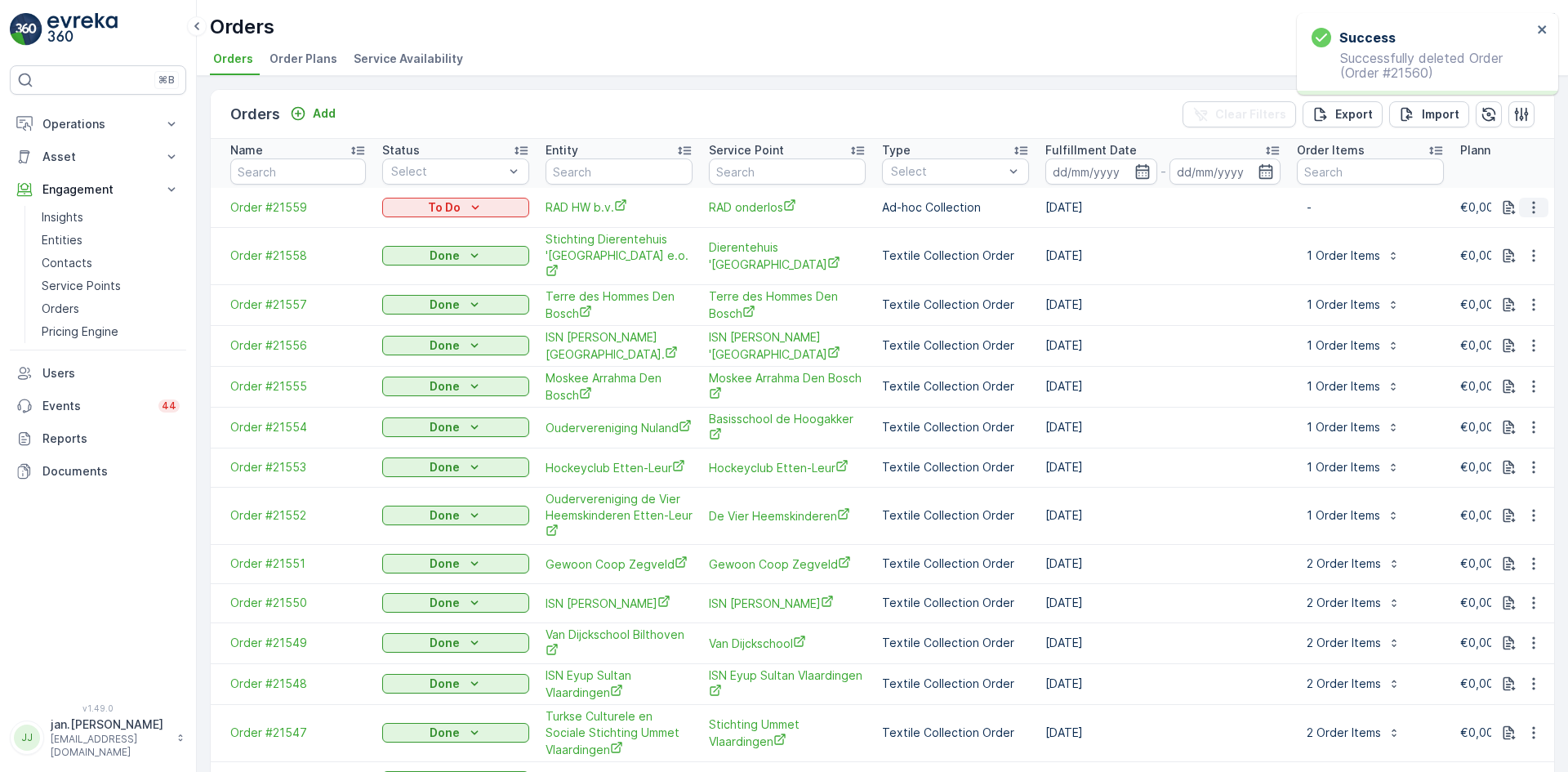
click at [1528, 209] on icon "button" at bounding box center [1534, 208] width 16 height 16
click at [1486, 348] on span "Delete Order" at bounding box center [1500, 354] width 73 height 16
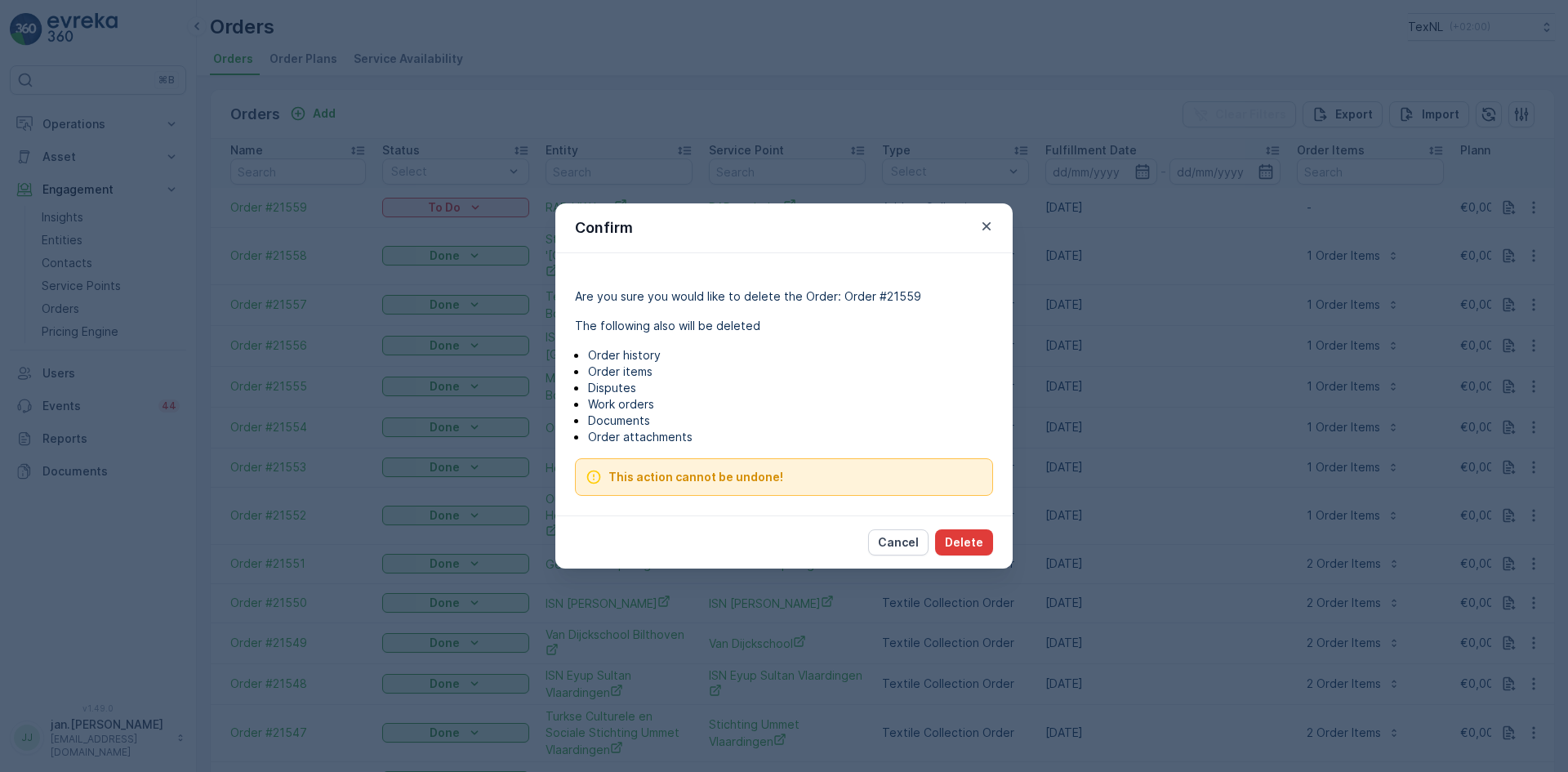
click at [979, 542] on p "Delete" at bounding box center [964, 542] width 38 height 16
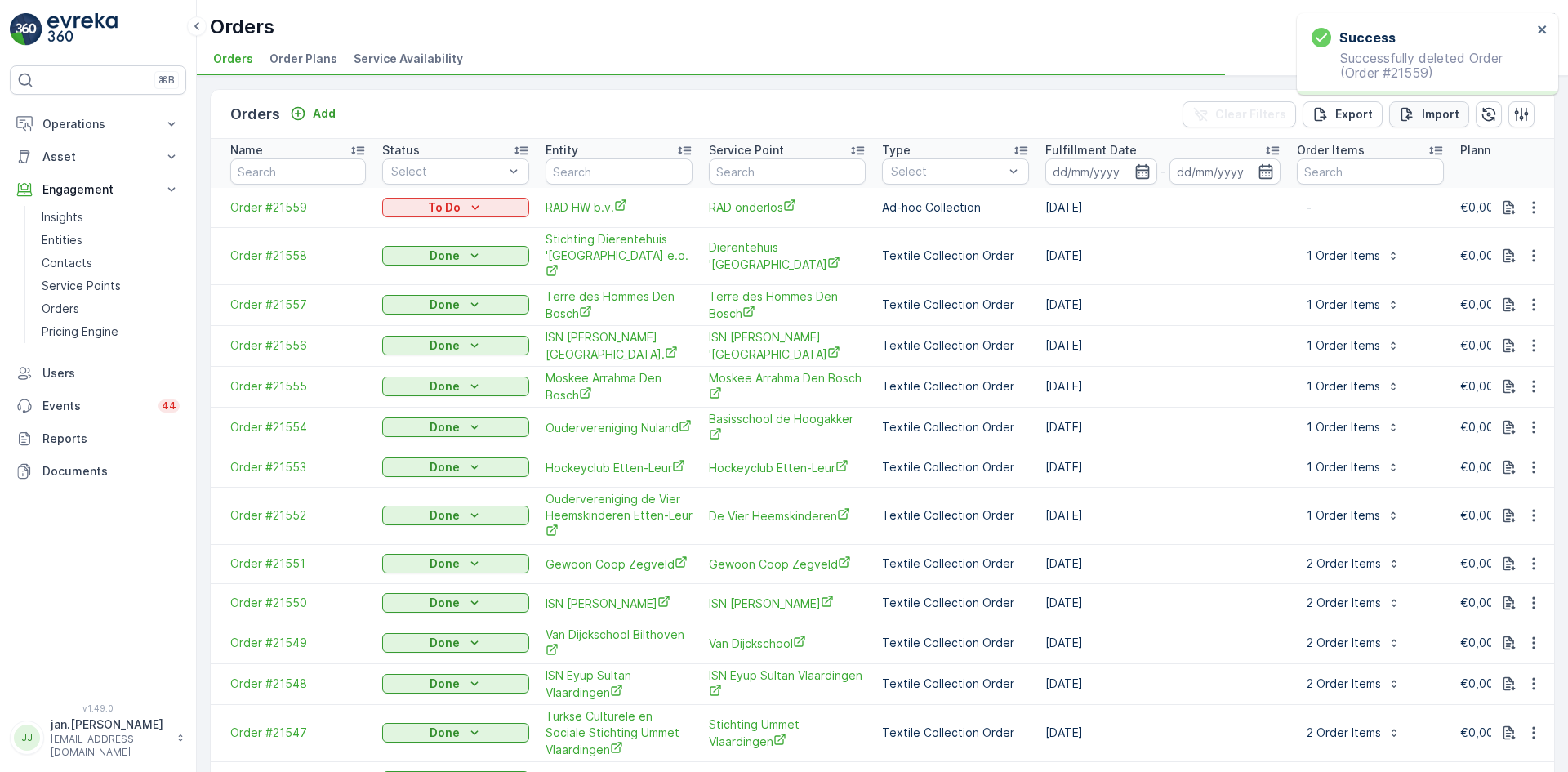
click at [1422, 112] on p "Import" at bounding box center [1441, 114] width 38 height 16
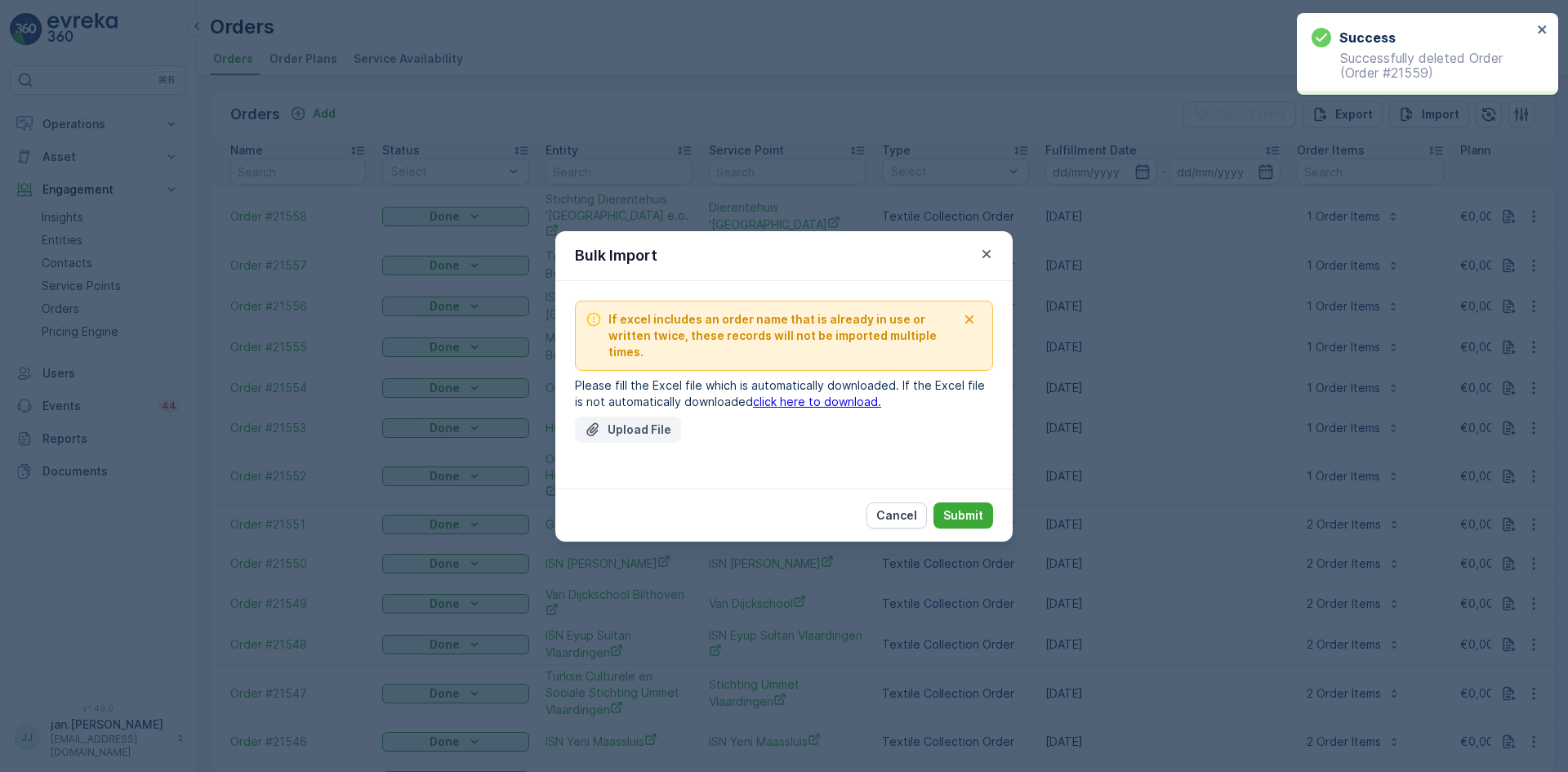
click at [628, 425] on p "Upload File" at bounding box center [639, 429] width 64 height 16
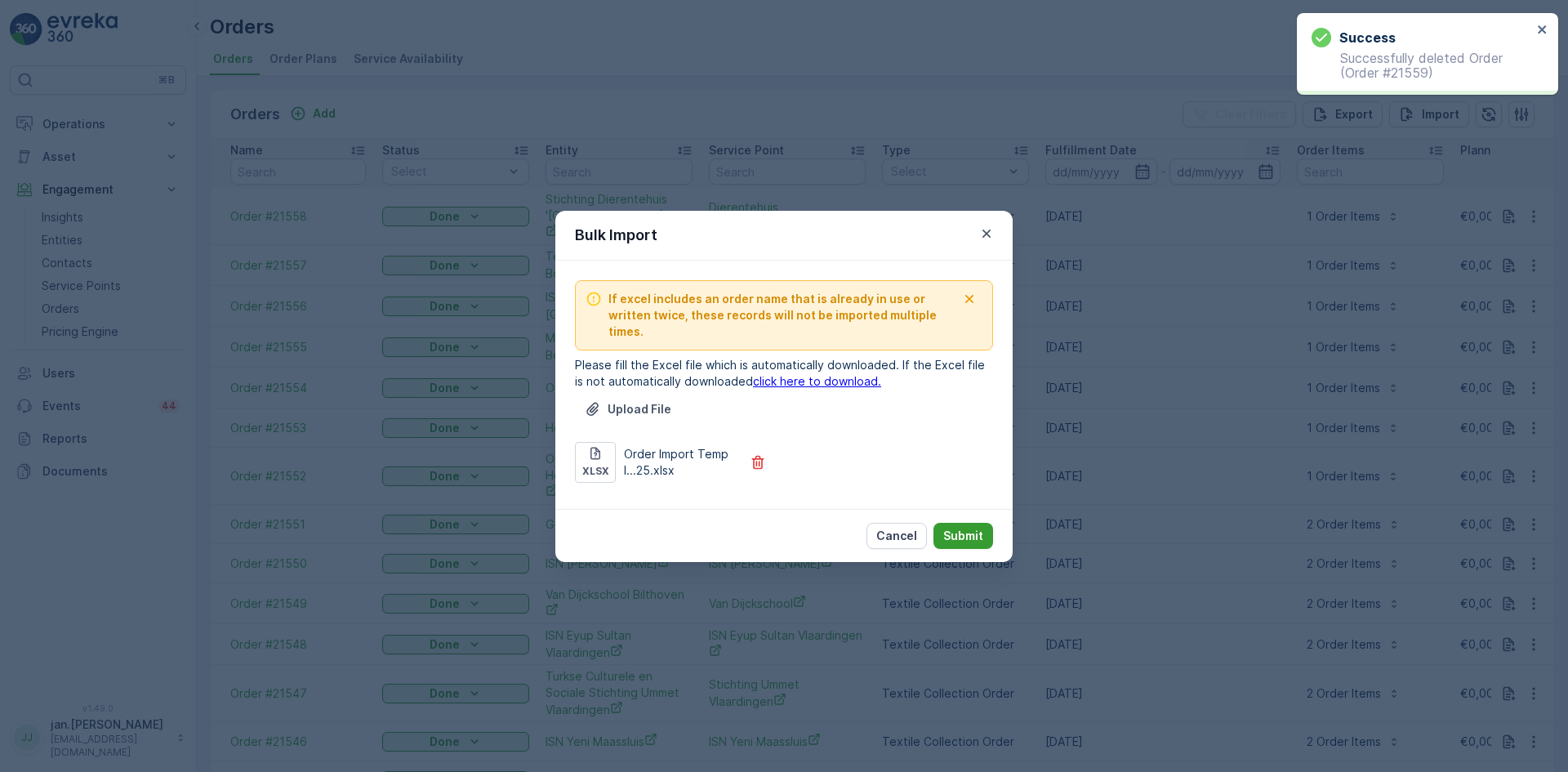
click at [970, 527] on p "Submit" at bounding box center [964, 535] width 40 height 16
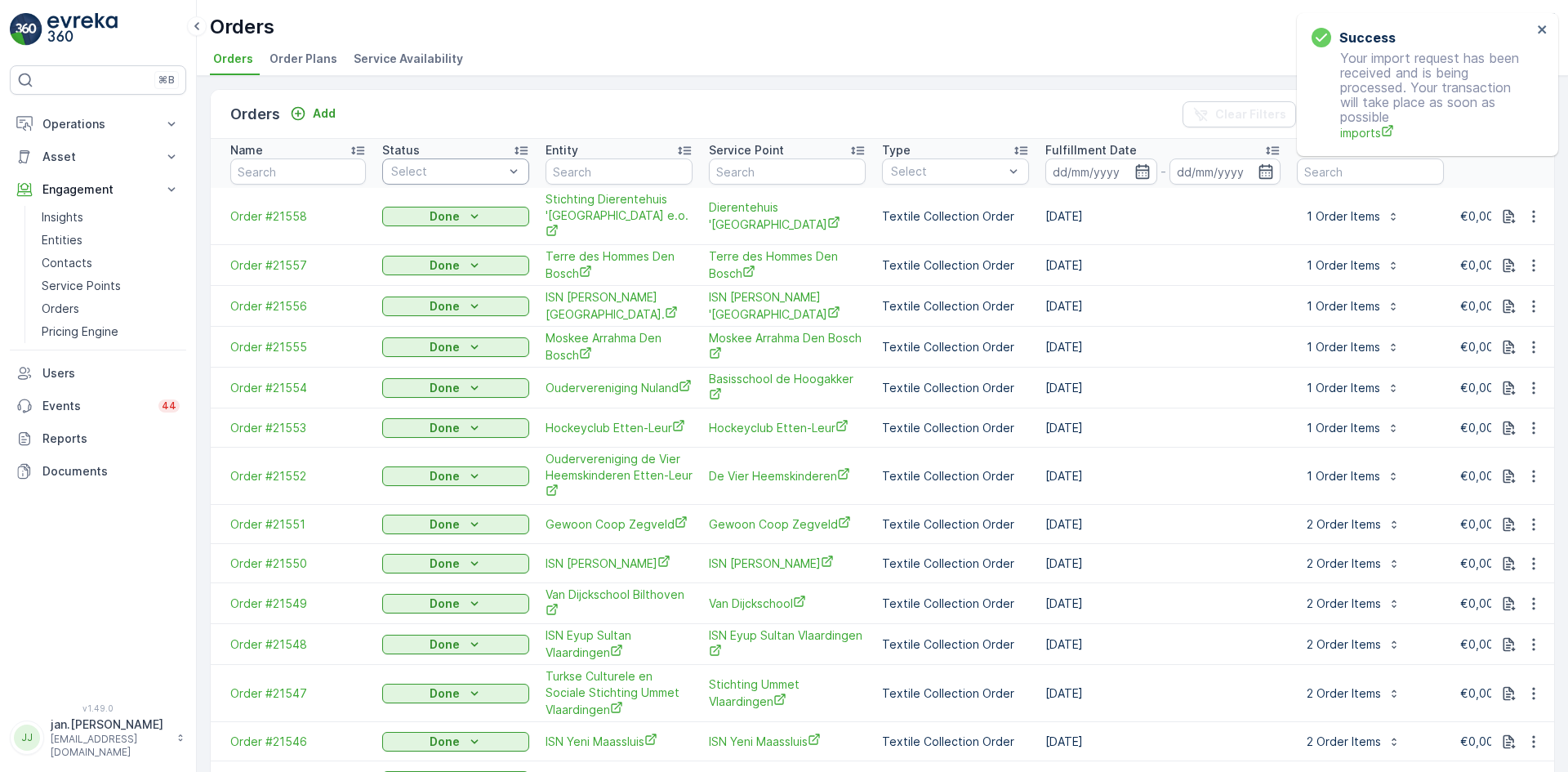
click at [468, 170] on div at bounding box center [447, 171] width 116 height 13
click at [405, 241] on div "To Do" at bounding box center [417, 239] width 51 height 16
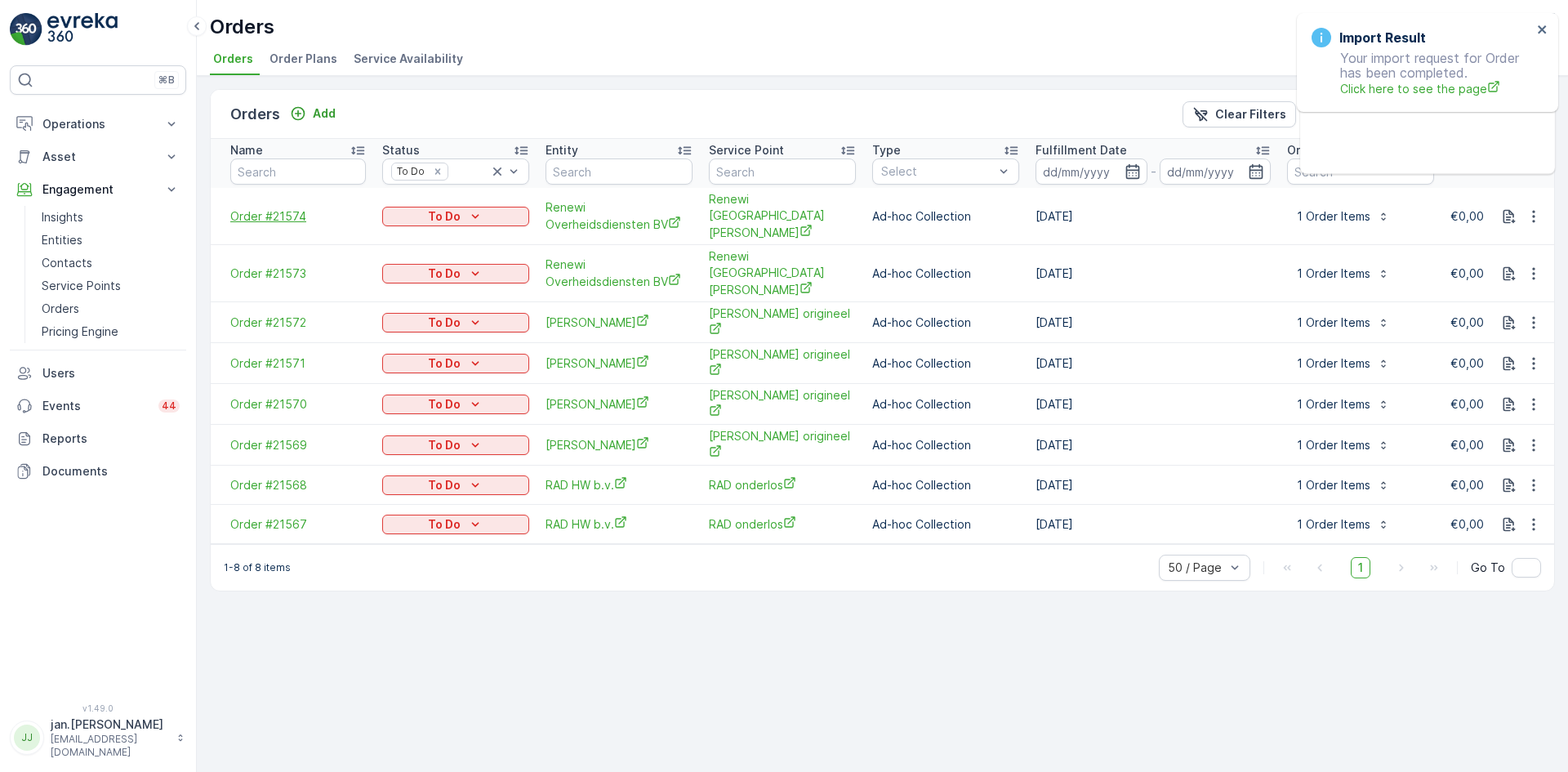
click at [284, 209] on span "Order #21574" at bounding box center [299, 217] width 136 height 16
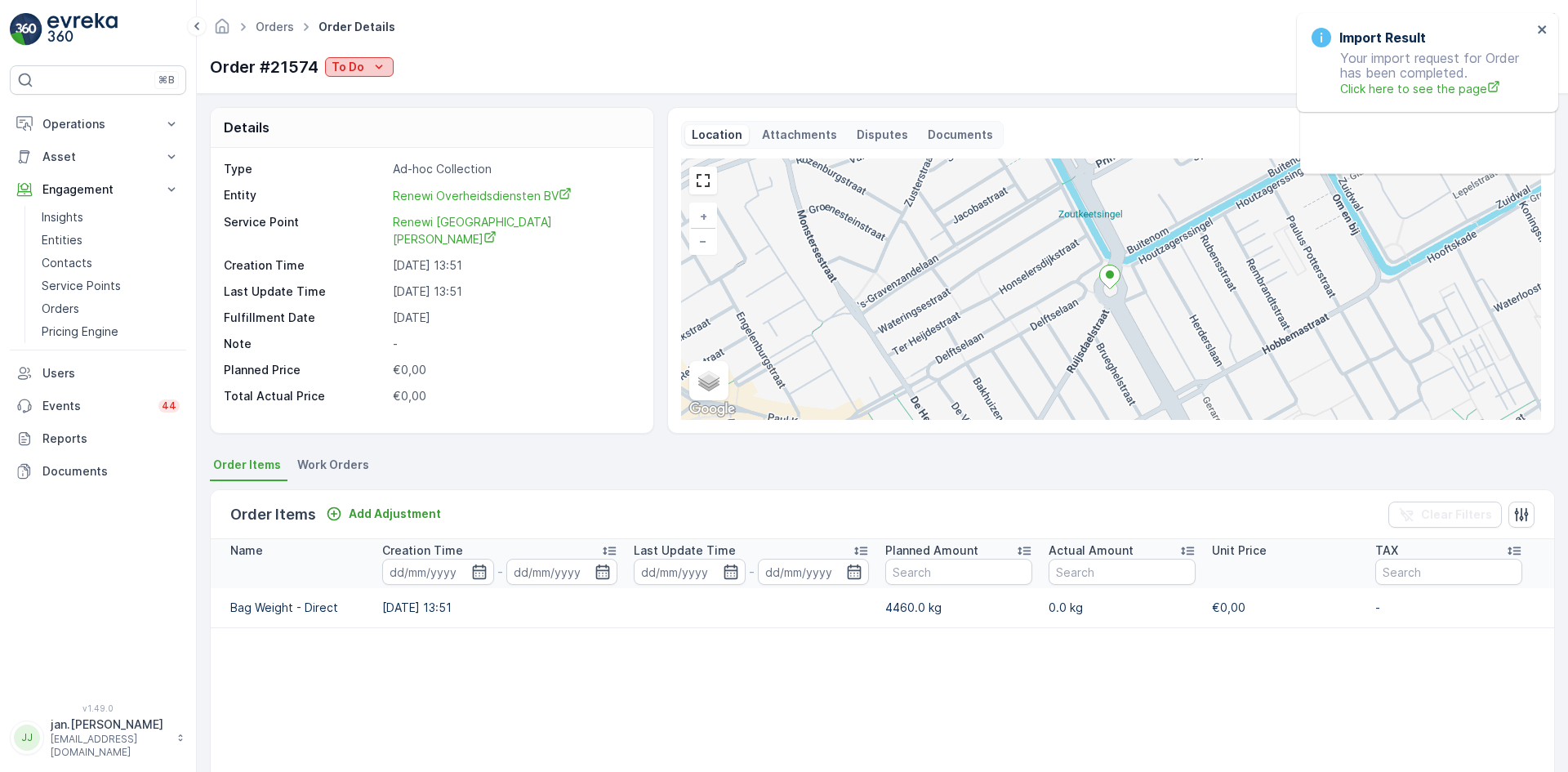
click at [339, 70] on p "To Do" at bounding box center [348, 67] width 33 height 16
click at [347, 91] on span "Done" at bounding box center [348, 91] width 29 height 16
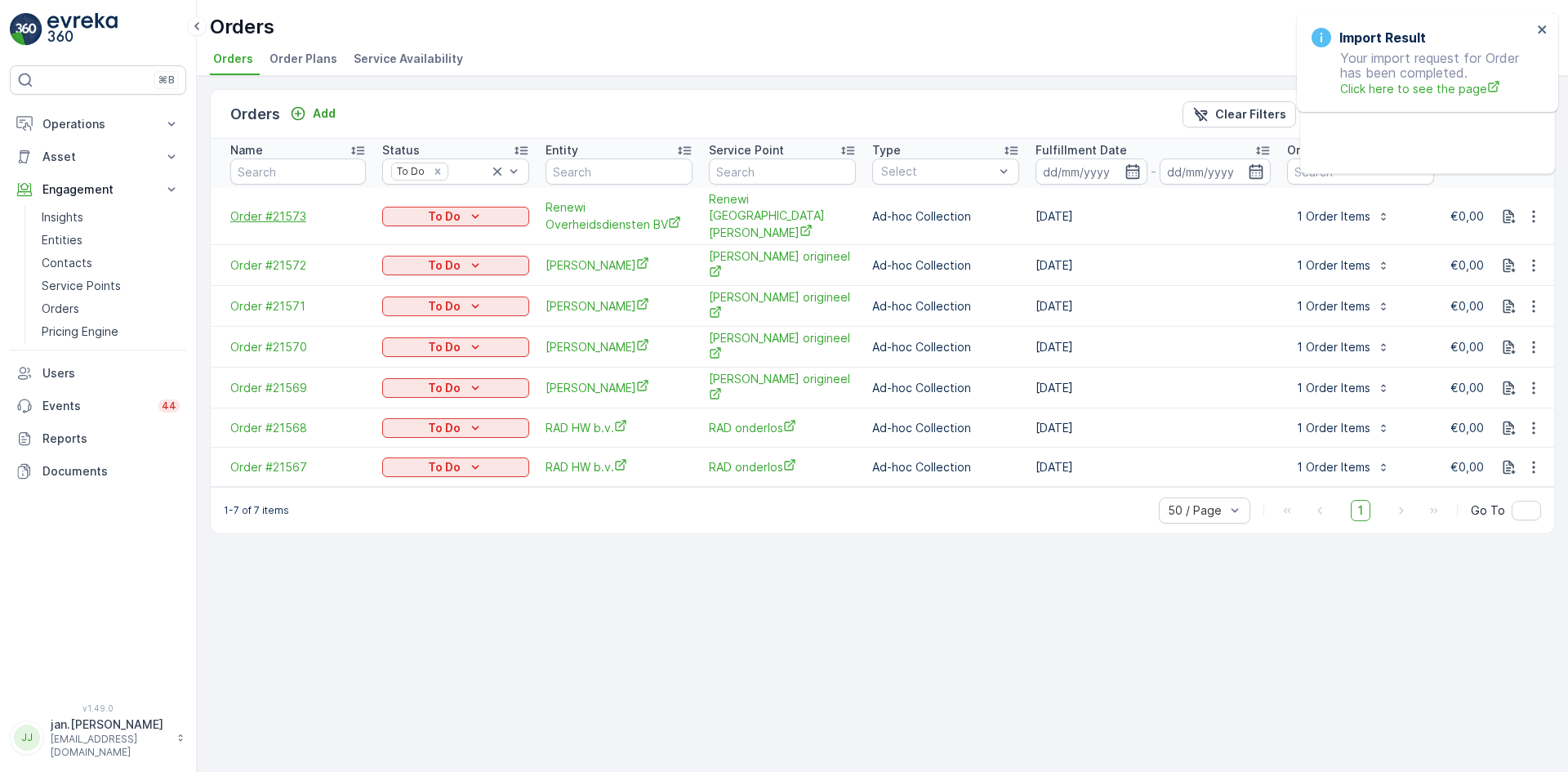
click at [272, 209] on span "Order #21573" at bounding box center [299, 217] width 136 height 16
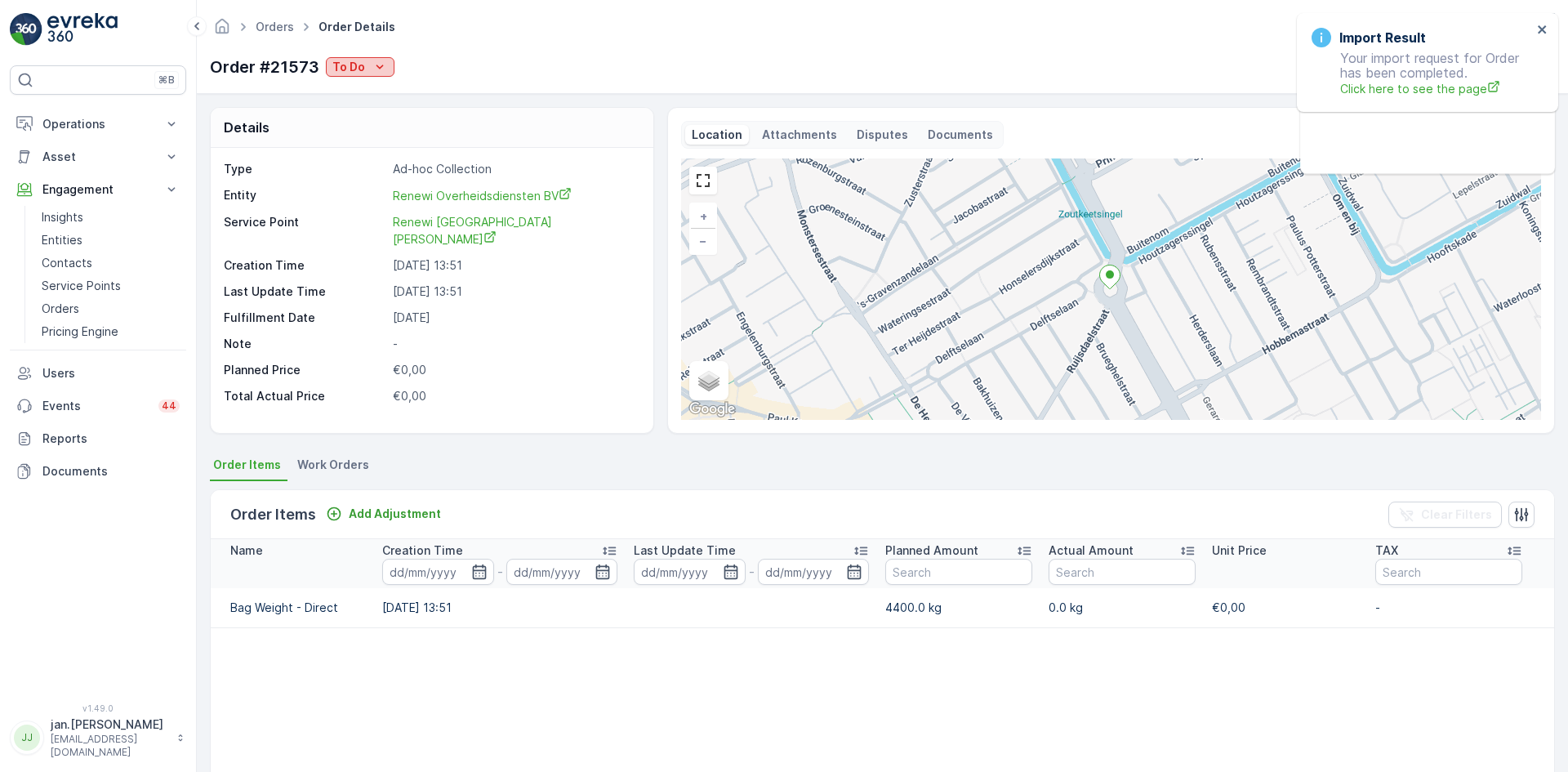
click at [342, 59] on p "To Do" at bounding box center [349, 67] width 33 height 16
click at [348, 90] on span "Done" at bounding box center [348, 91] width 29 height 16
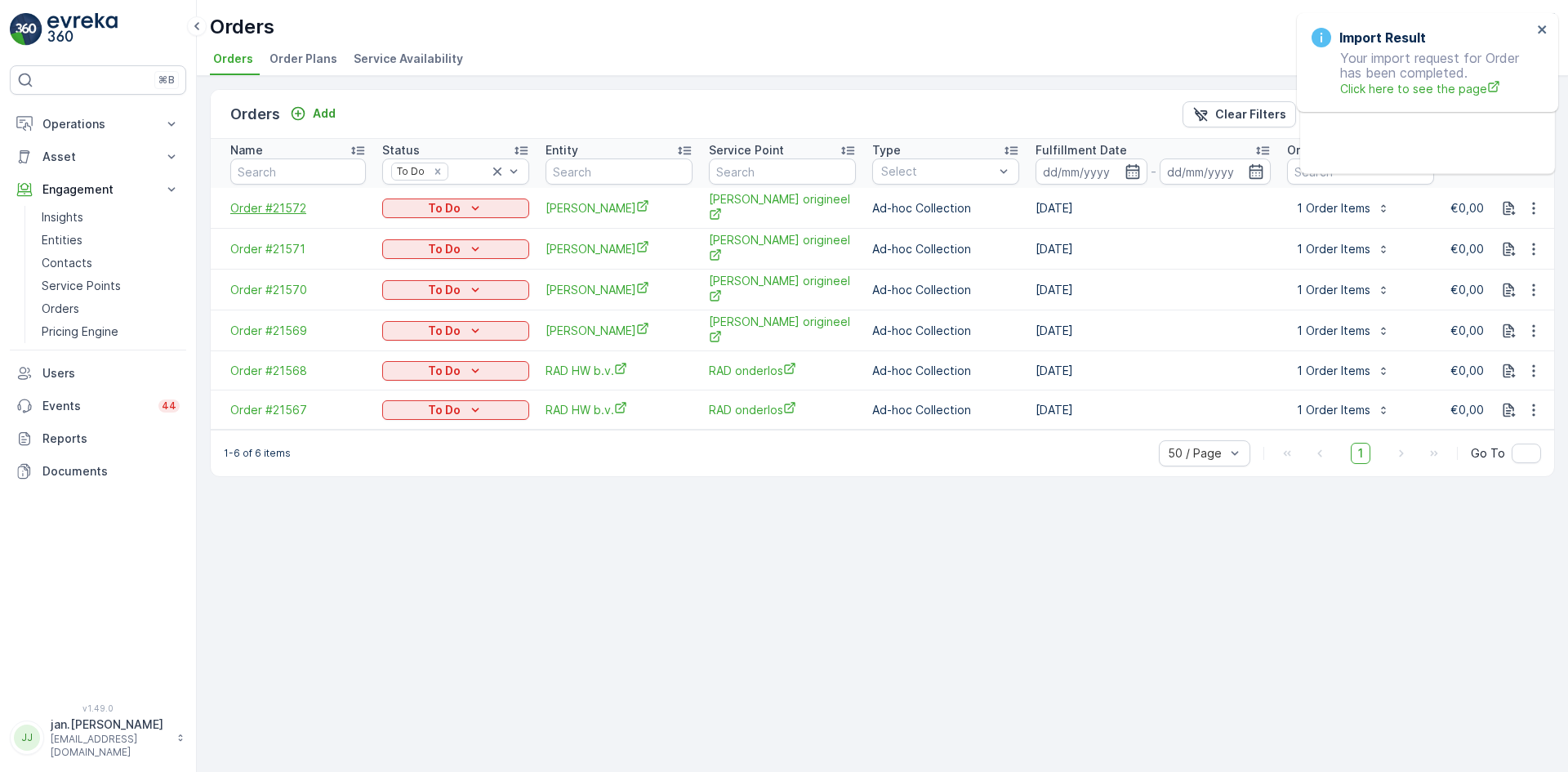
click at [291, 210] on span "Order #21572" at bounding box center [299, 208] width 136 height 16
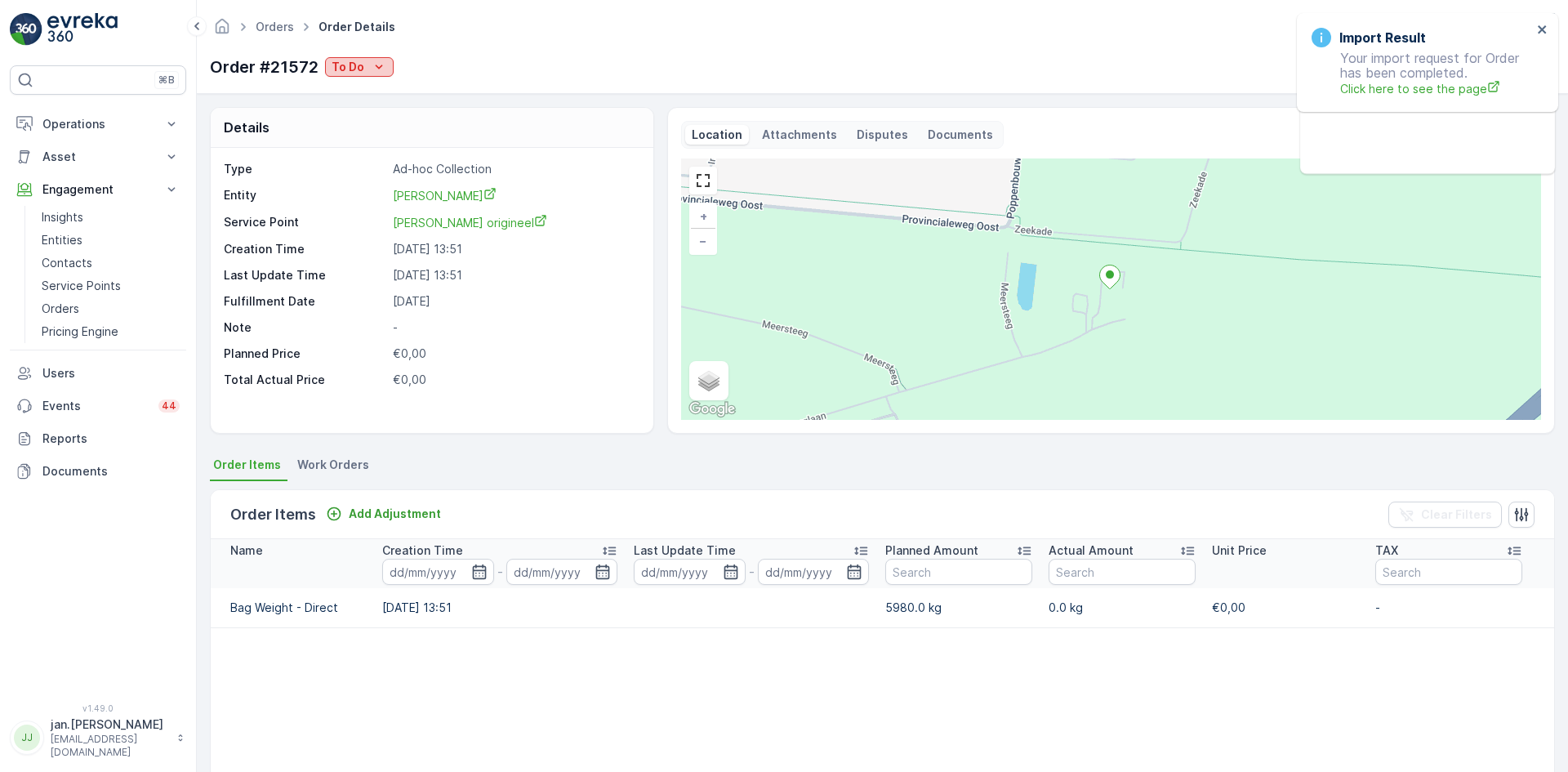
click at [352, 70] on p "To Do" at bounding box center [348, 67] width 33 height 16
click at [348, 93] on span "Done" at bounding box center [348, 91] width 29 height 16
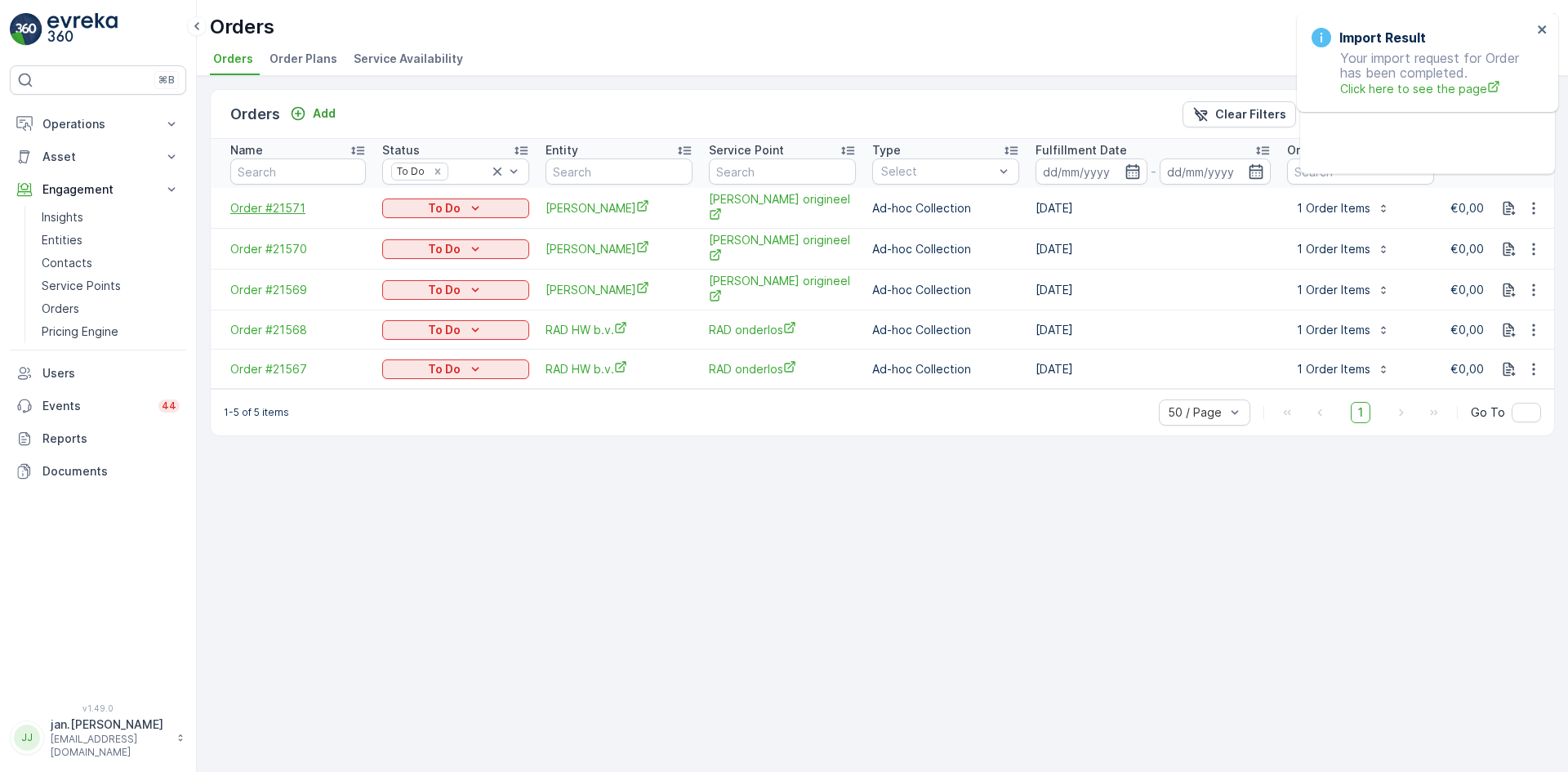
click at [275, 212] on span "Order #21571" at bounding box center [299, 208] width 136 height 16
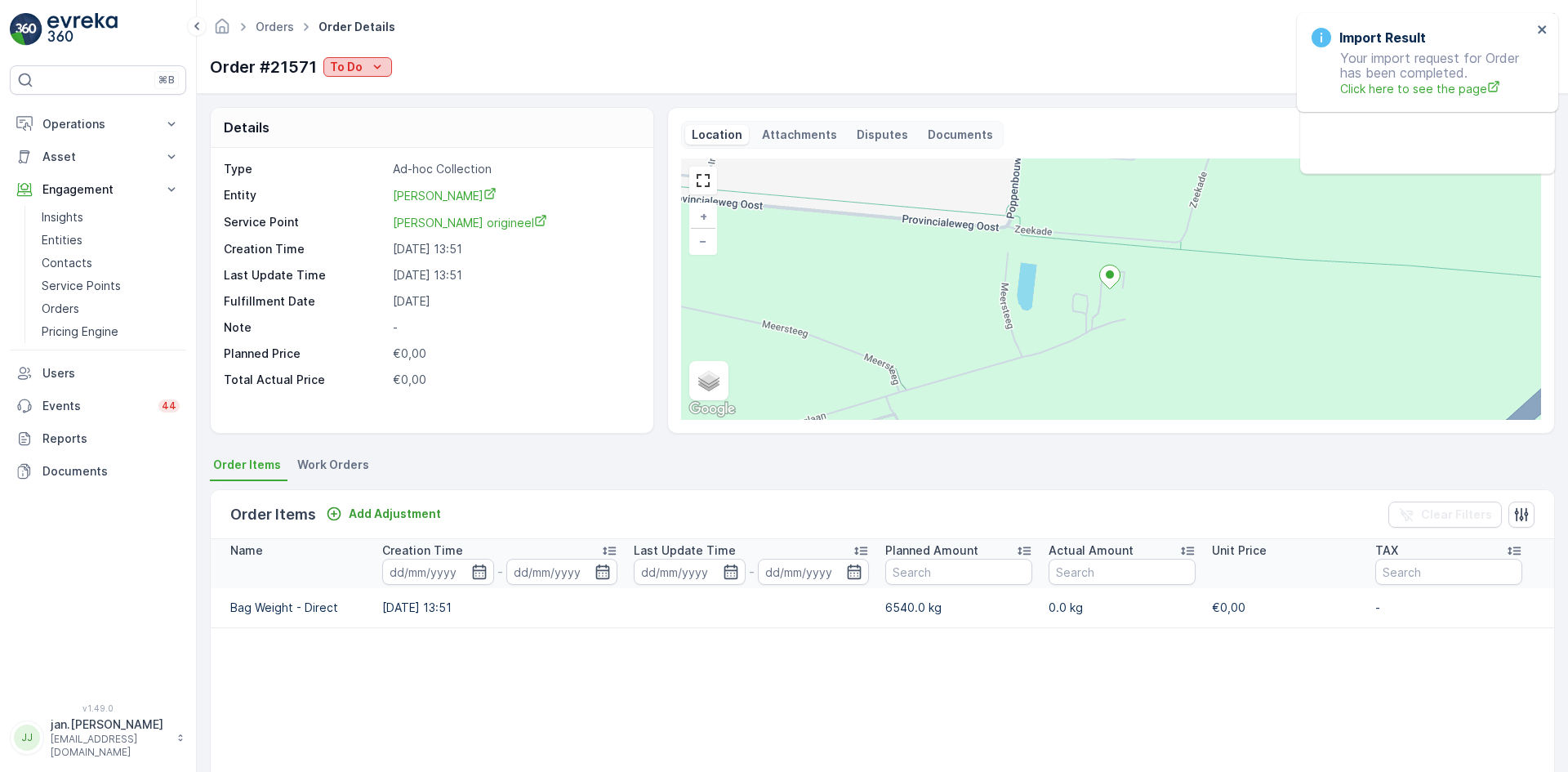
click at [364, 75] on button "To Do" at bounding box center [358, 67] width 69 height 20
click at [354, 89] on span "Done" at bounding box center [346, 91] width 29 height 16
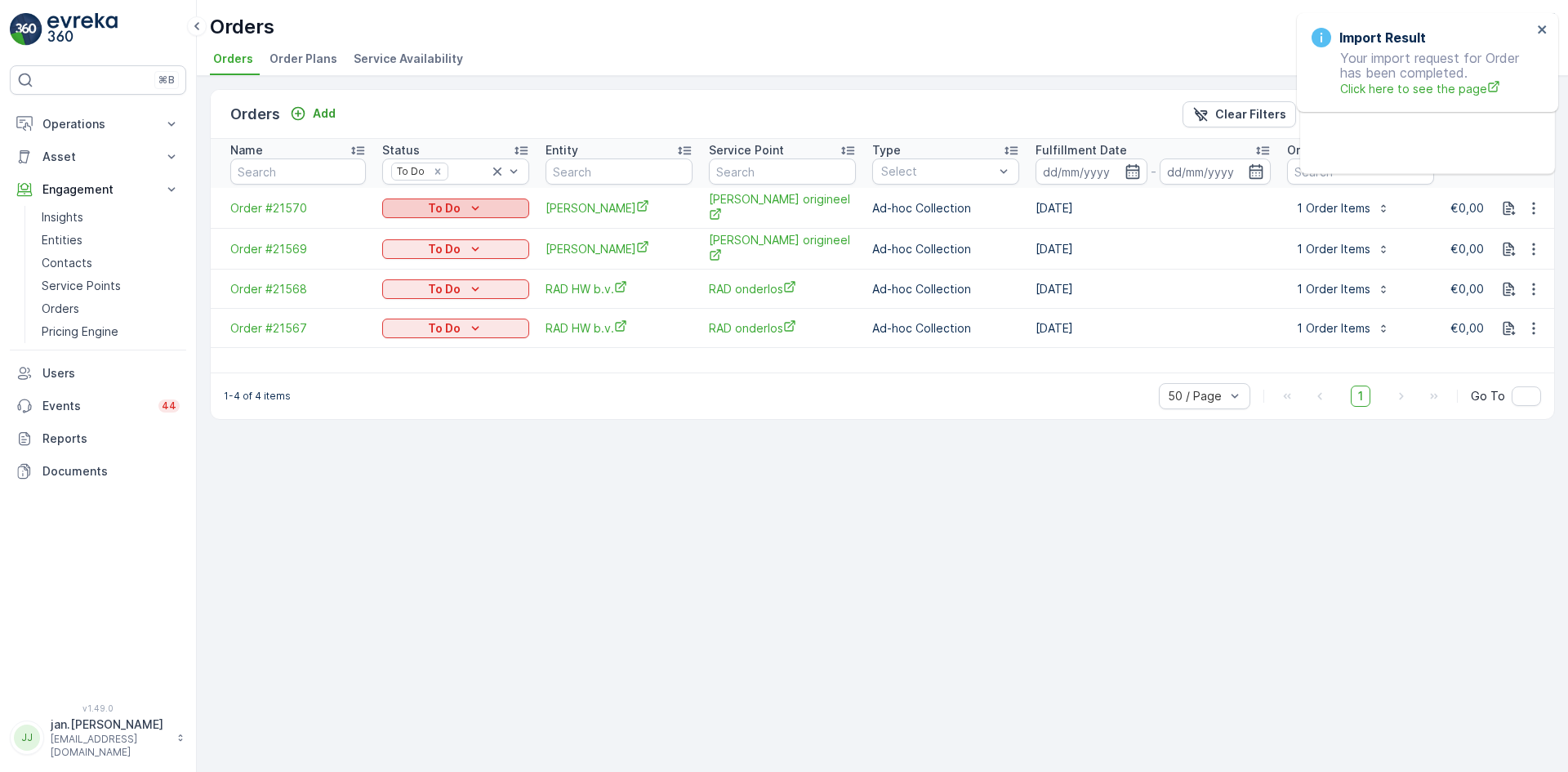
click at [441, 213] on p "To Do" at bounding box center [444, 208] width 33 height 16
click at [400, 237] on span "Done" at bounding box center [406, 233] width 29 height 16
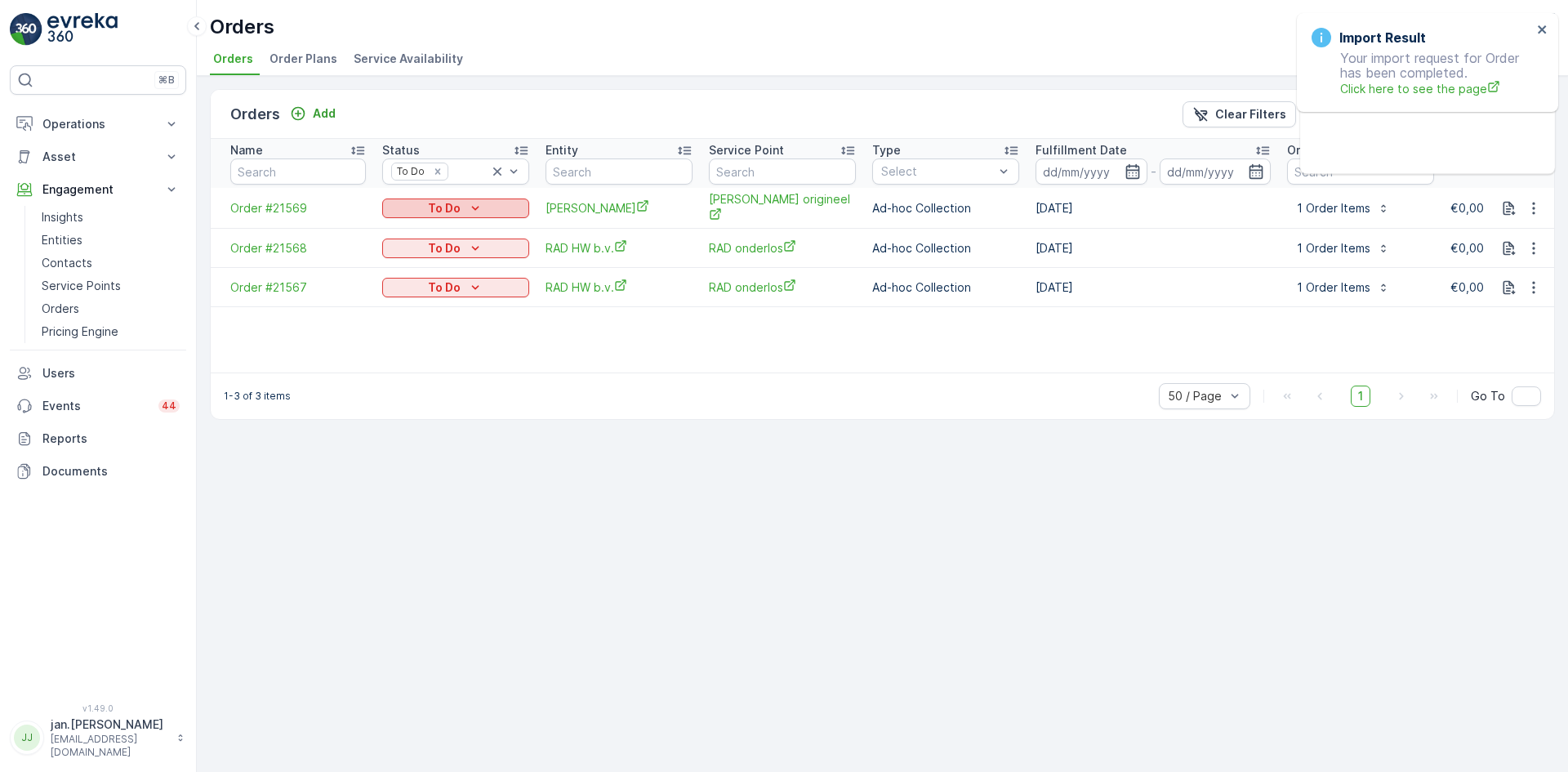
click at [451, 209] on p "To Do" at bounding box center [444, 208] width 33 height 16
click at [400, 231] on span "Done" at bounding box center [406, 233] width 29 height 16
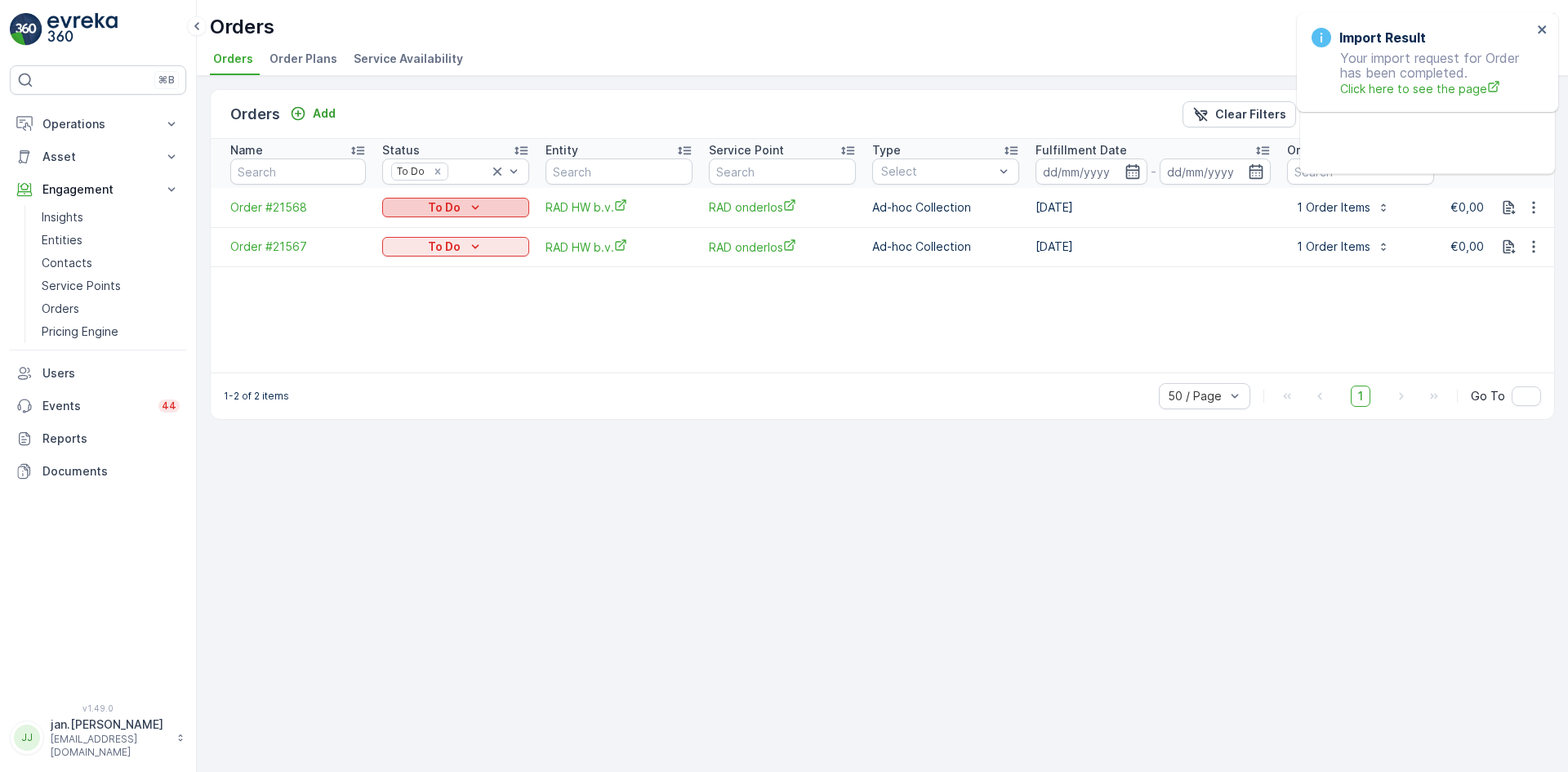
click at [453, 208] on p "To Do" at bounding box center [444, 208] width 33 height 16
click at [392, 231] on span "Done" at bounding box center [406, 232] width 29 height 16
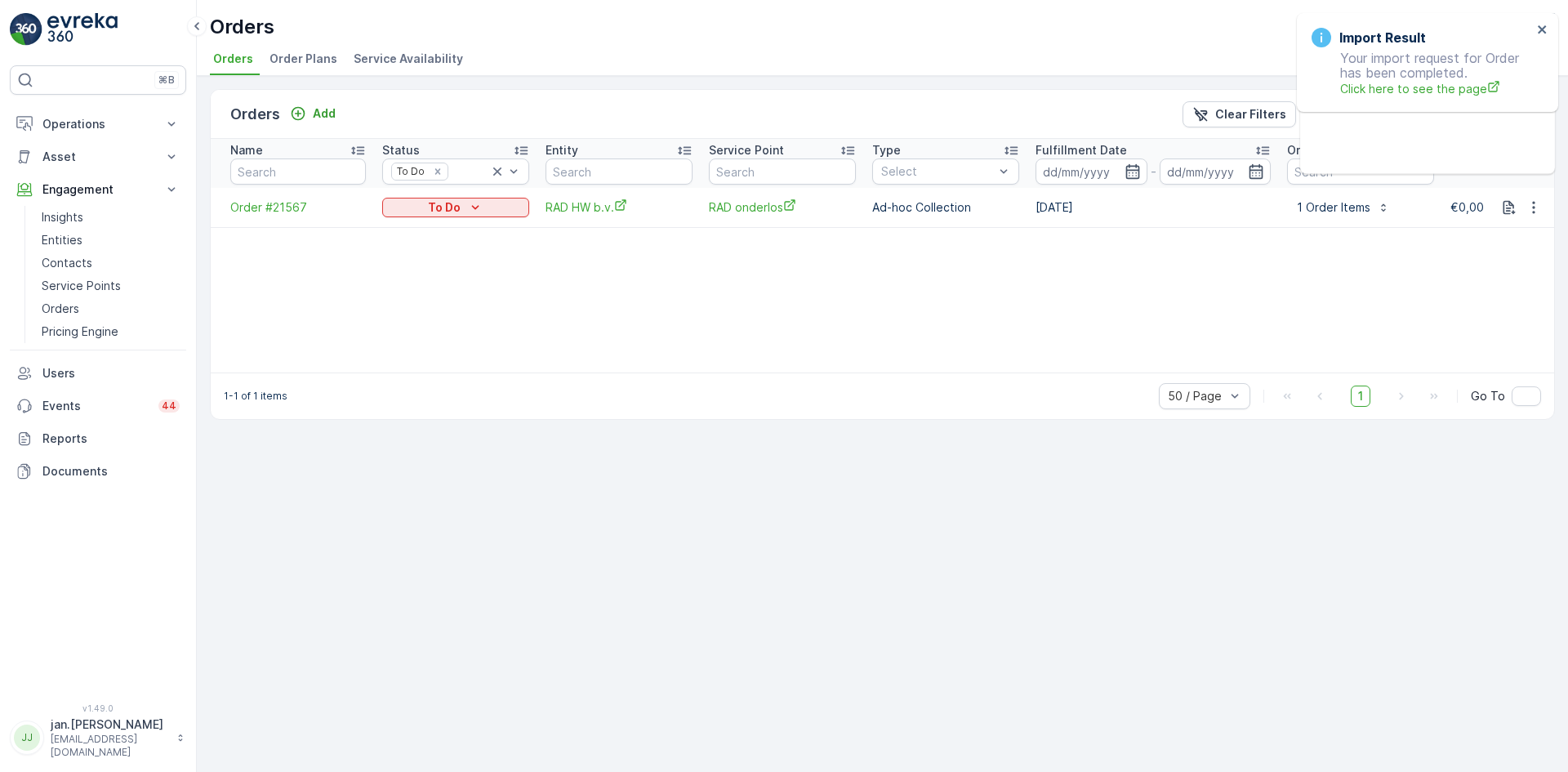
click at [453, 203] on p "To Do" at bounding box center [444, 208] width 33 height 16
click at [404, 232] on span "Done" at bounding box center [406, 232] width 29 height 16
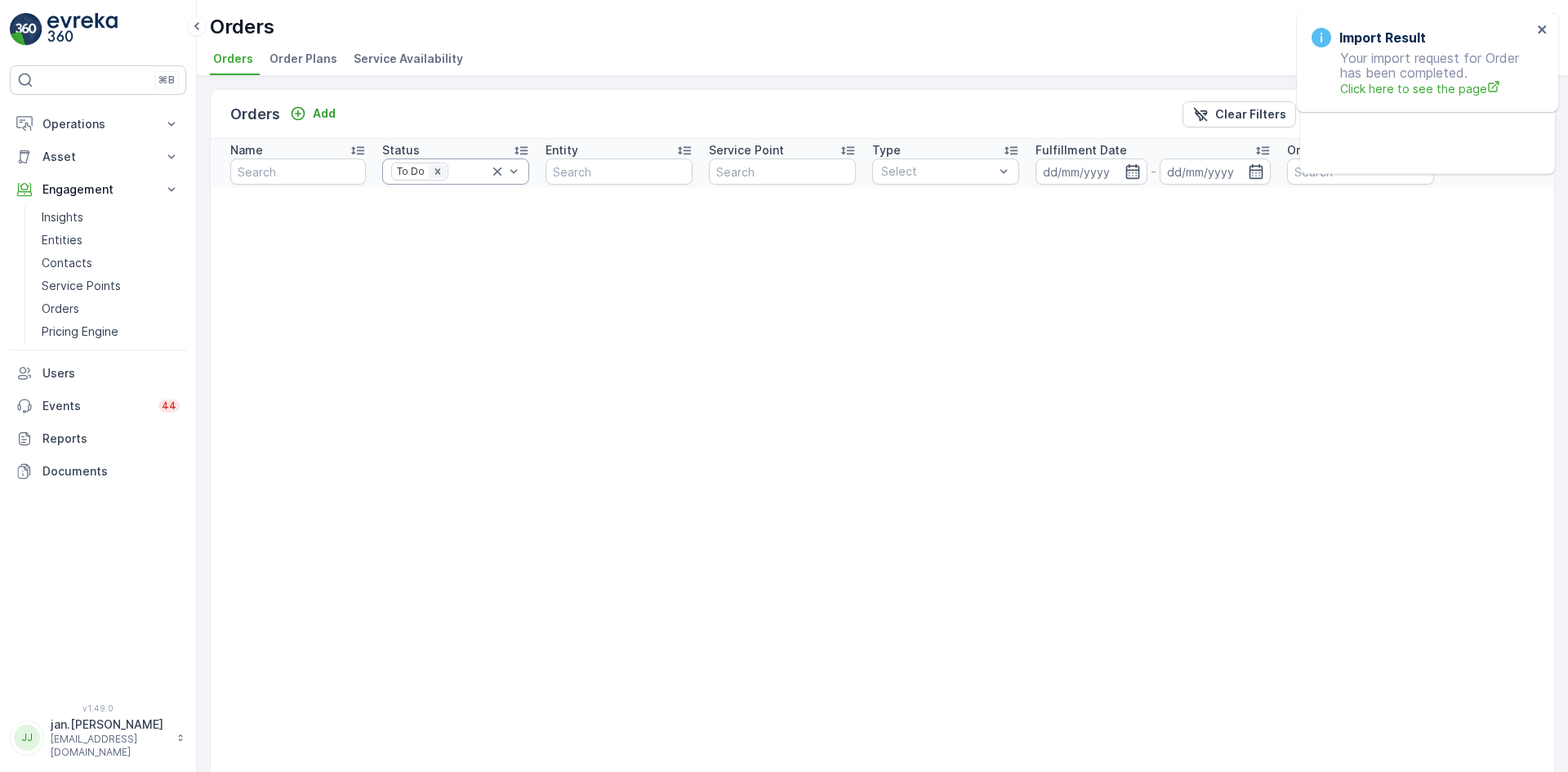
click at [437, 169] on icon "Remove To Do" at bounding box center [437, 171] width 11 height 11
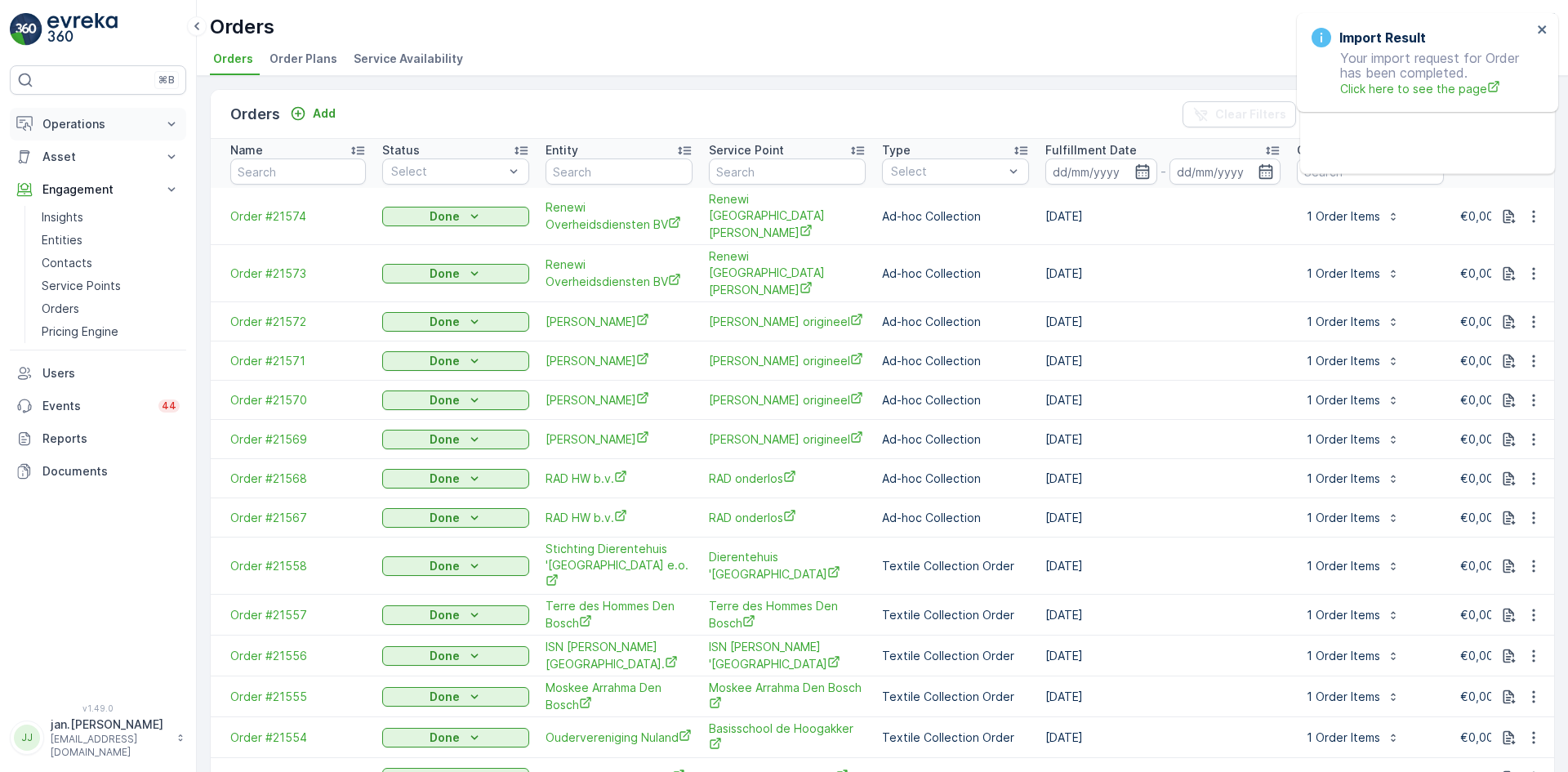
click at [121, 123] on p "Operations" at bounding box center [98, 124] width 111 height 16
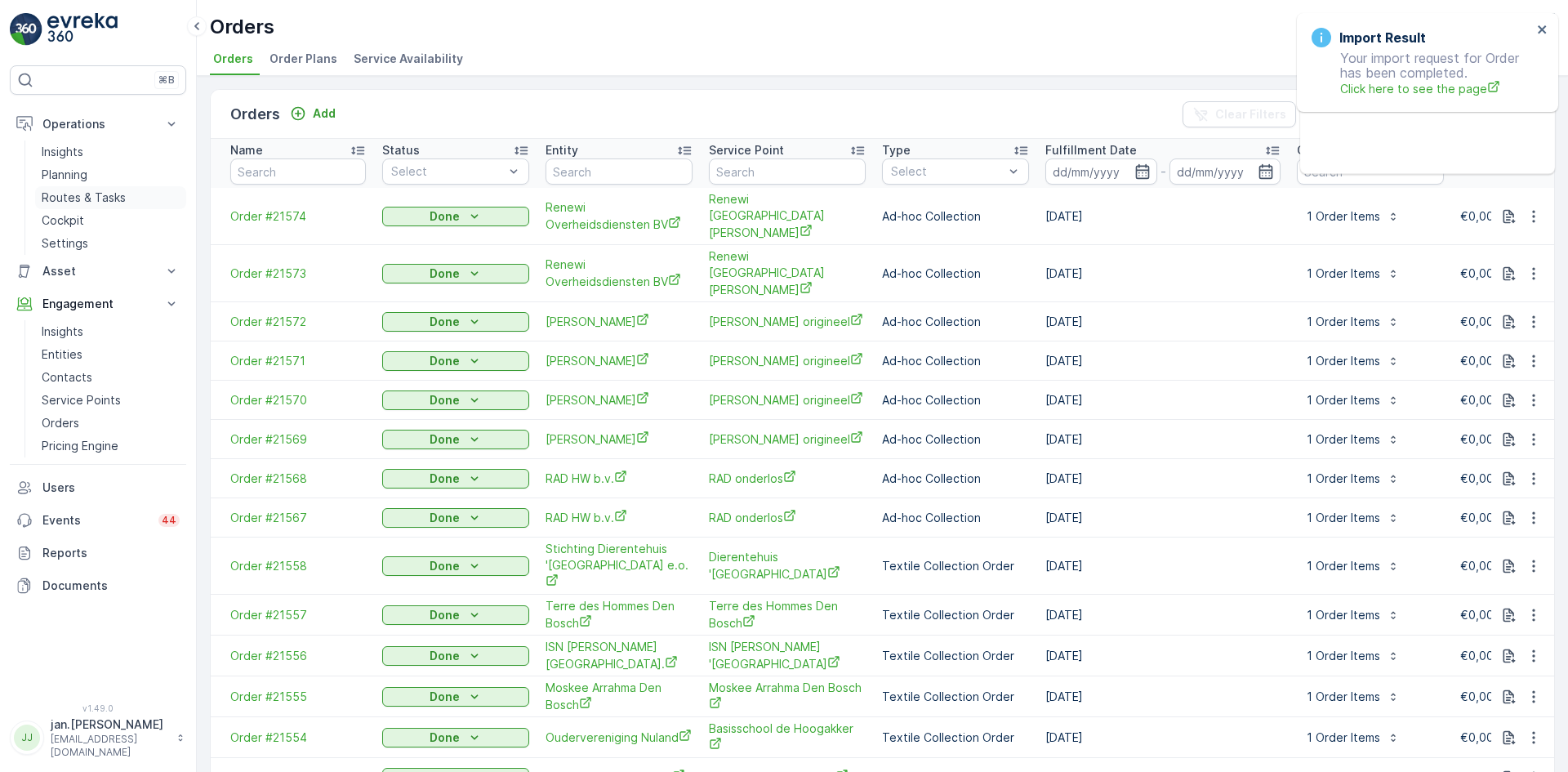
click at [95, 204] on p "Routes & Tasks" at bounding box center [84, 198] width 84 height 16
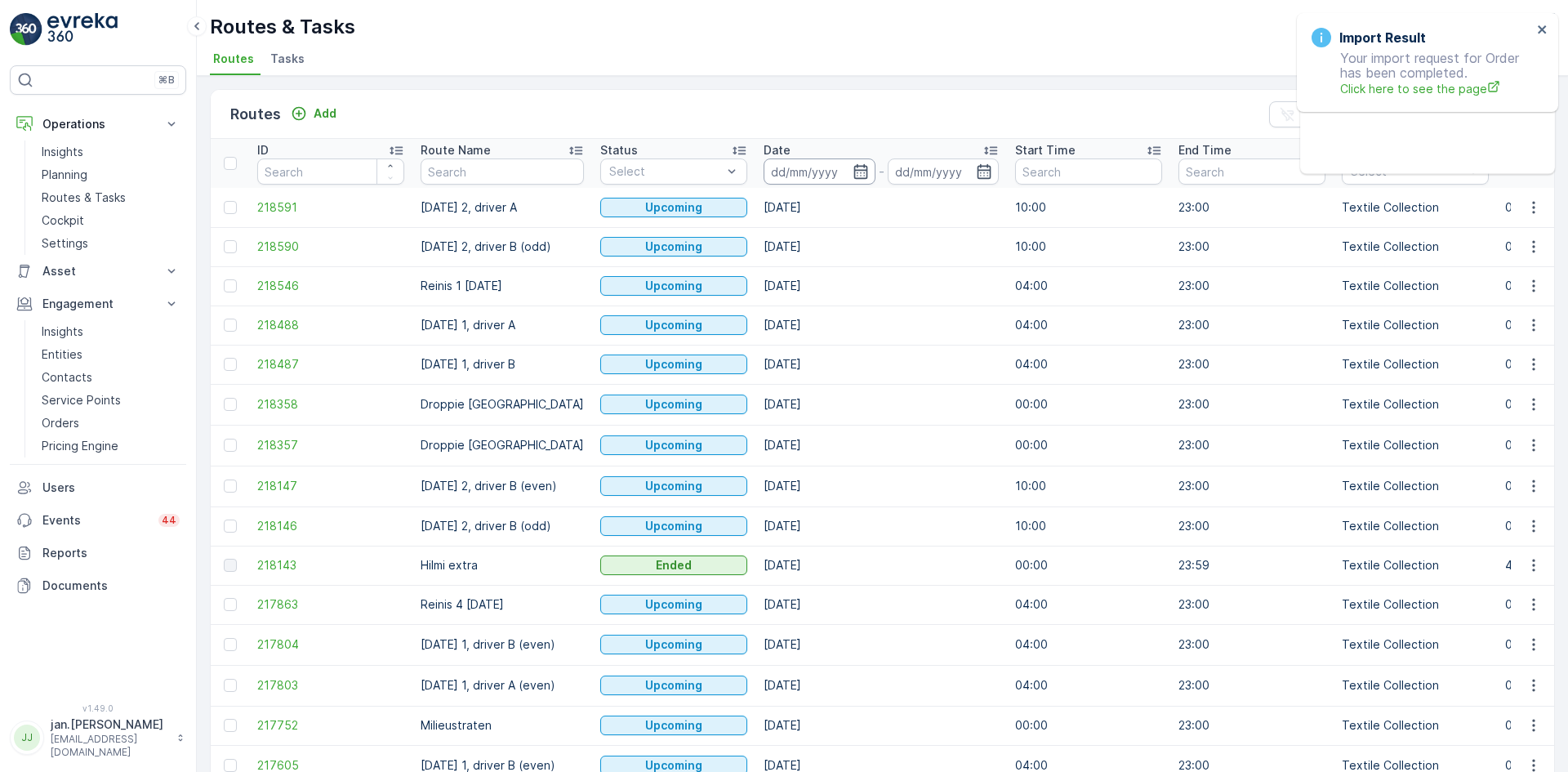
click at [832, 170] on input at bounding box center [820, 172] width 112 height 26
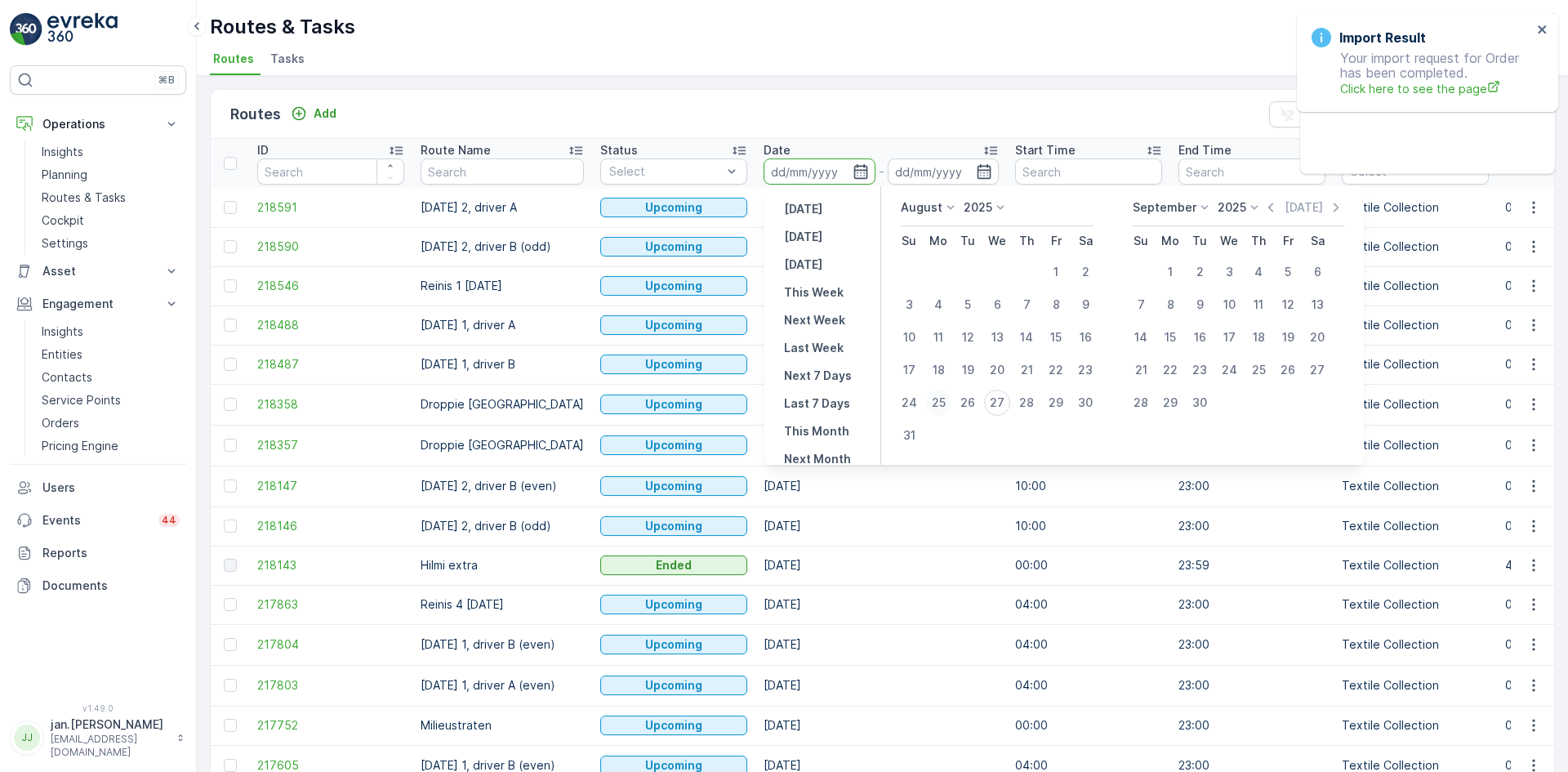
click at [941, 401] on div "25" at bounding box center [939, 402] width 26 height 26
type input "[DATE]"
click at [941, 401] on div "25" at bounding box center [939, 402] width 26 height 26
type input "[DATE]"
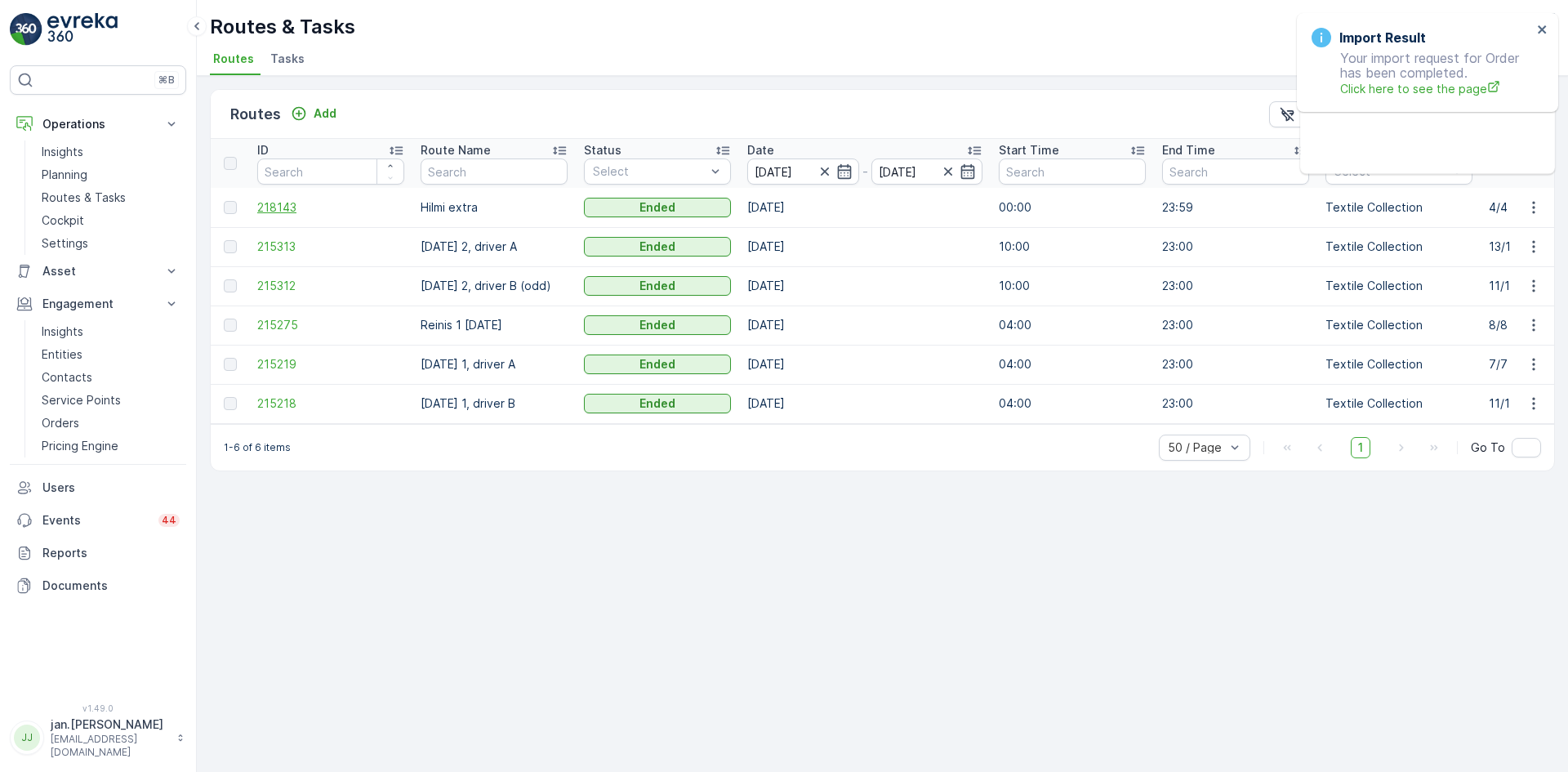
click at [284, 205] on span "218143" at bounding box center [331, 208] width 147 height 16
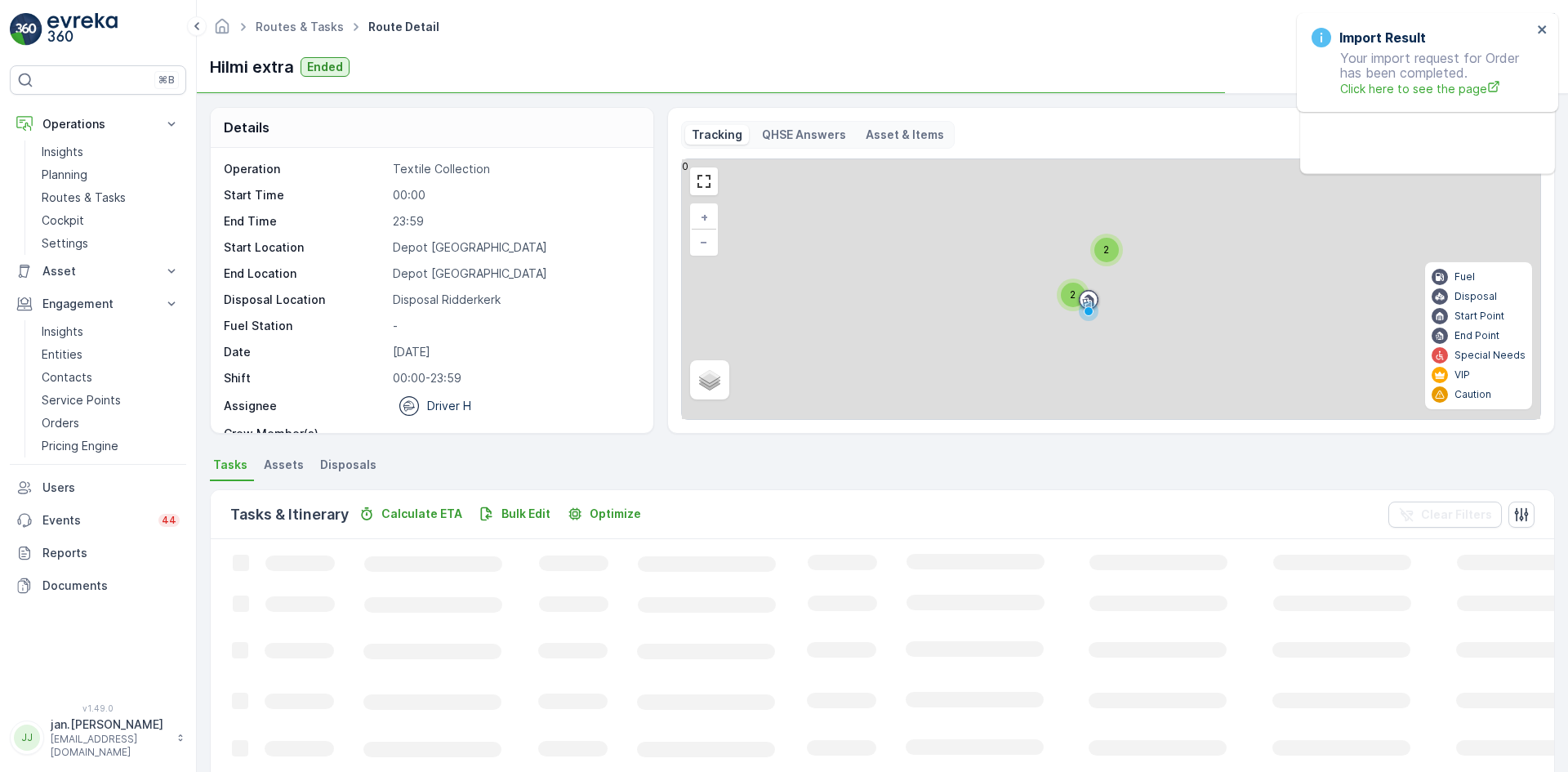
click at [349, 465] on span "Disposals" at bounding box center [349, 464] width 56 height 16
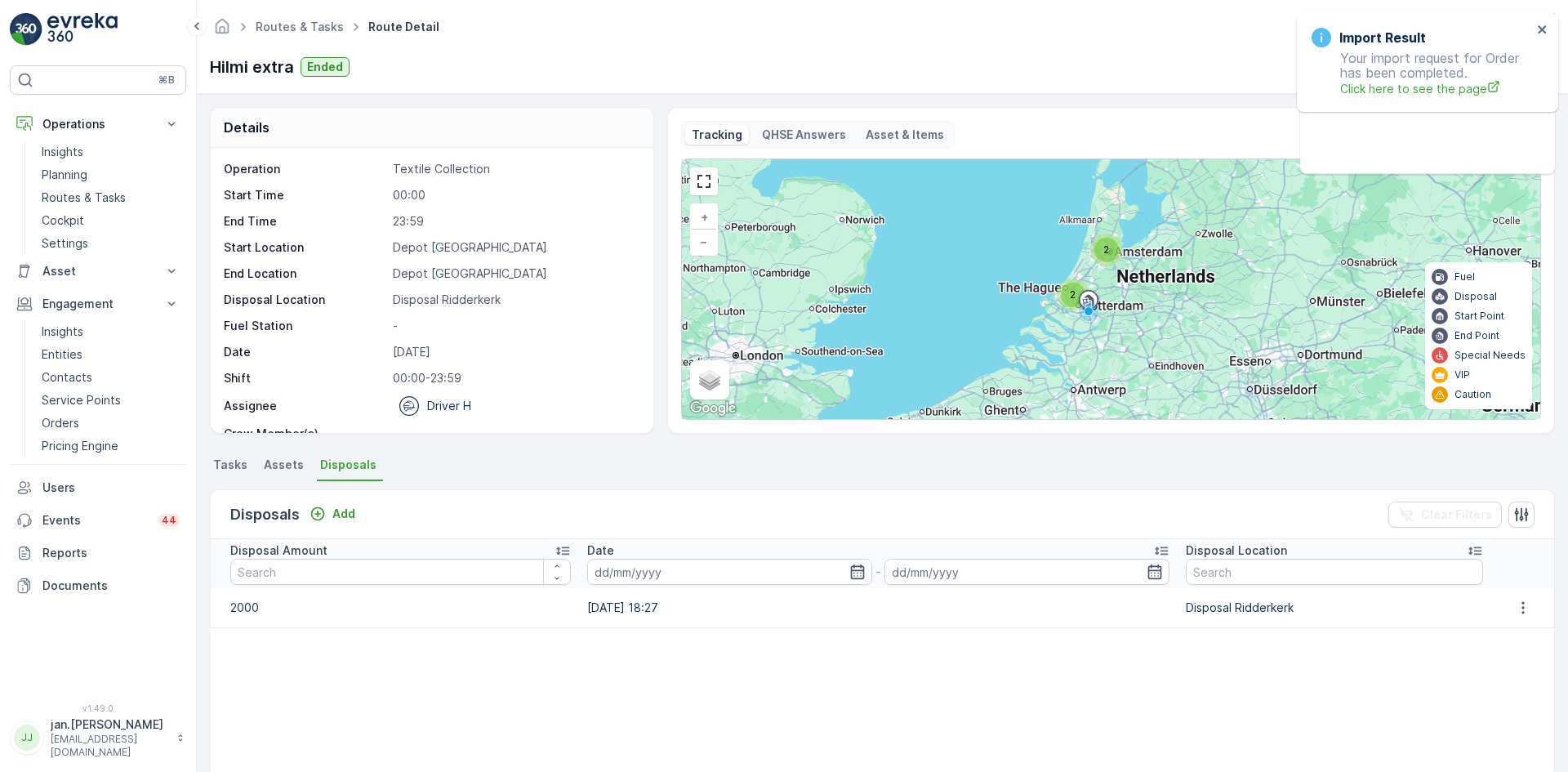
click at [245, 461] on span "Tasks" at bounding box center [230, 464] width 34 height 16
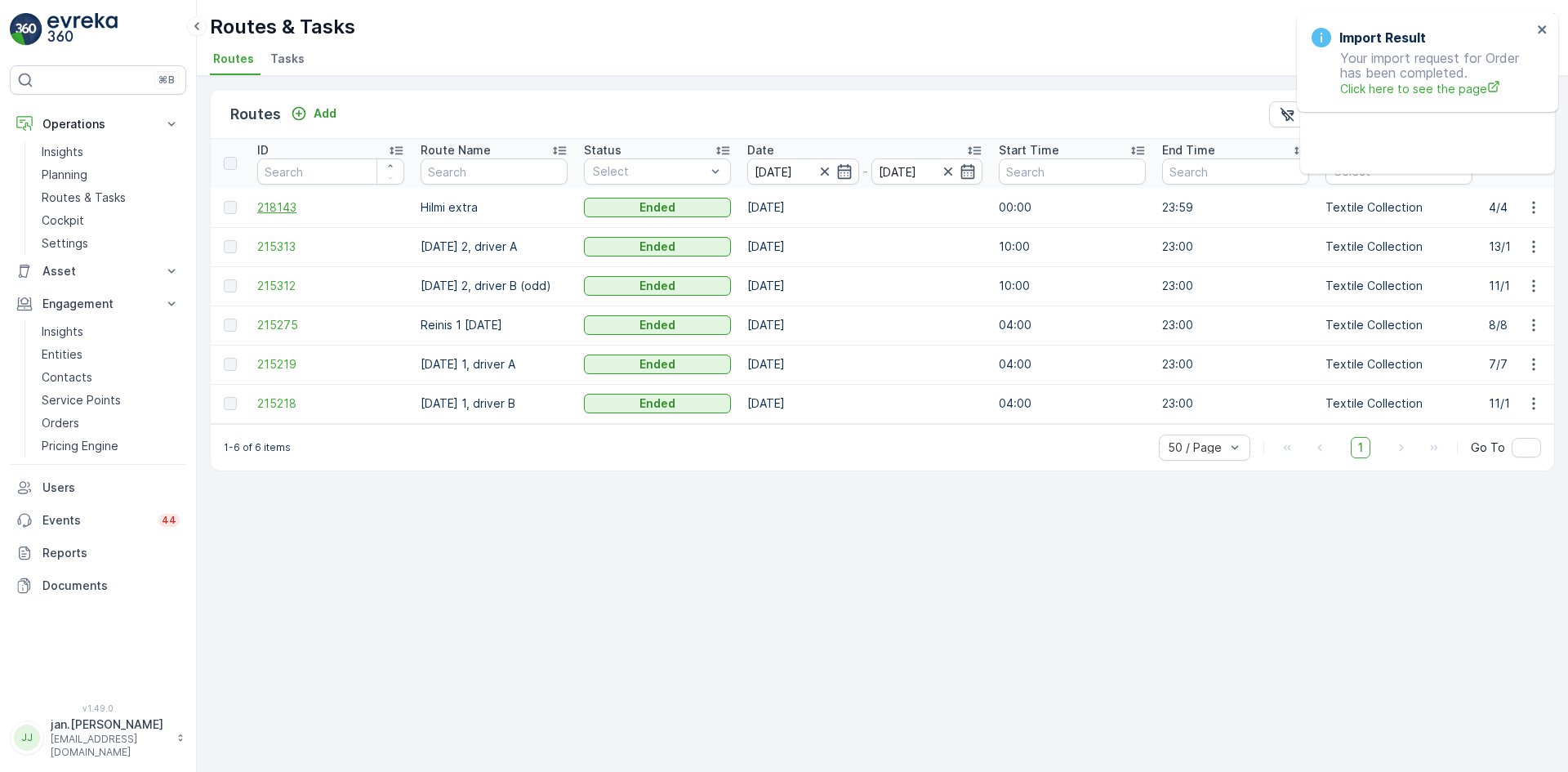
click at [294, 211] on span "218143" at bounding box center [331, 208] width 147 height 16
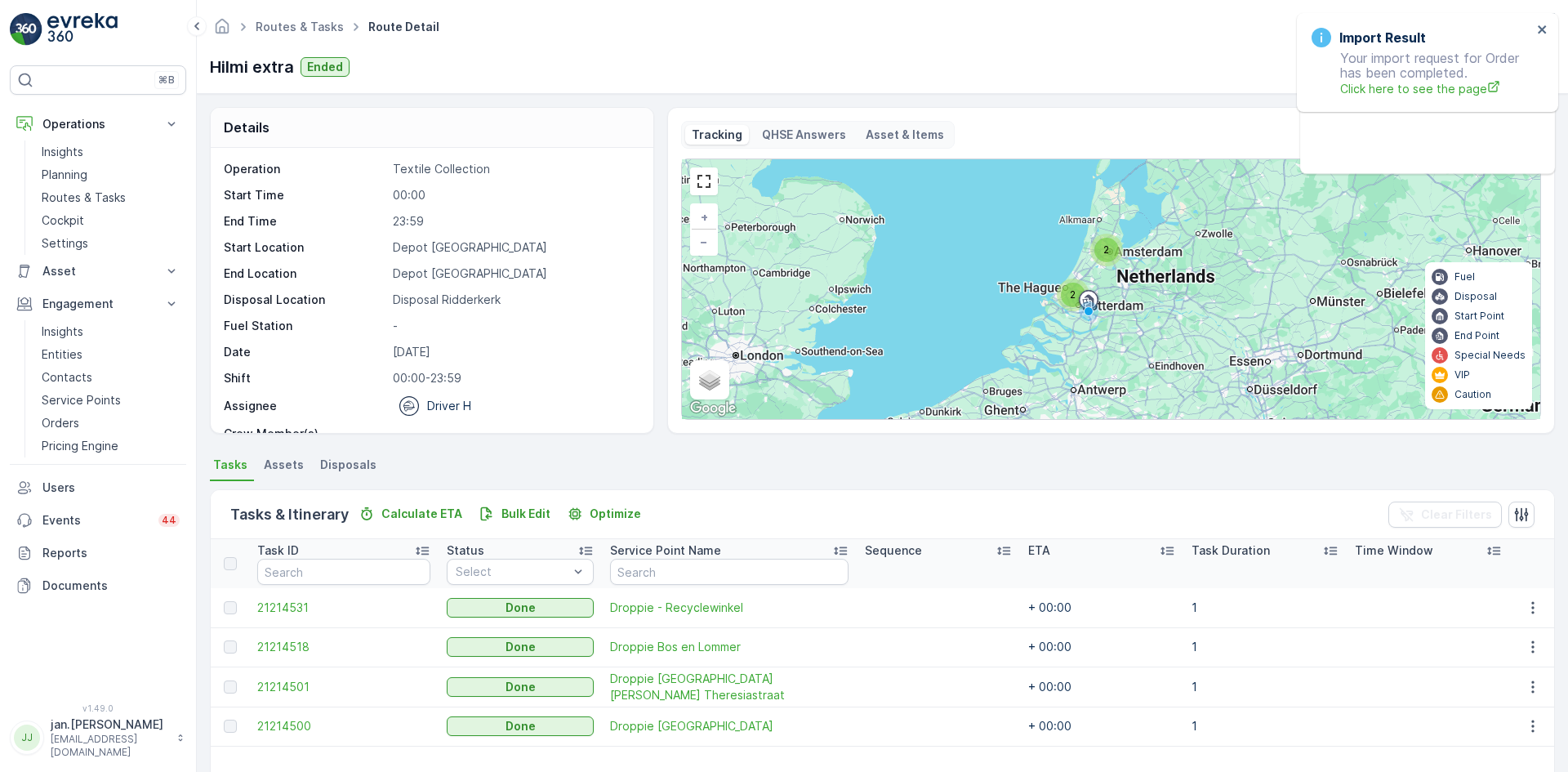
click at [372, 459] on li "Disposals" at bounding box center [350, 467] width 66 height 28
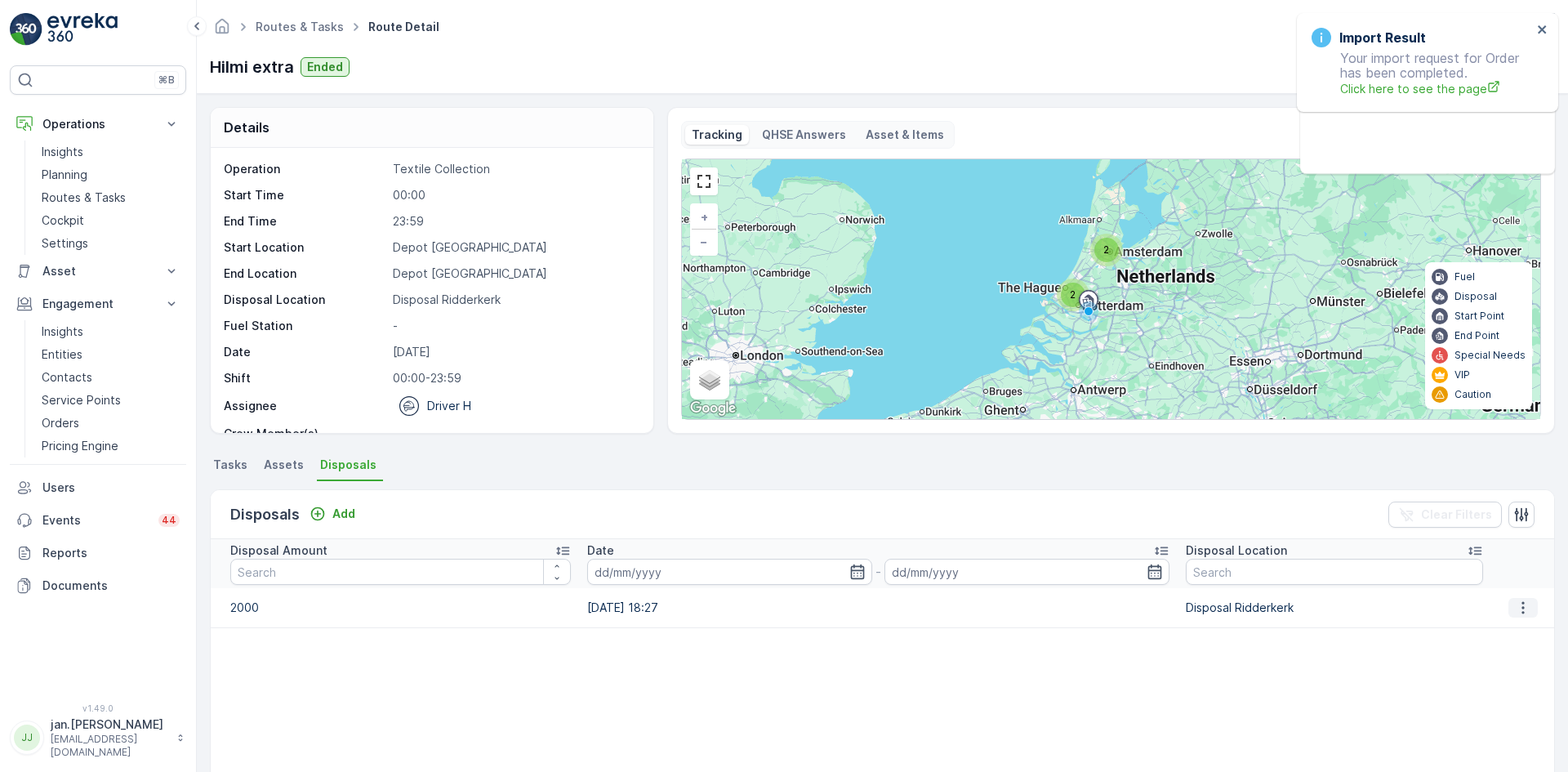
click at [1515, 616] on button "button" at bounding box center [1523, 608] width 29 height 20
click at [1480, 634] on span "Edit Disposal Amount" at bounding box center [1500, 632] width 115 height 16
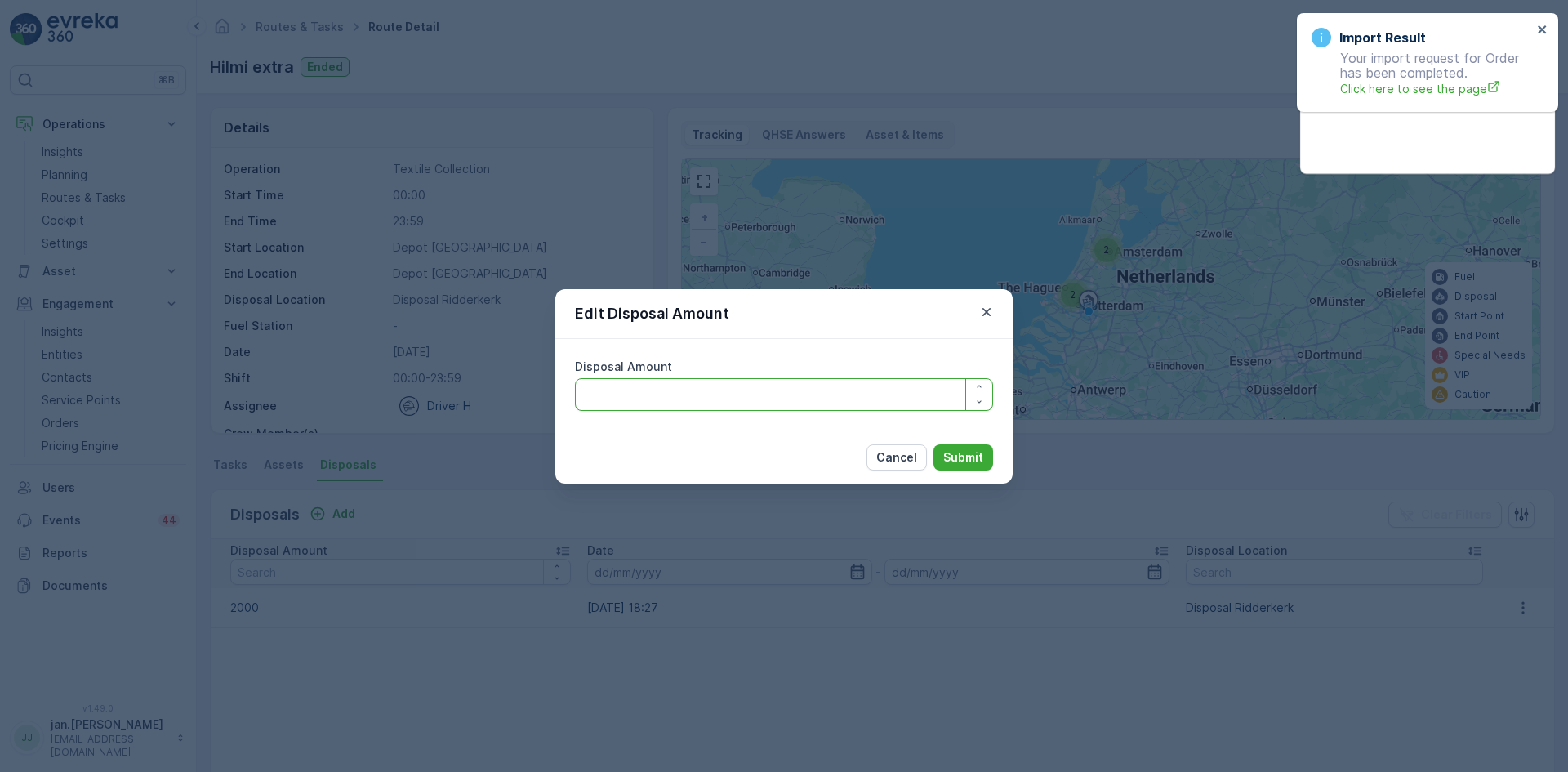
click at [746, 385] on Amount "Disposal Amount" at bounding box center [784, 394] width 418 height 33
type Amount "1800"
click at [961, 455] on p "Submit" at bounding box center [964, 457] width 40 height 16
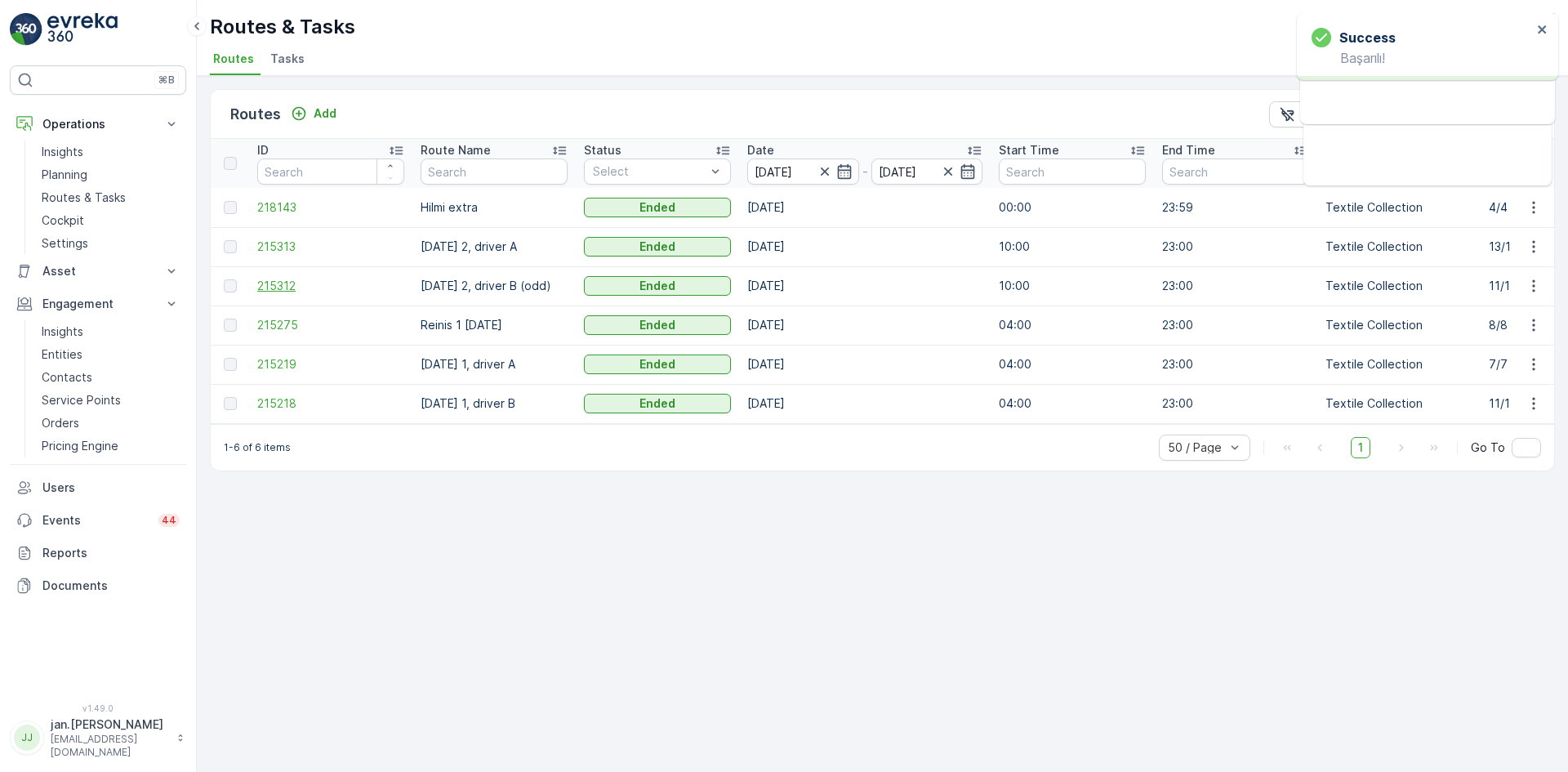
click at [284, 288] on span "215312" at bounding box center [331, 286] width 147 height 16
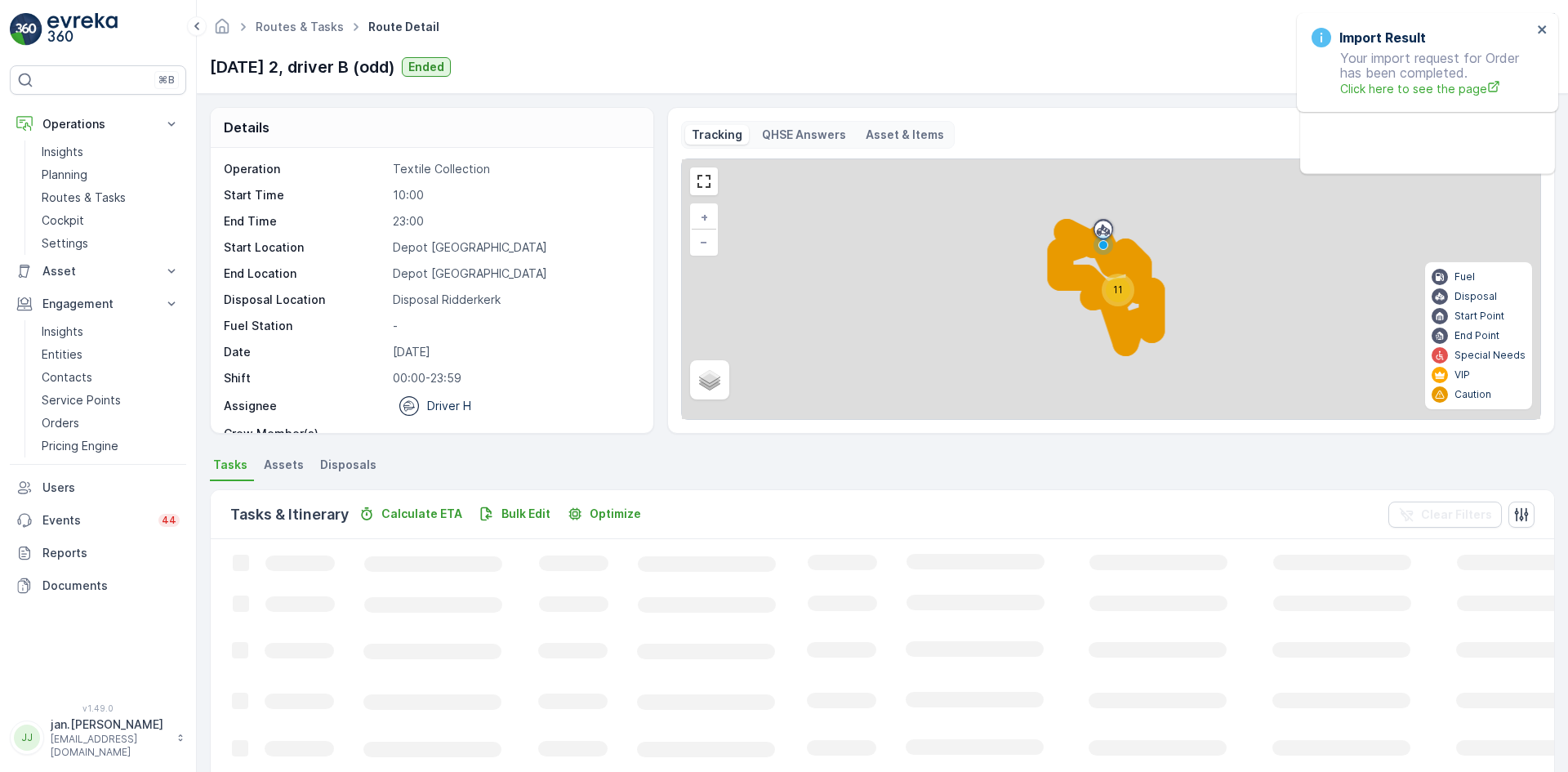
click at [361, 464] on span "Disposals" at bounding box center [349, 464] width 56 height 16
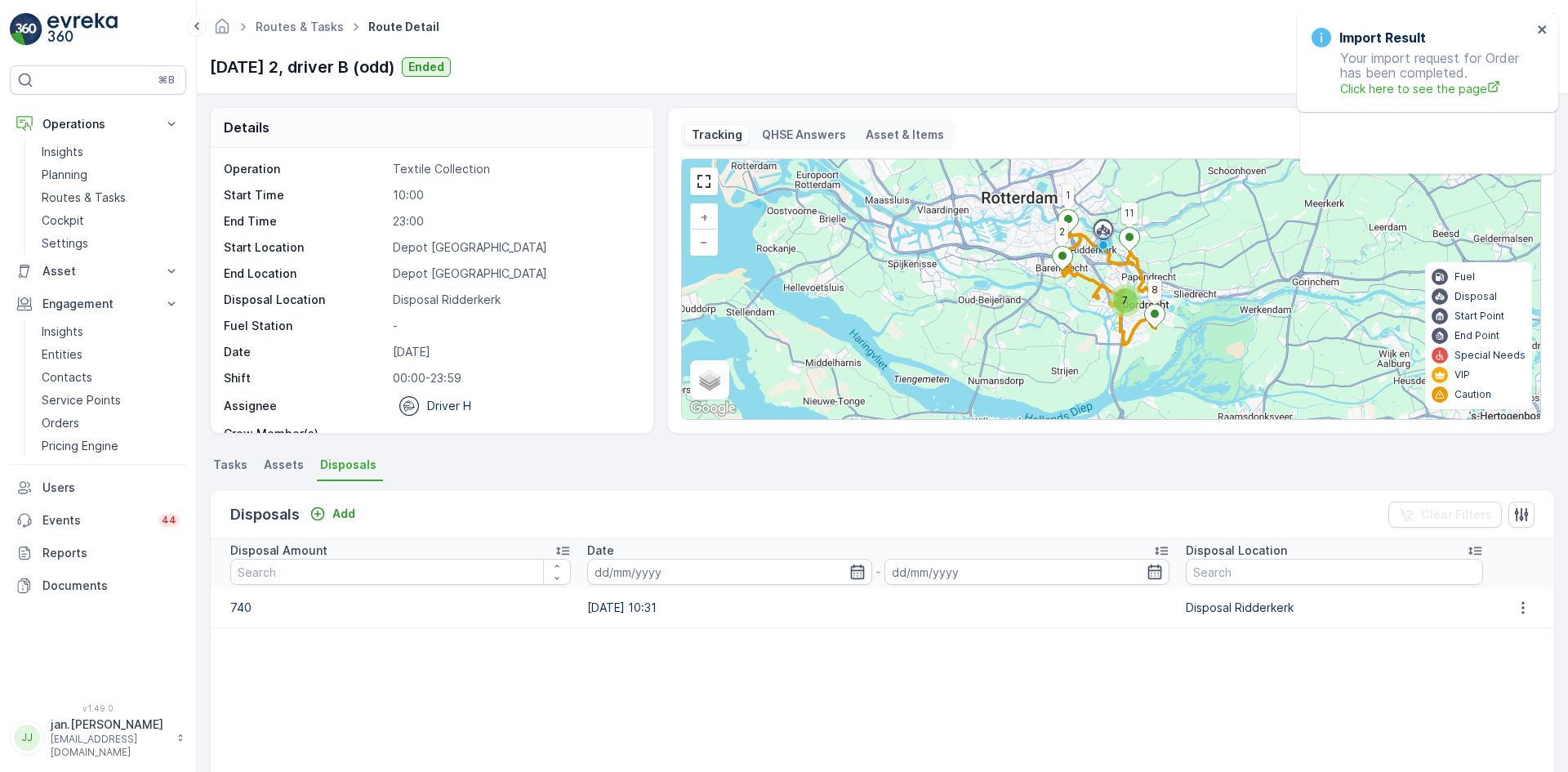
click at [241, 468] on span "Tasks" at bounding box center [230, 464] width 34 height 16
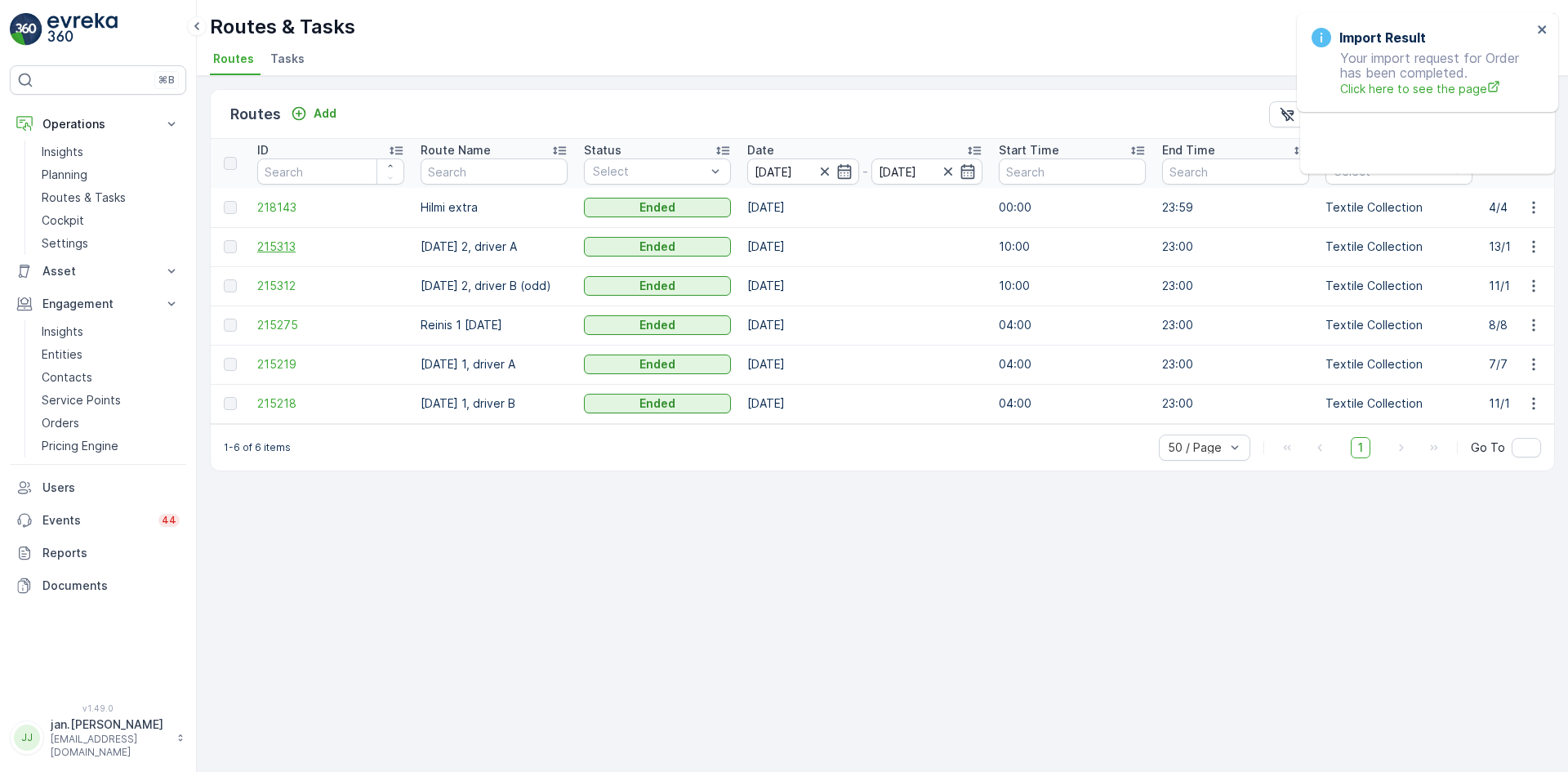
click at [275, 244] on span "215313" at bounding box center [331, 247] width 147 height 16
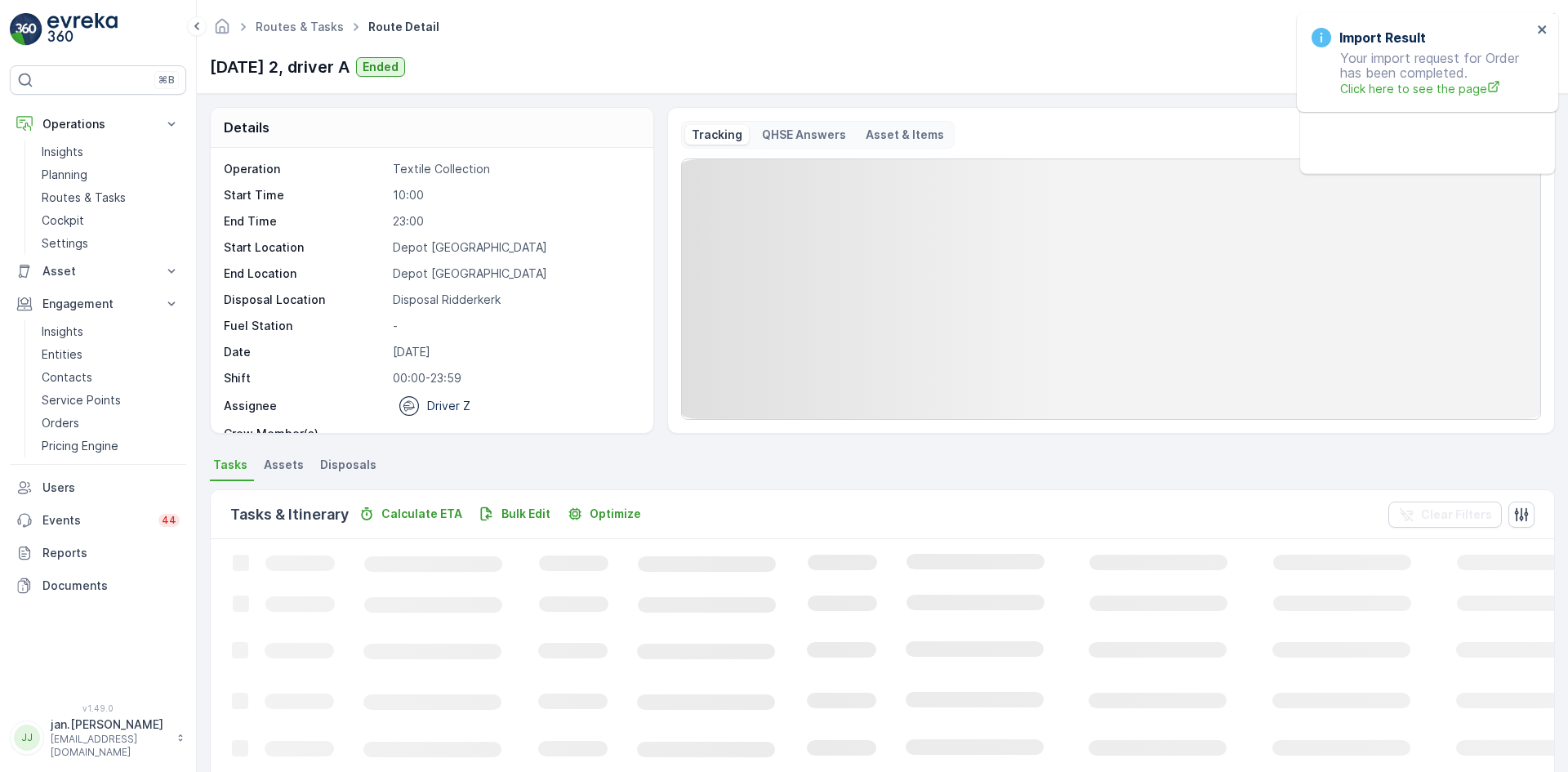
click at [342, 472] on span "Disposals" at bounding box center [349, 464] width 56 height 16
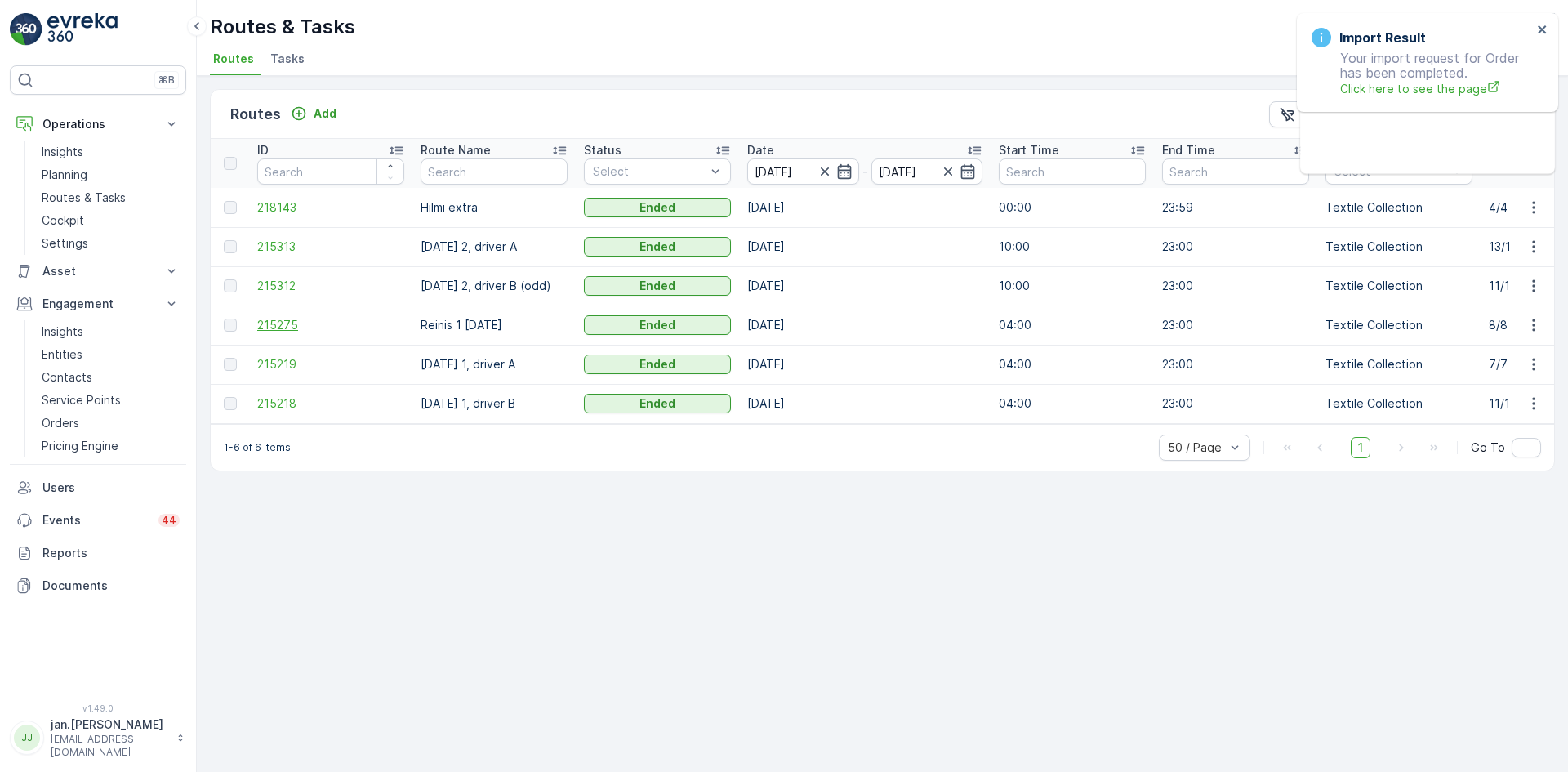
click at [277, 332] on span "215275" at bounding box center [331, 325] width 147 height 16
click at [281, 326] on span "215275" at bounding box center [331, 325] width 147 height 16
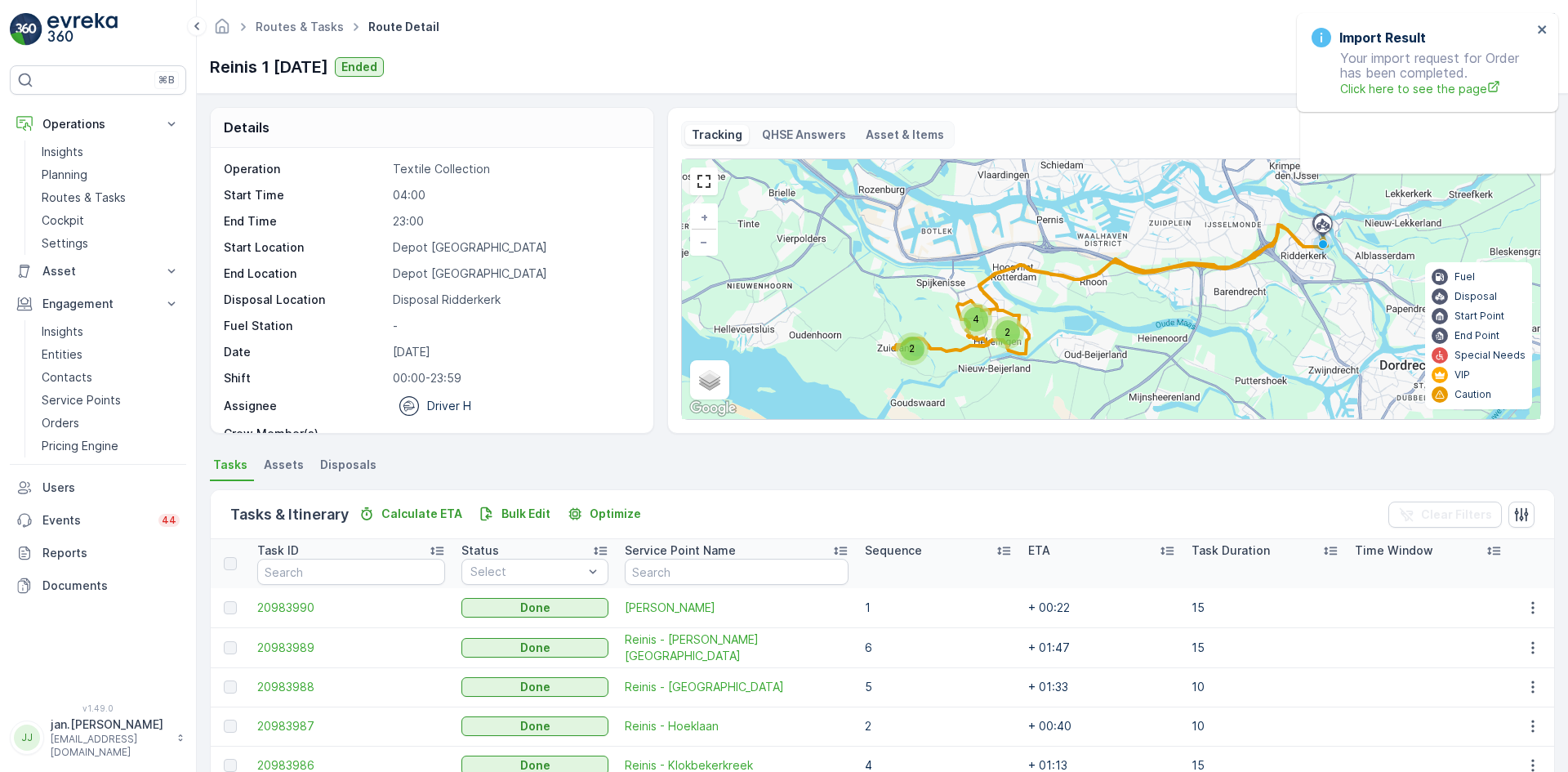
click at [346, 462] on span "Disposals" at bounding box center [349, 464] width 56 height 16
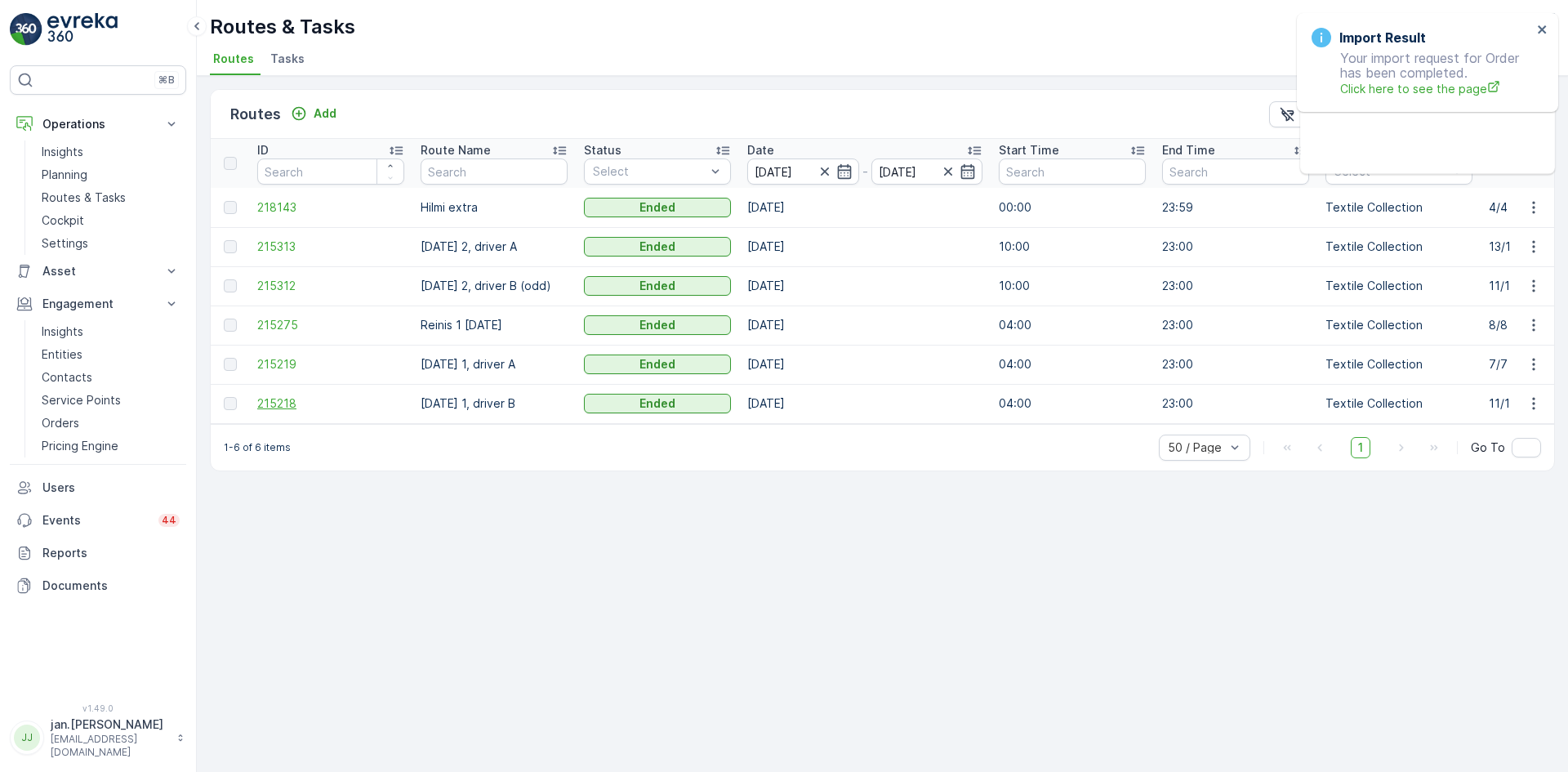
click at [285, 400] on span "215218" at bounding box center [331, 403] width 147 height 16
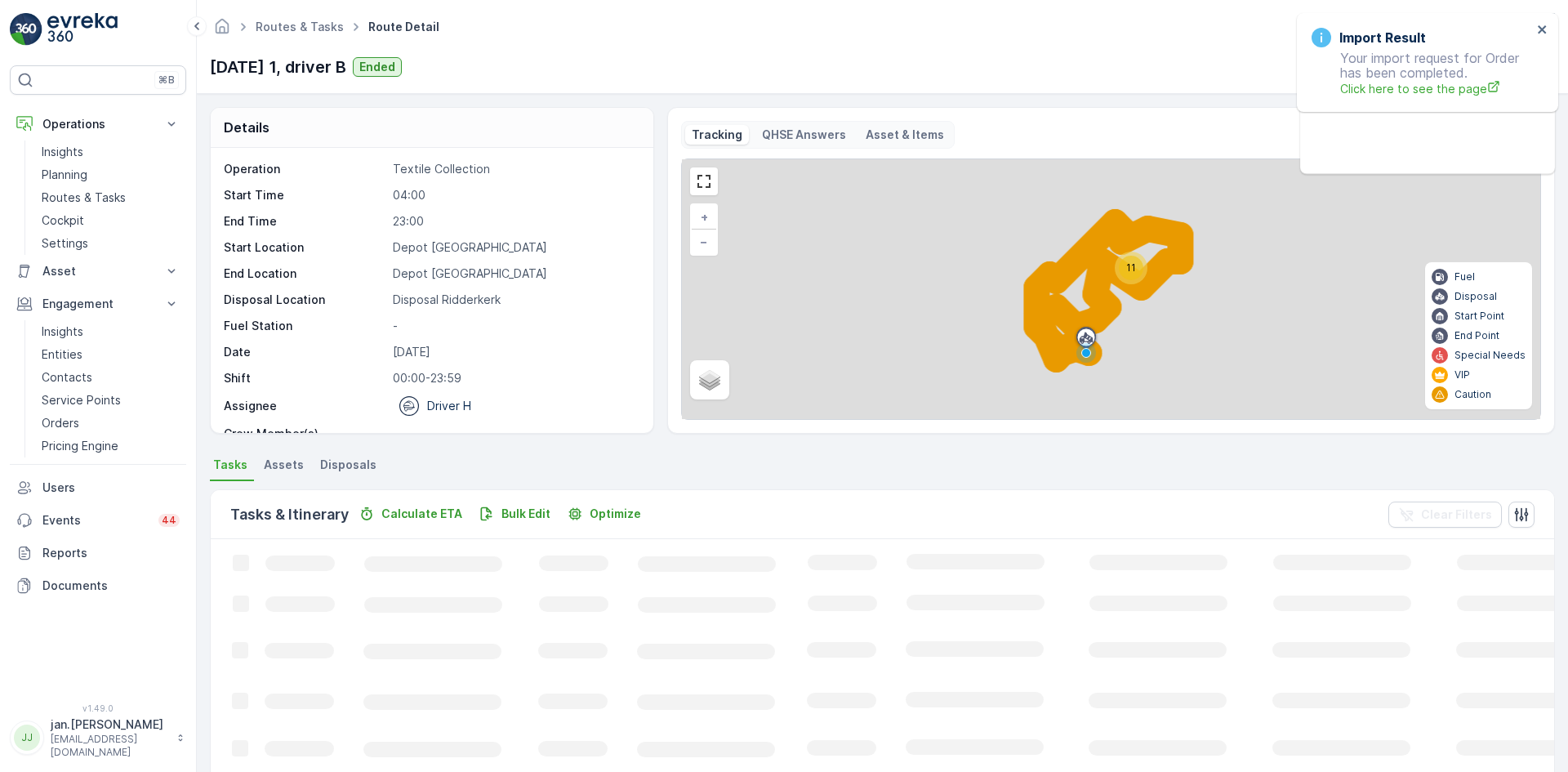
click at [345, 477] on li "Disposals" at bounding box center [350, 467] width 66 height 28
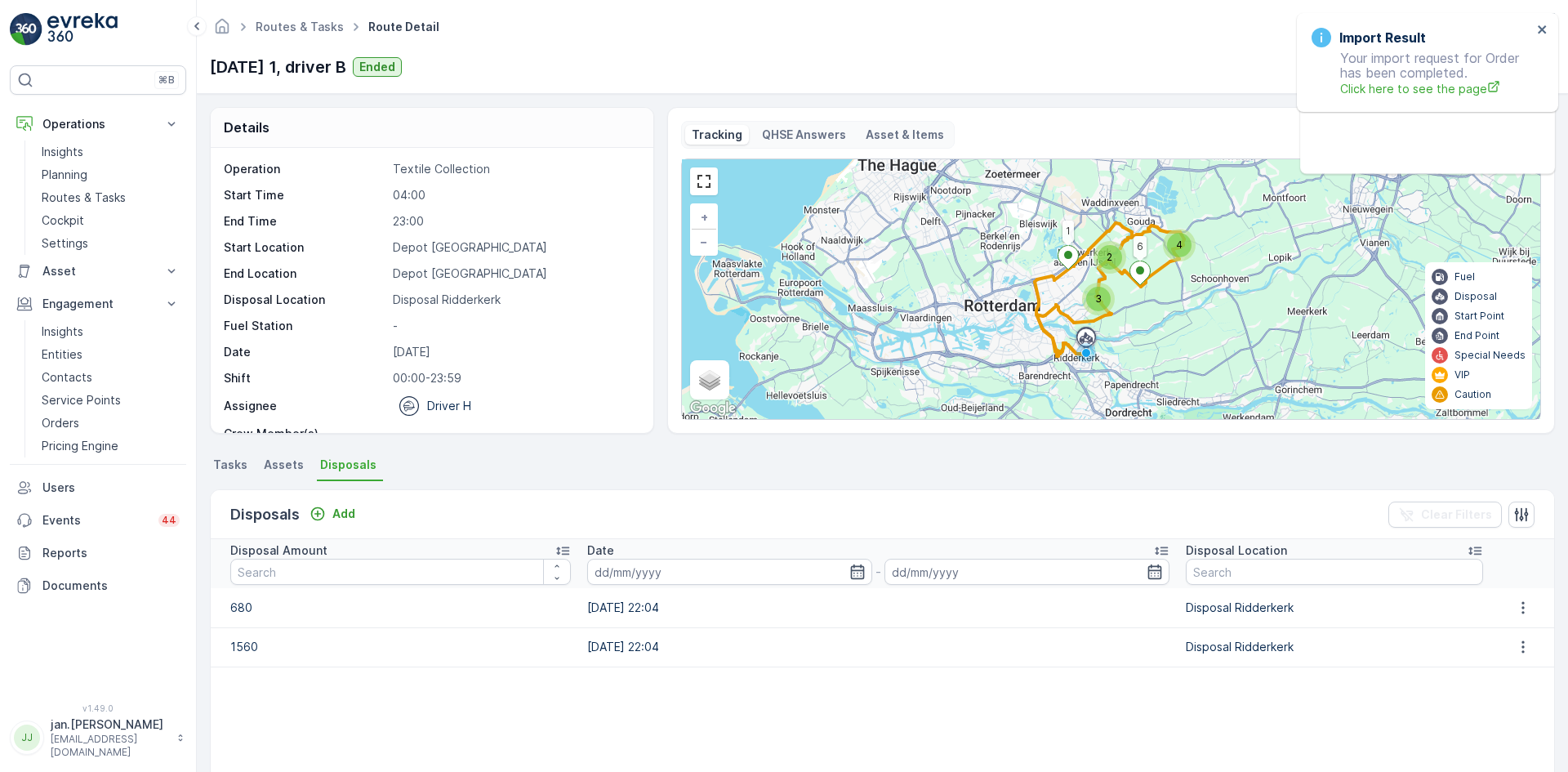
click at [234, 456] on span "Tasks" at bounding box center [230, 464] width 34 height 16
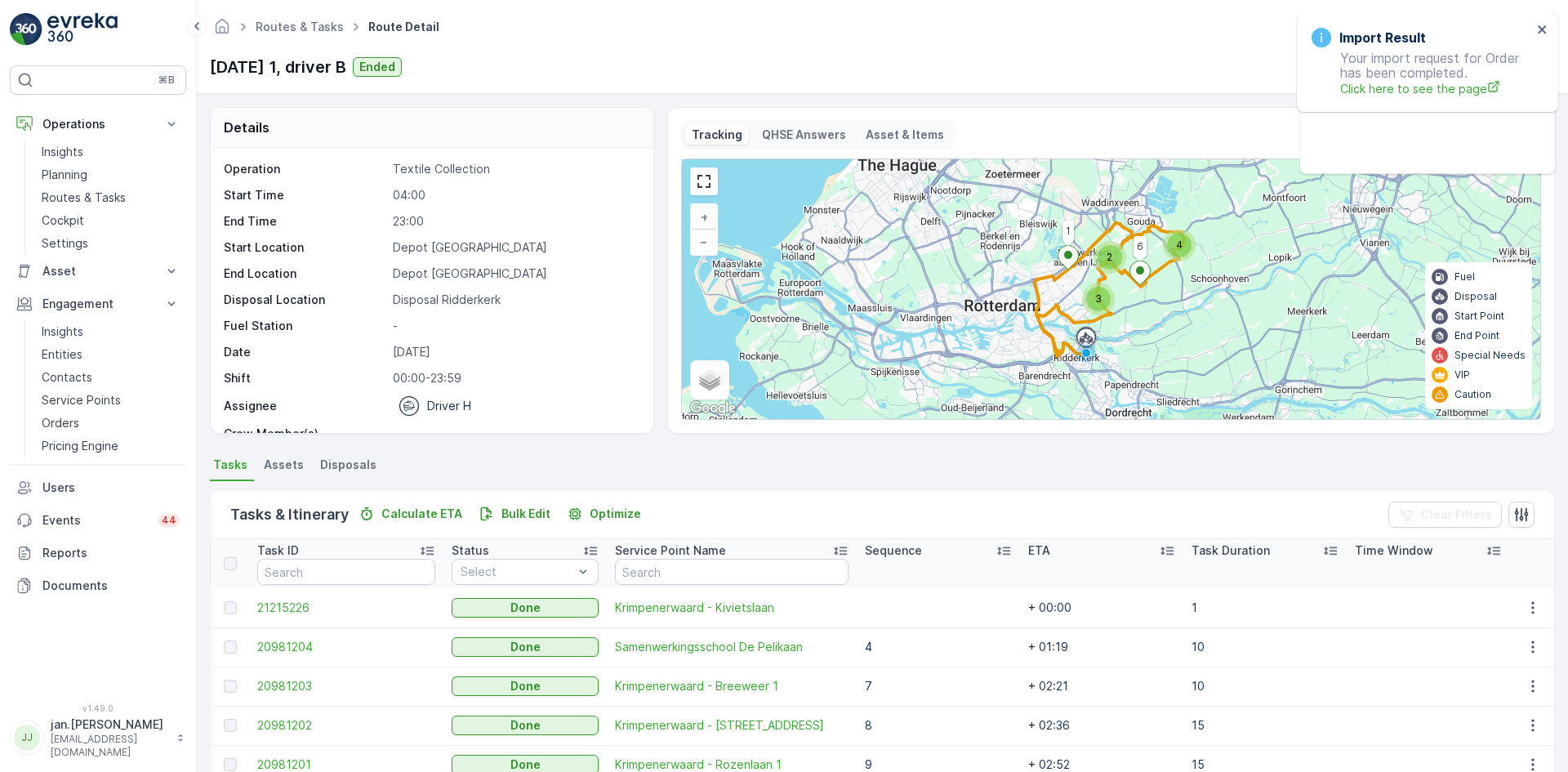
click at [343, 476] on li "Disposals" at bounding box center [350, 467] width 66 height 28
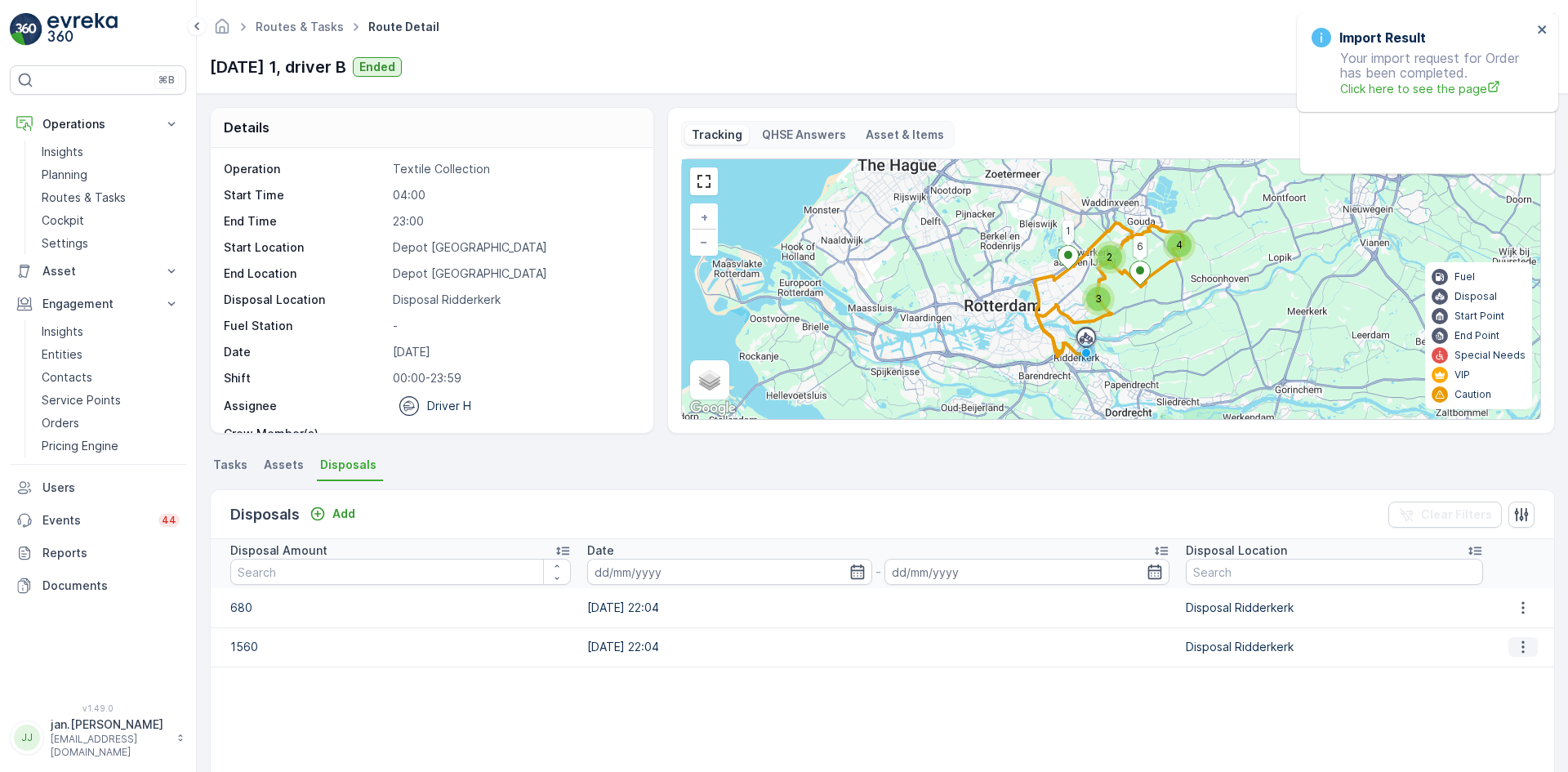
click at [1515, 649] on icon "button" at bounding box center [1523, 647] width 16 height 16
click at [1475, 677] on span "Edit Disposal Amount" at bounding box center [1500, 671] width 115 height 16
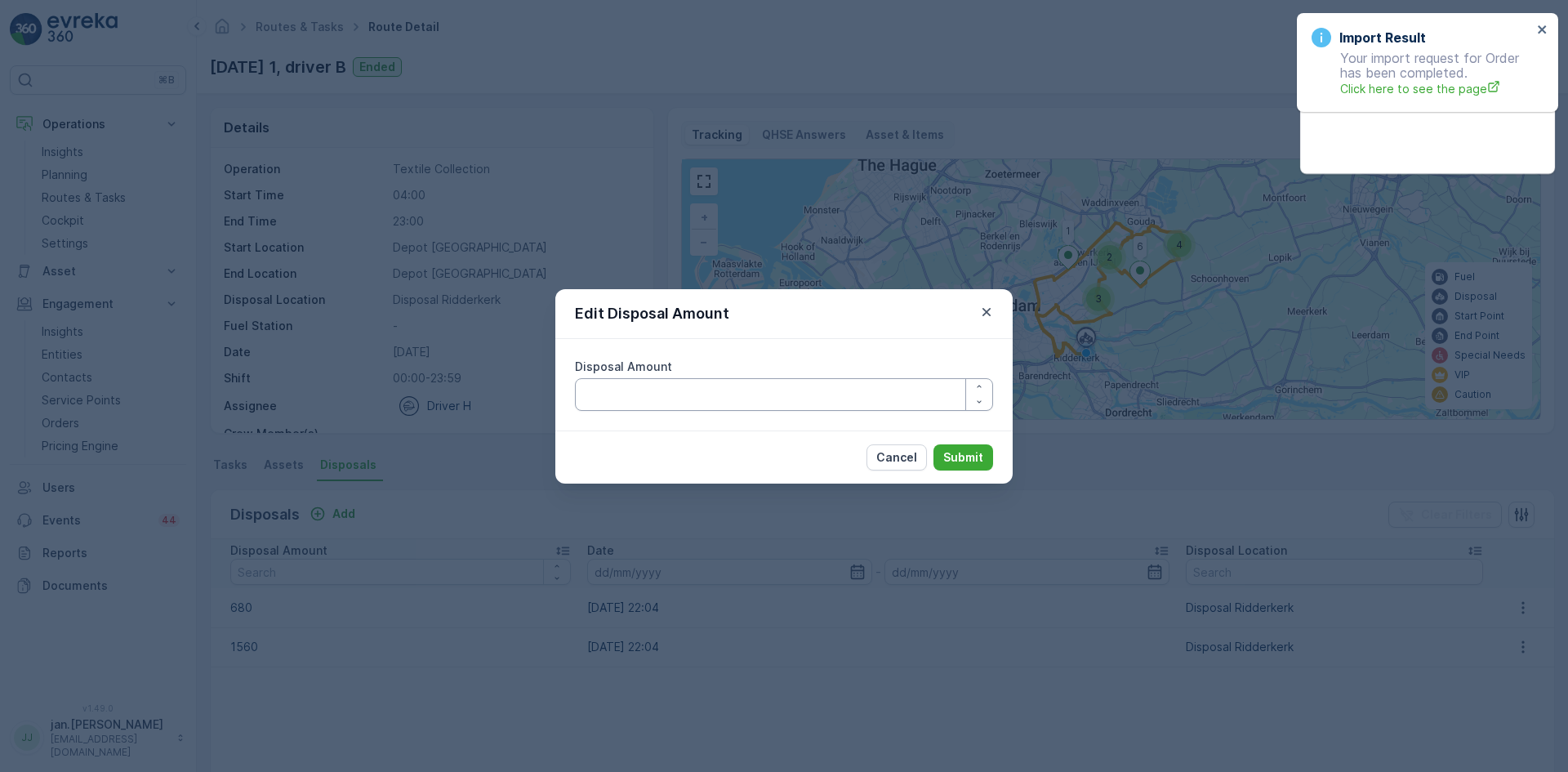
click at [757, 396] on Amount "Disposal Amount" at bounding box center [784, 394] width 418 height 33
type Amount "1410"
click at [951, 458] on p "Submit" at bounding box center [964, 457] width 40 height 16
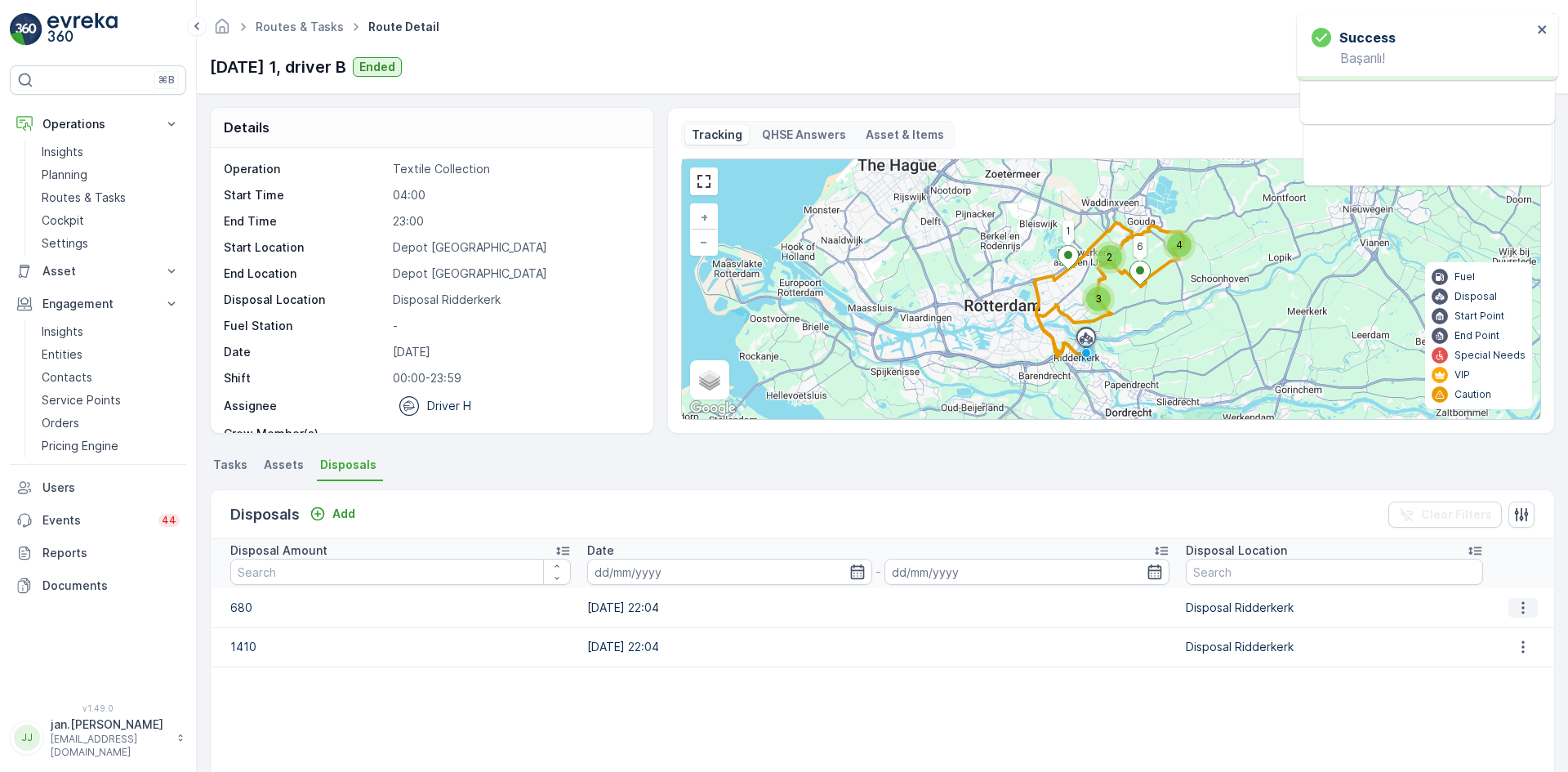
click at [1522, 604] on icon "button" at bounding box center [1523, 607] width 16 height 16
click at [1494, 631] on span "Edit Disposal Amount" at bounding box center [1500, 632] width 115 height 16
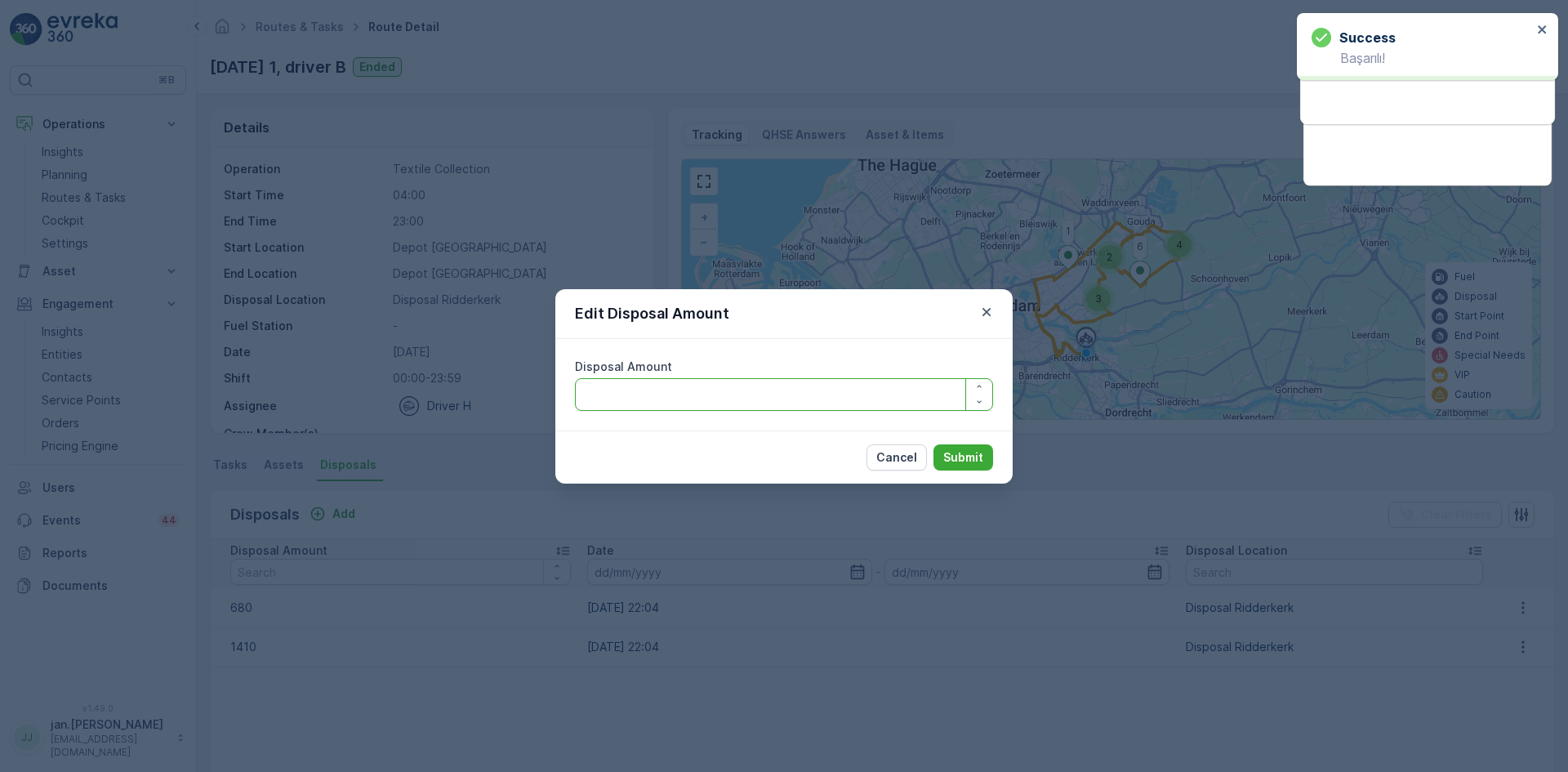
click at [751, 394] on Amount "Disposal Amount" at bounding box center [784, 394] width 418 height 33
type Amount "630"
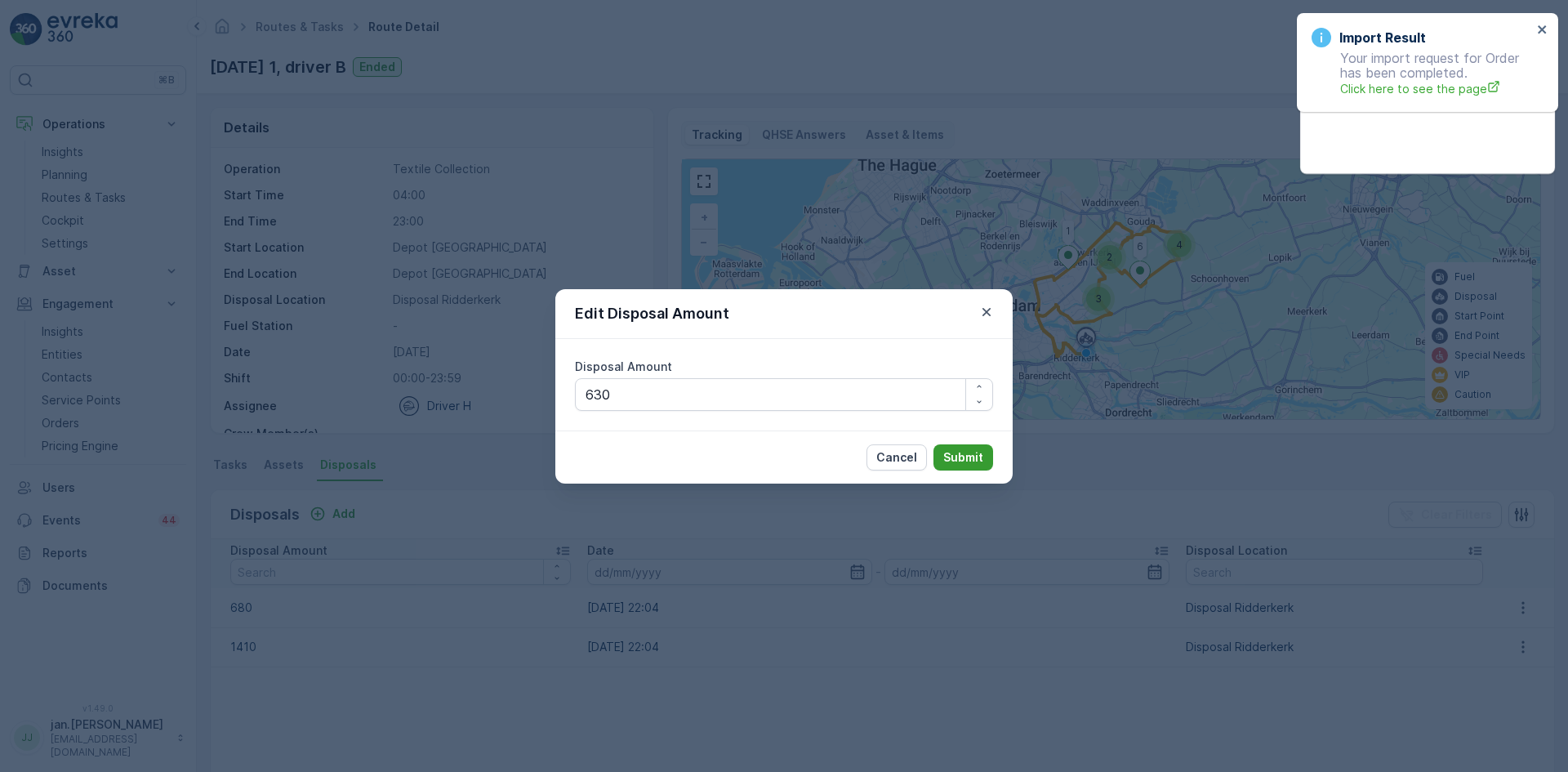
click at [971, 452] on p "Submit" at bounding box center [964, 457] width 40 height 16
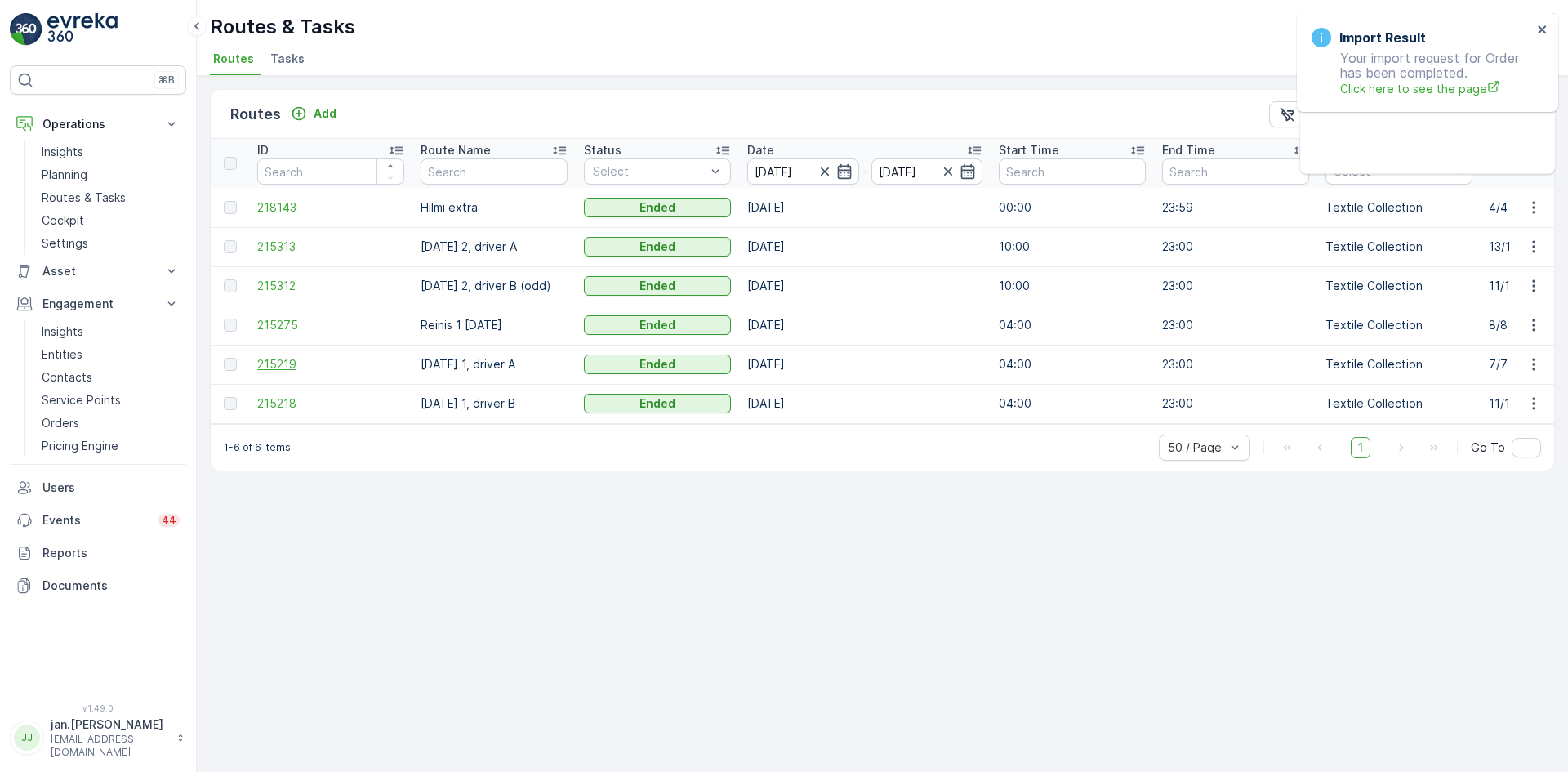
click at [287, 366] on span "215219" at bounding box center [331, 365] width 147 height 16
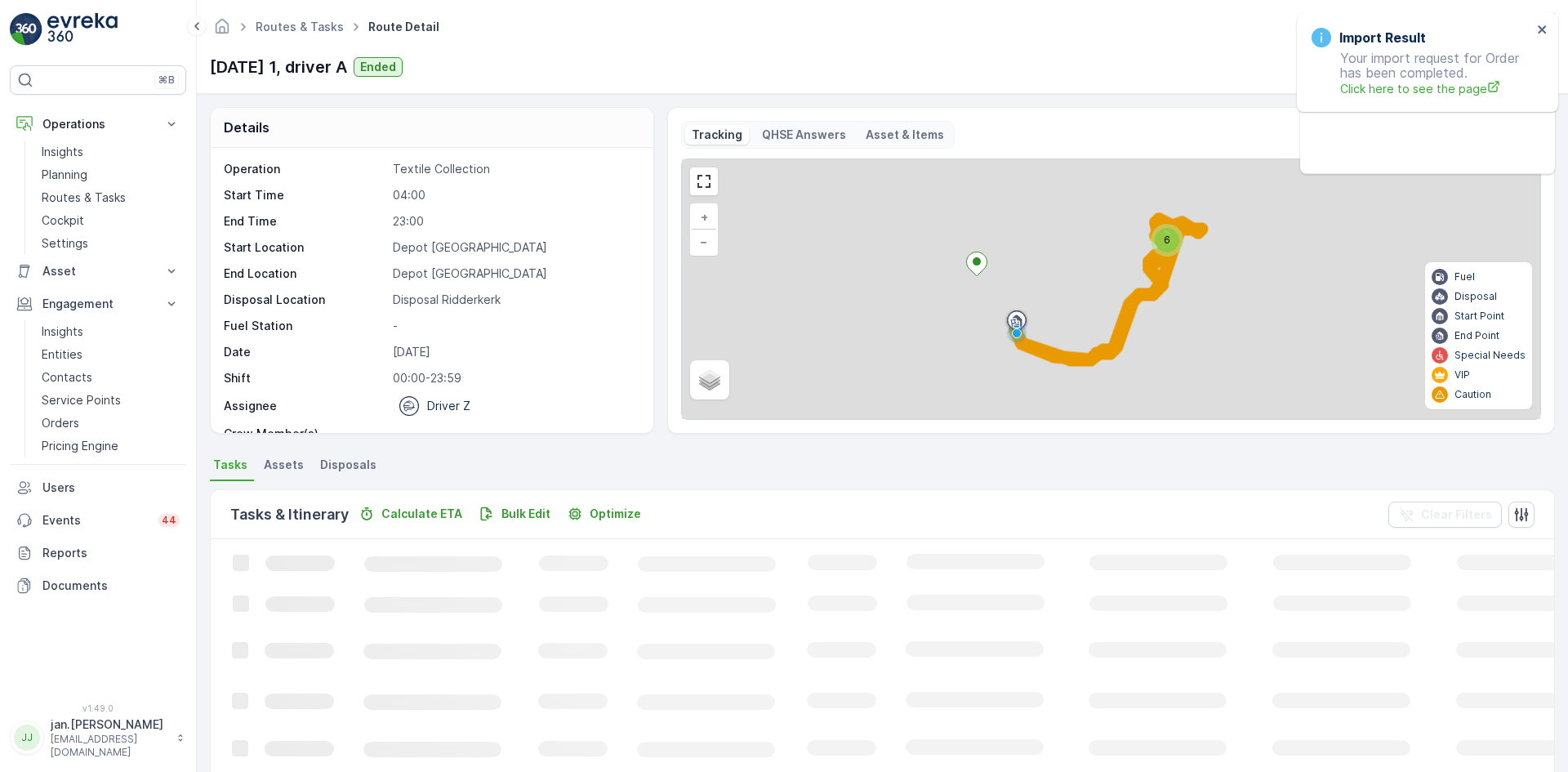
click at [353, 460] on span "Disposals" at bounding box center [349, 464] width 56 height 16
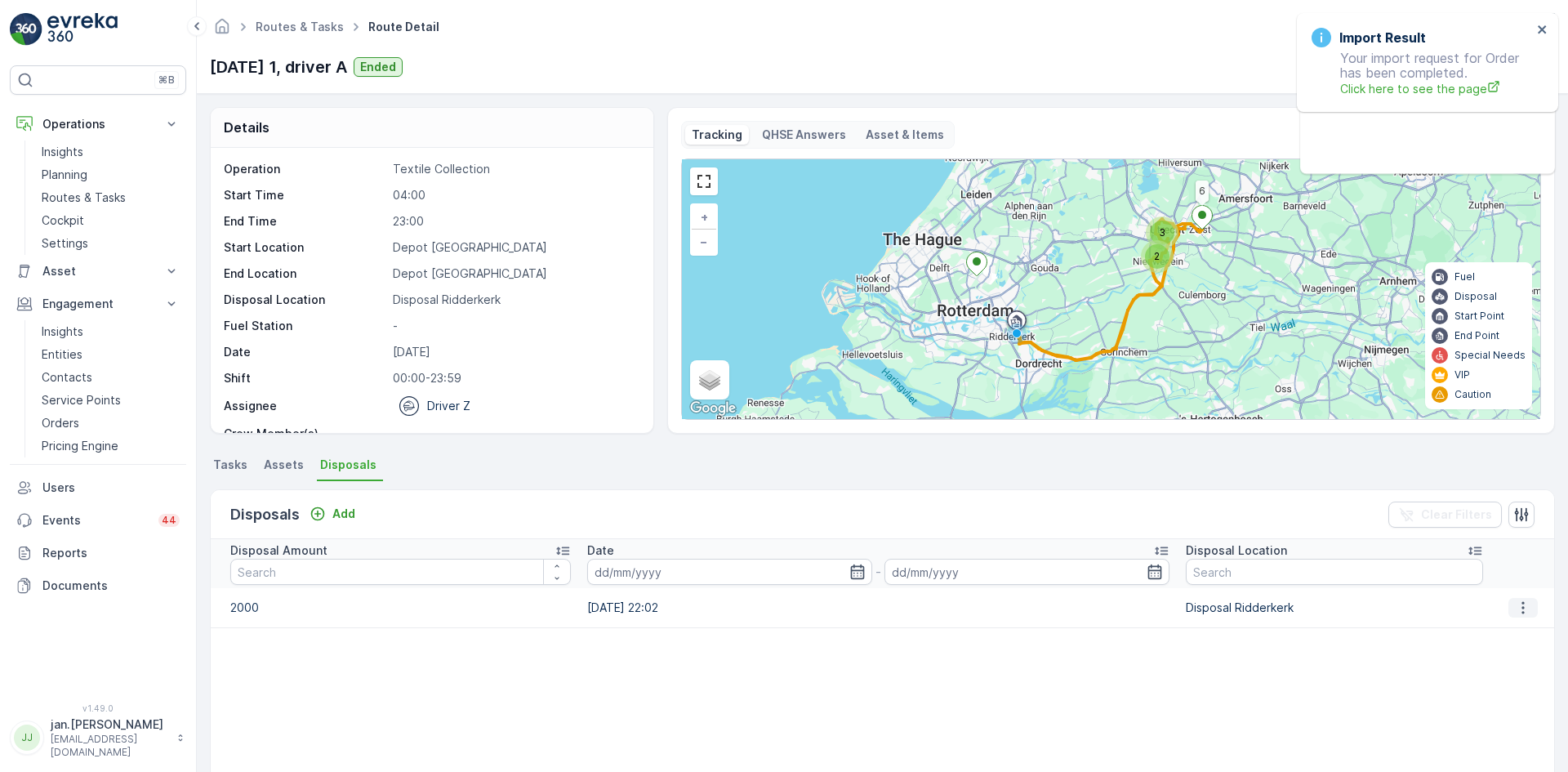
click at [1515, 608] on icon "button" at bounding box center [1523, 607] width 16 height 16
click at [1486, 633] on span "Edit Disposal Amount" at bounding box center [1500, 632] width 115 height 16
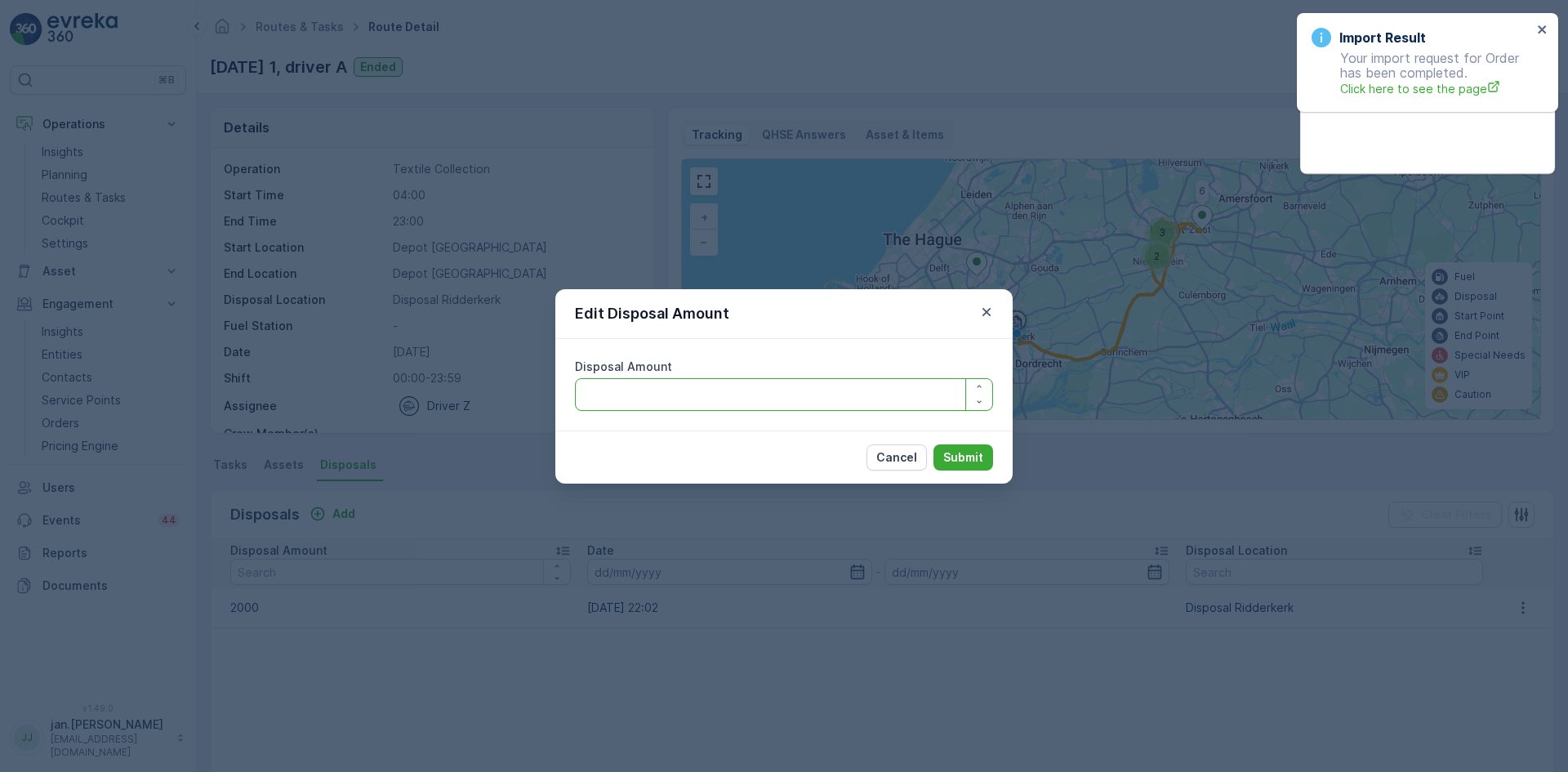
click at [732, 401] on Amount "Disposal Amount" at bounding box center [784, 394] width 418 height 33
type Amount "1800"
click at [962, 451] on p "Submit" at bounding box center [964, 457] width 40 height 16
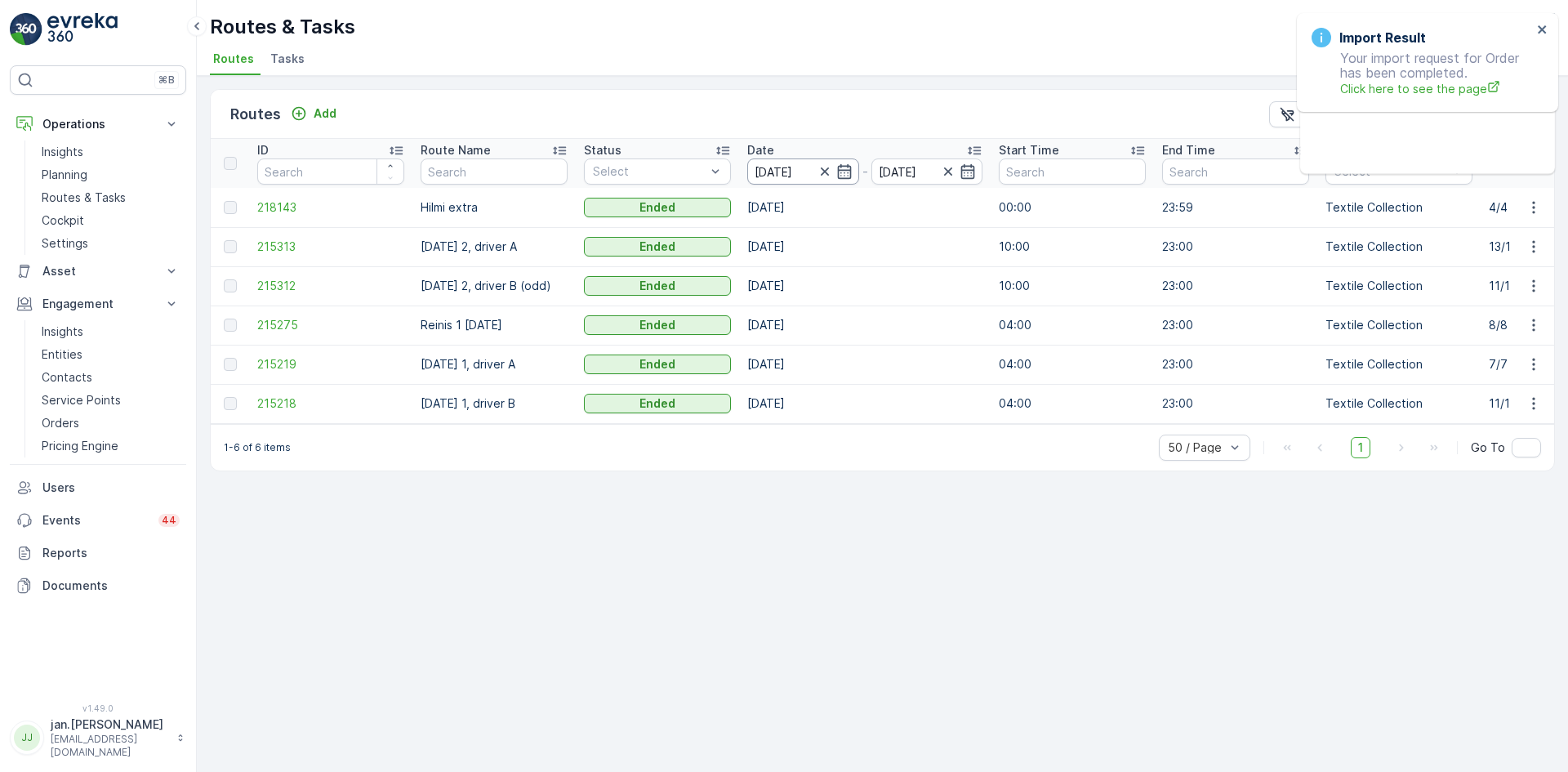
click at [774, 175] on input "[DATE]" at bounding box center [803, 172] width 112 height 26
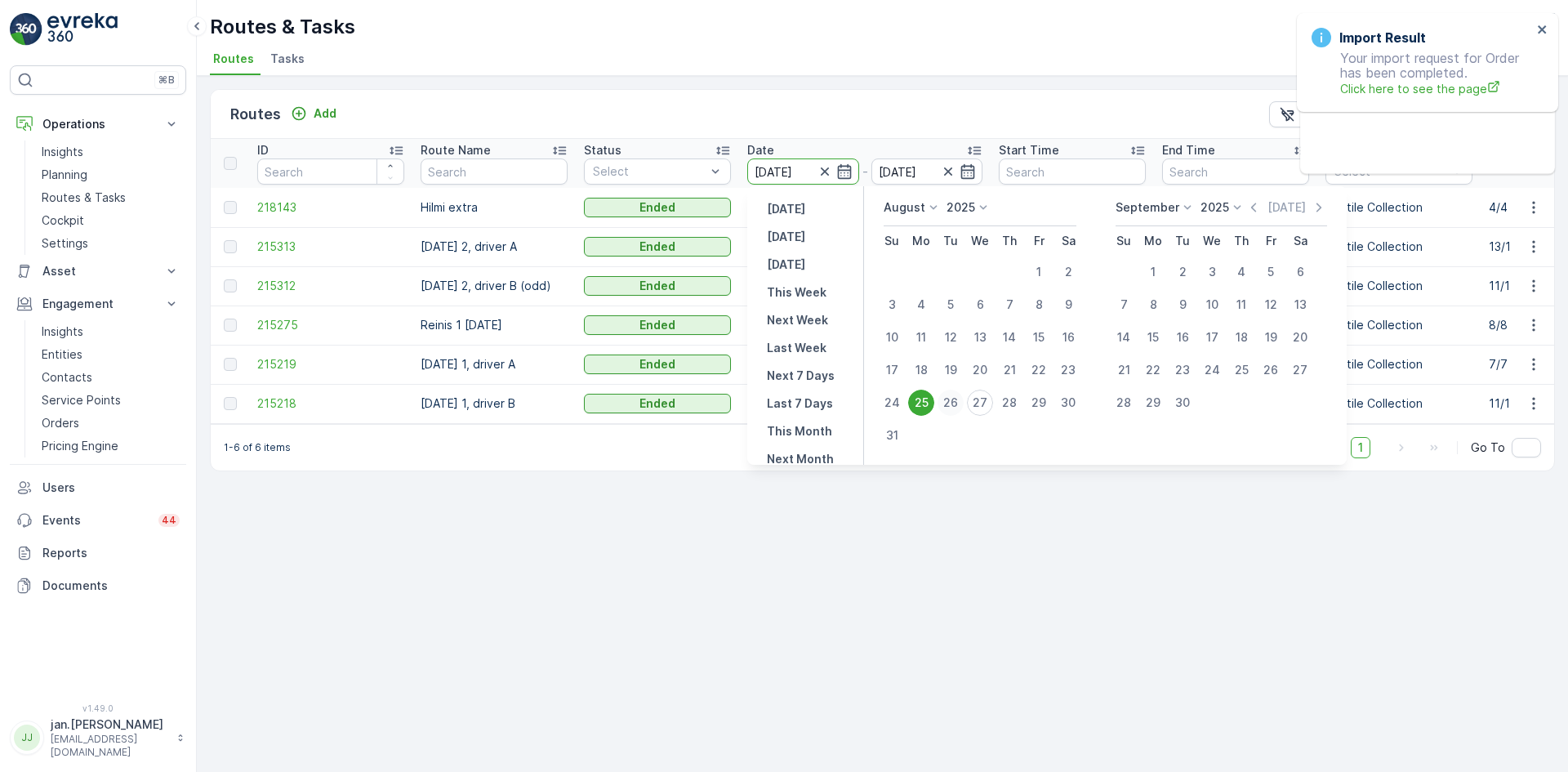
click at [956, 401] on div "26" at bounding box center [951, 402] width 26 height 26
type input "[DATE]"
click at [956, 401] on div "26" at bounding box center [951, 402] width 26 height 26
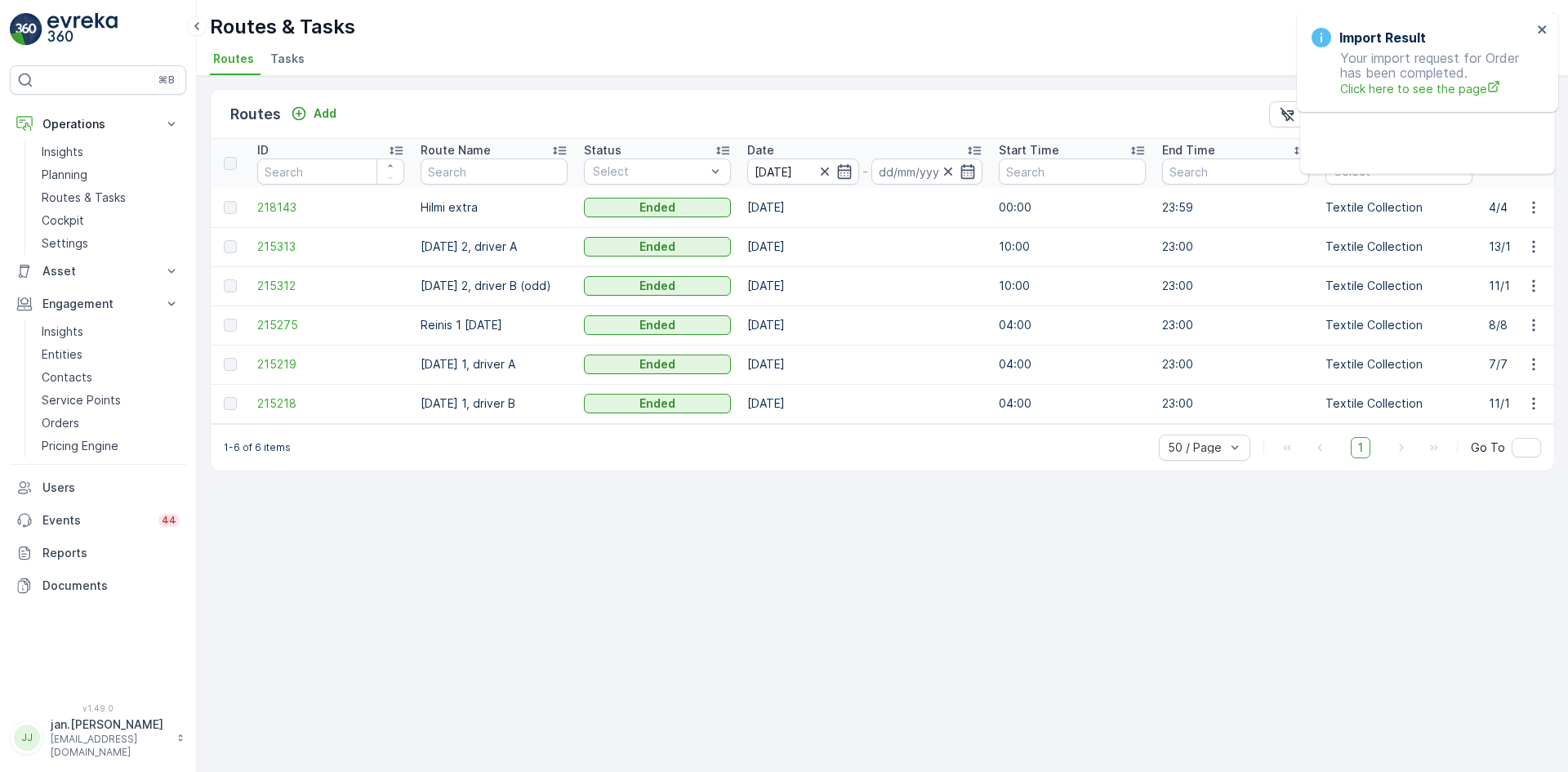
type input "[DATE]"
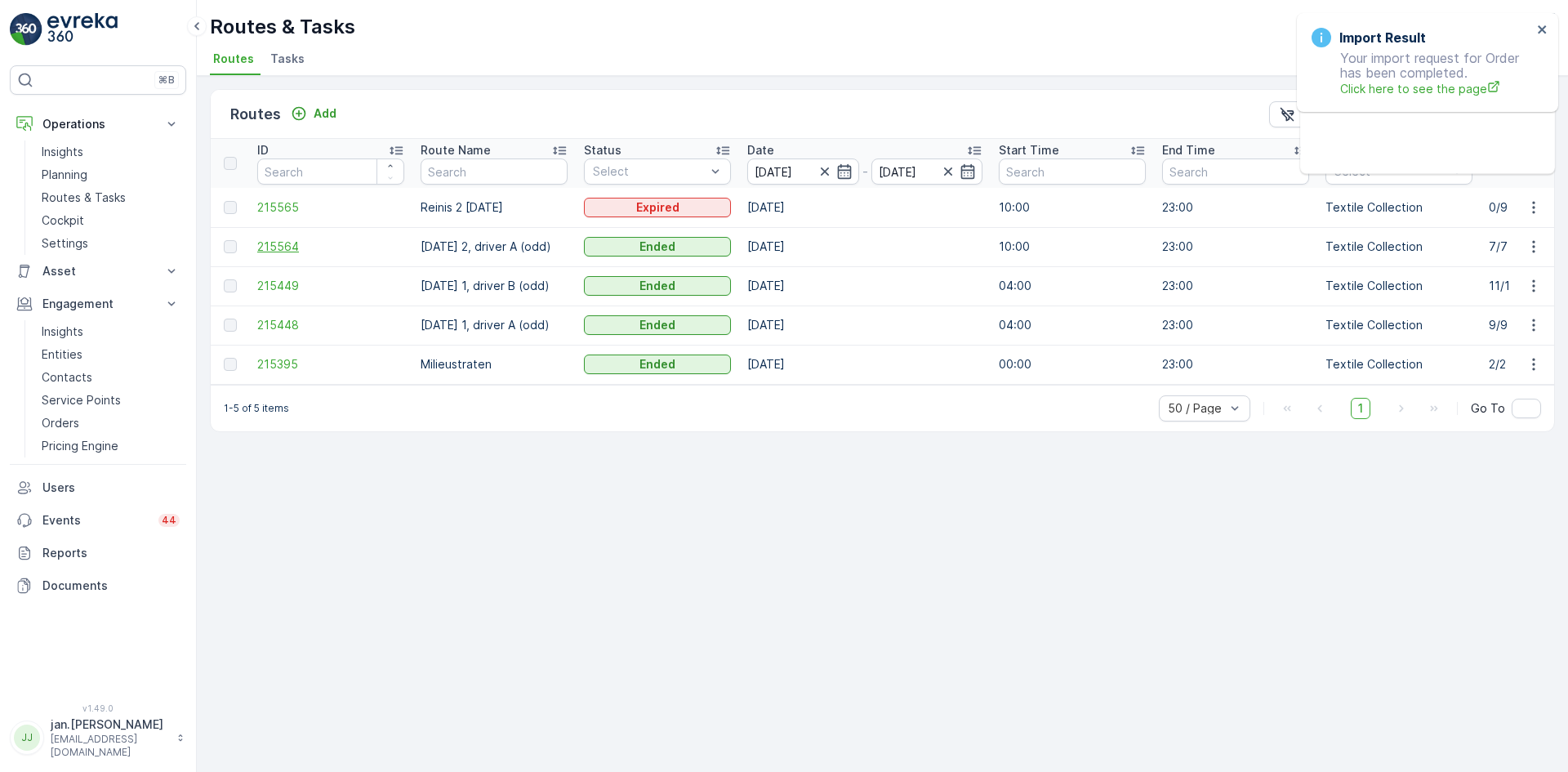
click at [279, 244] on span "215564" at bounding box center [331, 247] width 147 height 16
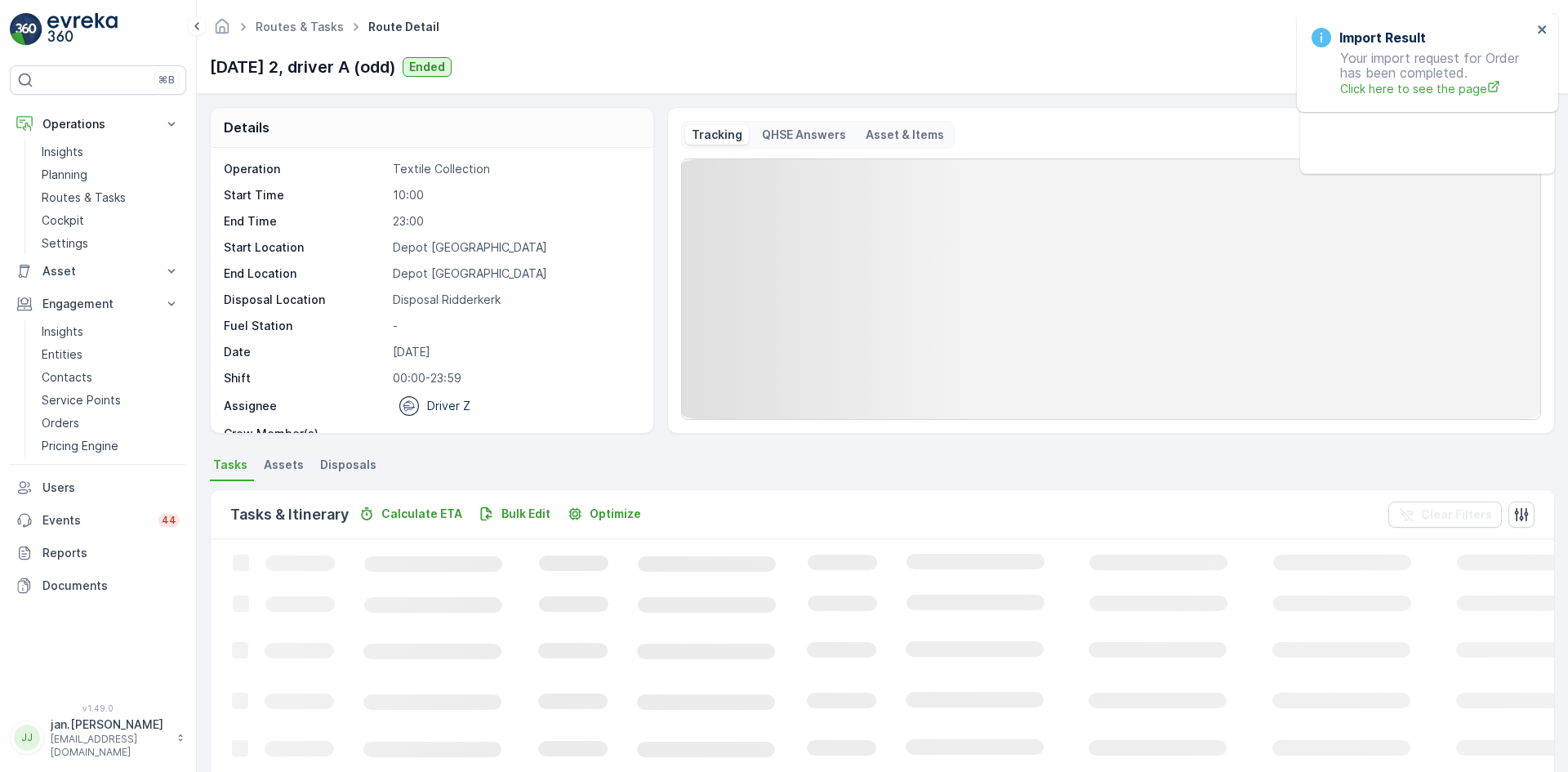
click at [345, 460] on span "Disposals" at bounding box center [349, 464] width 56 height 16
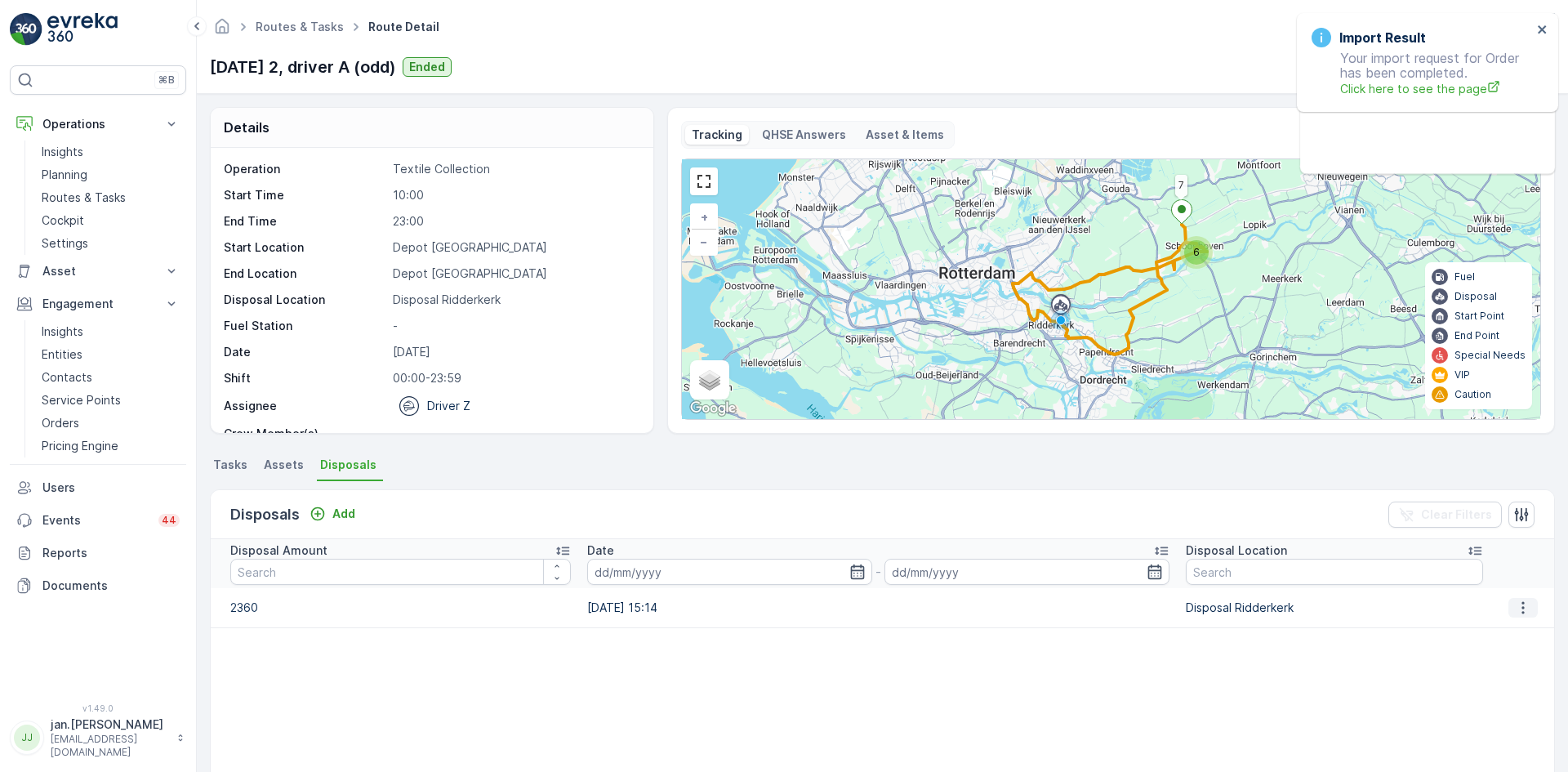
click at [1515, 608] on icon "button" at bounding box center [1523, 607] width 16 height 16
click at [1482, 633] on span "Edit Disposal Amount" at bounding box center [1500, 632] width 115 height 16
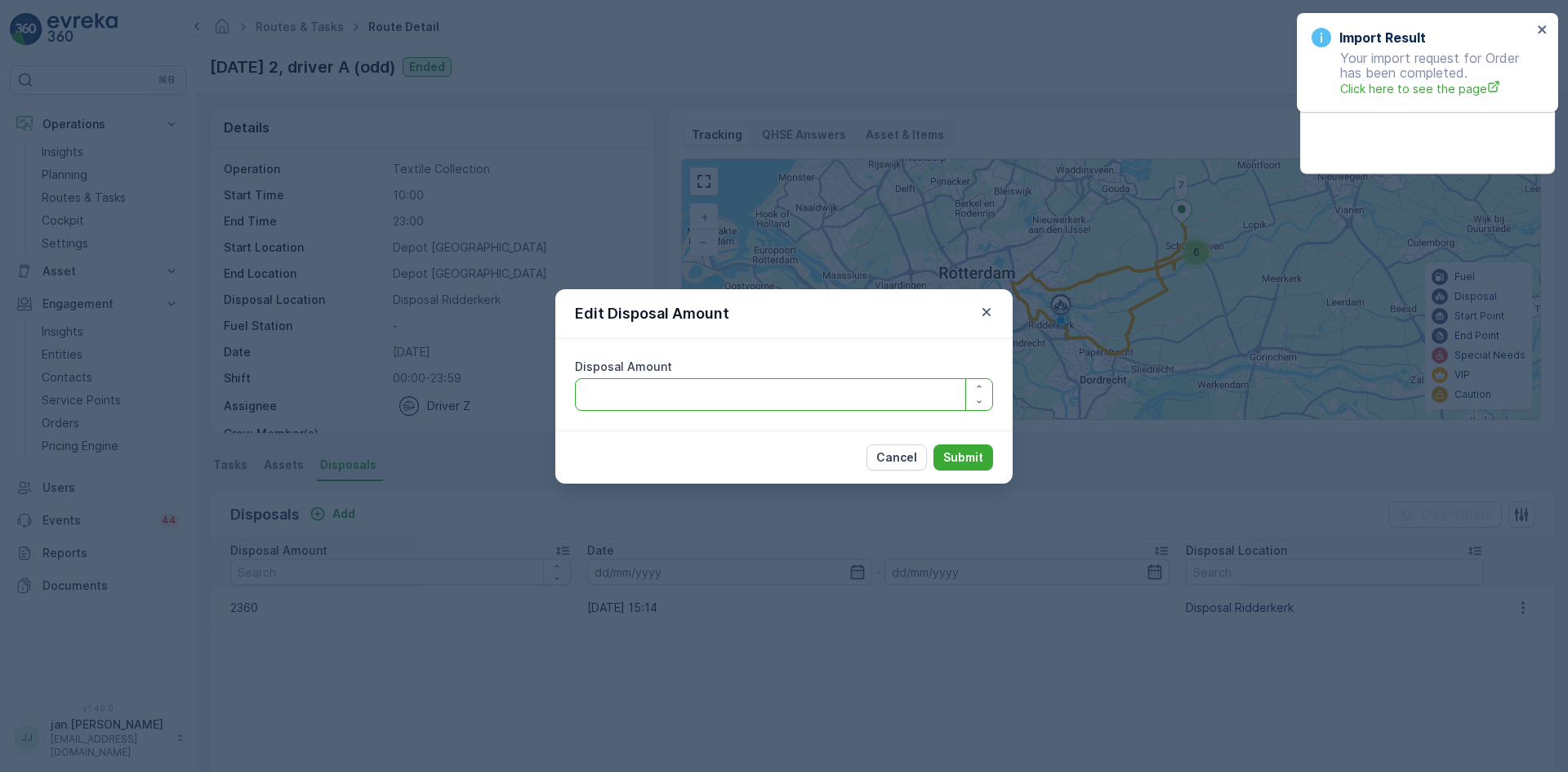
click at [726, 392] on Amount "Disposal Amount" at bounding box center [784, 394] width 418 height 33
type Amount "2160"
click at [962, 453] on p "Submit" at bounding box center [964, 457] width 40 height 16
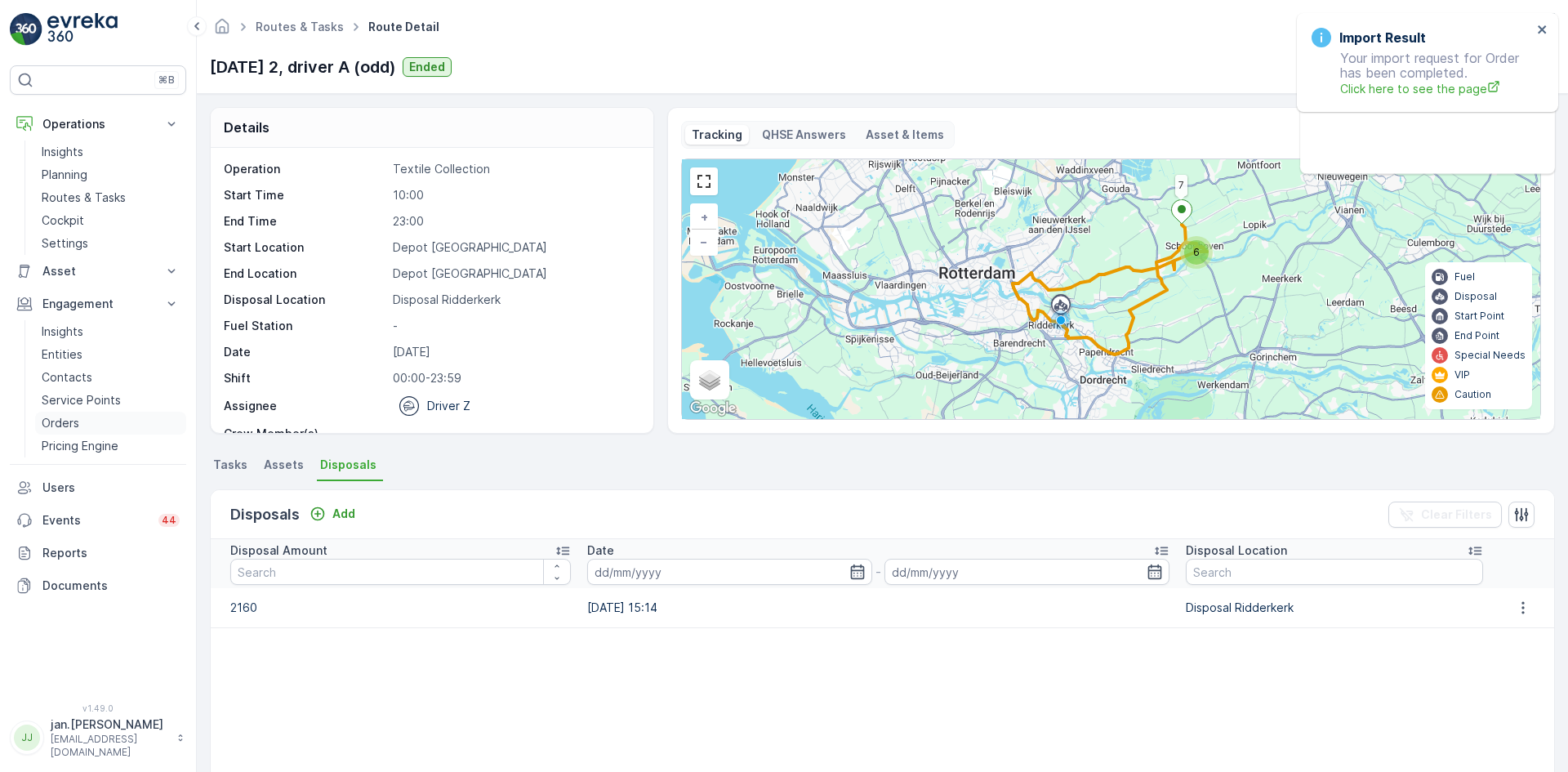
click at [65, 419] on p "Orders" at bounding box center [61, 422] width 38 height 16
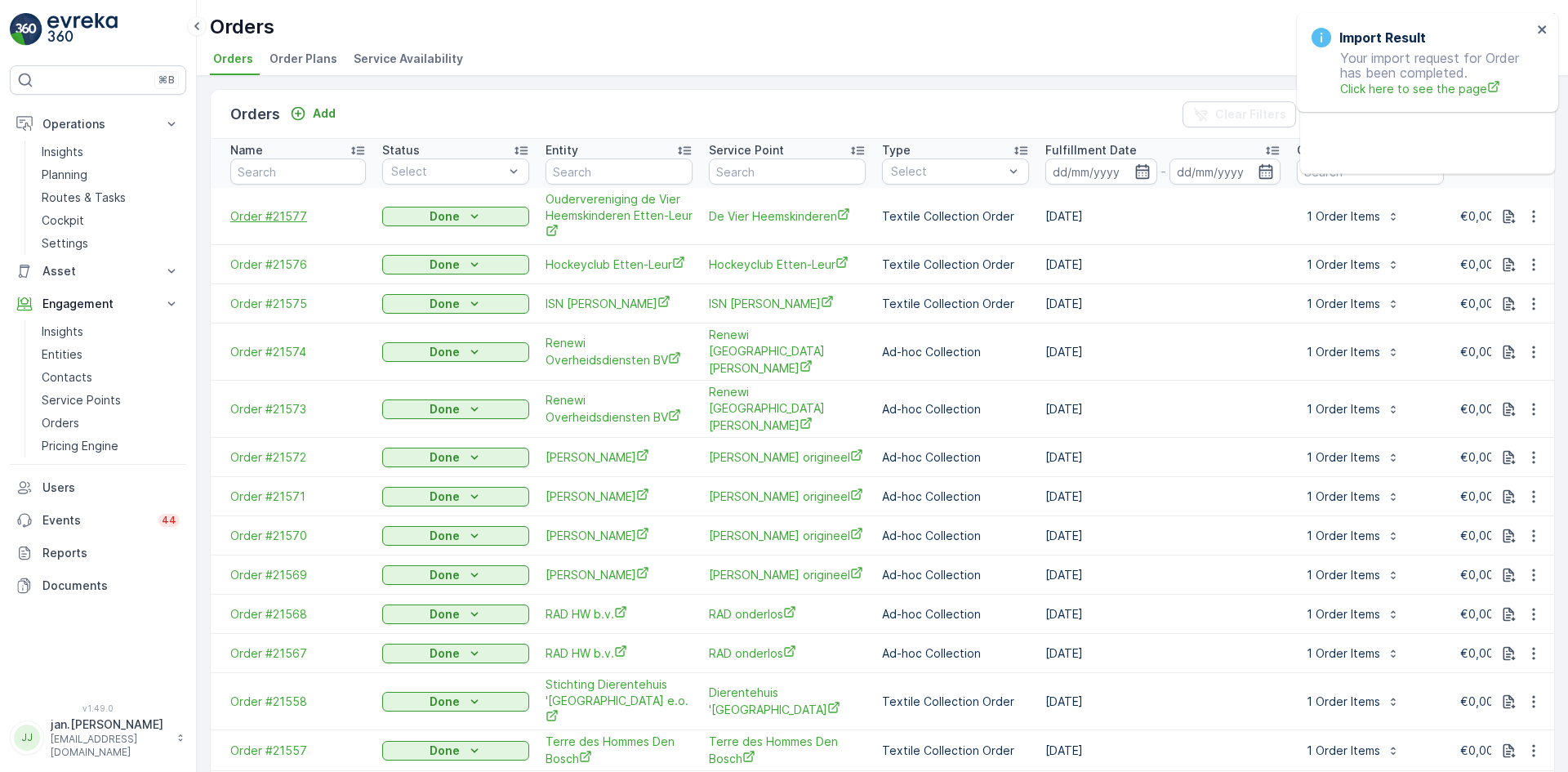
click at [258, 224] on span "Order #21577" at bounding box center [299, 217] width 136 height 16
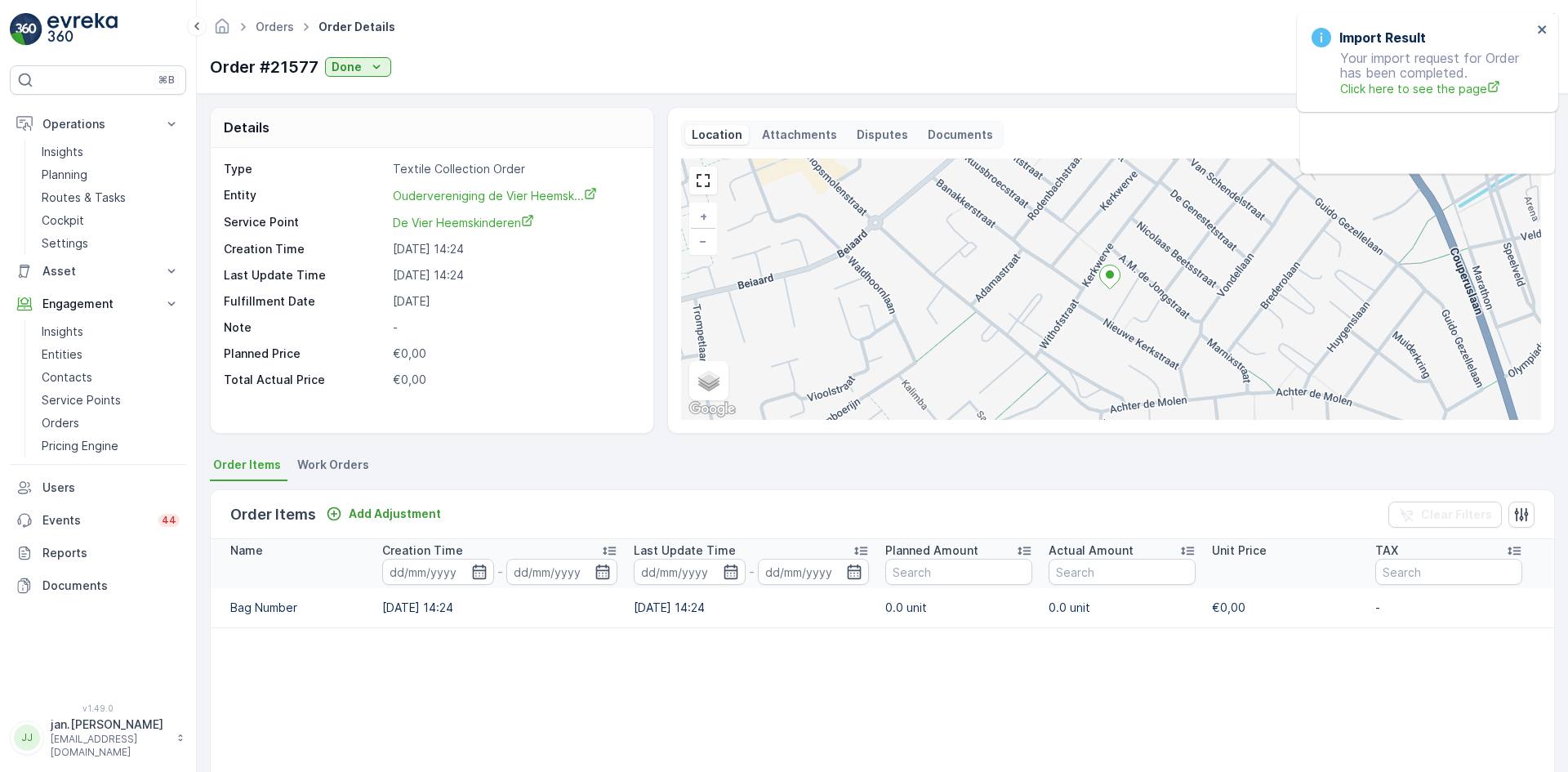
click at [785, 135] on p "Attachments" at bounding box center [799, 135] width 75 height 16
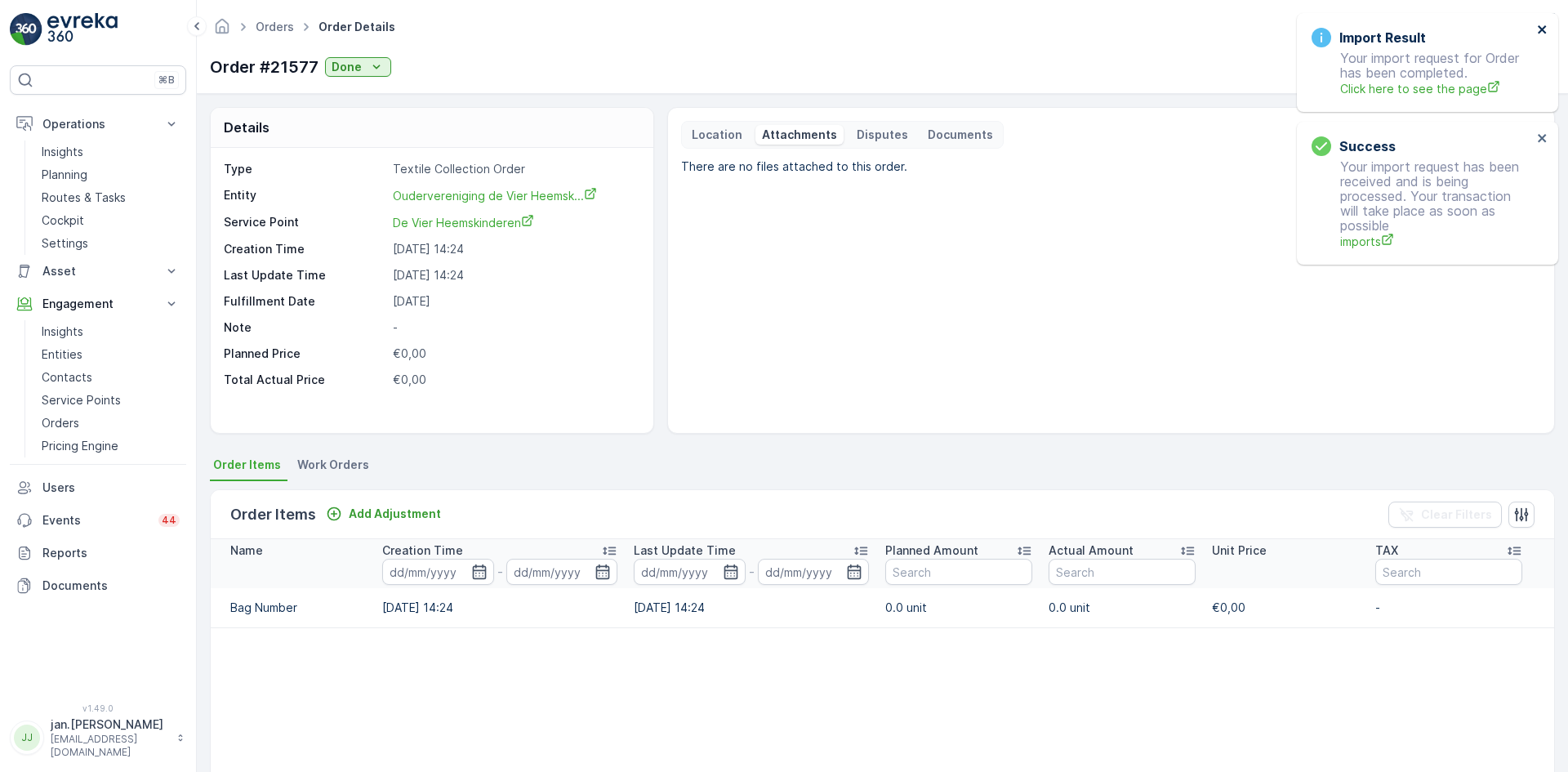
click at [1544, 32] on icon "close" at bounding box center [1542, 29] width 8 height 8
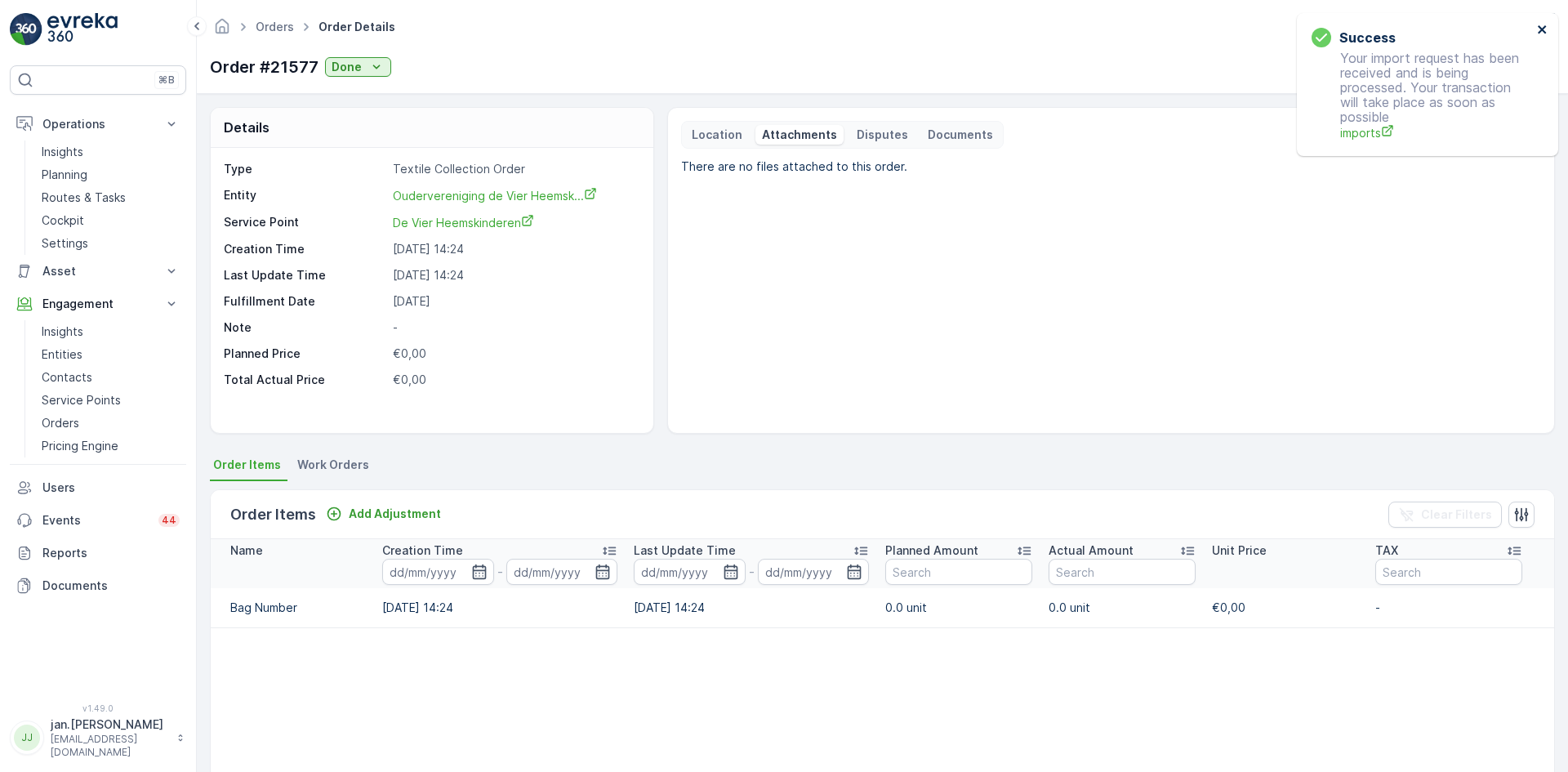
click at [1544, 36] on button "close" at bounding box center [1542, 31] width 11 height 16
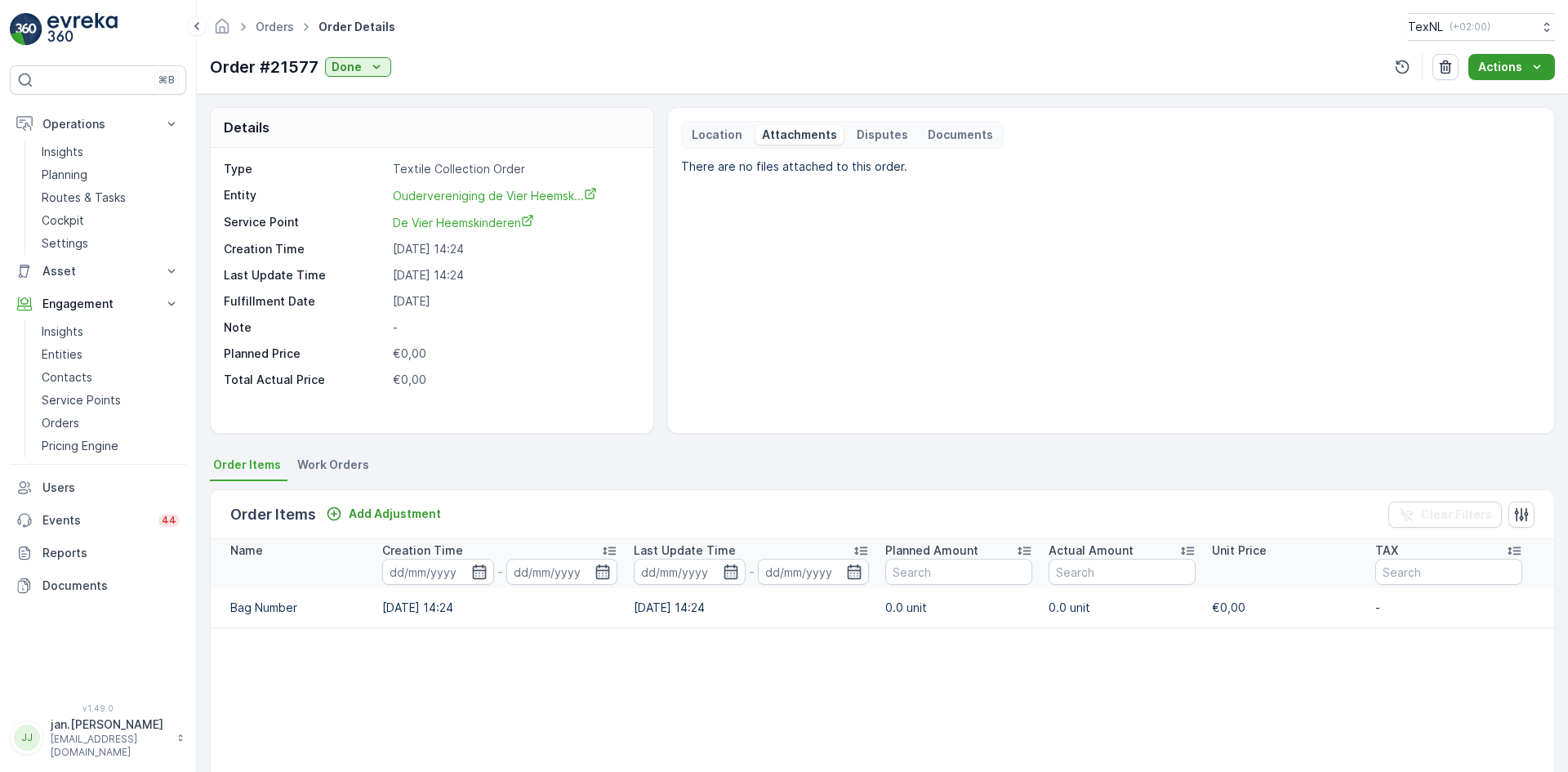
click at [1524, 71] on div "Actions" at bounding box center [1511, 67] width 67 height 16
click at [782, 331] on p "There are no files attached to this order." at bounding box center [1111, 290] width 860 height 262
click at [369, 68] on icon "Done" at bounding box center [377, 67] width 16 height 16
click at [774, 291] on p "There are no files attached to this order." at bounding box center [1111, 290] width 860 height 262
click at [1504, 59] on p "Actions" at bounding box center [1500, 67] width 44 height 16
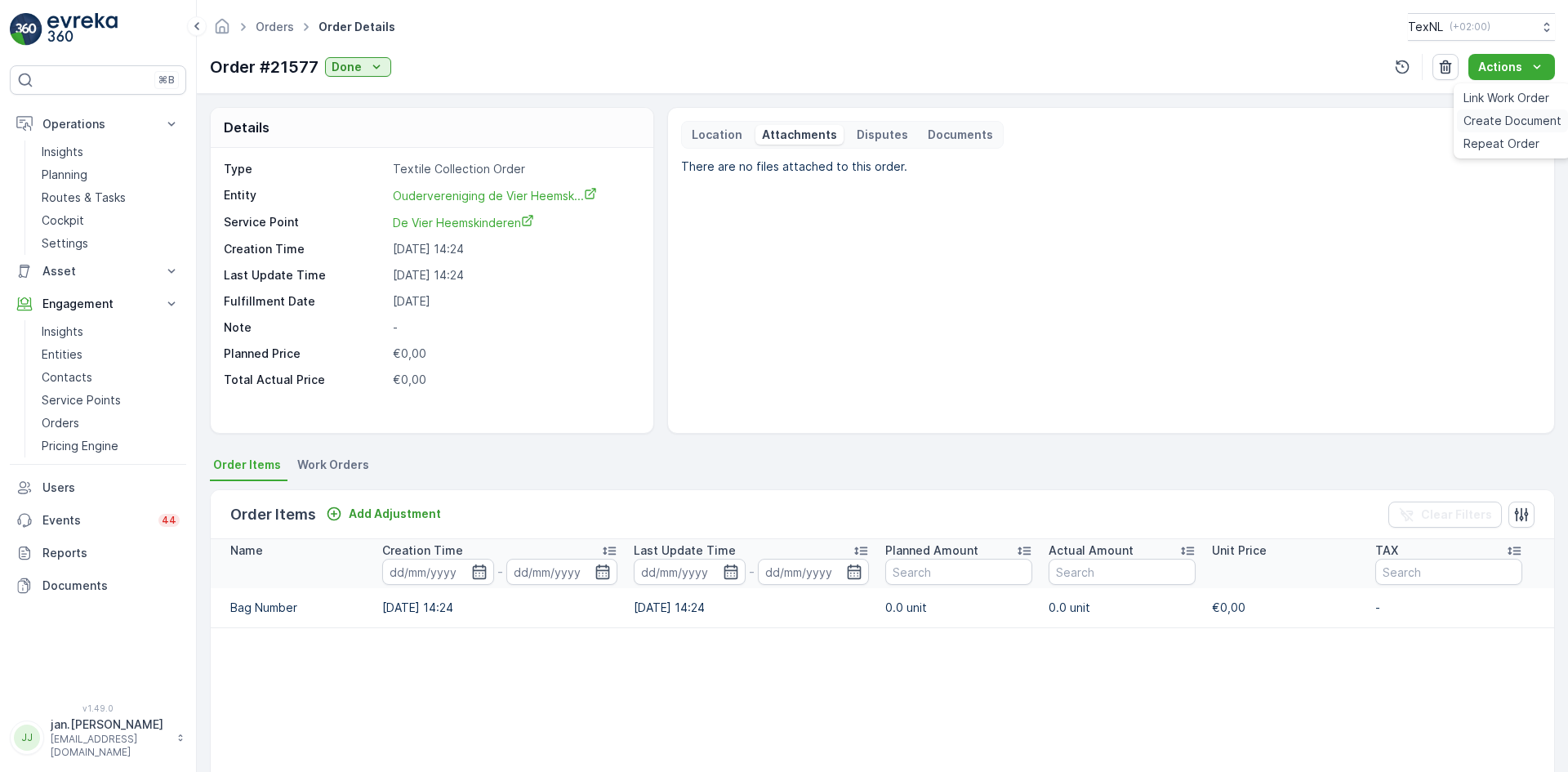
click at [1510, 119] on span "Create Document" at bounding box center [1513, 121] width 98 height 16
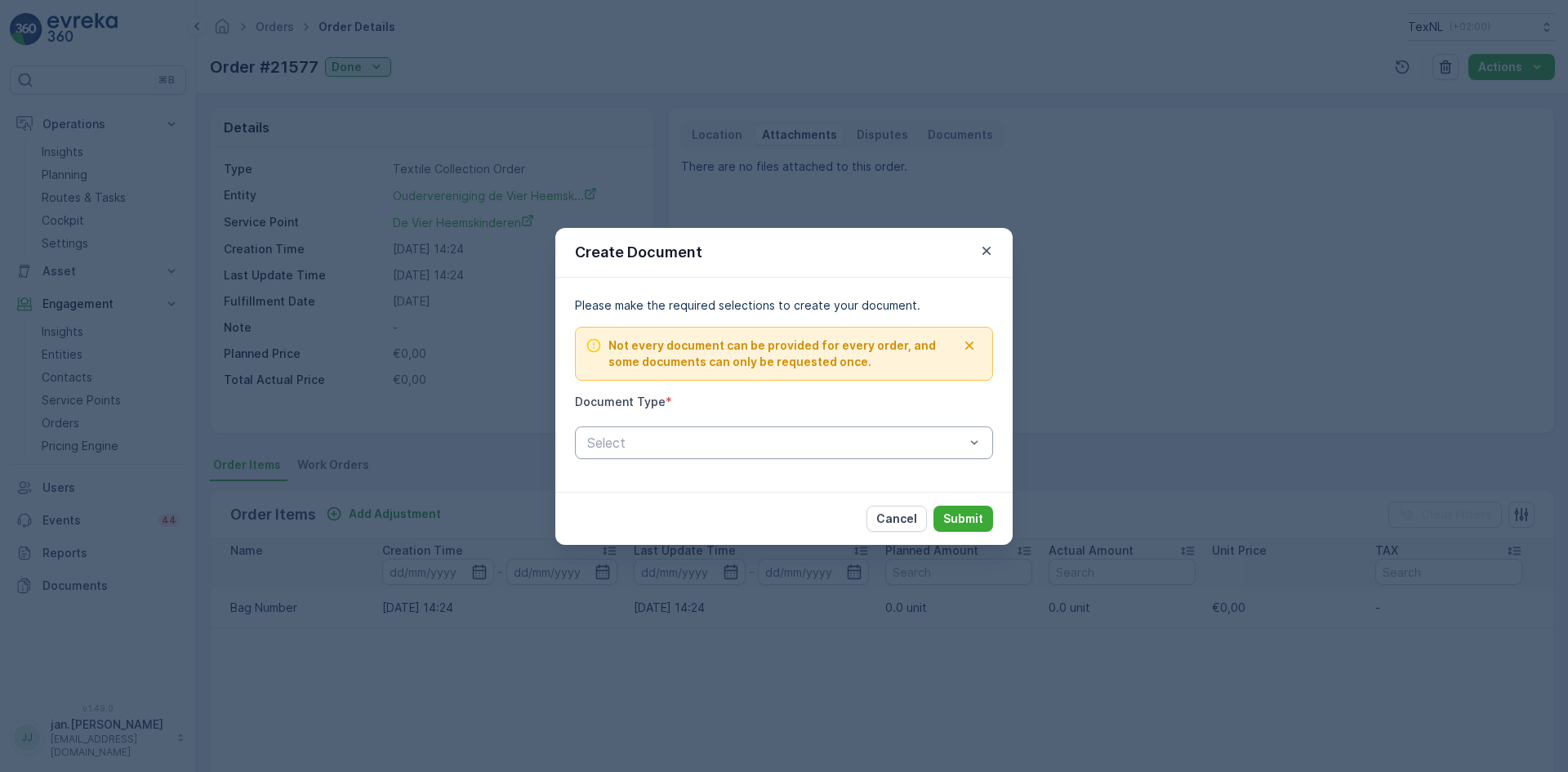
click at [724, 437] on div at bounding box center [775, 442] width 381 height 15
click at [883, 522] on p "Cancel" at bounding box center [897, 518] width 41 height 16
